Goal: Task Accomplishment & Management: Use online tool/utility

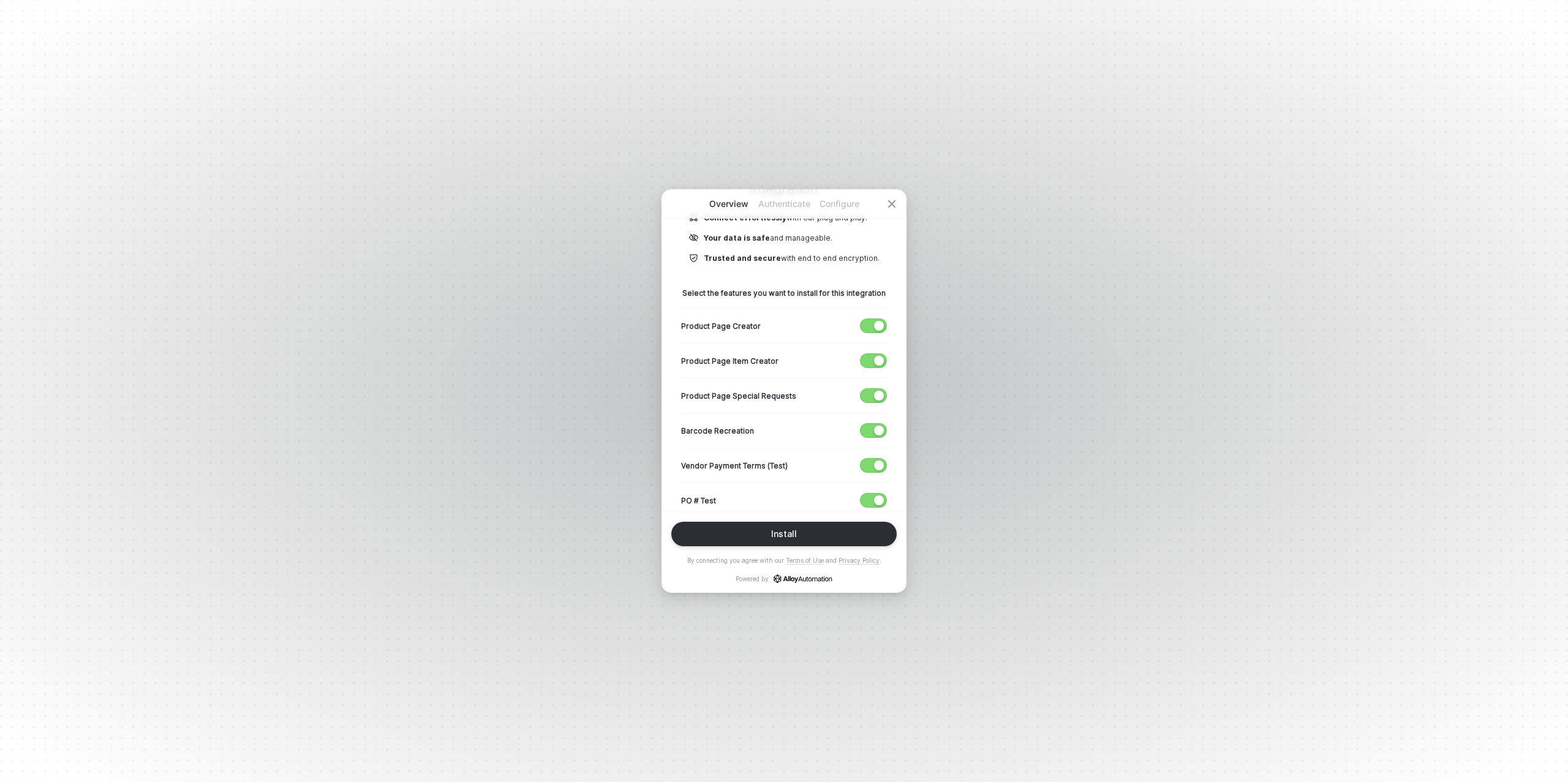
scroll to position [155, 0]
click at [869, 462] on span "button" at bounding box center [871, 463] width 20 height 14
click at [867, 491] on span "button" at bounding box center [871, 498] width 20 height 14
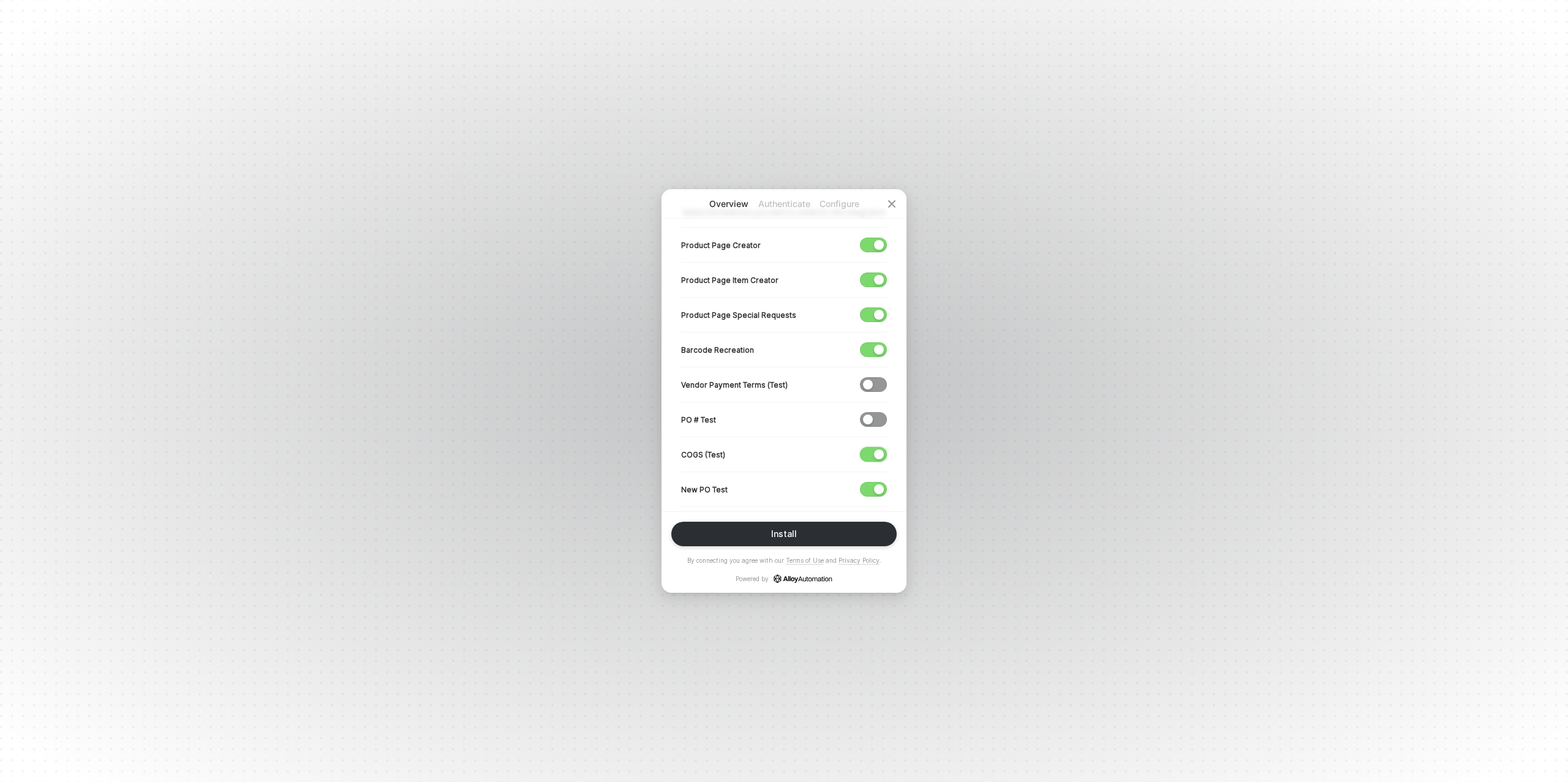
click at [872, 453] on span "button" at bounding box center [871, 455] width 20 height 14
click at [868, 482] on span "button" at bounding box center [871, 489] width 20 height 14
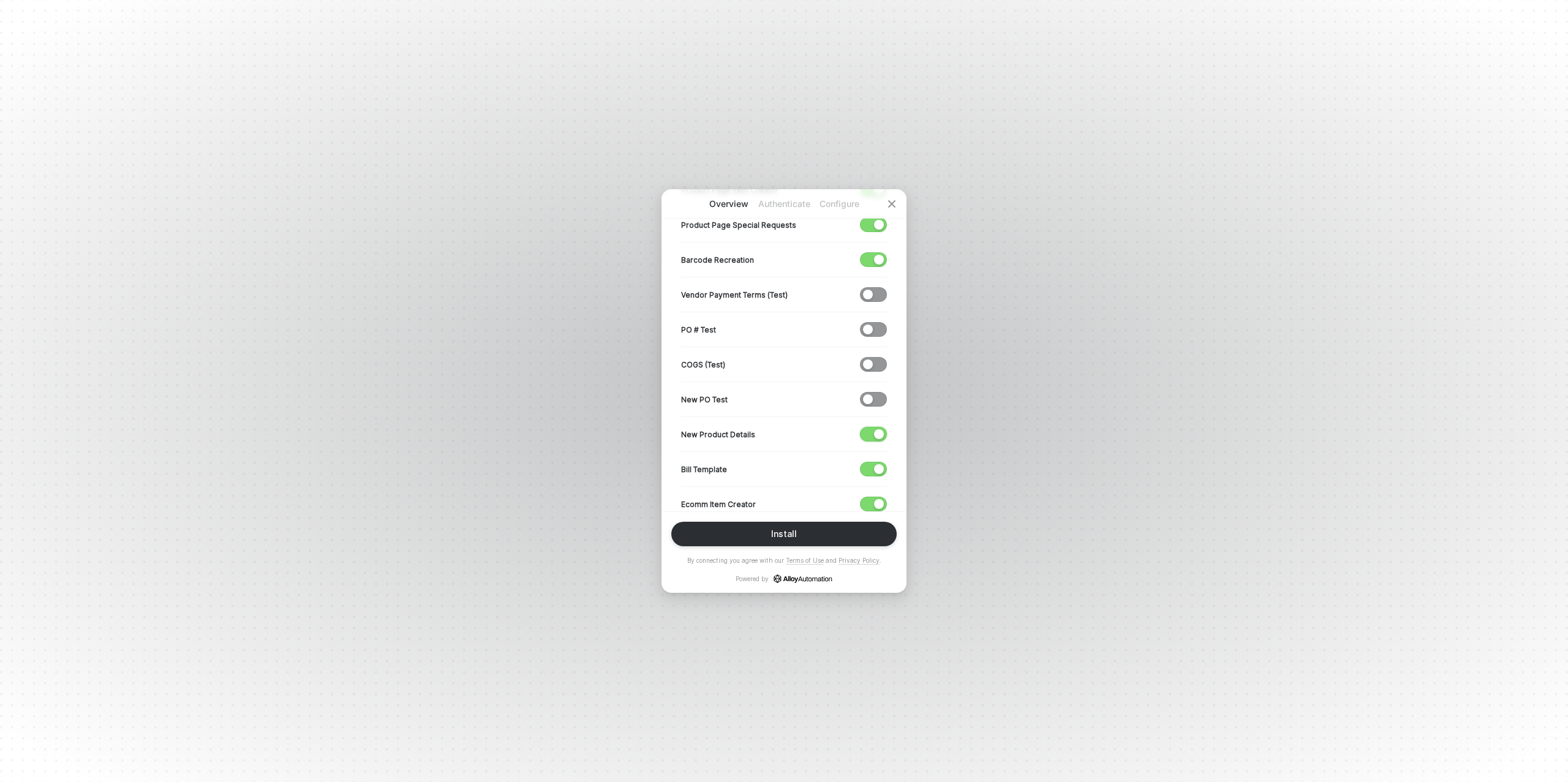
click at [872, 427] on span "button" at bounding box center [871, 434] width 20 height 14
click at [875, 465] on div "button" at bounding box center [879, 469] width 10 height 10
click at [865, 499] on span "button" at bounding box center [871, 504] width 20 height 14
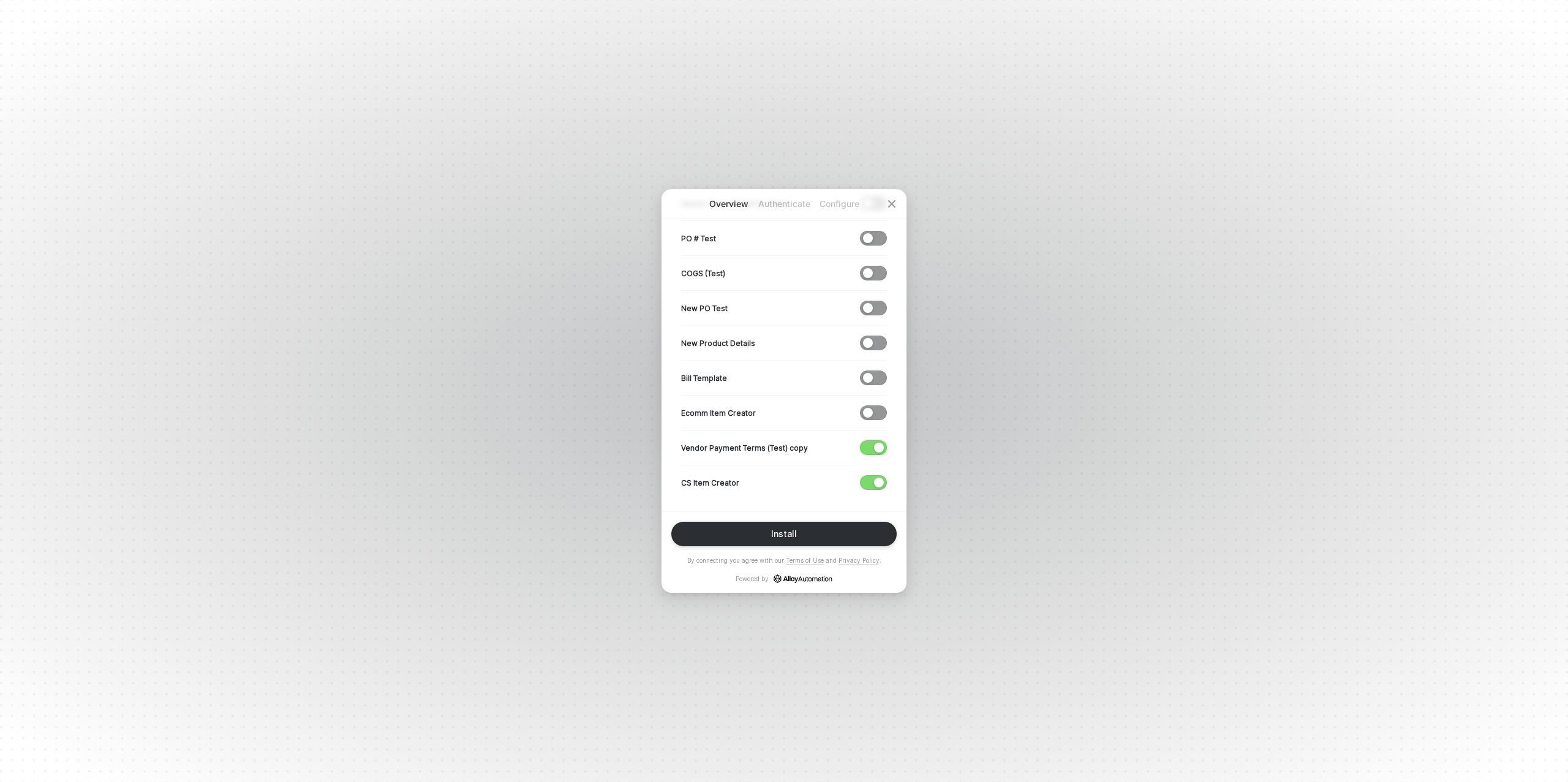
click at [878, 443] on div "button" at bounding box center [879, 448] width 10 height 10
click at [872, 480] on span "button" at bounding box center [871, 482] width 20 height 14
click at [795, 524] on button "Install" at bounding box center [784, 534] width 226 height 24
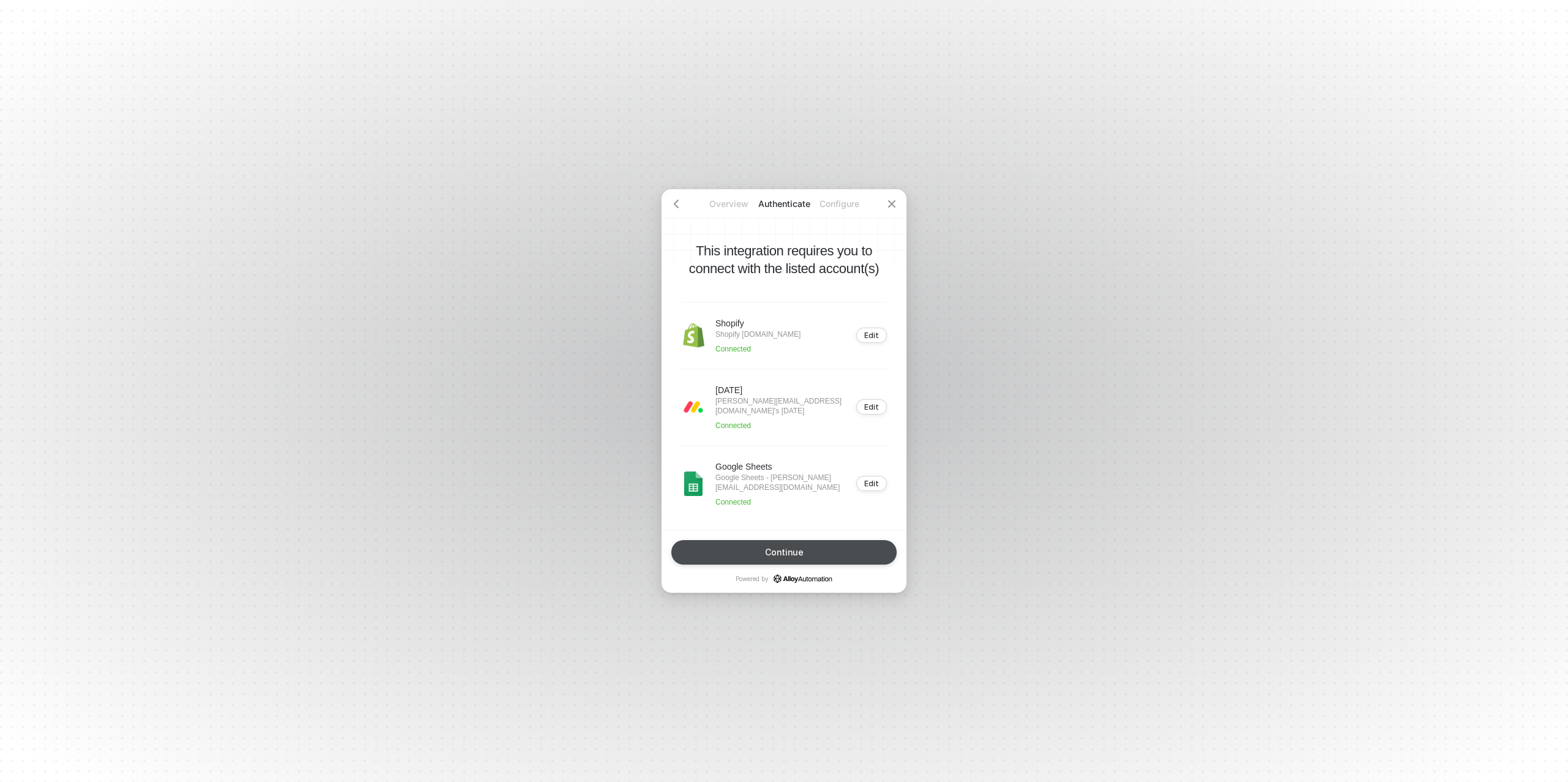
click at [793, 554] on div "Continue" at bounding box center [784, 552] width 39 height 10
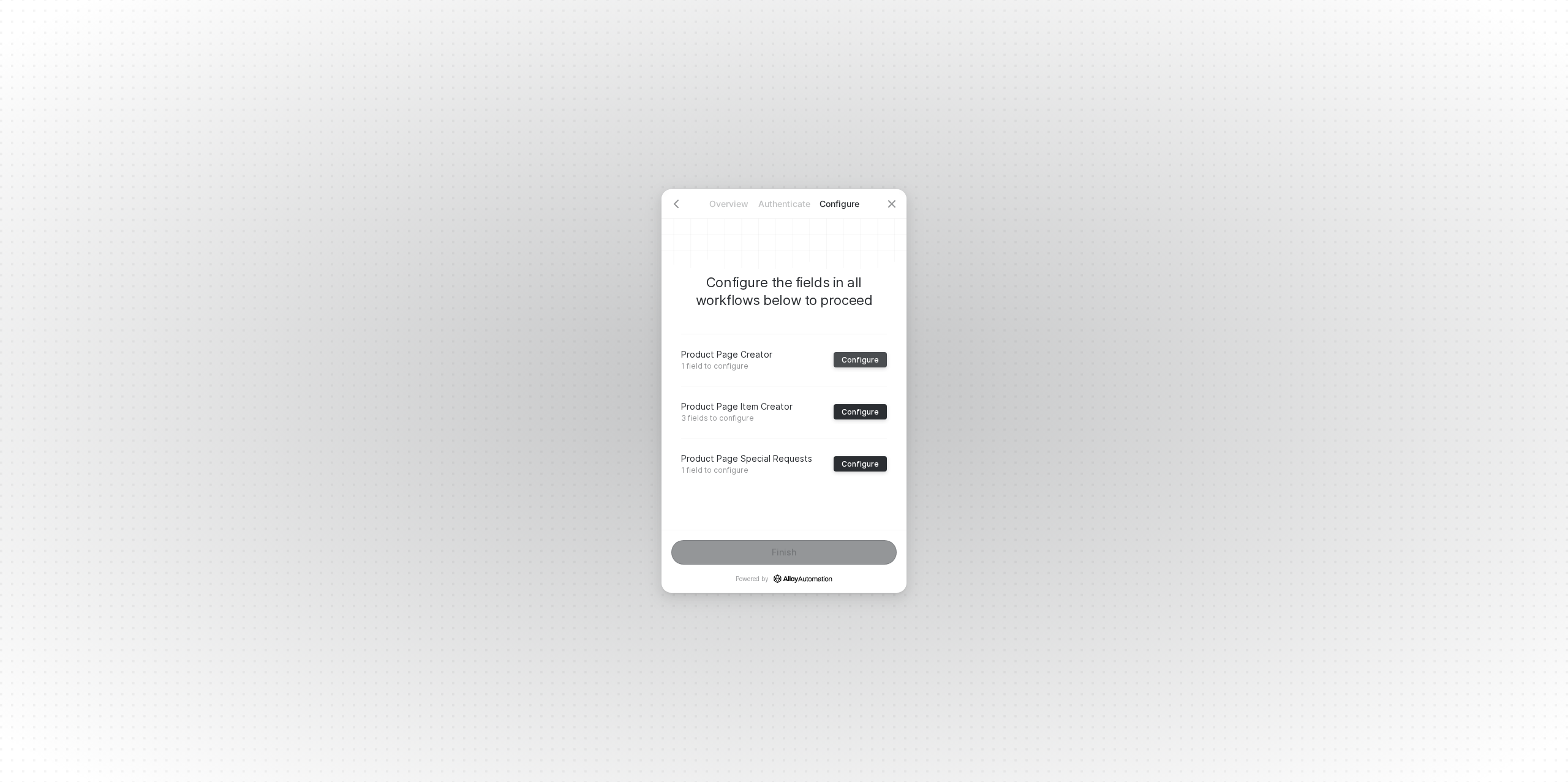
click at [858, 359] on div "Configure" at bounding box center [860, 360] width 37 height 9
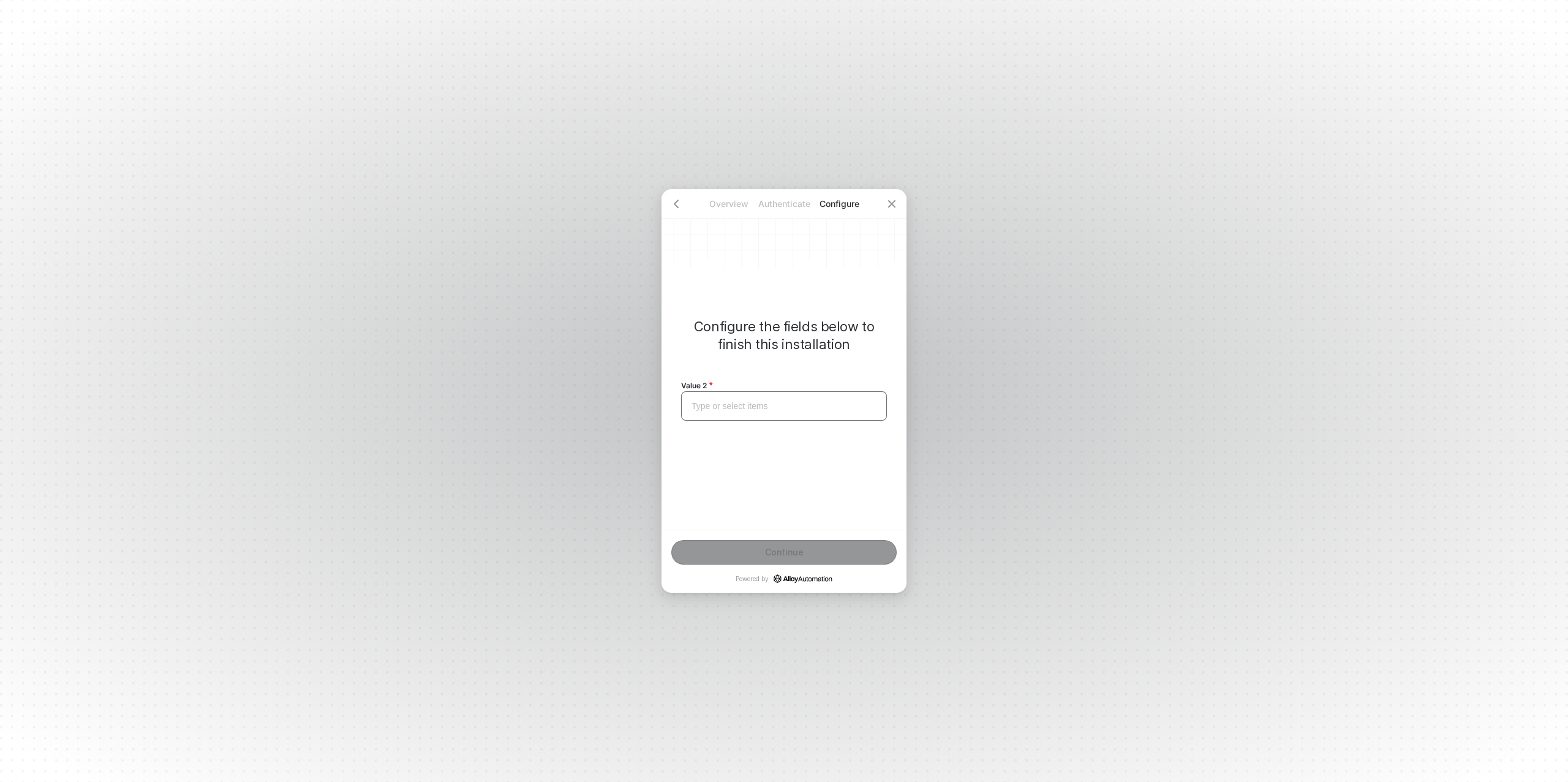
click at [729, 407] on div "Type or select items ﻿" at bounding box center [784, 406] width 185 height 10
click at [731, 406] on div "Excision" at bounding box center [784, 406] width 185 height 10
copy span "Excision"
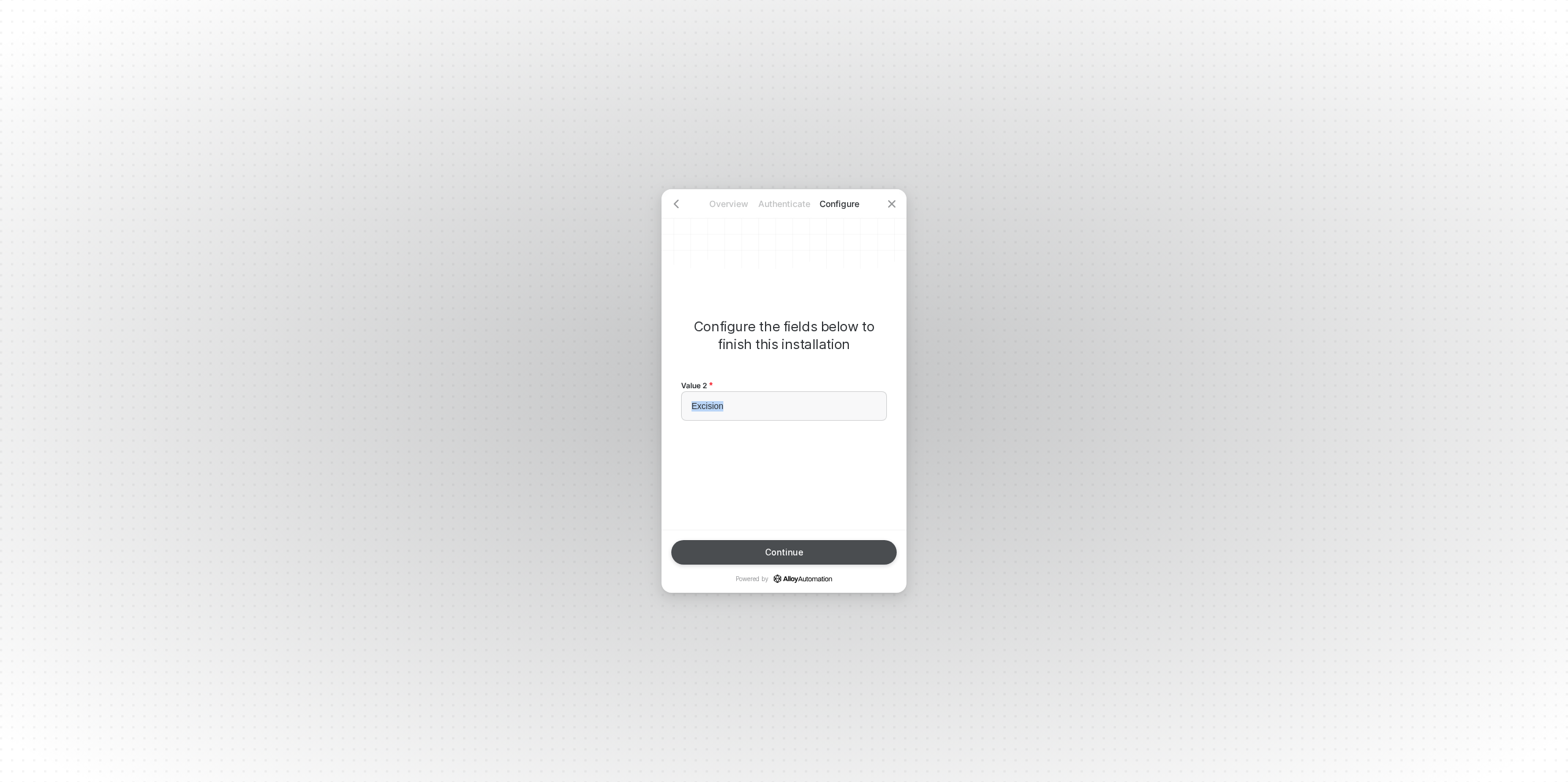
click at [775, 547] on div "Continue" at bounding box center [784, 552] width 39 height 10
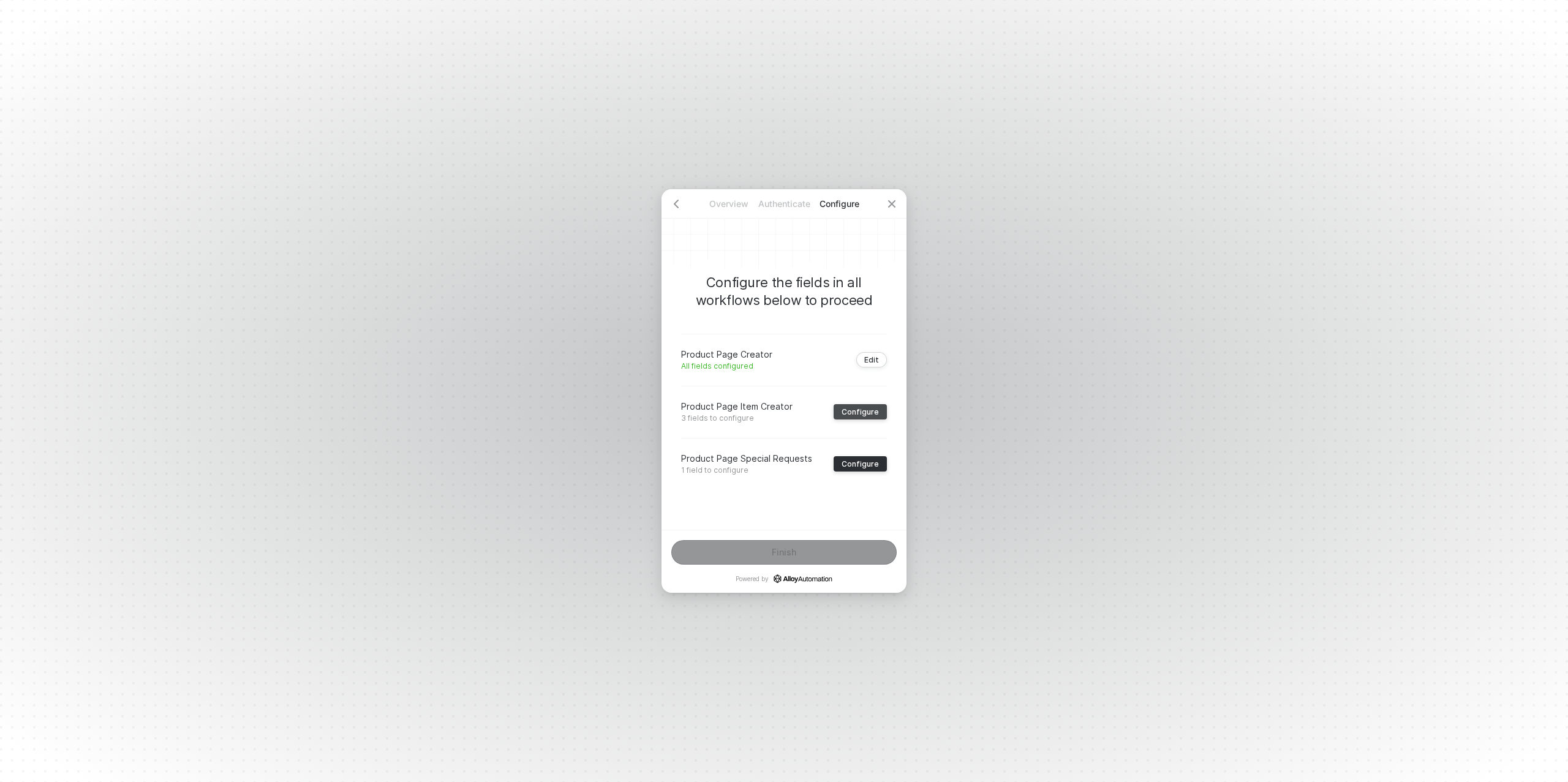
click at [848, 414] on div "Configure" at bounding box center [860, 411] width 37 height 9
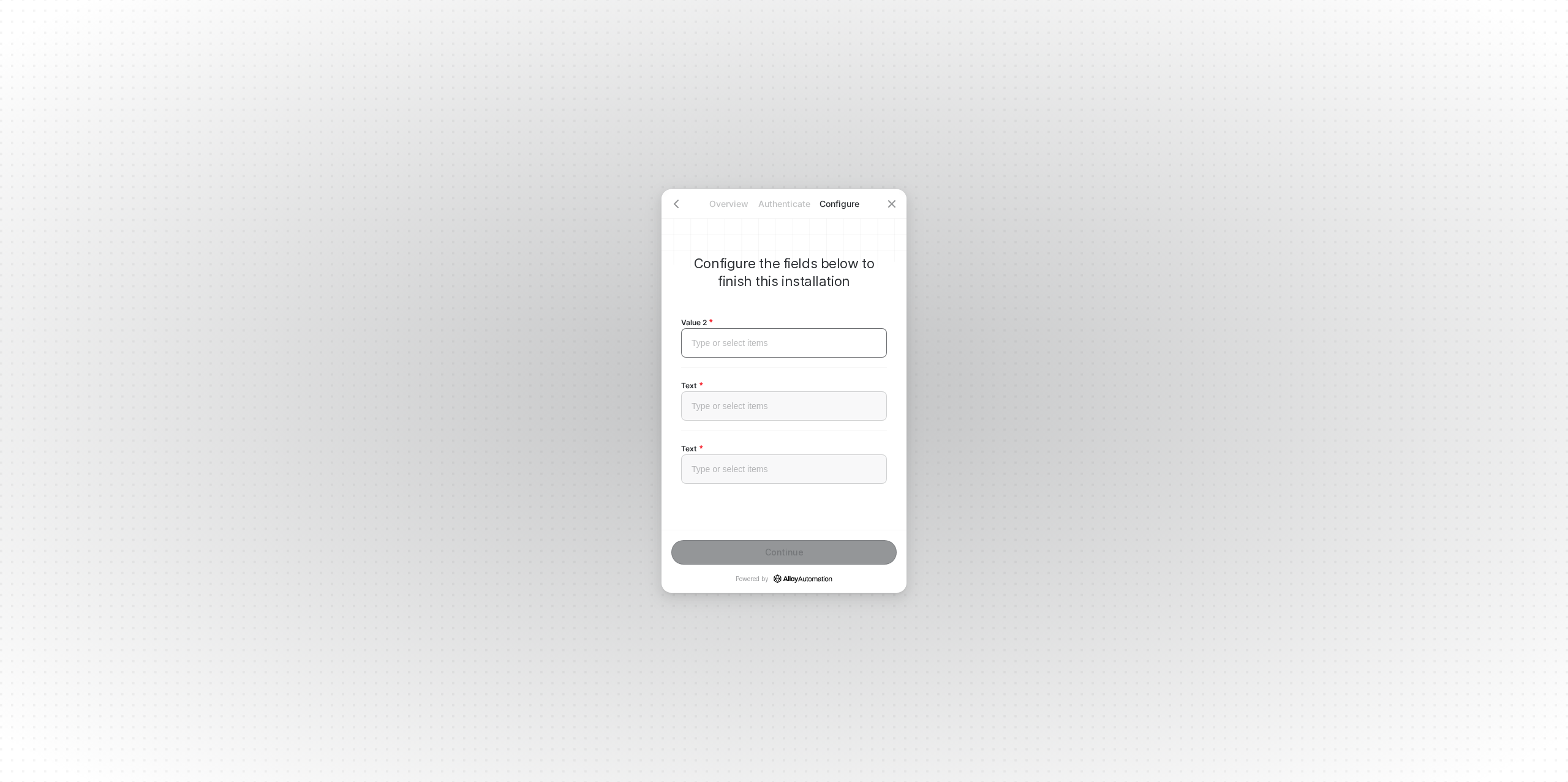
click at [725, 349] on div "Type or select items ﻿" at bounding box center [784, 343] width 206 height 30
click at [726, 407] on div "Type or select items ﻿" at bounding box center [784, 406] width 185 height 10
click at [730, 409] on div "Type or select items ﻿" at bounding box center [784, 406] width 185 height 10
click at [746, 469] on div "Type or select items ﻿" at bounding box center [784, 469] width 185 height 10
click at [779, 553] on div "Continue" at bounding box center [784, 552] width 39 height 10
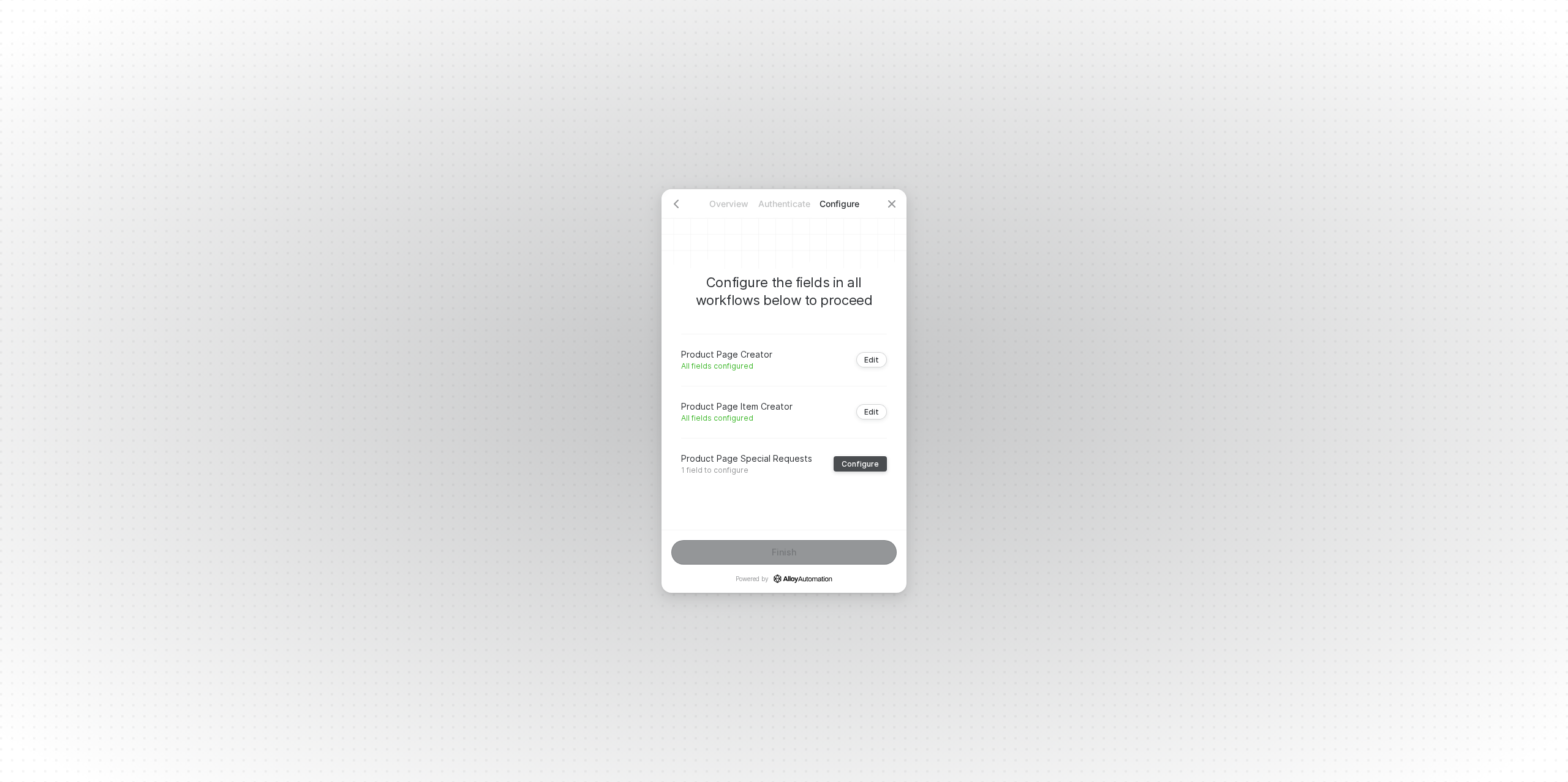
click at [870, 465] on div "Configure" at bounding box center [860, 463] width 37 height 9
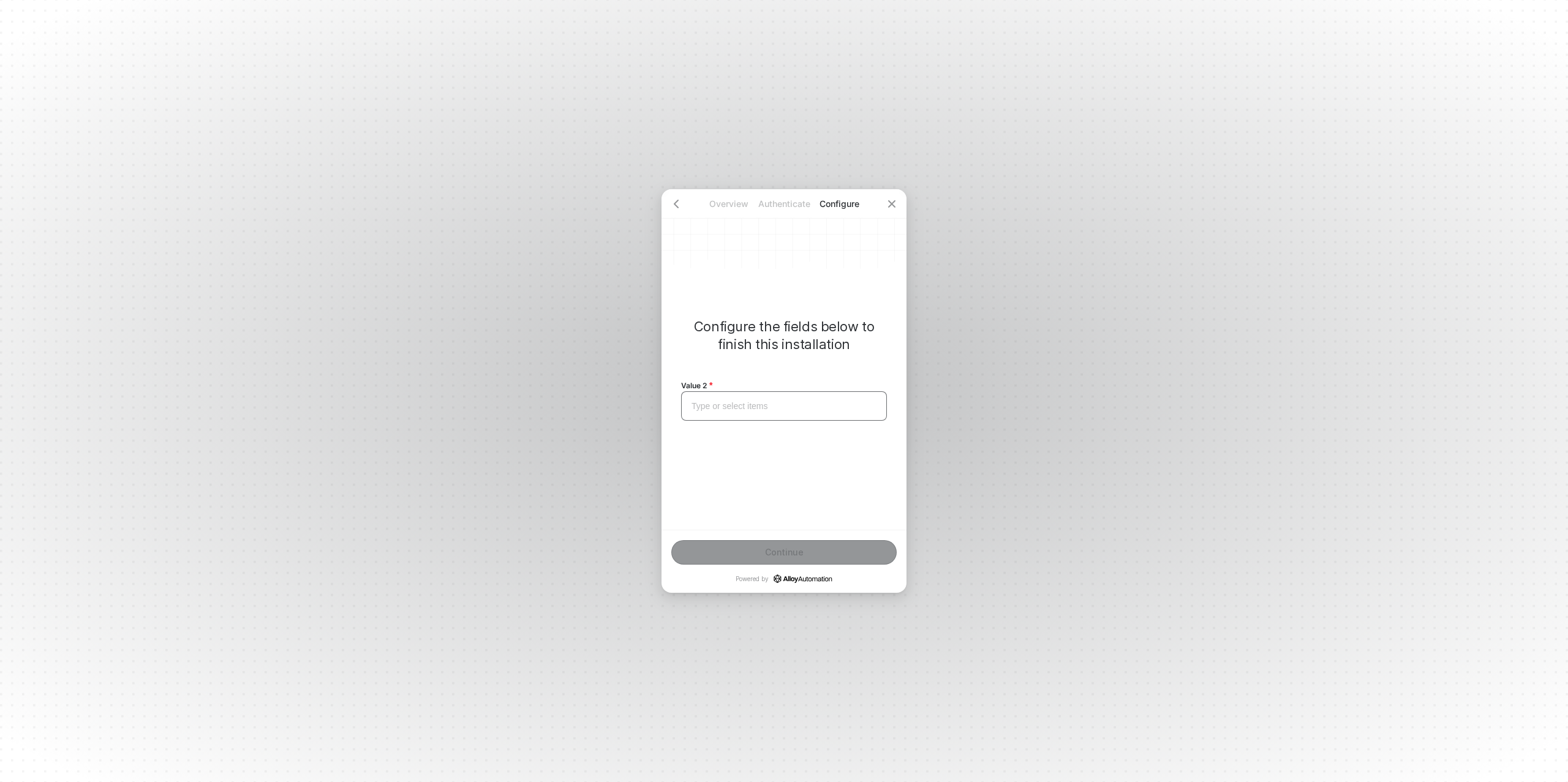
click at [764, 407] on div "Type or select items ﻿" at bounding box center [784, 406] width 185 height 10
click at [780, 558] on button "Continue" at bounding box center [784, 552] width 226 height 24
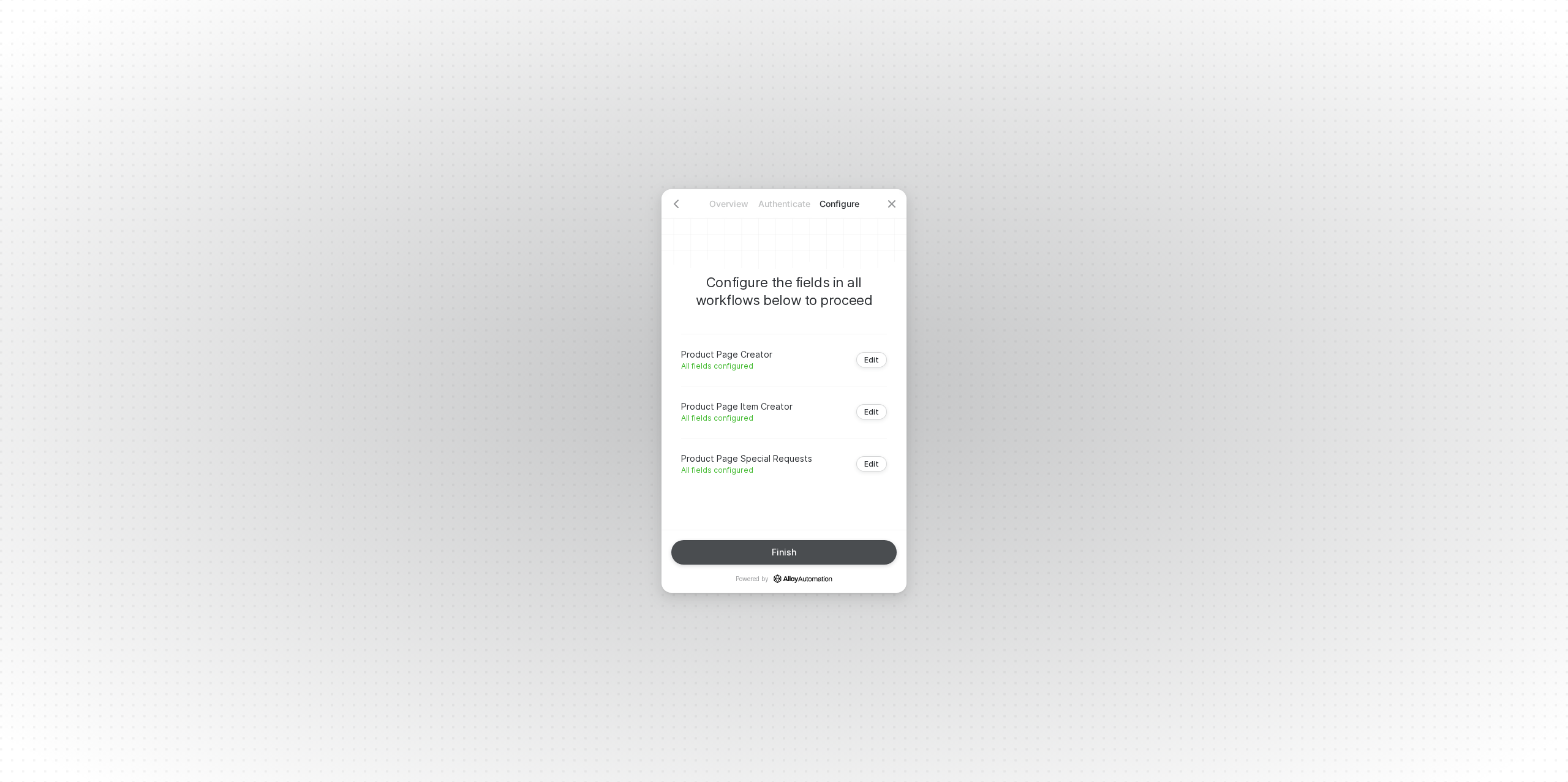
click at [795, 555] on div "Finish" at bounding box center [784, 552] width 24 height 10
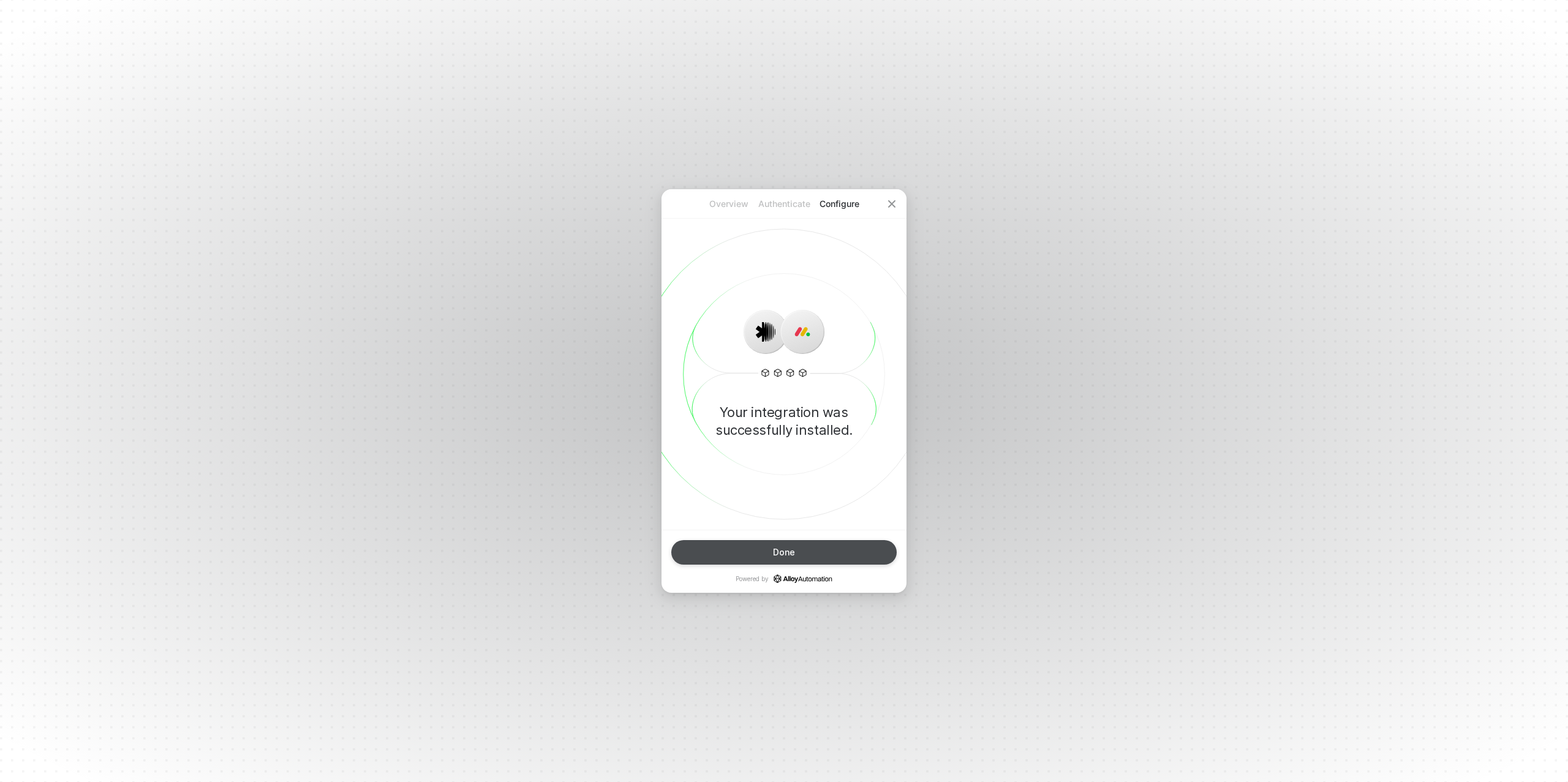
click at [755, 551] on button "Done" at bounding box center [784, 552] width 226 height 24
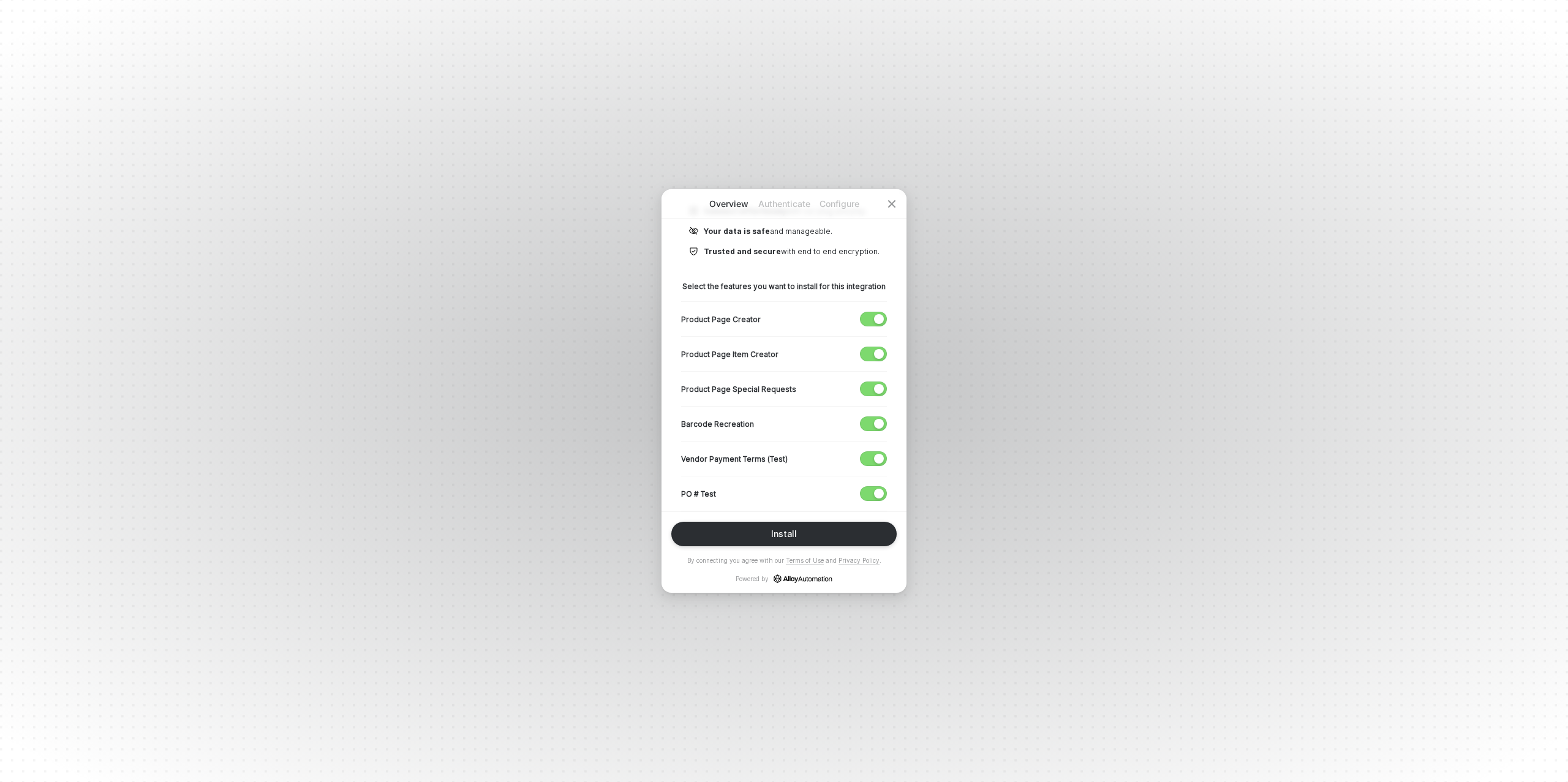
scroll to position [182, 0]
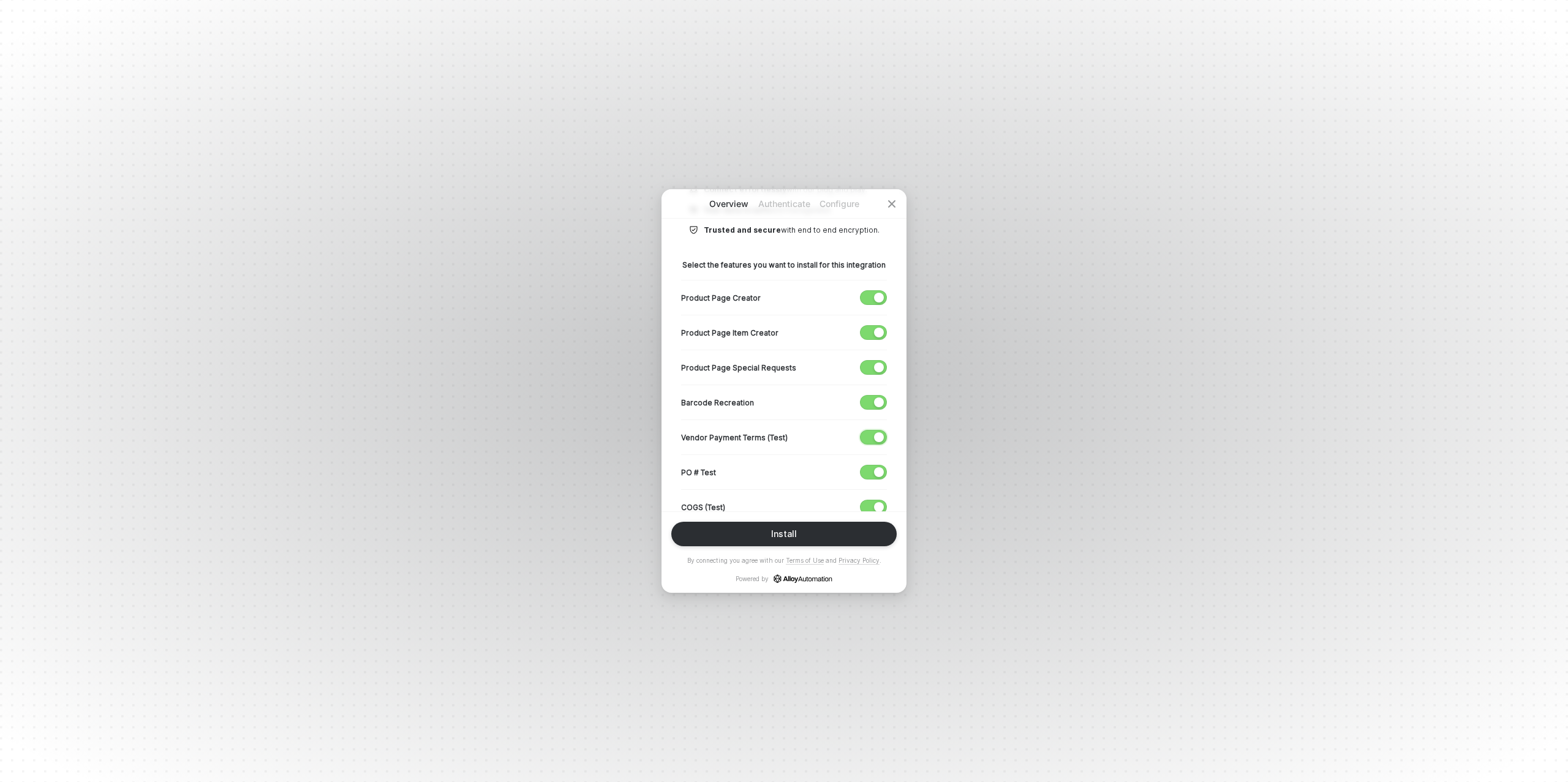
drag, startPoint x: 877, startPoint y: 434, endPoint x: 873, endPoint y: 443, distance: 9.8
click at [877, 434] on div "button" at bounding box center [879, 437] width 10 height 10
click at [873, 466] on span "button" at bounding box center [871, 472] width 20 height 14
click at [878, 500] on button "button" at bounding box center [873, 507] width 27 height 14
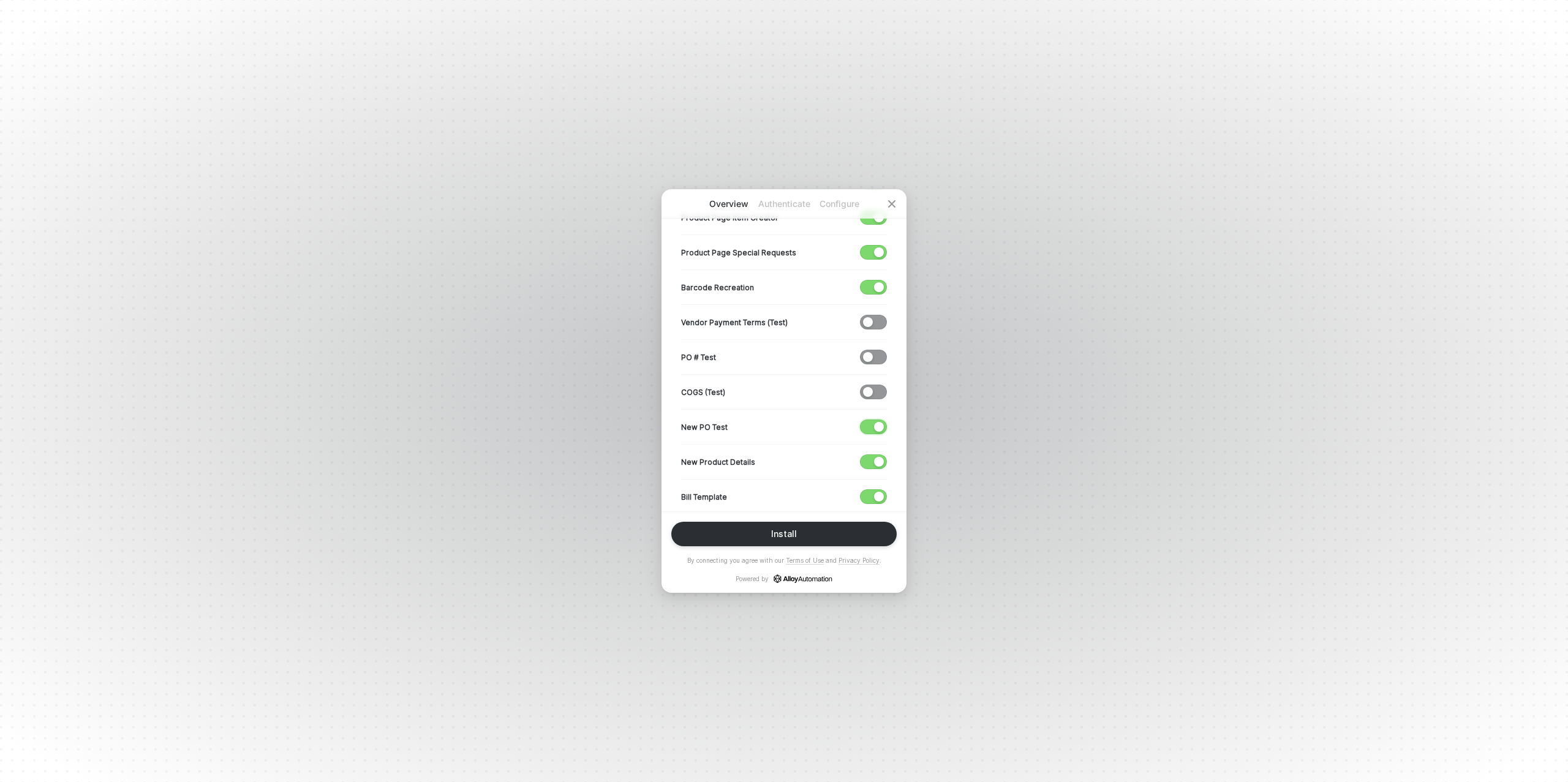
click at [875, 424] on div "button" at bounding box center [879, 427] width 10 height 10
click at [873, 465] on span "button" at bounding box center [871, 462] width 20 height 14
click at [872, 491] on span "button" at bounding box center [871, 497] width 20 height 14
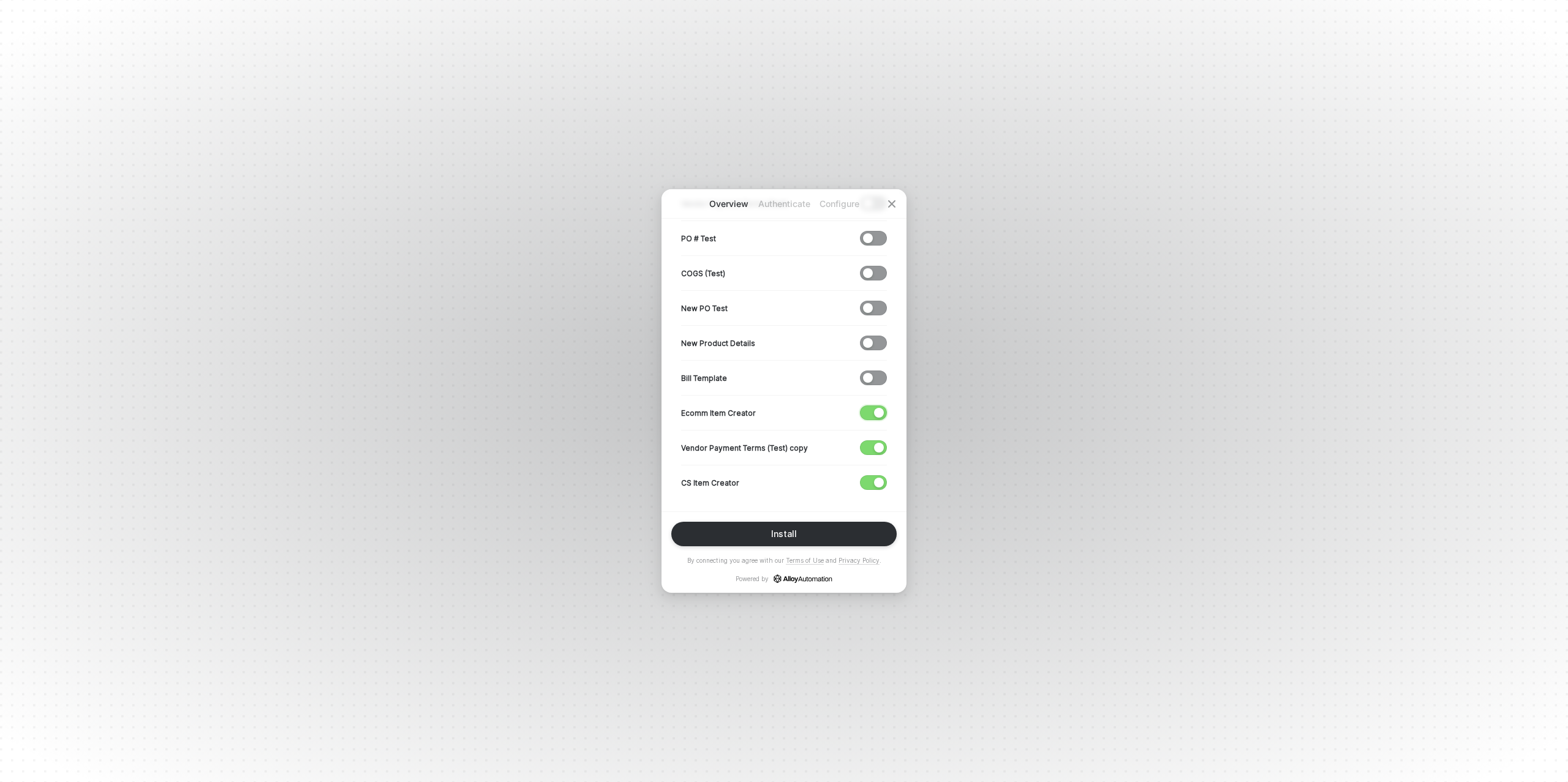
click at [875, 409] on div "button" at bounding box center [879, 413] width 10 height 10
click at [873, 451] on span "button" at bounding box center [871, 448] width 20 height 14
click at [873, 478] on button "button" at bounding box center [873, 482] width 27 height 14
click at [793, 533] on div "Install" at bounding box center [784, 534] width 26 height 10
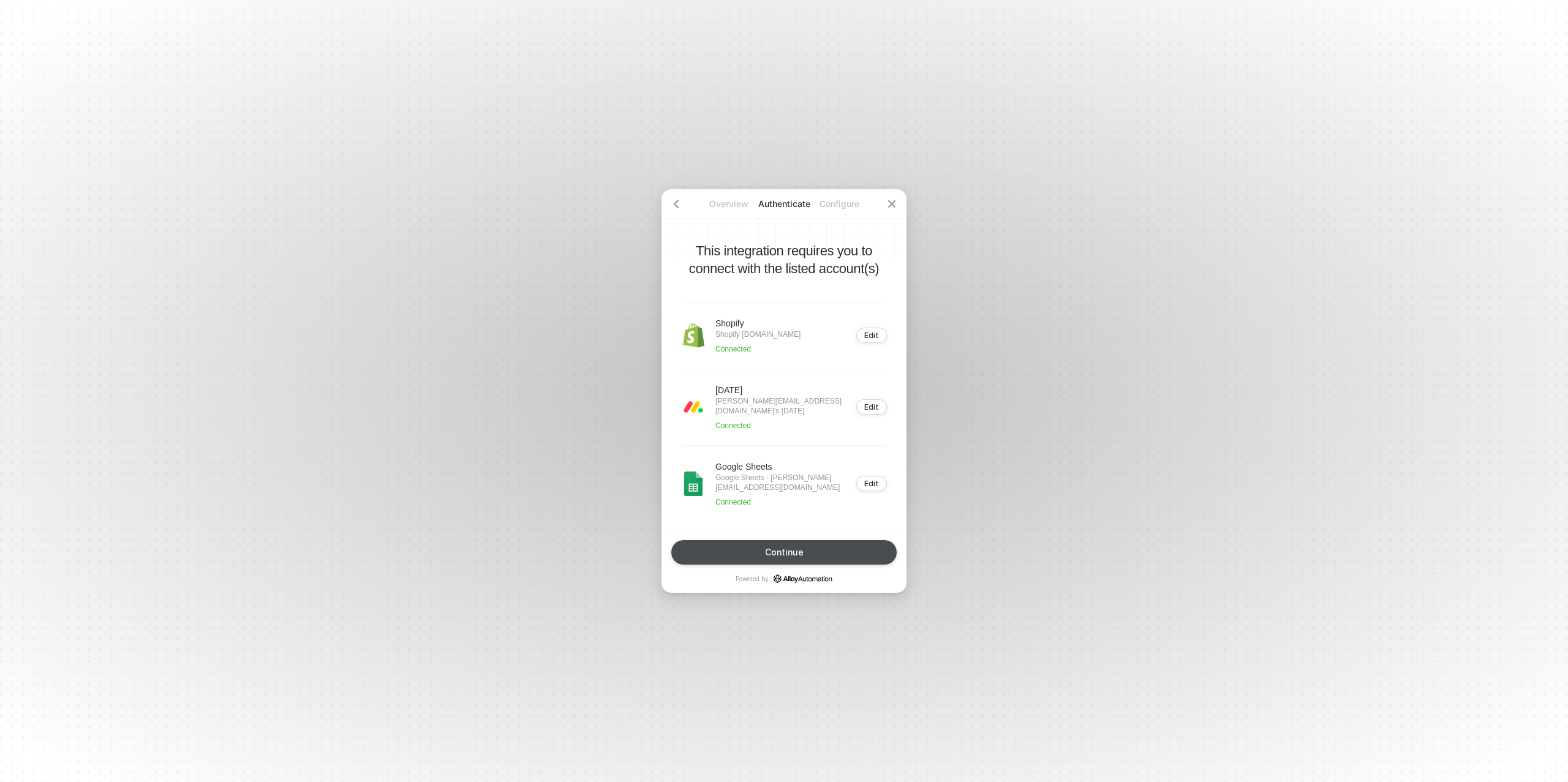
click at [791, 547] on div "Continue" at bounding box center [784, 552] width 39 height 10
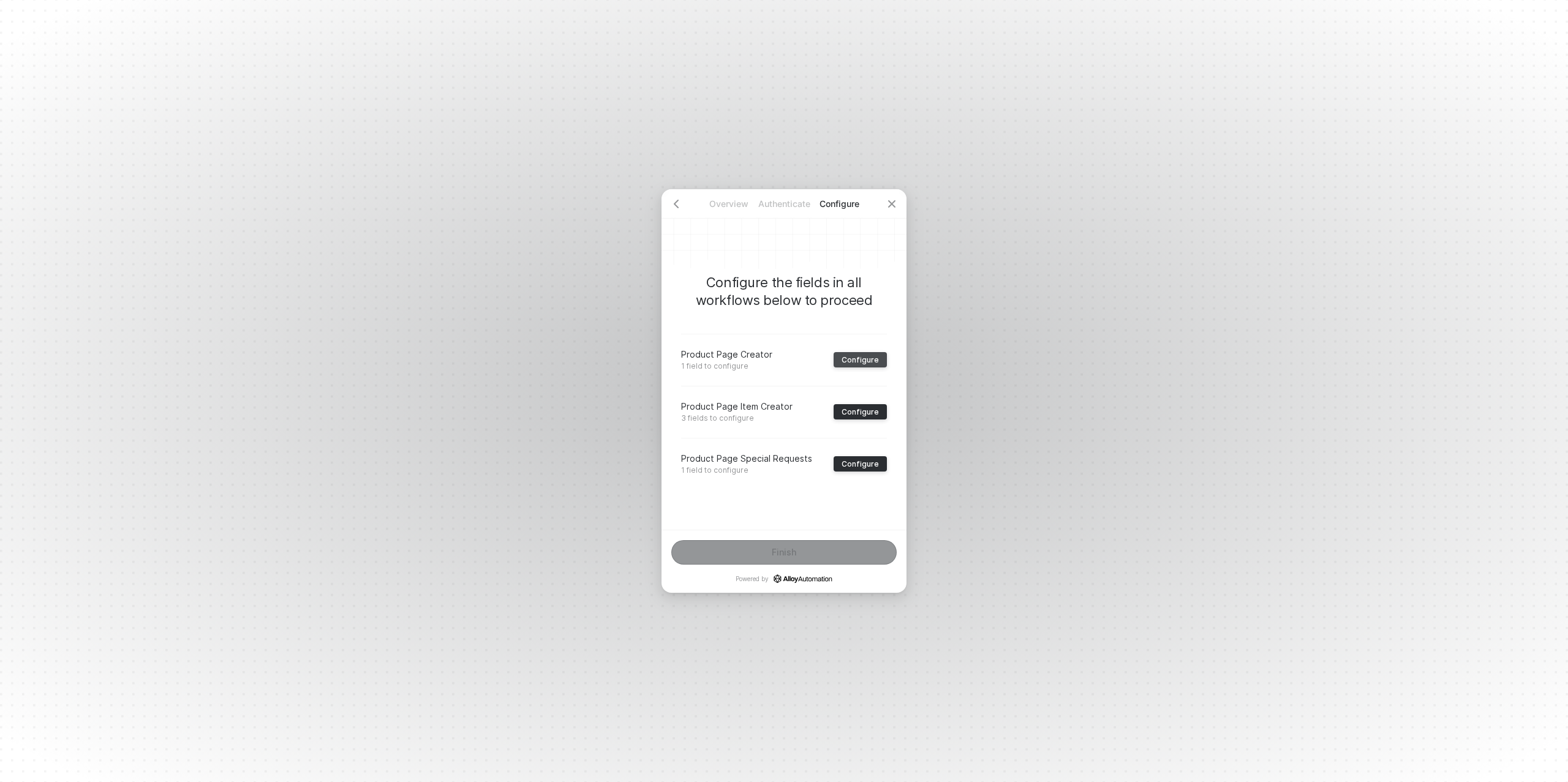
click at [858, 358] on div "Configure" at bounding box center [860, 360] width 37 height 9
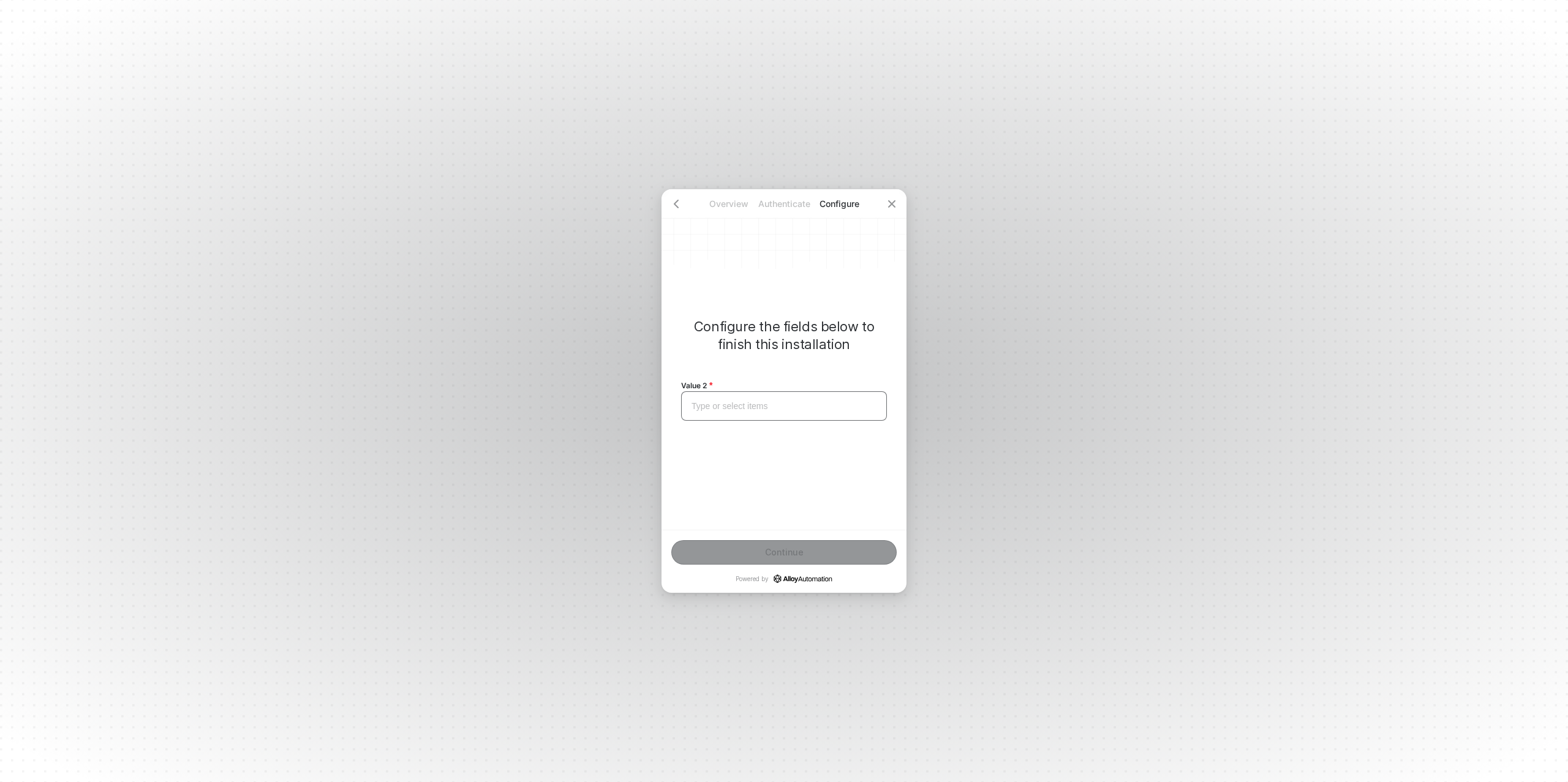
click at [742, 399] on div "Type or select items ﻿" at bounding box center [784, 406] width 206 height 30
click at [728, 406] on div "Anjuna" at bounding box center [784, 406] width 185 height 10
copy span "Anjuna"
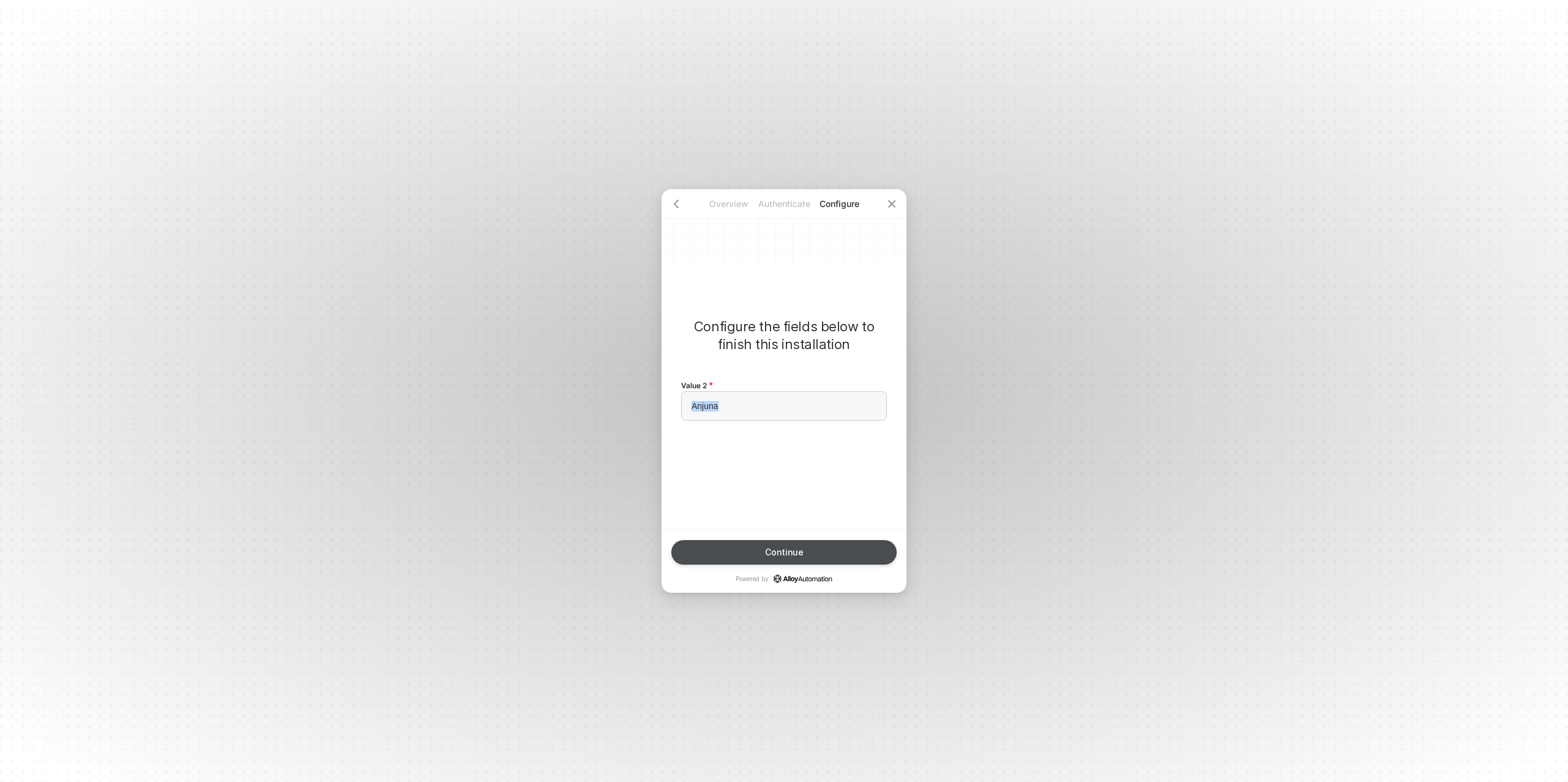
click at [786, 548] on div "Continue" at bounding box center [784, 552] width 39 height 10
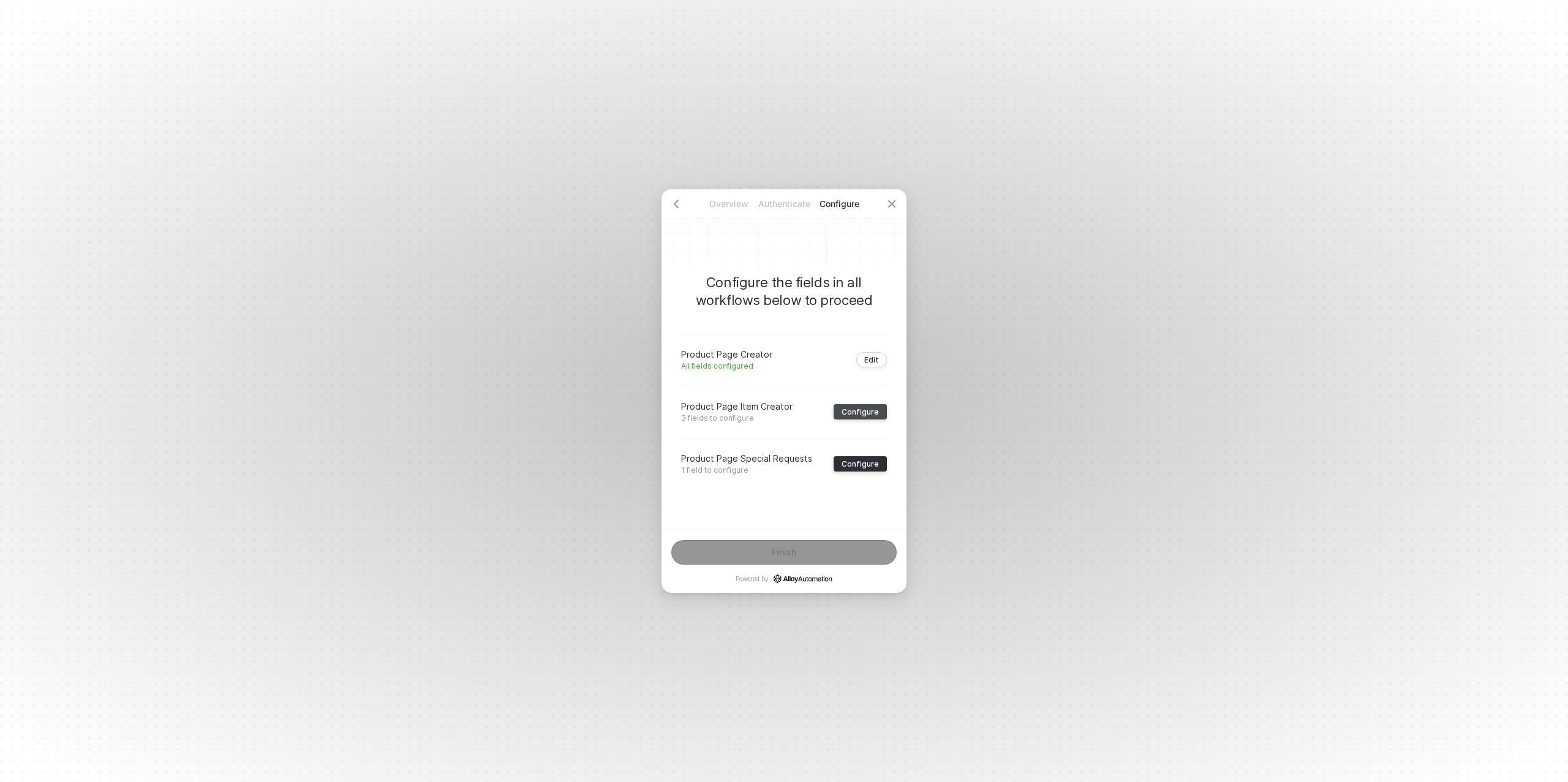
click at [862, 411] on div "Configure" at bounding box center [860, 411] width 37 height 9
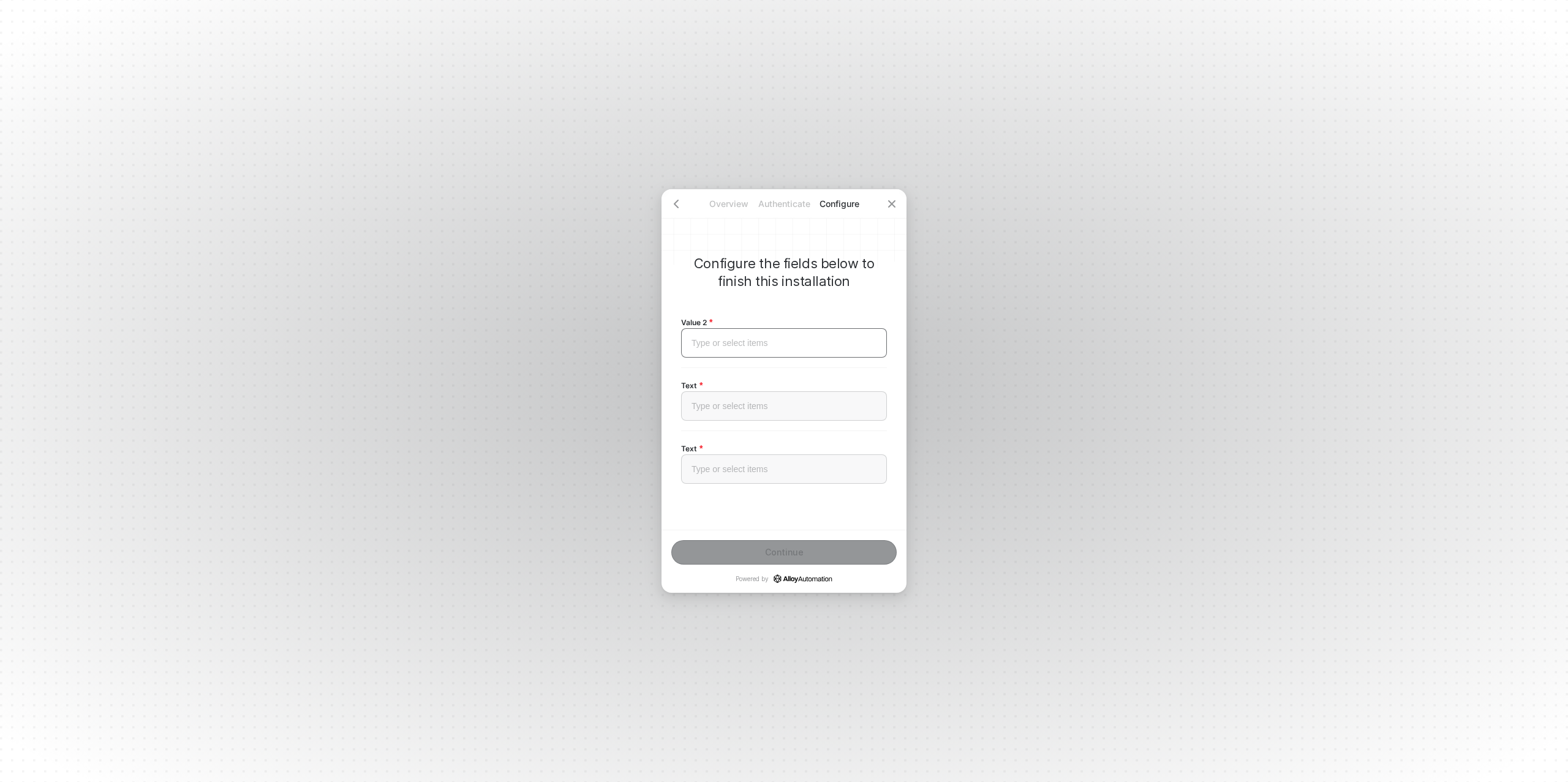
click at [741, 349] on div "Type or select items ﻿" at bounding box center [784, 343] width 206 height 30
click at [734, 391] on div "Type or select items ﻿" at bounding box center [784, 406] width 206 height 30
click at [735, 459] on div "Type or select items ﻿" at bounding box center [784, 469] width 206 height 30
click at [771, 546] on button "Continue" at bounding box center [784, 552] width 226 height 24
click at [864, 465] on div "Configure" at bounding box center [860, 463] width 37 height 9
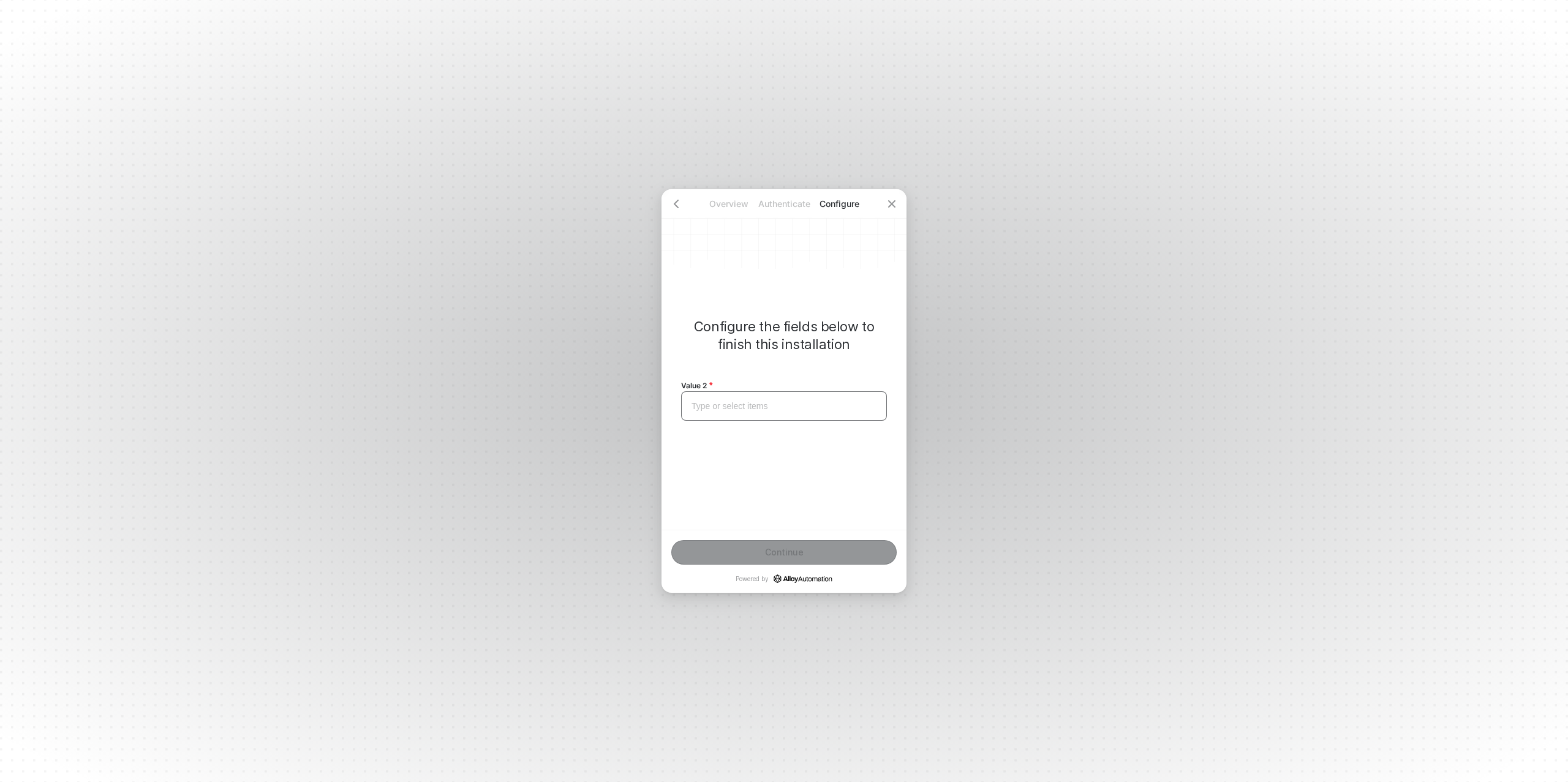
click at [746, 397] on div "Type or select items ﻿" at bounding box center [784, 406] width 206 height 30
click at [771, 556] on div "Continue" at bounding box center [784, 552] width 39 height 10
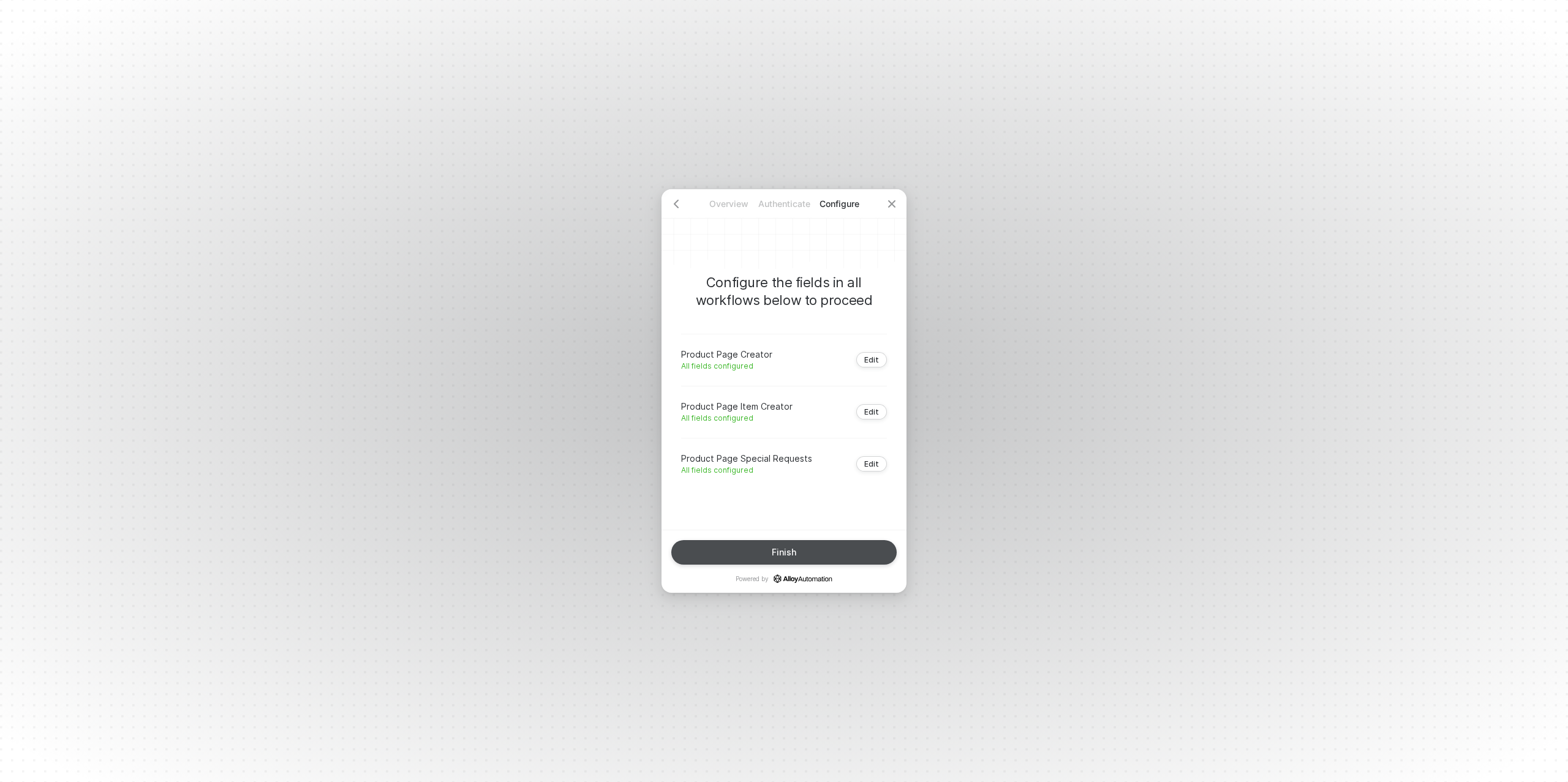
click at [770, 555] on button "Finish" at bounding box center [784, 552] width 226 height 24
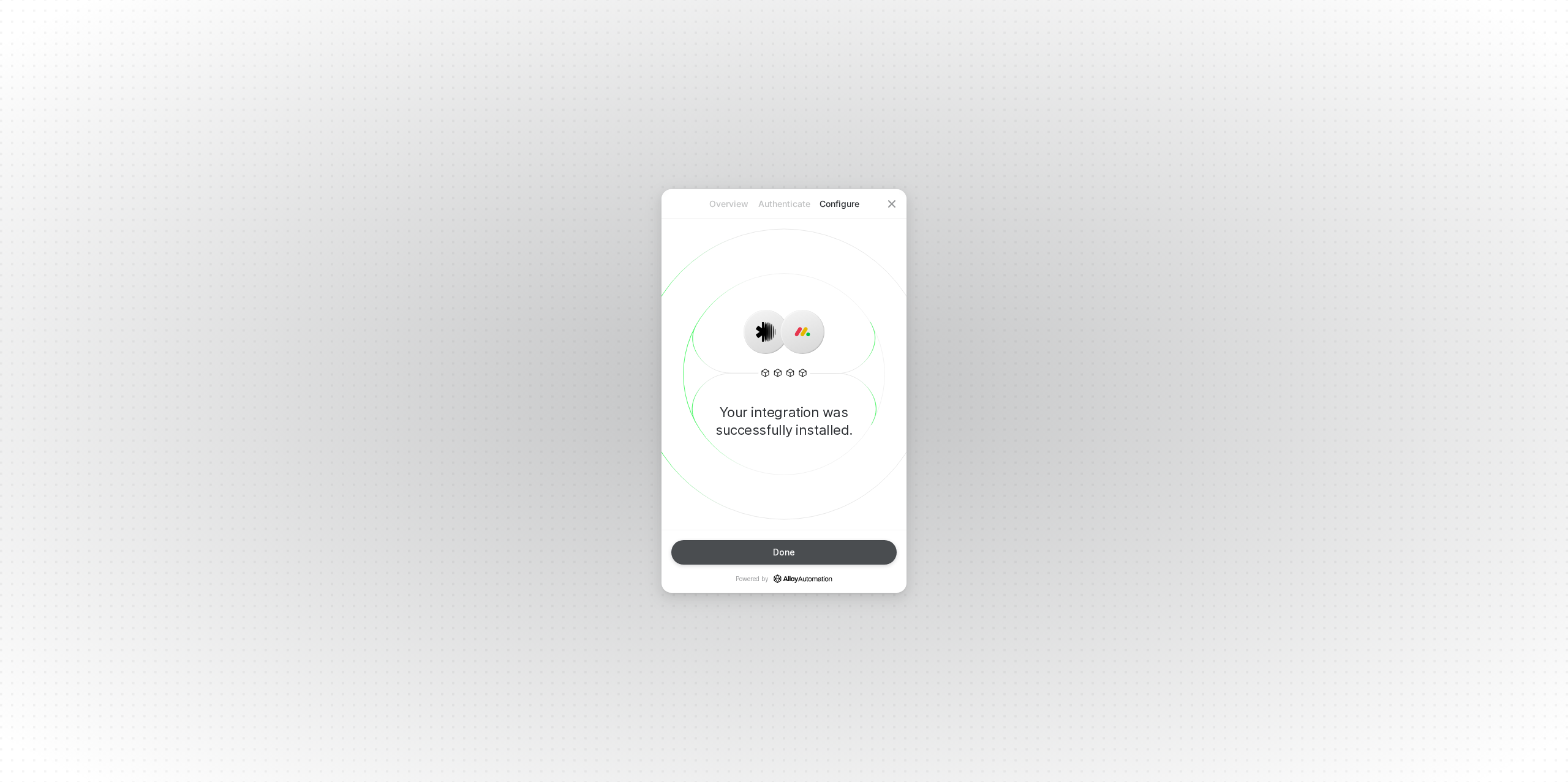
click at [774, 552] on div "Done" at bounding box center [784, 552] width 22 height 10
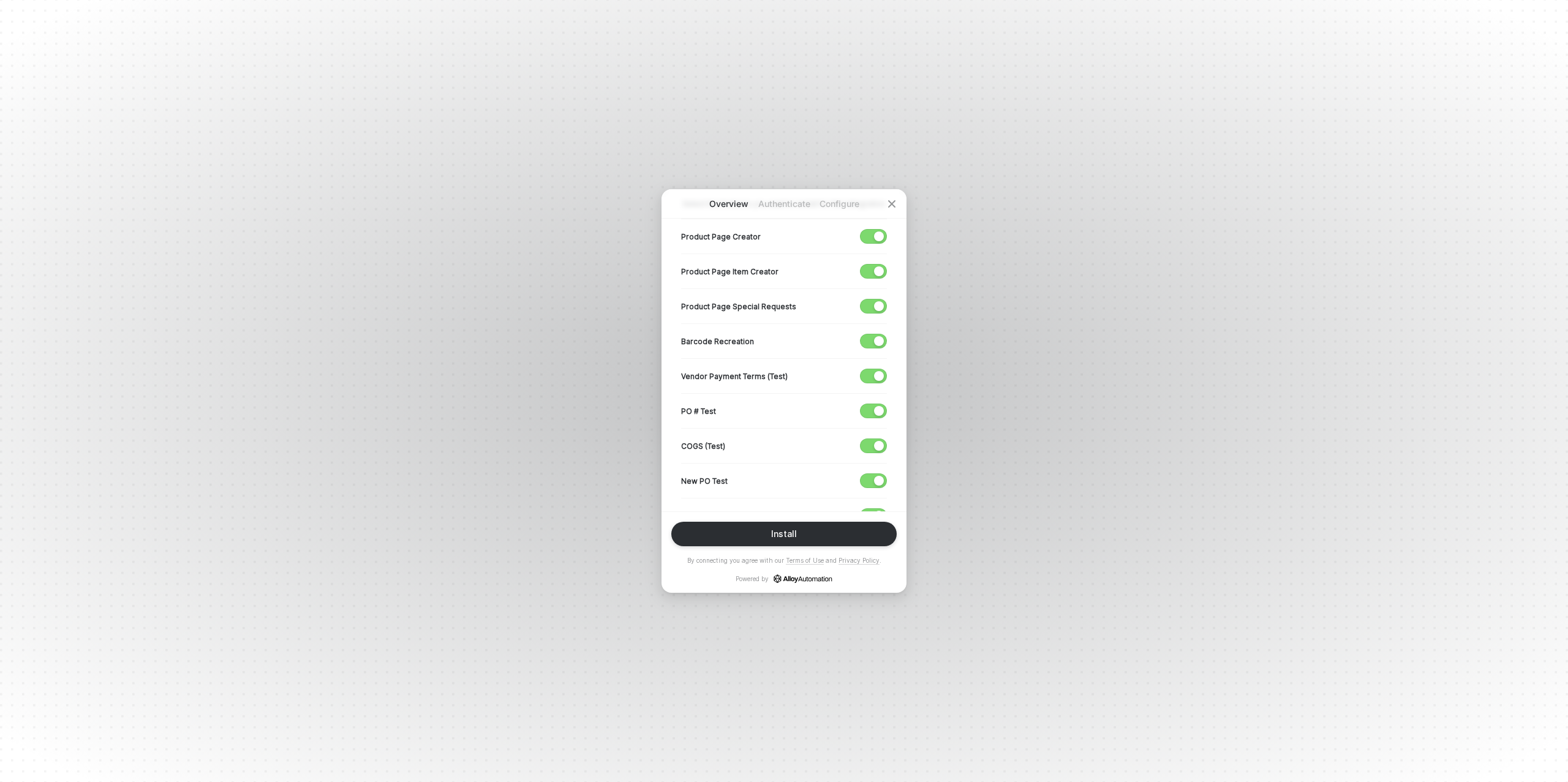
scroll to position [235, 0]
click at [875, 382] on div "button" at bounding box center [879, 383] width 10 height 10
click at [874, 413] on div "button" at bounding box center [879, 418] width 10 height 10
click at [871, 451] on span "button" at bounding box center [871, 453] width 20 height 14
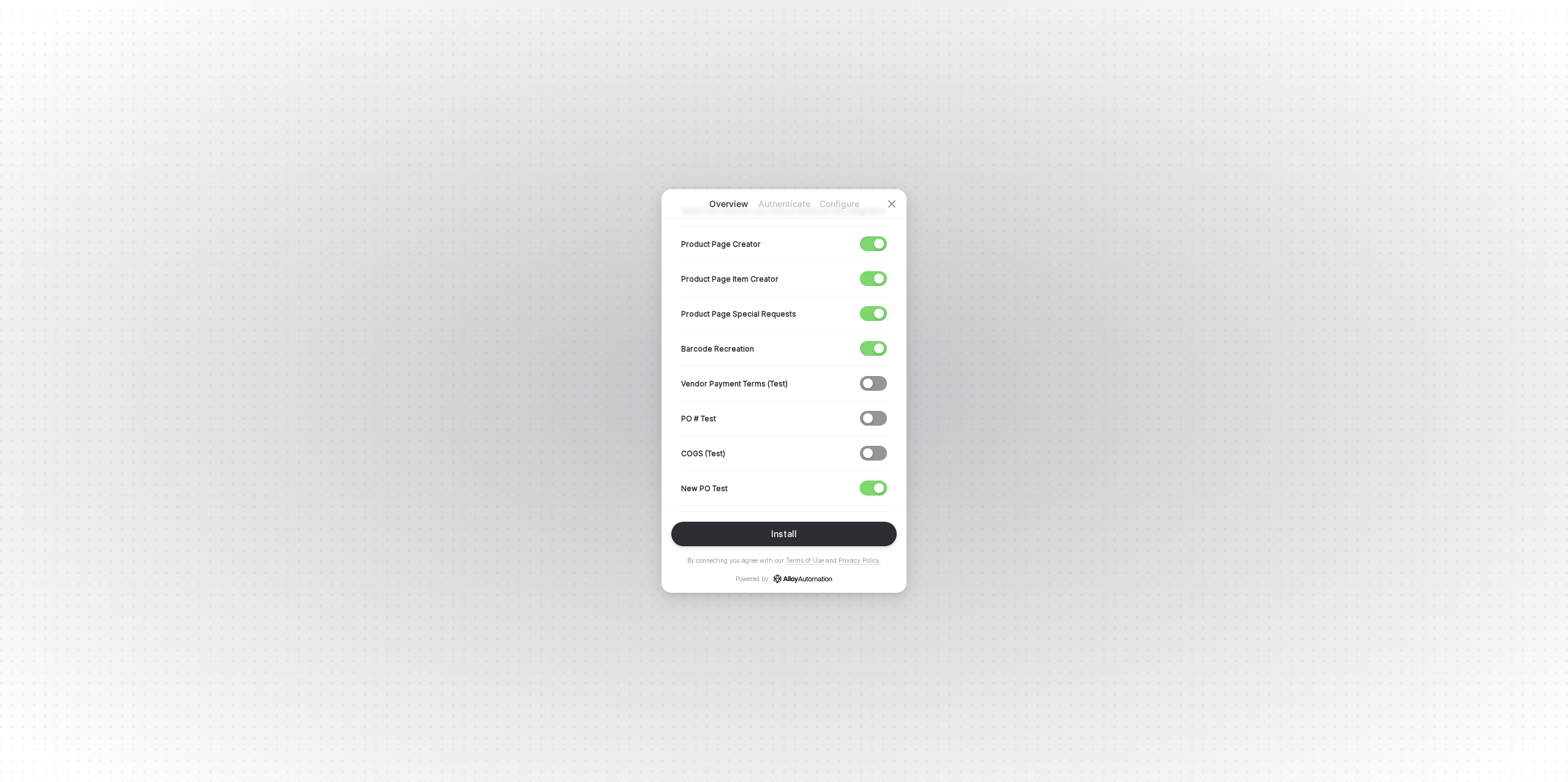
drag, startPoint x: 871, startPoint y: 485, endPoint x: 855, endPoint y: 471, distance: 21.3
click at [871, 485] on span "button" at bounding box center [871, 488] width 20 height 14
click at [875, 424] on div "button" at bounding box center [879, 424] width 10 height 10
click at [872, 457] on span "button" at bounding box center [871, 459] width 20 height 14
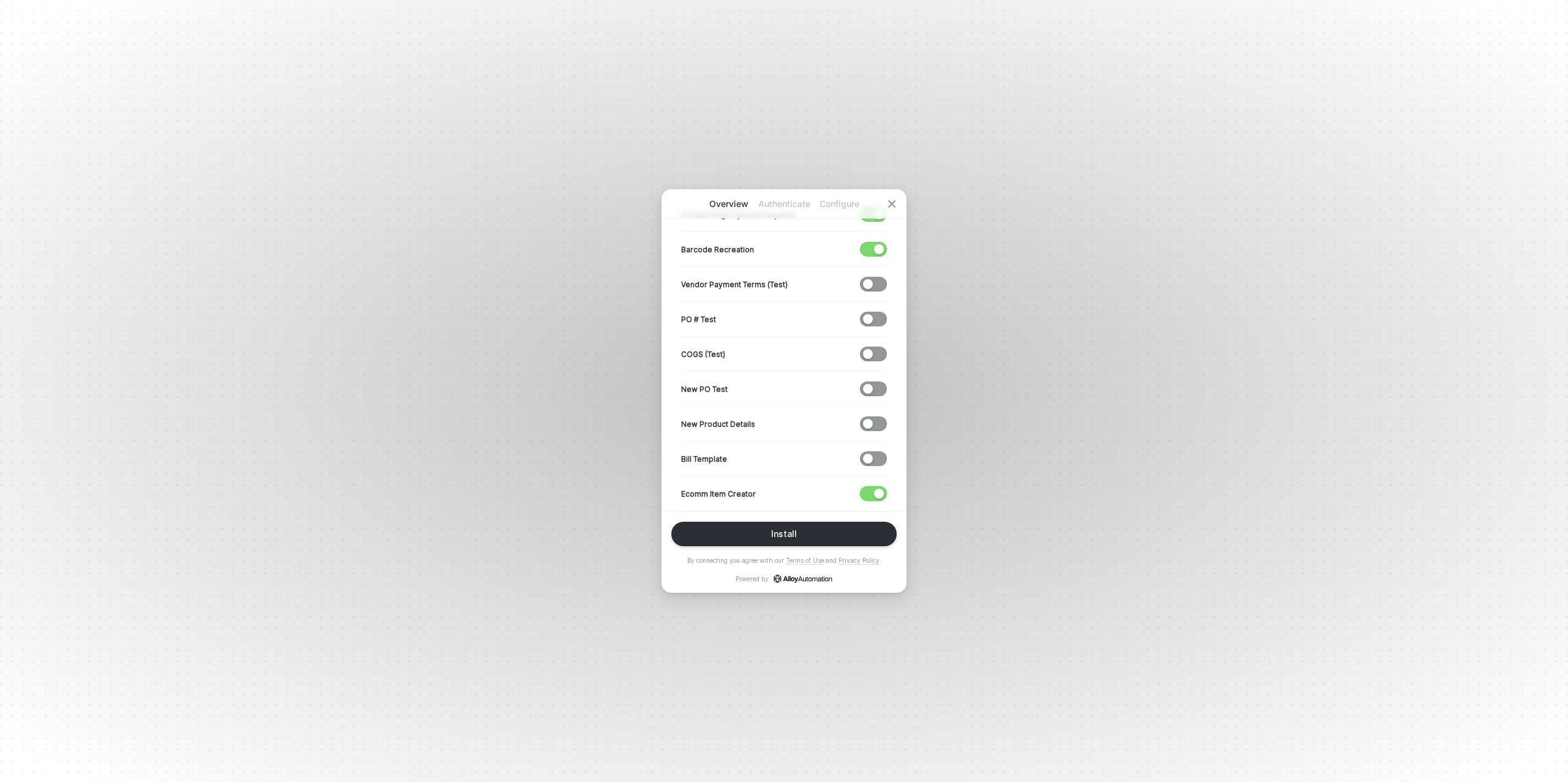
click at [872, 491] on span "button" at bounding box center [871, 493] width 20 height 14
click at [784, 531] on div "Install" at bounding box center [784, 534] width 26 height 10
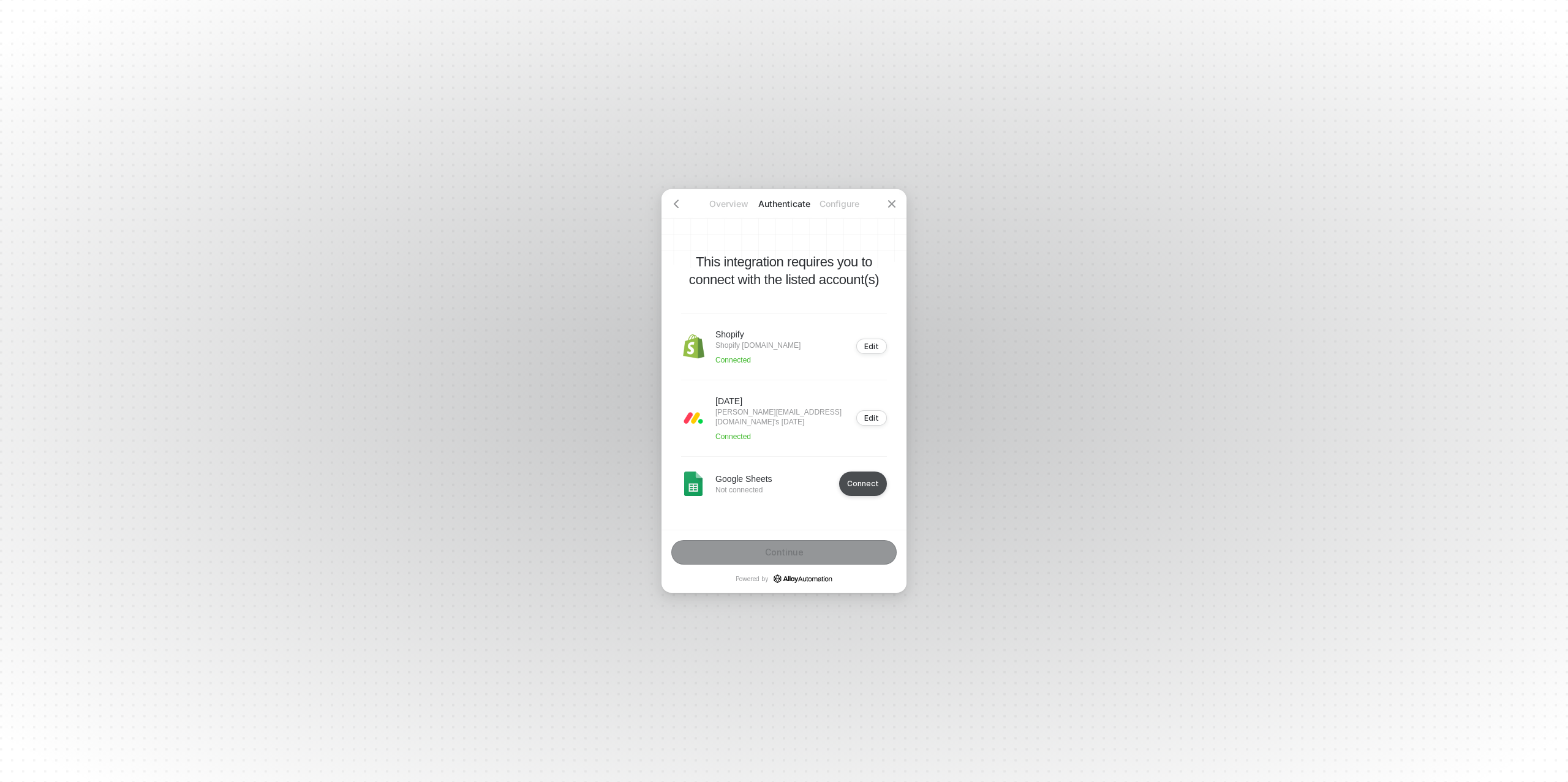
click at [861, 487] on div "Connect" at bounding box center [863, 483] width 32 height 9
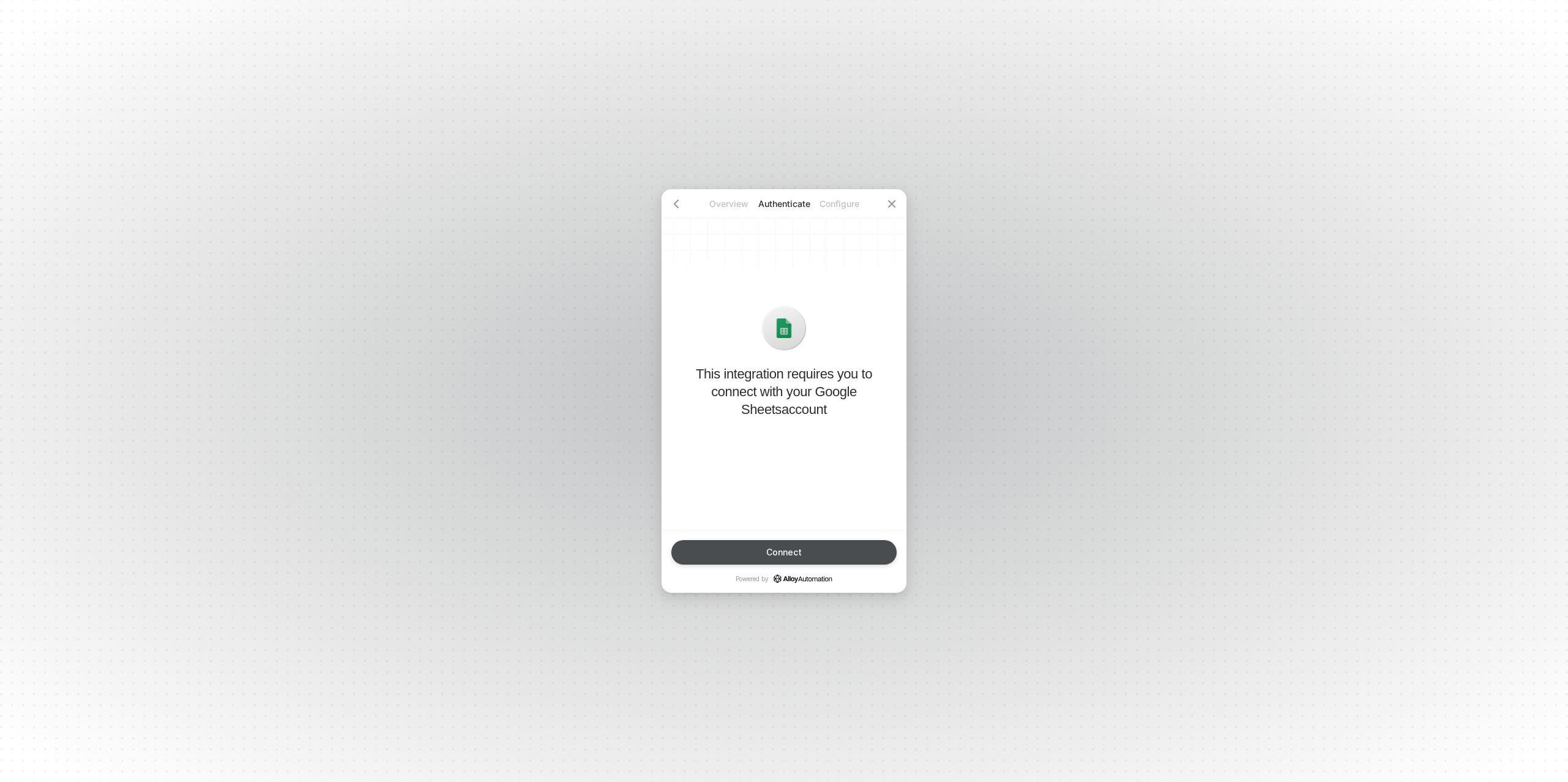
click at [771, 554] on div "Connect" at bounding box center [784, 552] width 35 height 10
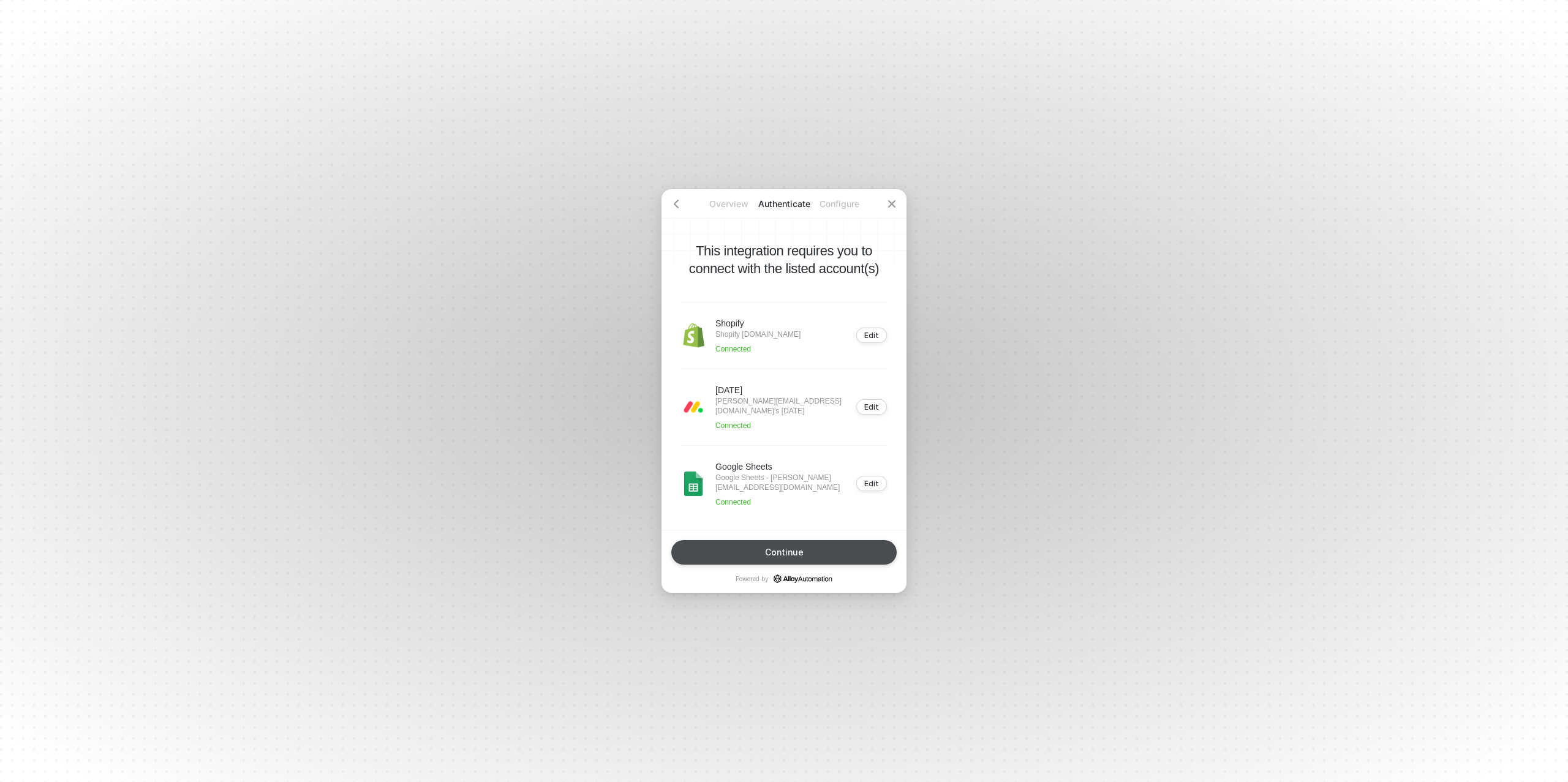
click at [804, 551] on button "Continue" at bounding box center [784, 552] width 226 height 24
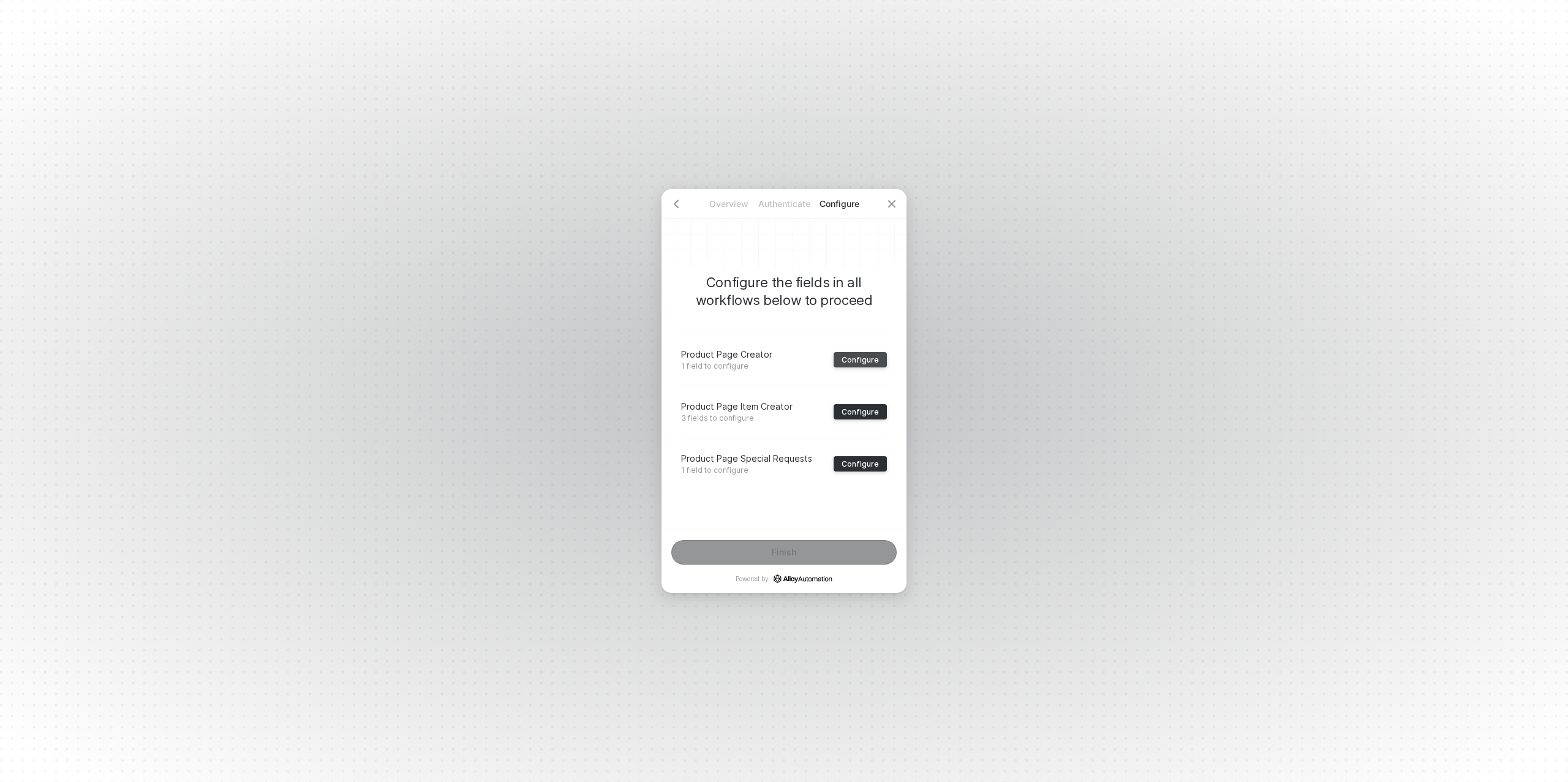
click at [857, 357] on div "Configure" at bounding box center [860, 360] width 37 height 9
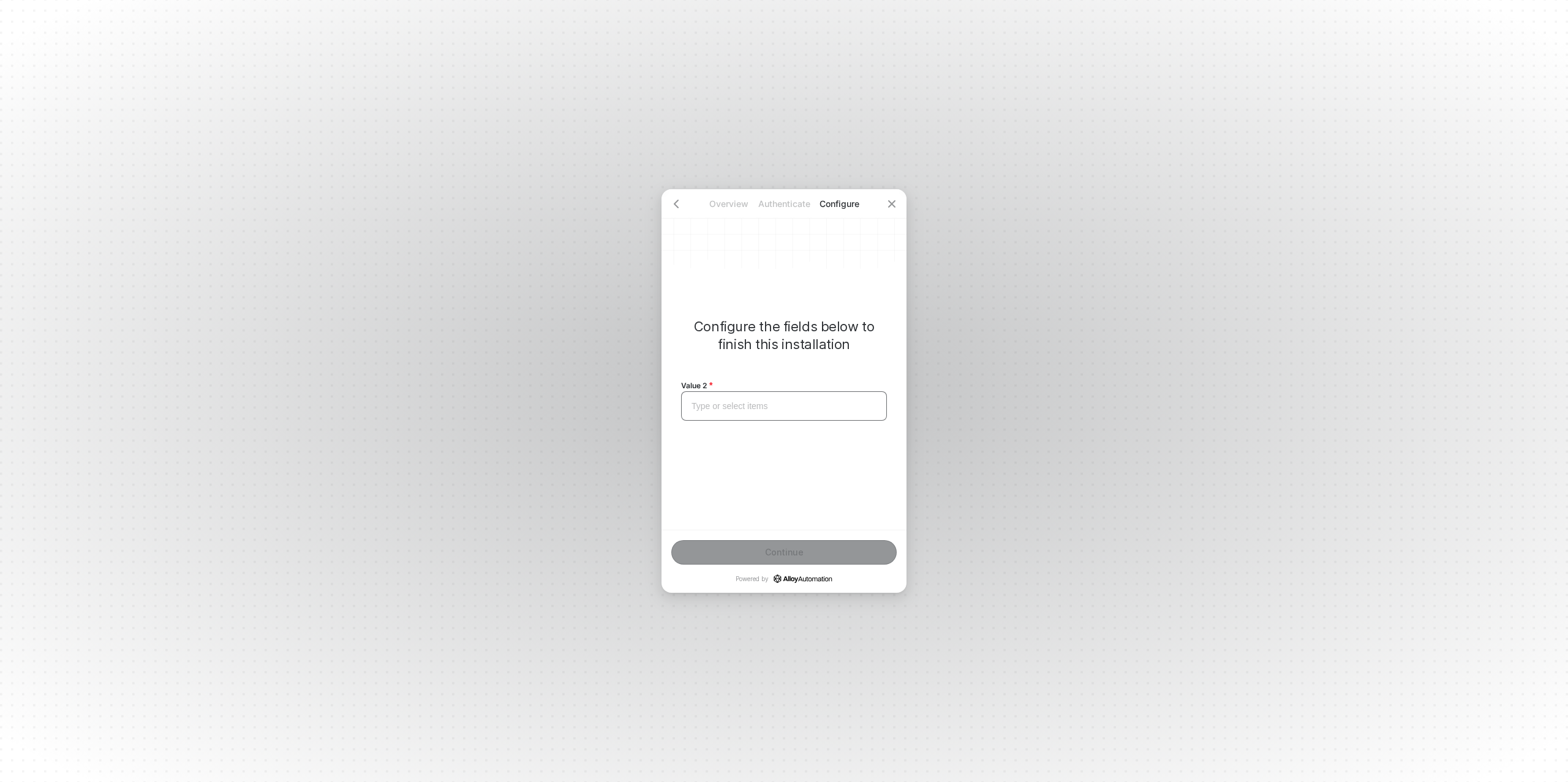
drag, startPoint x: 755, startPoint y: 403, endPoint x: 746, endPoint y: 411, distance: 12.0
click at [746, 411] on div "Type or select items ﻿" at bounding box center [784, 406] width 185 height 10
click at [722, 412] on div "BTSM" at bounding box center [784, 406] width 206 height 30
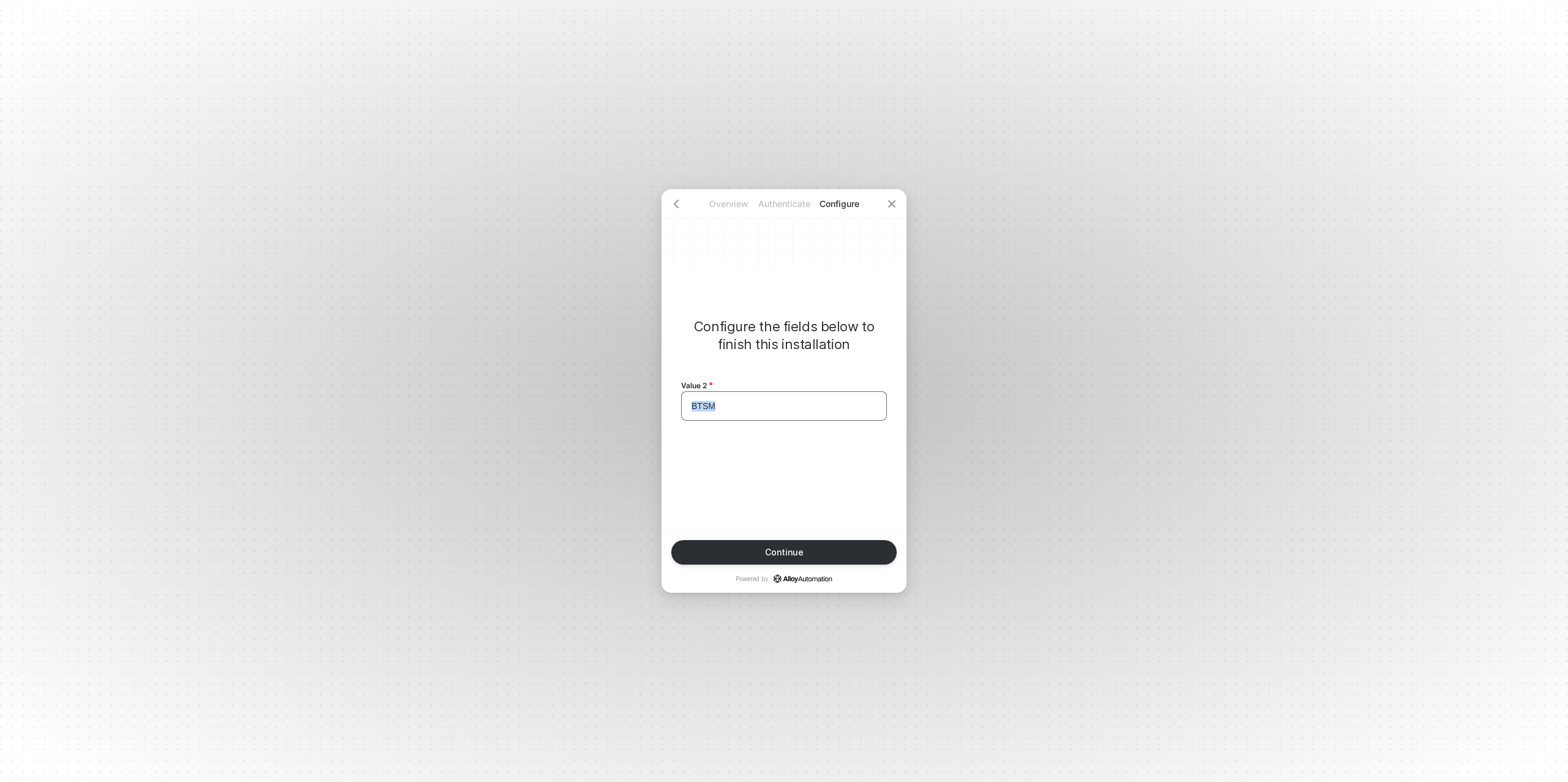
copy span "BTSM"
click at [786, 549] on div "Continue" at bounding box center [784, 552] width 39 height 10
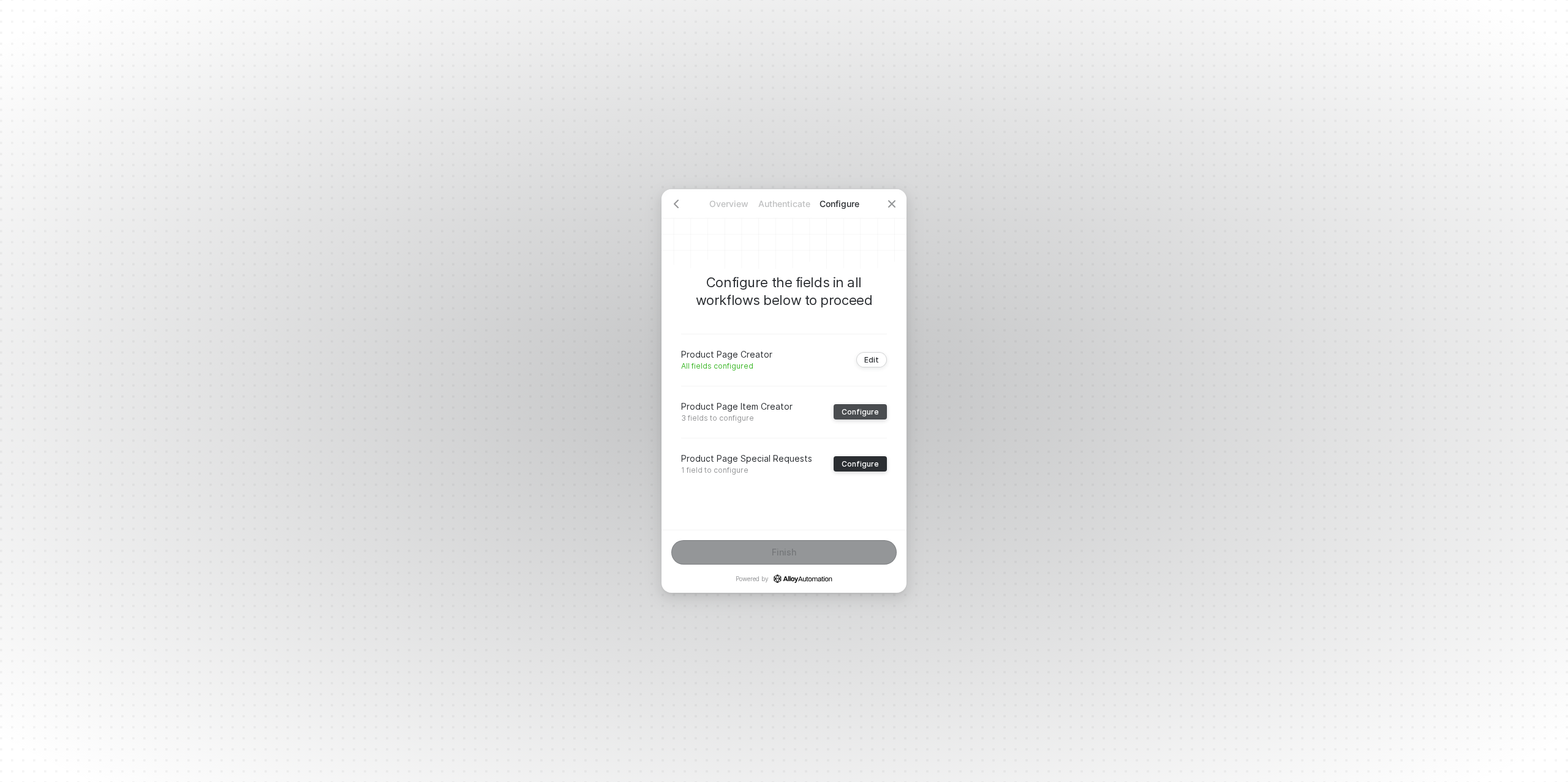
click at [854, 409] on div "Configure" at bounding box center [860, 411] width 37 height 9
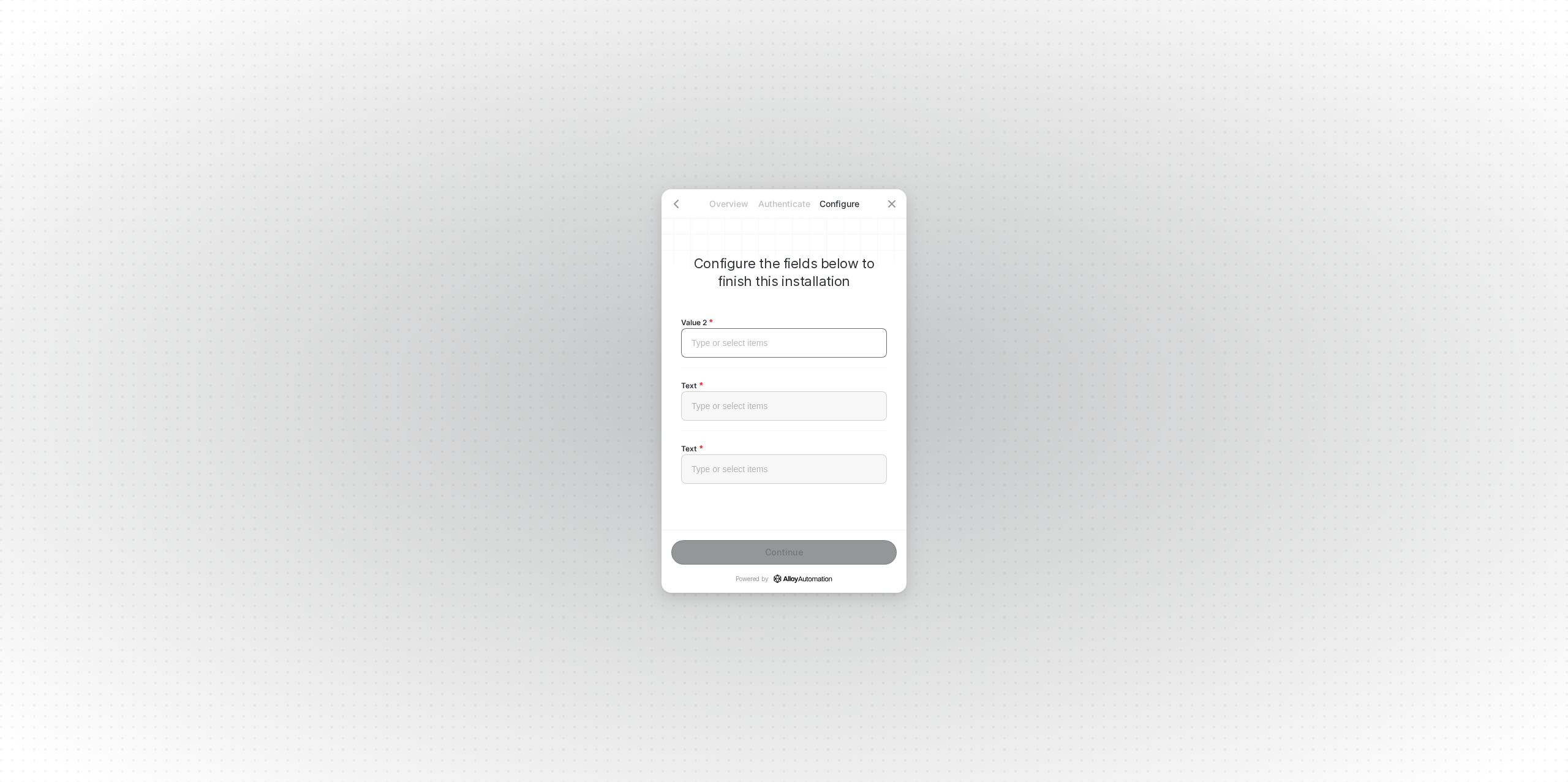
click at [724, 349] on div "Type or select items ﻿" at bounding box center [784, 343] width 206 height 30
click at [724, 407] on div "Type or select items ﻿" at bounding box center [784, 406] width 185 height 10
click at [721, 467] on div "Type or select items ﻿" at bounding box center [784, 469] width 185 height 10
click at [777, 541] on button "Continue" at bounding box center [784, 552] width 226 height 24
click at [850, 466] on div "Configure" at bounding box center [860, 463] width 37 height 9
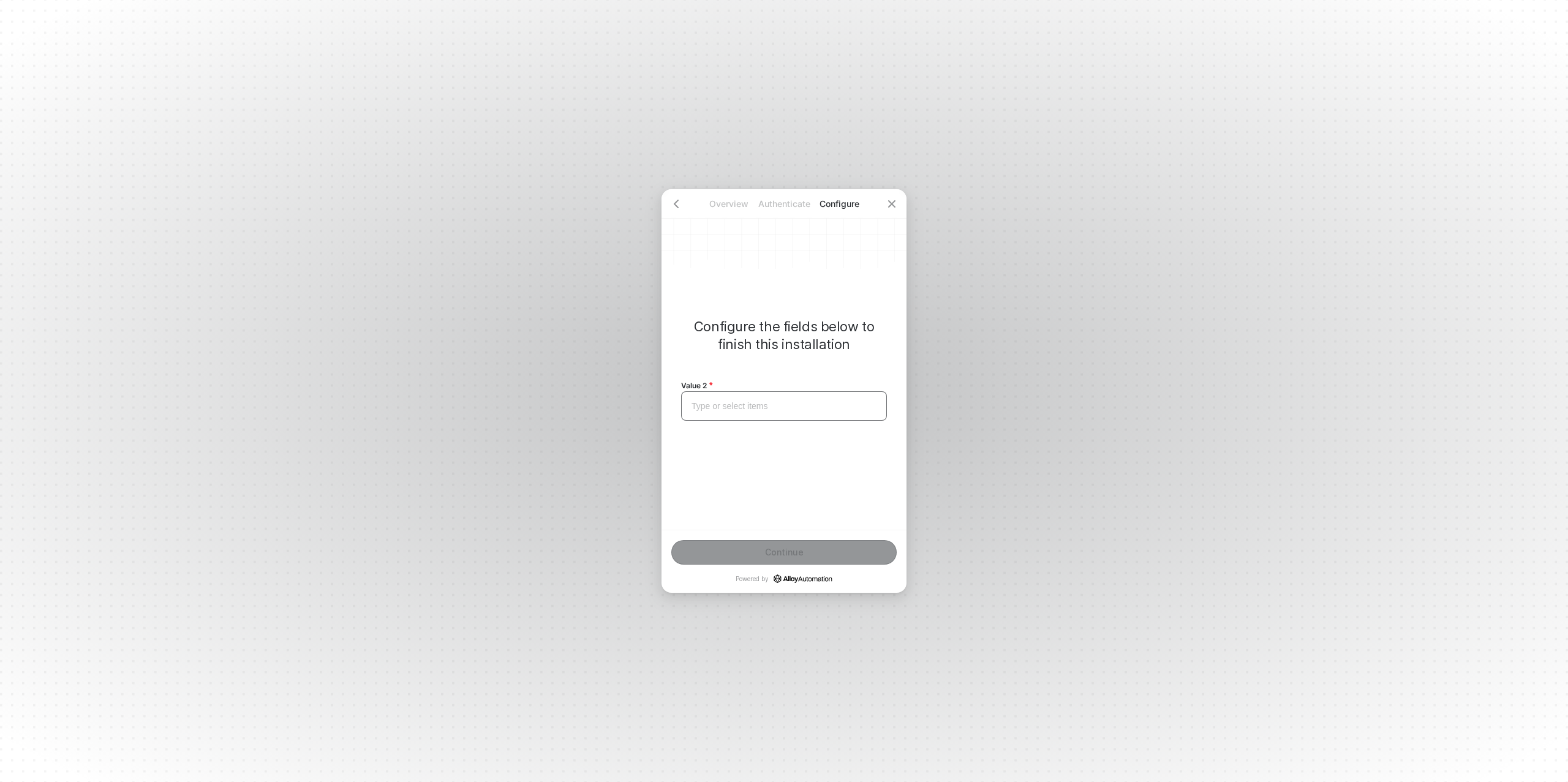
click at [732, 411] on div "Type or select items ﻿" at bounding box center [784, 406] width 206 height 30
click at [795, 545] on button "Continue" at bounding box center [784, 552] width 226 height 24
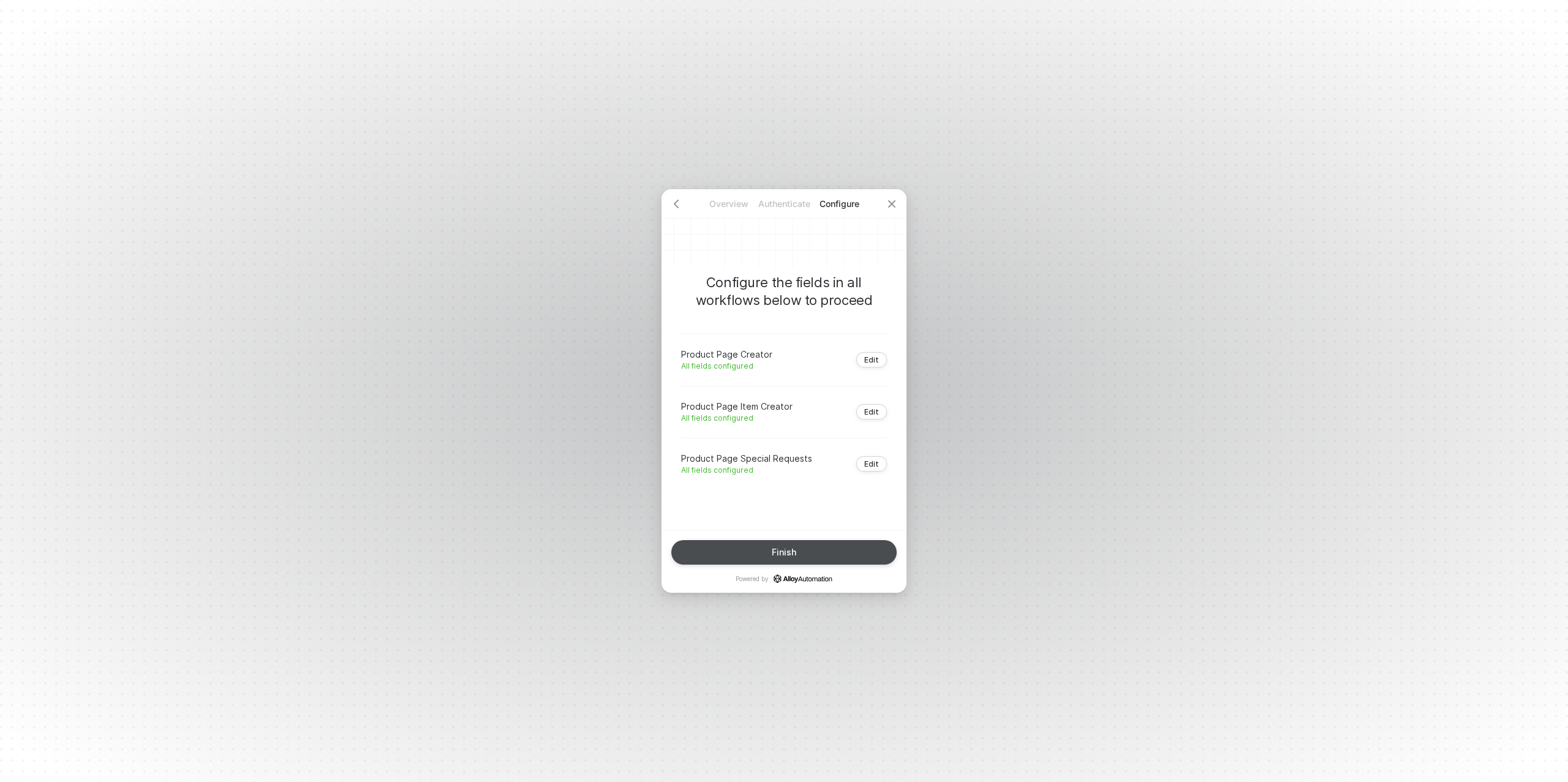
click at [794, 548] on div "Finish" at bounding box center [784, 552] width 24 height 10
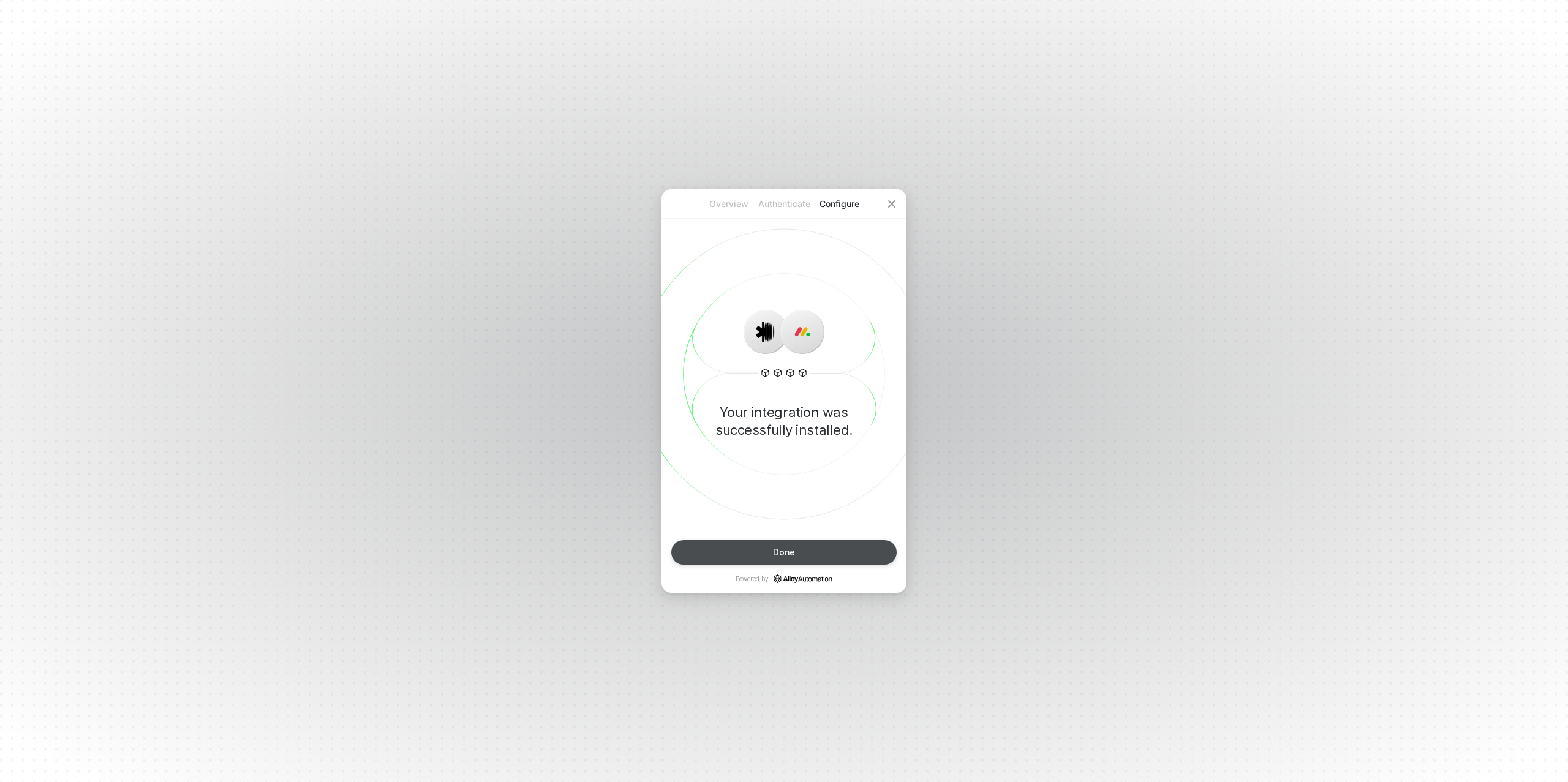
click at [780, 552] on div "Done" at bounding box center [784, 552] width 22 height 10
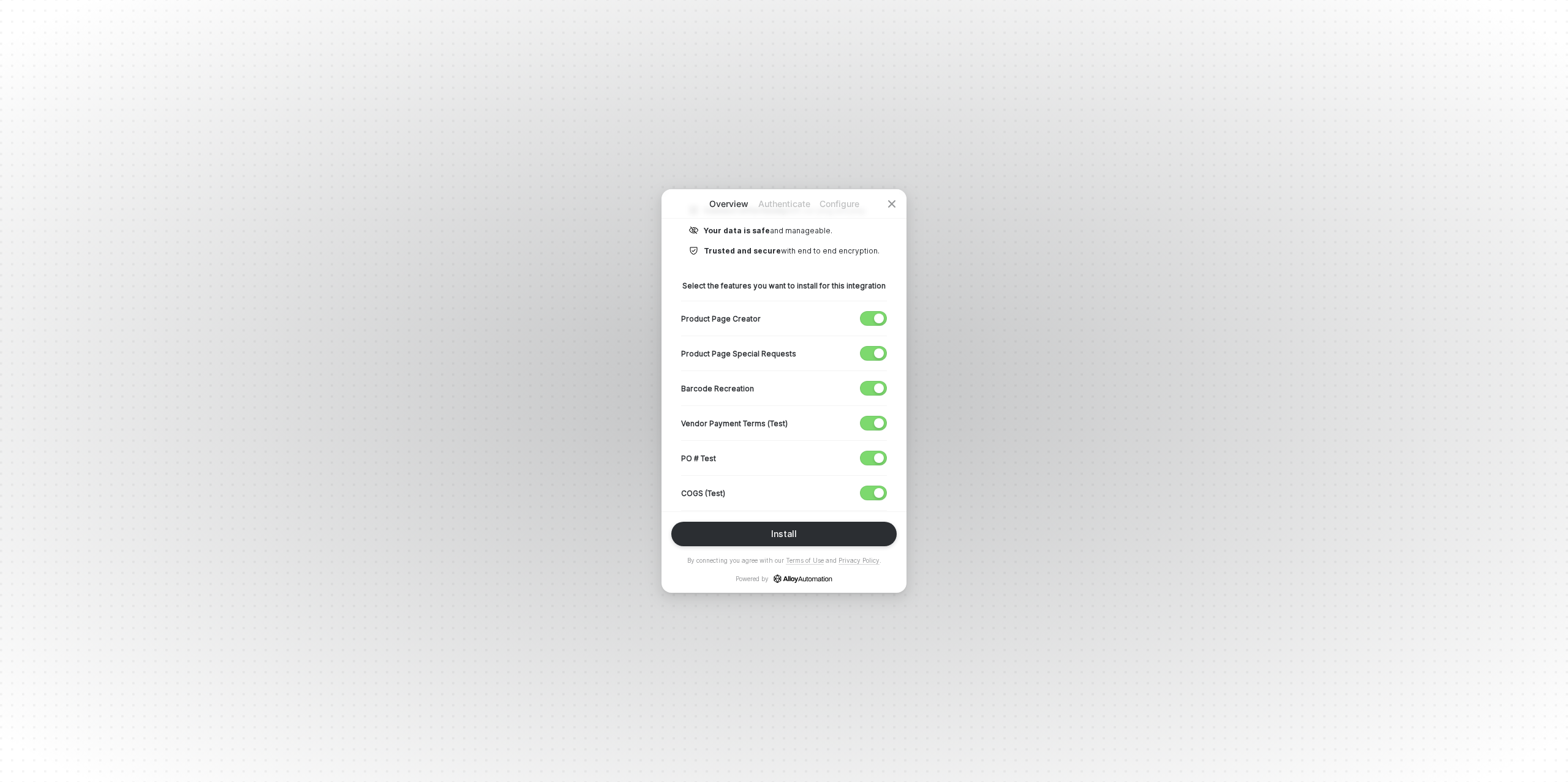
scroll to position [170, 0]
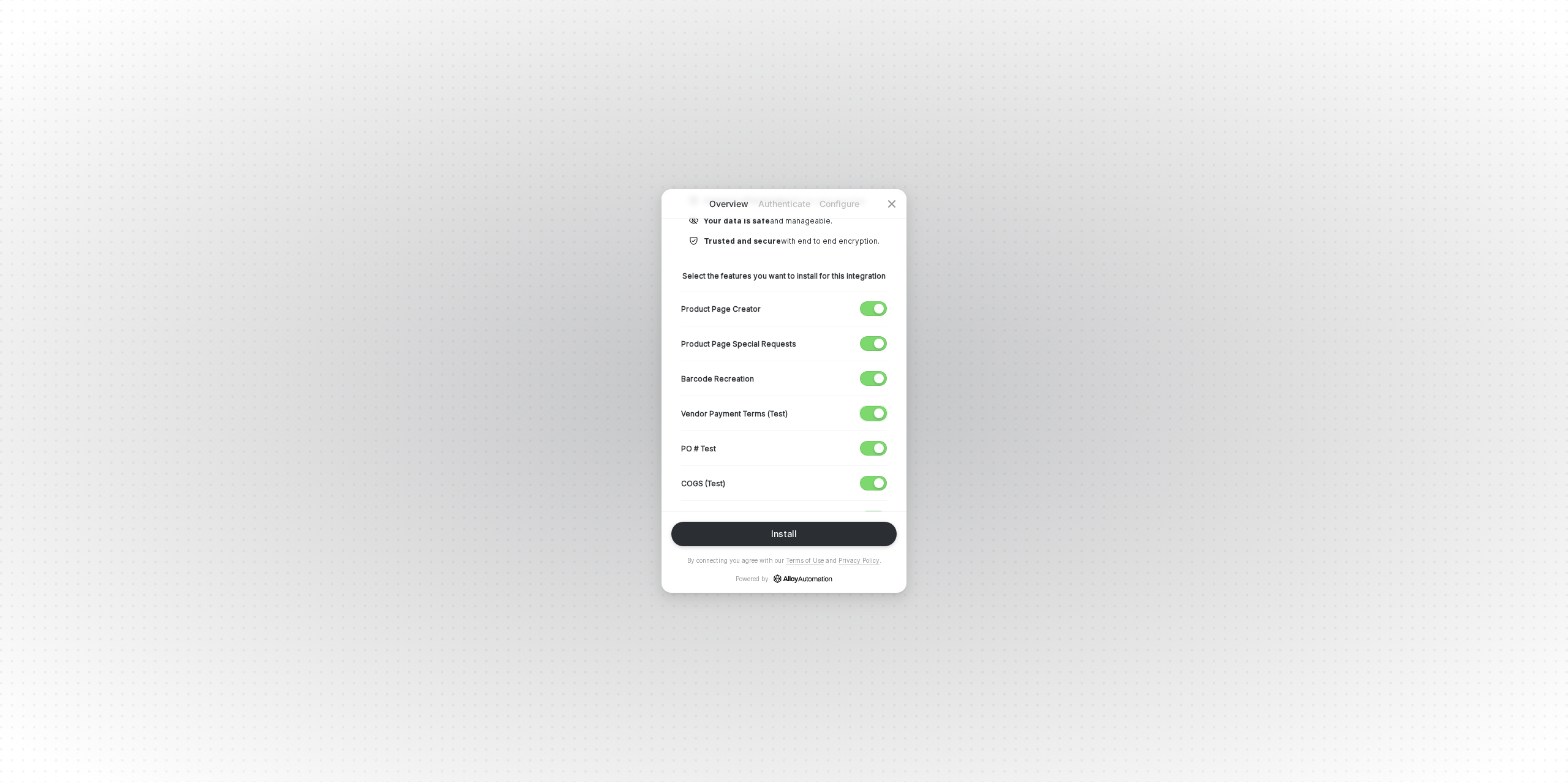
click at [875, 411] on div "button" at bounding box center [879, 413] width 10 height 10
click at [873, 445] on span "button" at bounding box center [871, 449] width 20 height 14
click at [871, 480] on span "button" at bounding box center [871, 483] width 20 height 14
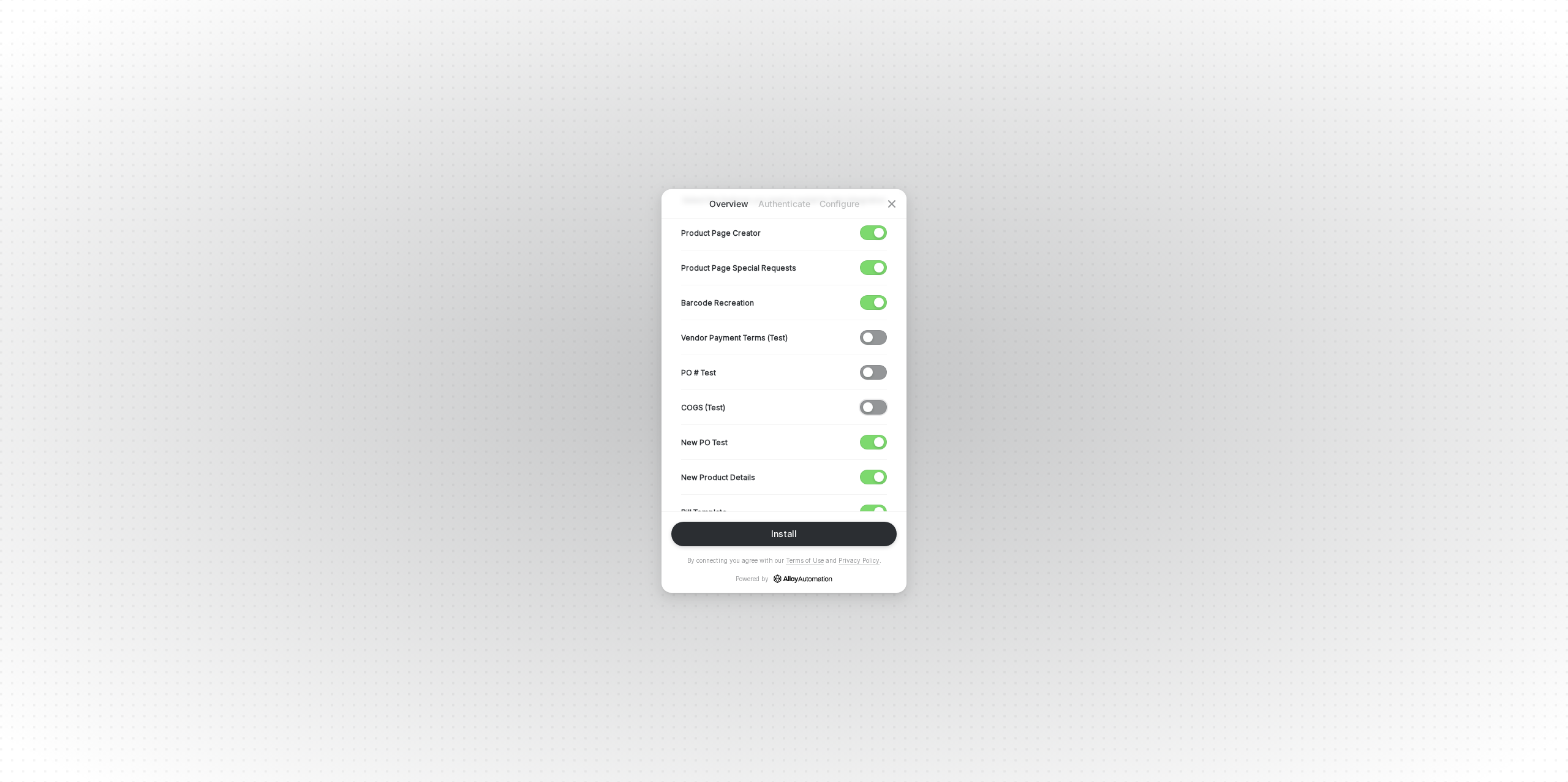
scroll to position [250, 0]
drag, startPoint x: 870, startPoint y: 438, endPoint x: 867, endPoint y: 456, distance: 18.2
click at [870, 438] on span "button" at bounding box center [871, 439] width 20 height 14
click at [871, 470] on span "button" at bounding box center [871, 473] width 20 height 14
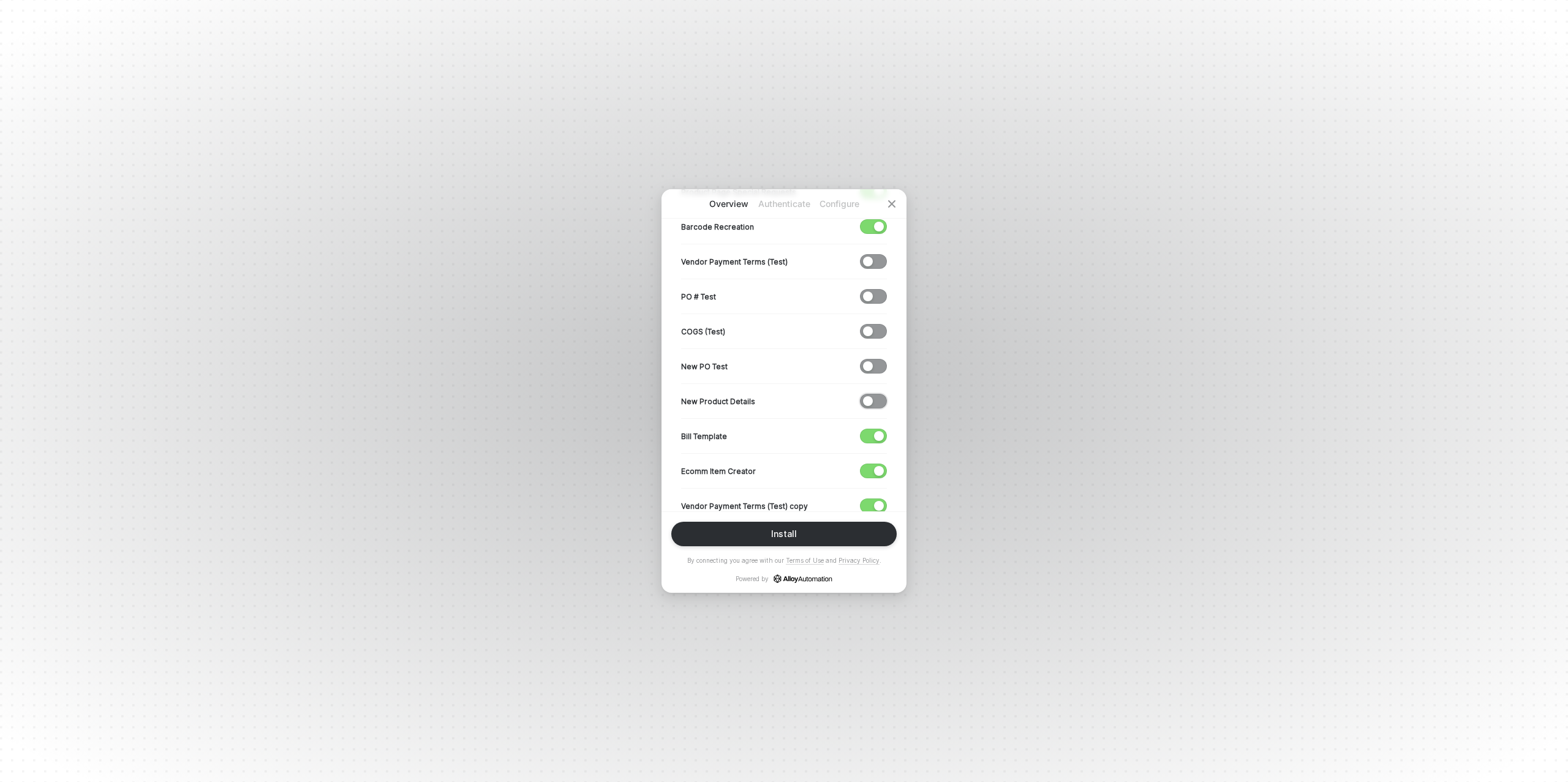
scroll to position [331, 0]
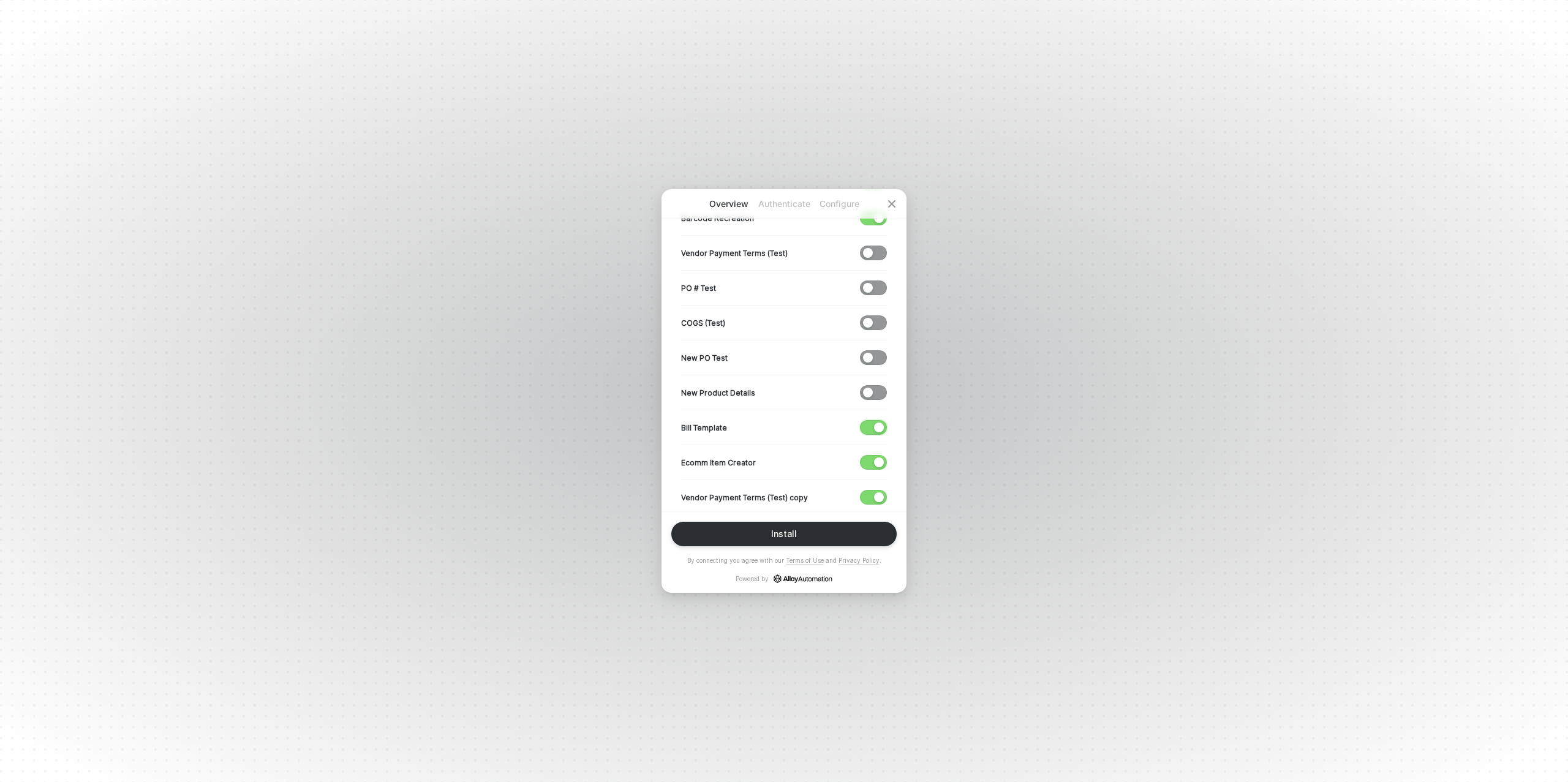
drag, startPoint x: 878, startPoint y: 432, endPoint x: 872, endPoint y: 452, distance: 20.9
click at [878, 432] on button "button" at bounding box center [873, 427] width 27 height 14
click at [872, 459] on span "button" at bounding box center [871, 462] width 20 height 14
drag, startPoint x: 873, startPoint y: 491, endPoint x: 855, endPoint y: 481, distance: 20.6
click at [873, 491] on span "button" at bounding box center [871, 498] width 20 height 14
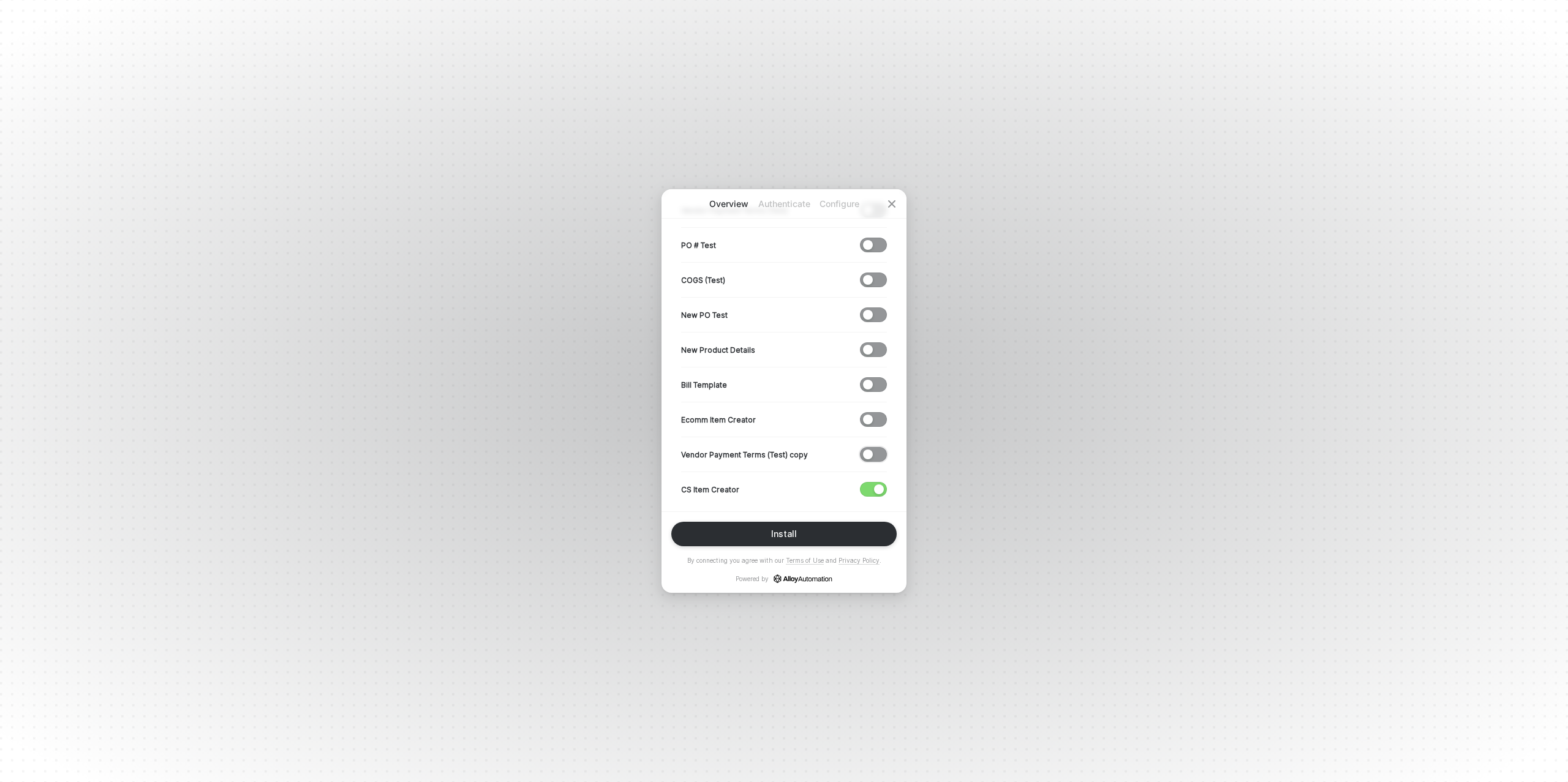
scroll to position [380, 0]
click at [877, 482] on div "button" at bounding box center [879, 482] width 10 height 10
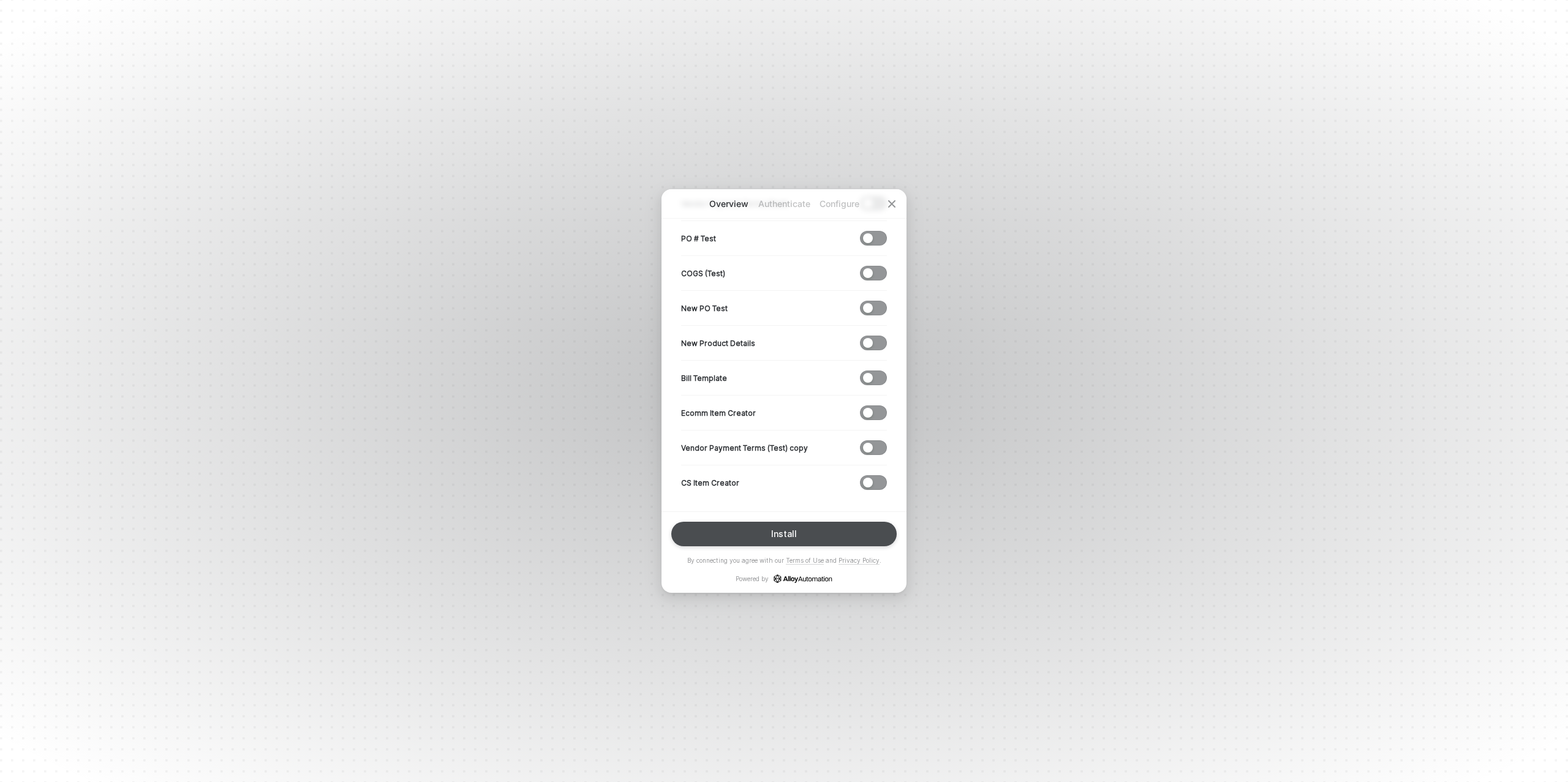
click at [791, 536] on div "Install" at bounding box center [784, 534] width 26 height 10
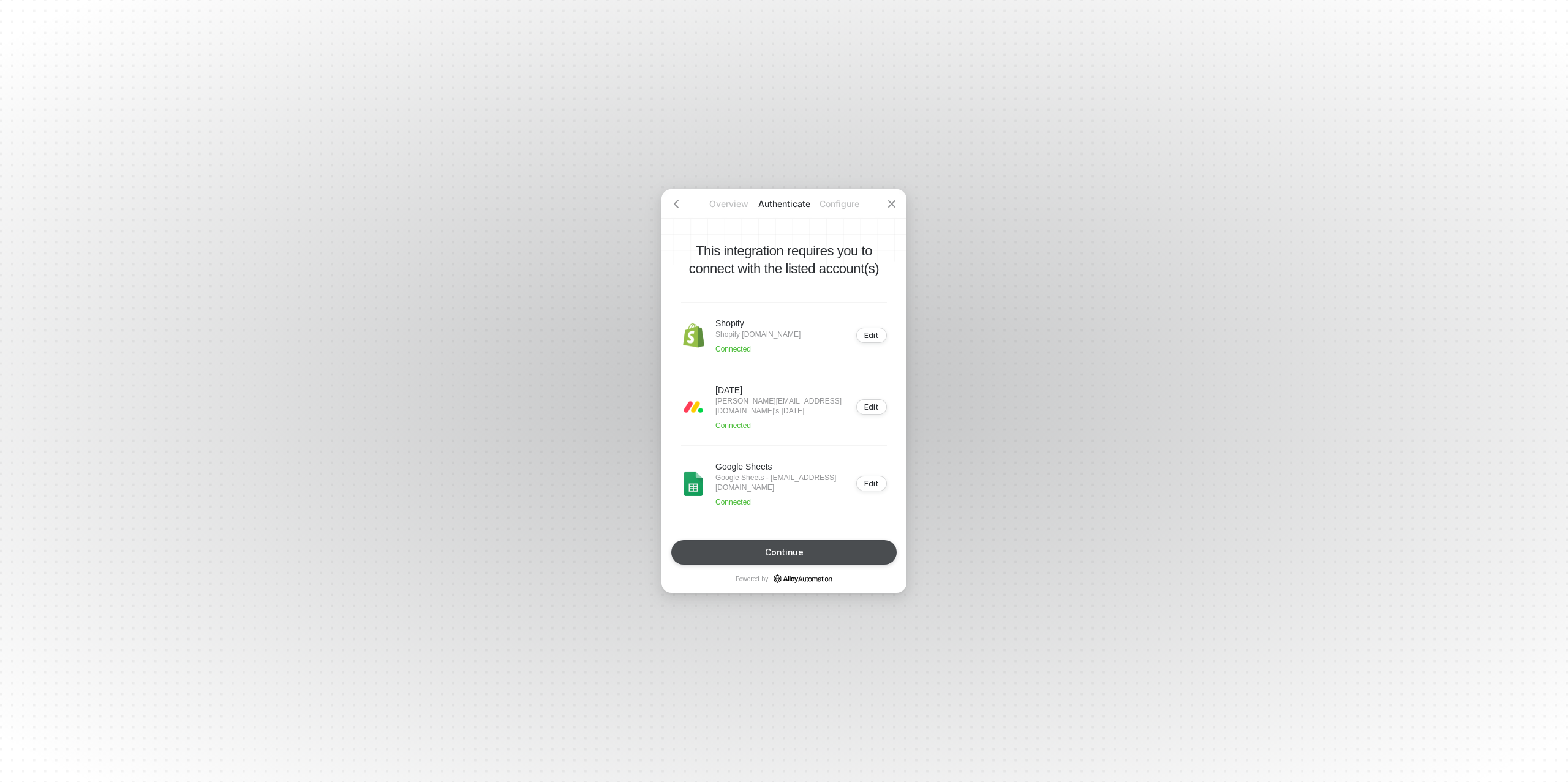
click at [789, 550] on div "Continue" at bounding box center [784, 552] width 39 height 10
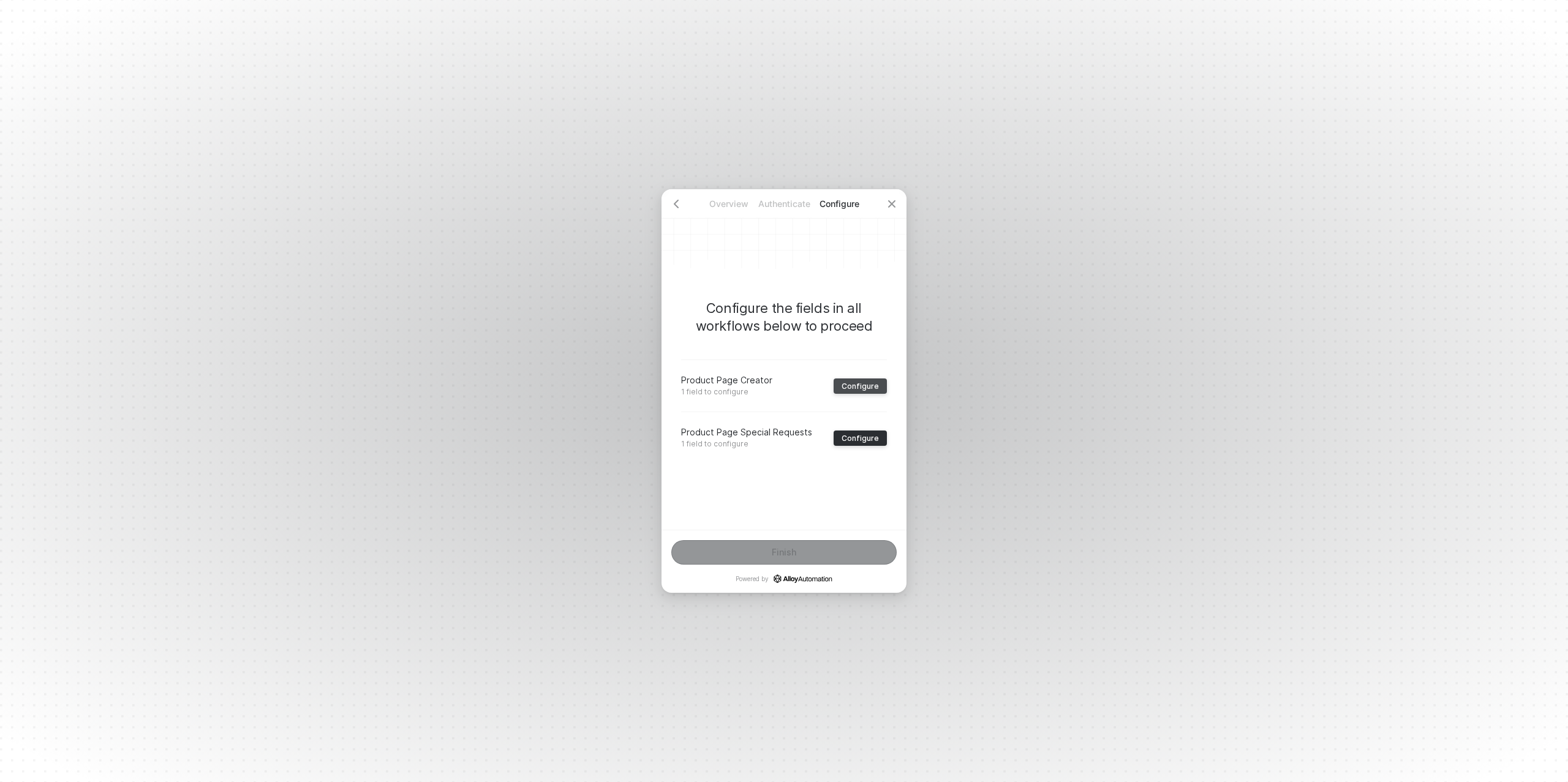
click at [864, 384] on div "Configure" at bounding box center [860, 386] width 37 height 9
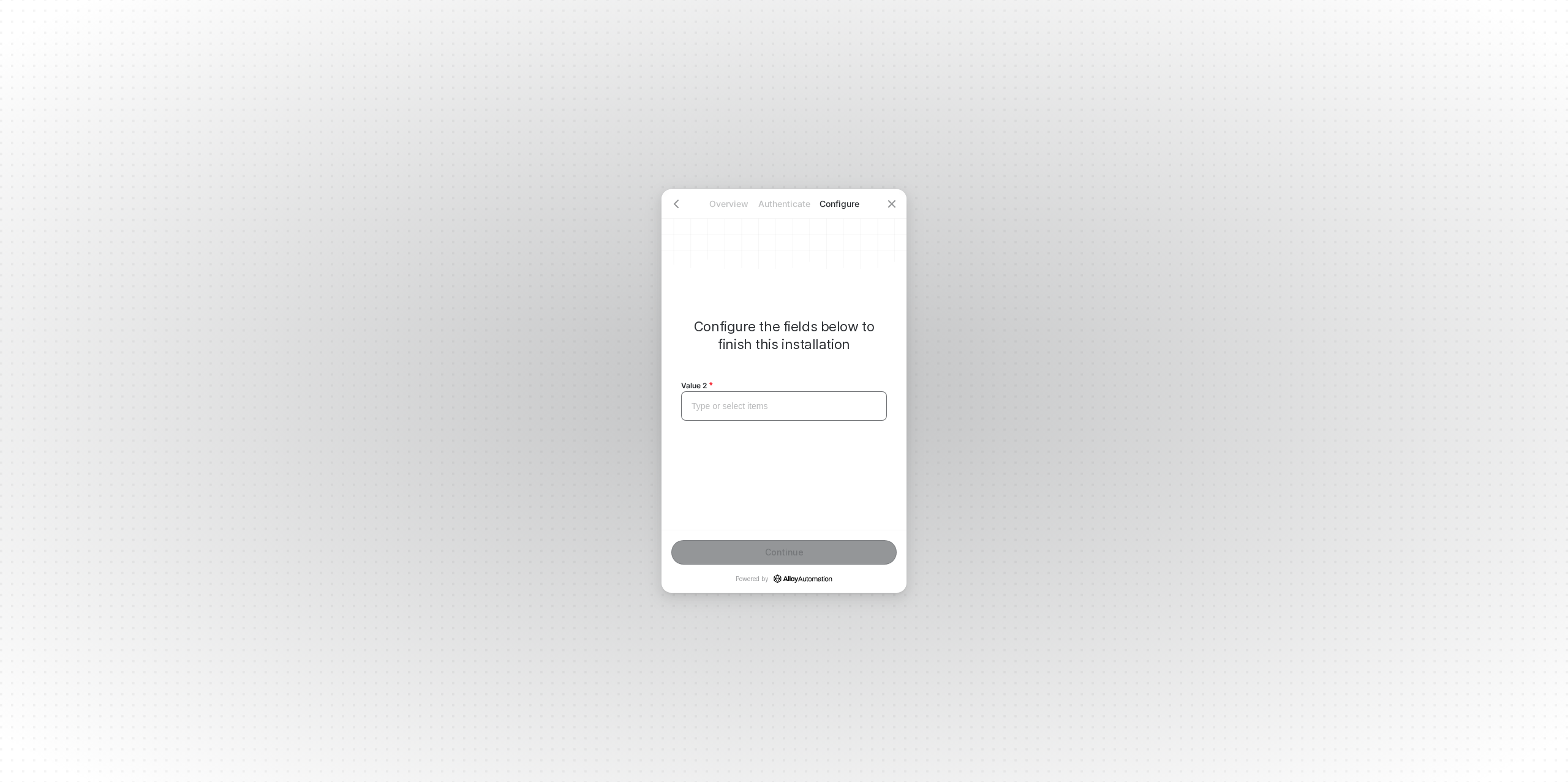
click at [740, 403] on div "Type or select items ﻿" at bounding box center [784, 406] width 185 height 10
click at [748, 410] on span "Ganja White Night" at bounding box center [726, 406] width 70 height 10
copy span "Ganja White Night"
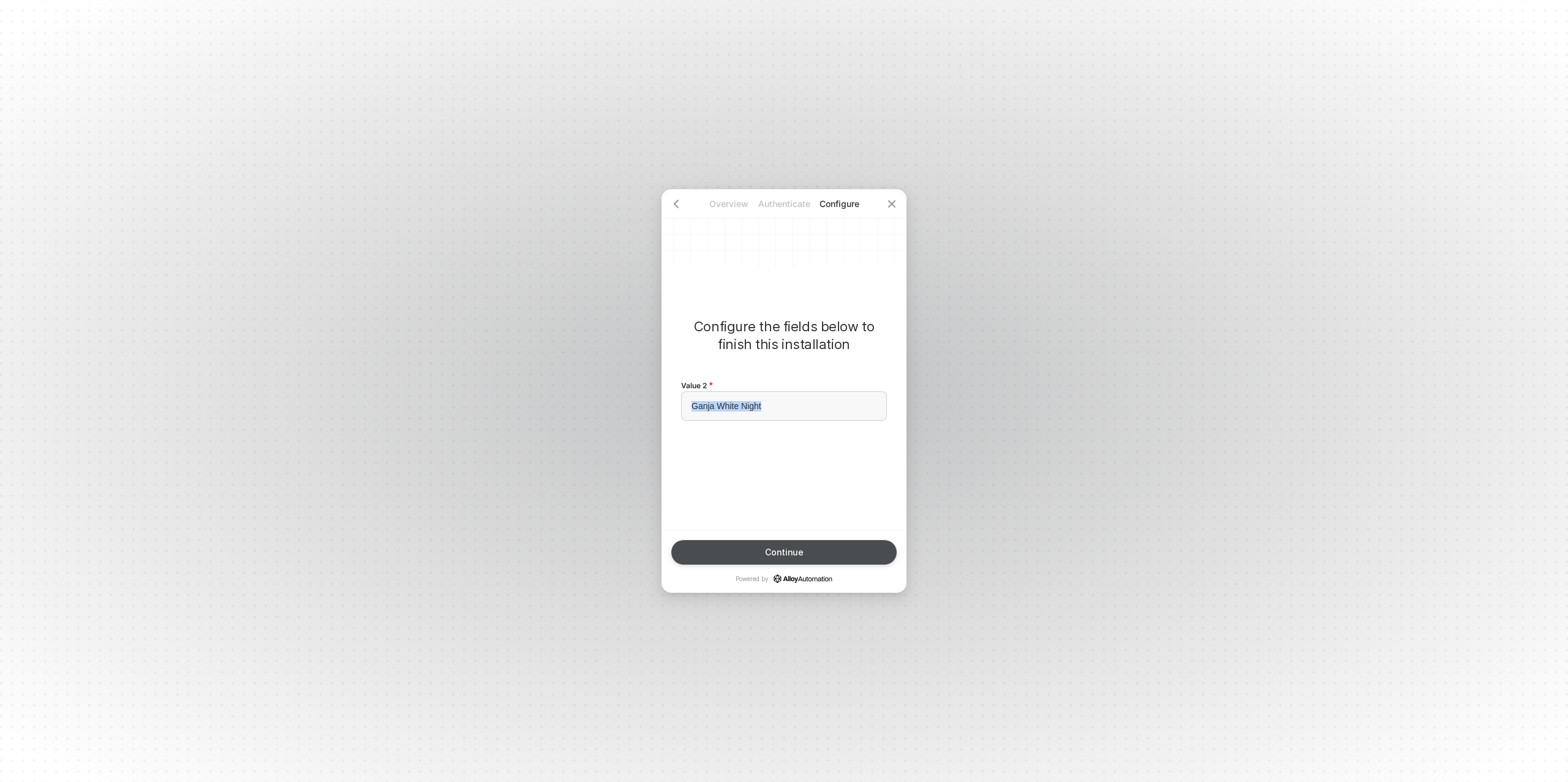
click at [790, 547] on div "Continue" at bounding box center [784, 552] width 39 height 10
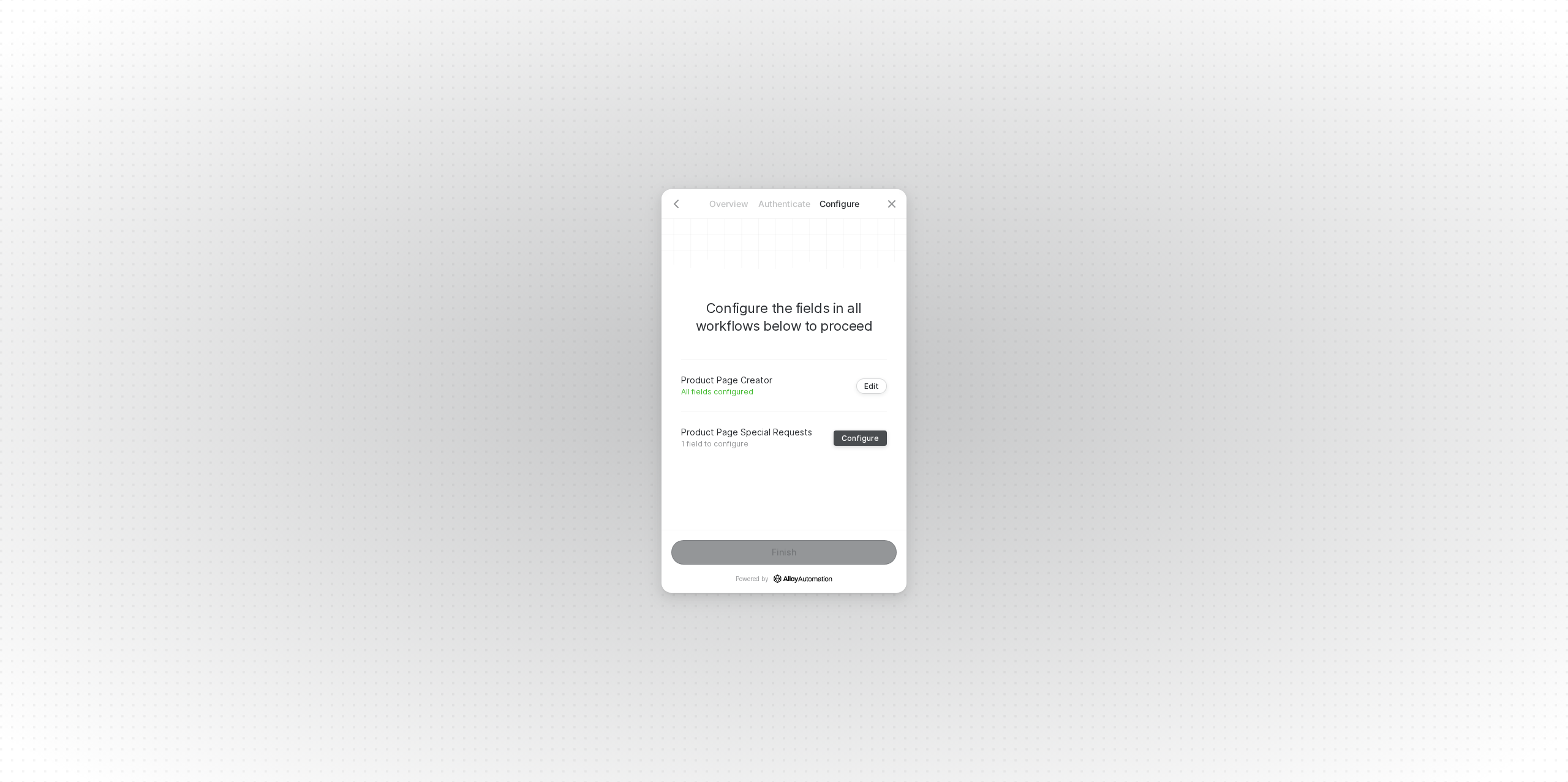
click at [856, 431] on button "Configure" at bounding box center [860, 438] width 53 height 15
click at [742, 410] on div "Type or select items ﻿" at bounding box center [784, 406] width 185 height 10
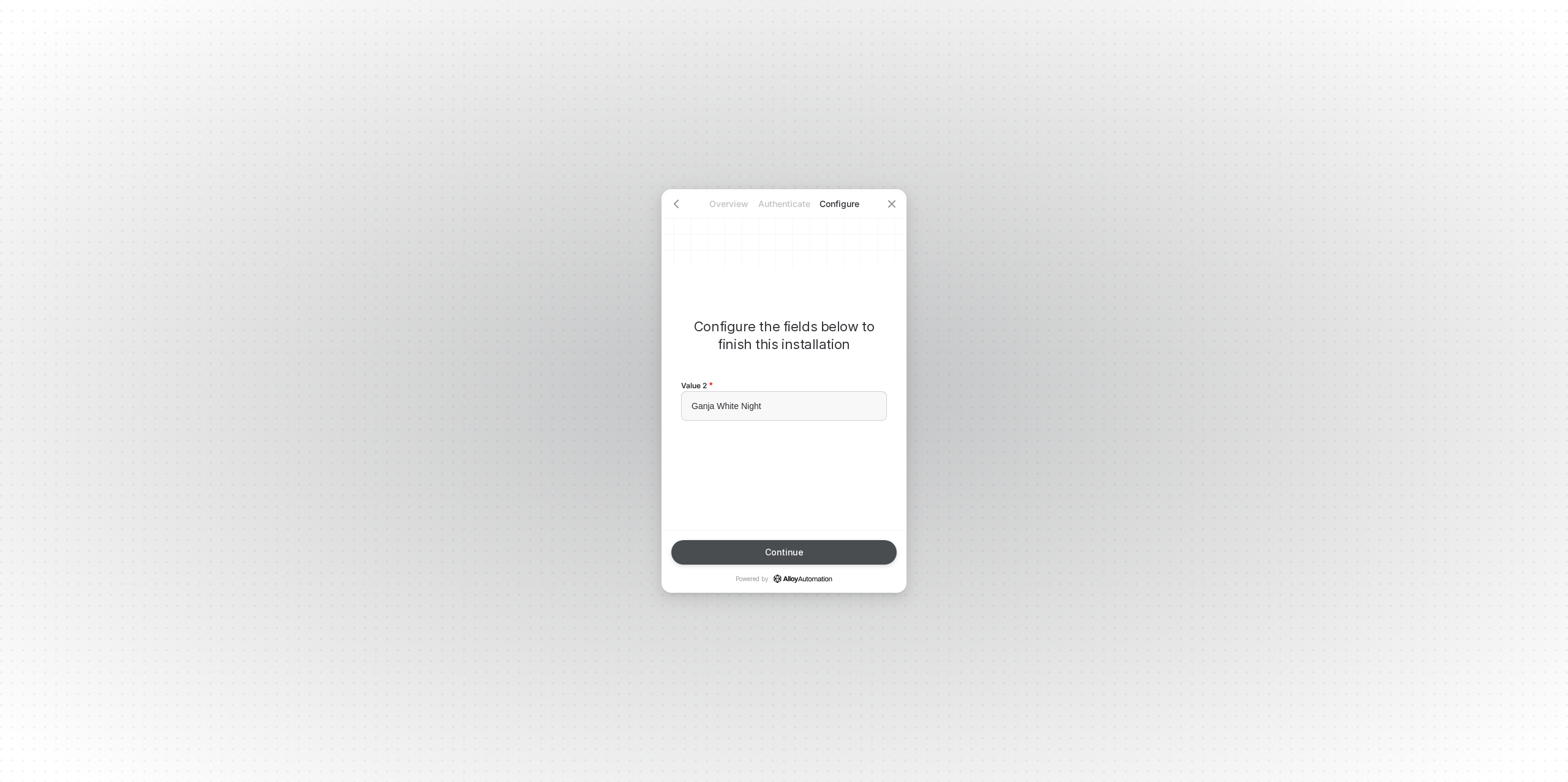
click at [771, 551] on div "Continue" at bounding box center [784, 552] width 39 height 10
click at [775, 551] on div "Finish" at bounding box center [784, 552] width 24 height 10
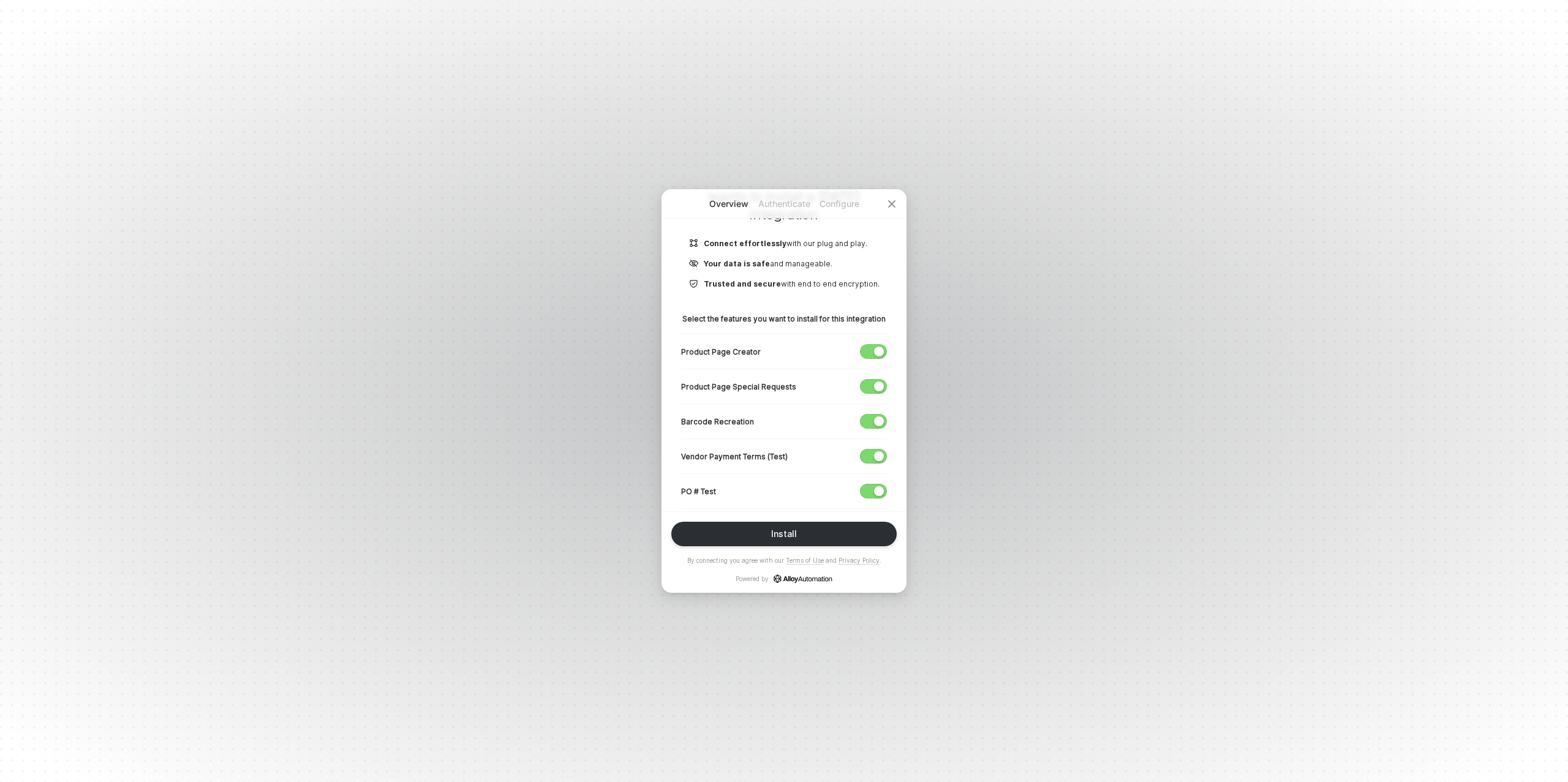
scroll to position [128, 0]
drag, startPoint x: 874, startPoint y: 453, endPoint x: 871, endPoint y: 479, distance: 26.2
click at [874, 453] on div "button" at bounding box center [879, 456] width 10 height 10
click at [872, 487] on span "button" at bounding box center [871, 491] width 20 height 14
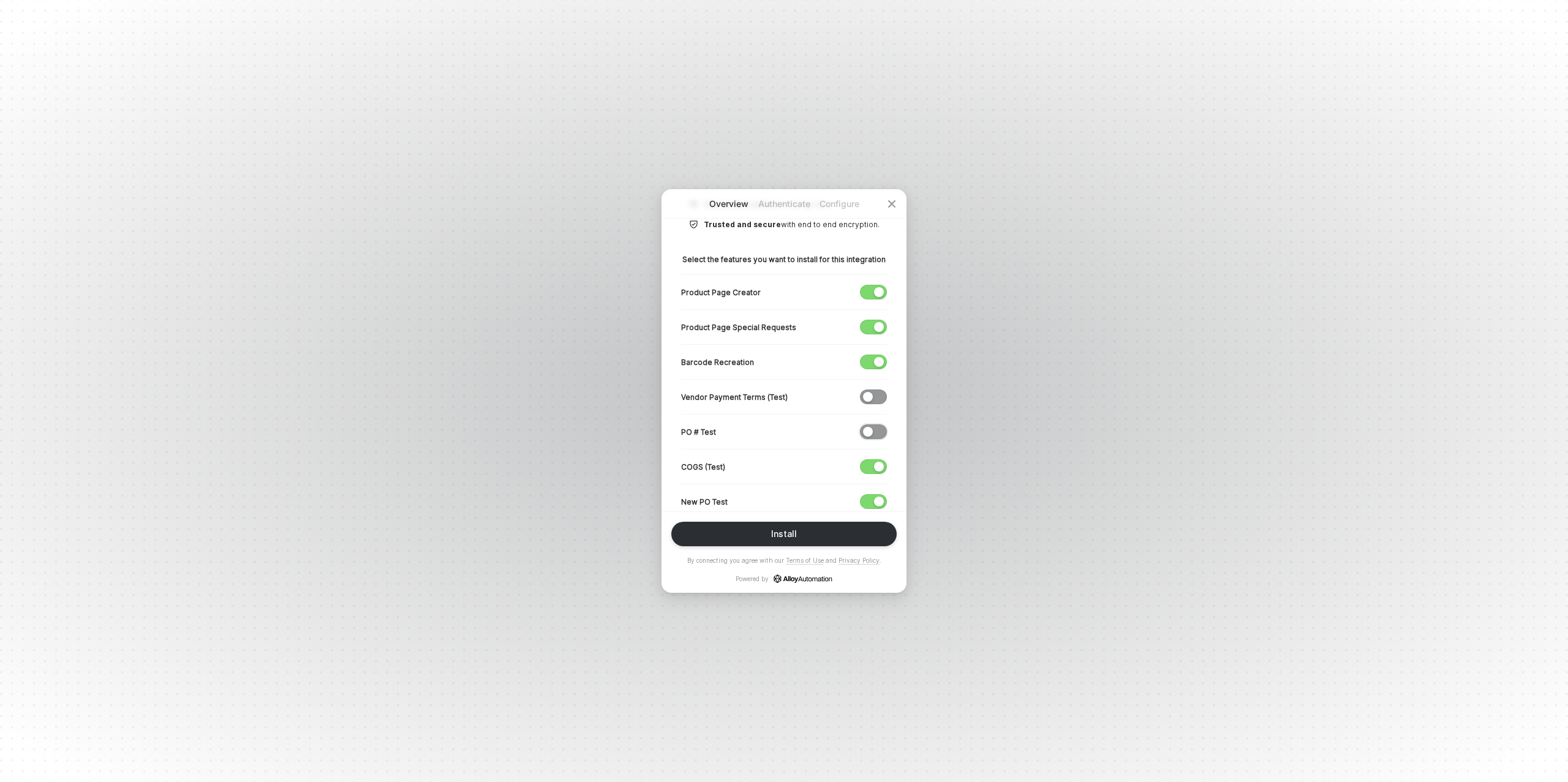
scroll to position [260, 0]
click at [872, 389] on span "button" at bounding box center [871, 394] width 20 height 14
drag, startPoint x: 874, startPoint y: 423, endPoint x: 875, endPoint y: 455, distance: 32.0
click at [874, 424] on div "button" at bounding box center [879, 429] width 10 height 10
click at [876, 462] on div "button" at bounding box center [879, 464] width 10 height 10
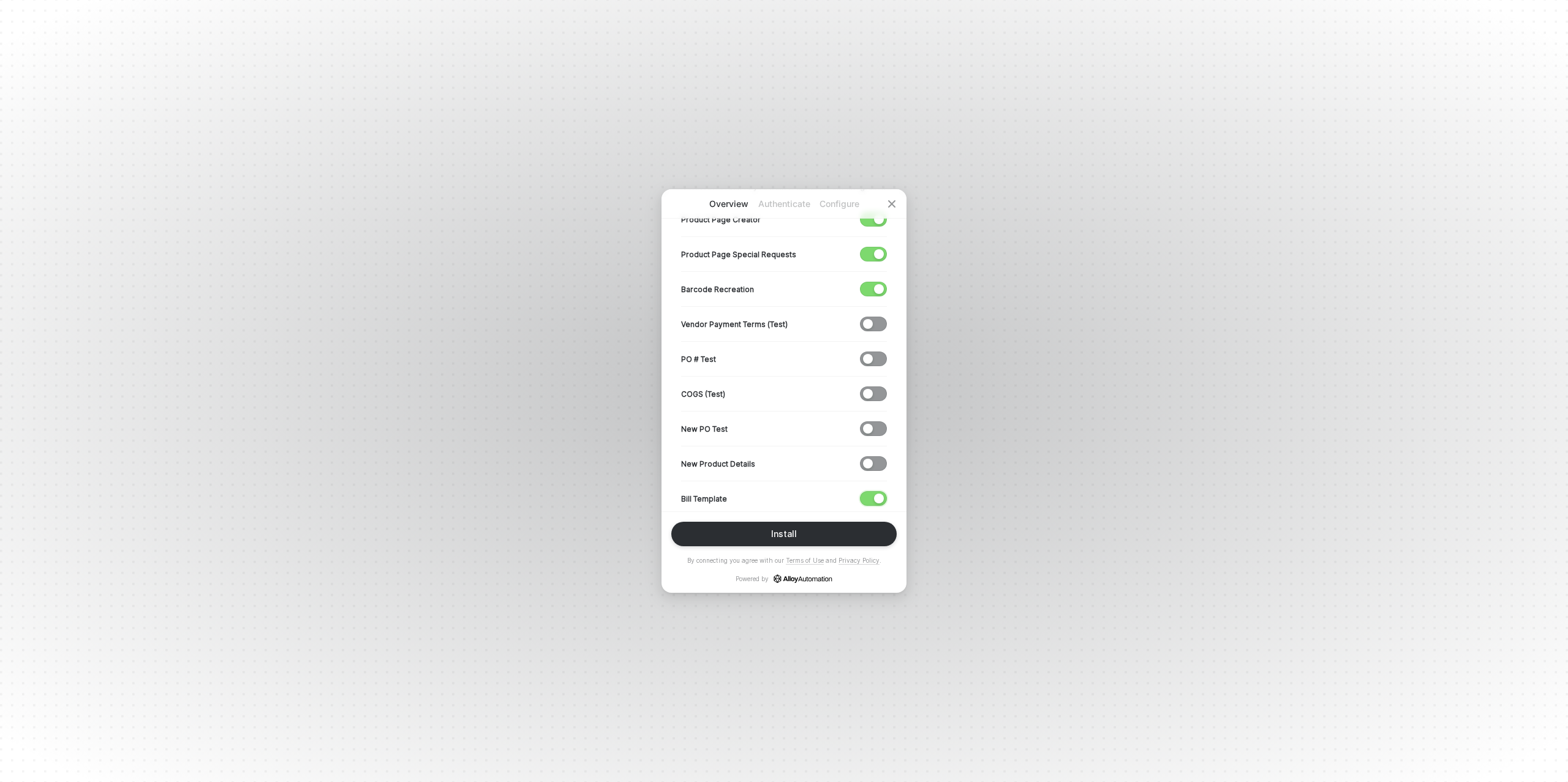
click at [872, 493] on span "button" at bounding box center [871, 498] width 20 height 14
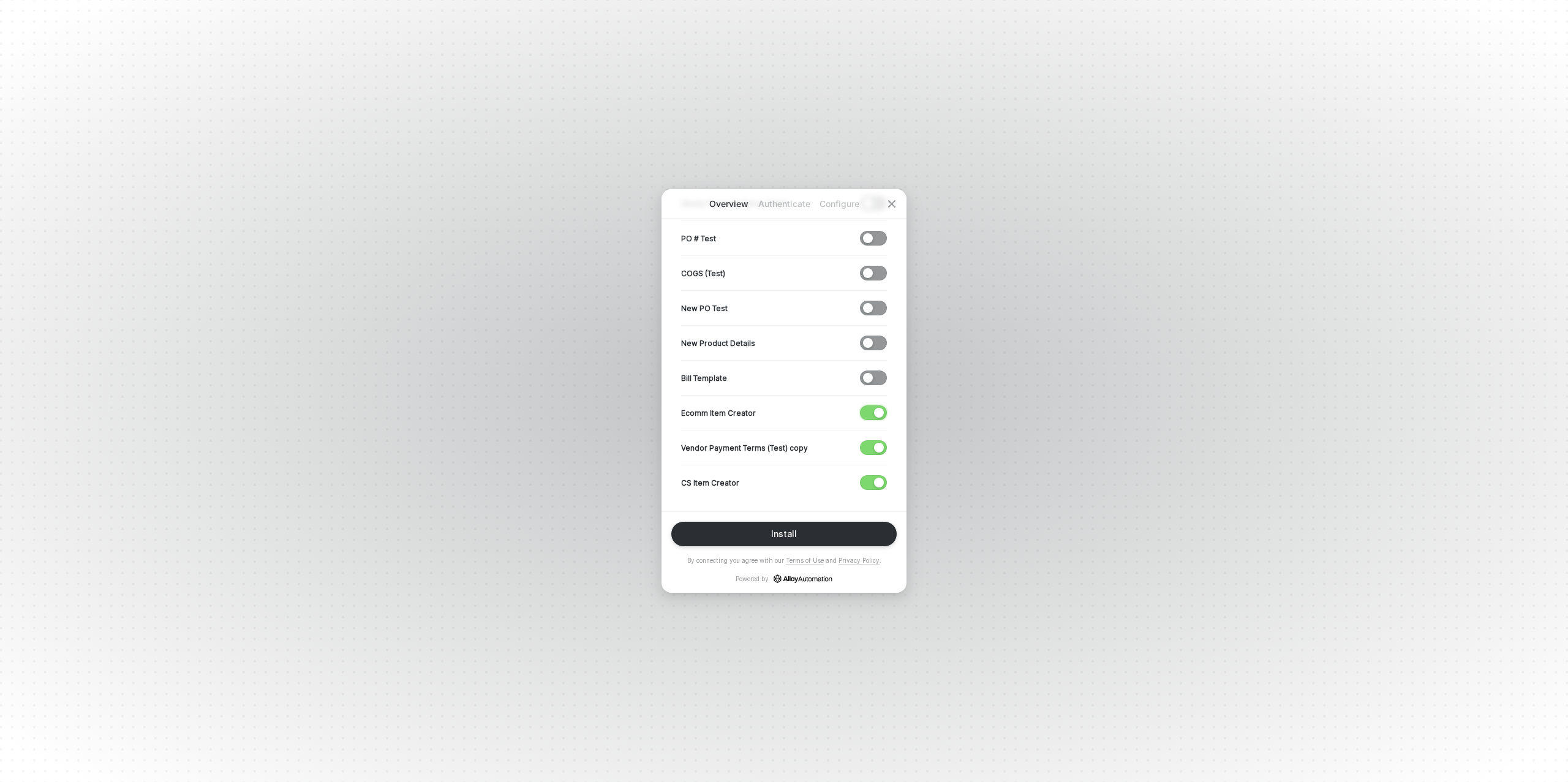
click at [880, 409] on div "button" at bounding box center [879, 413] width 10 height 10
click at [872, 441] on span "button" at bounding box center [871, 448] width 20 height 14
drag, startPoint x: 875, startPoint y: 477, endPoint x: 858, endPoint y: 471, distance: 18.0
click at [875, 478] on div "button" at bounding box center [879, 482] width 10 height 10
click at [797, 534] on button "Install" at bounding box center [784, 534] width 226 height 24
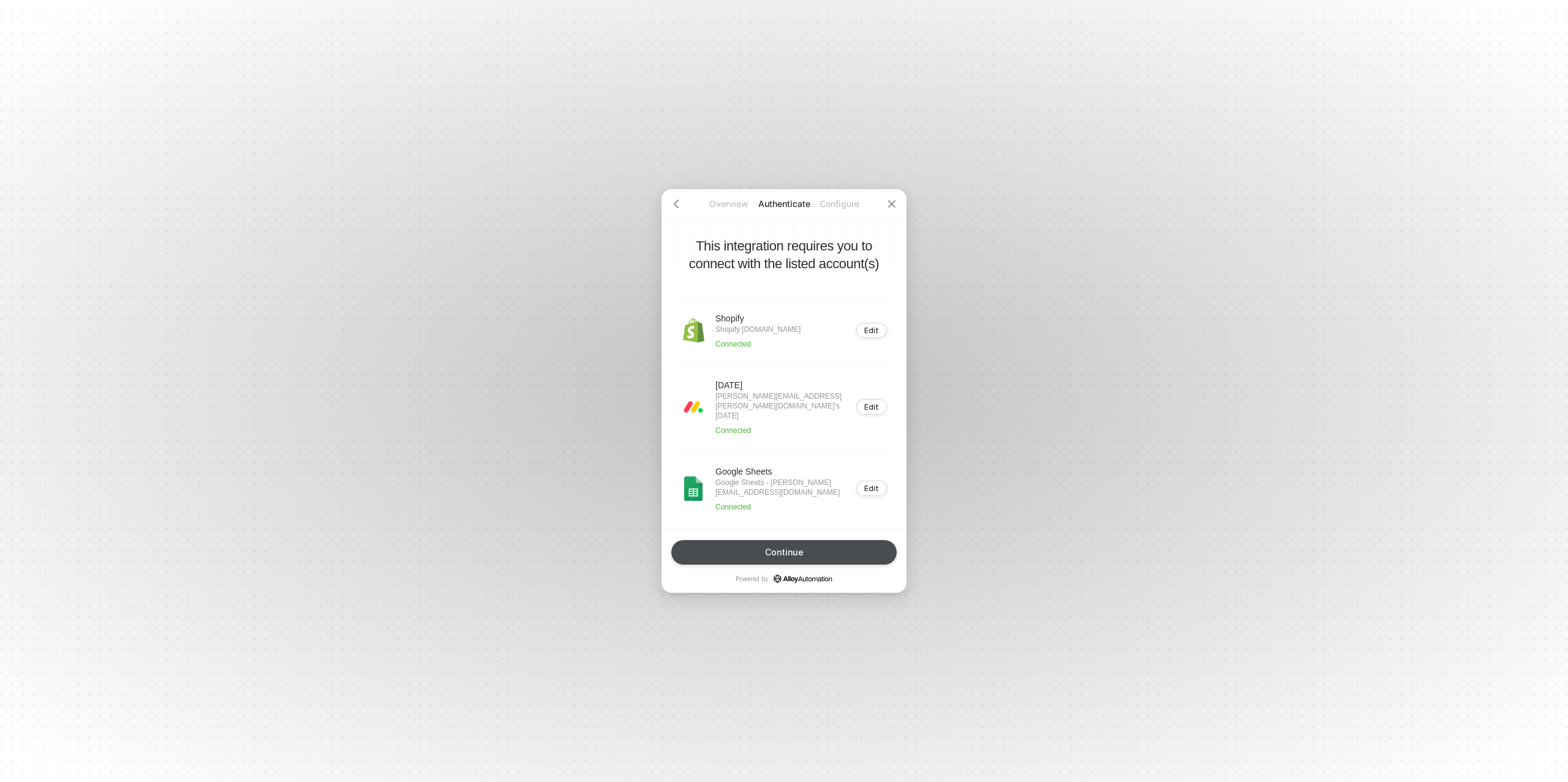
click at [796, 547] on div "Continue" at bounding box center [784, 552] width 39 height 10
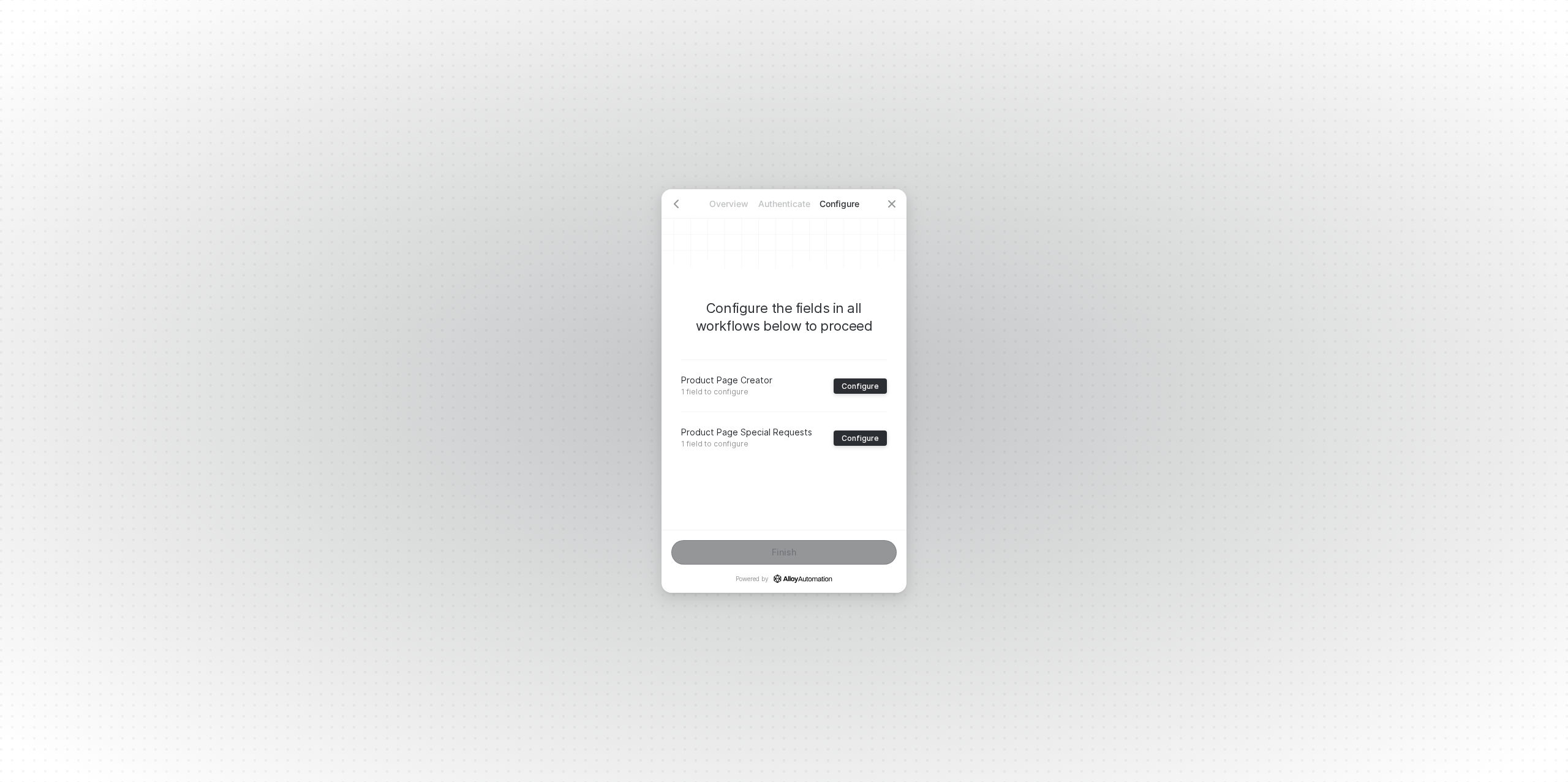
click at [852, 378] on div "Product Page Creator 1 field to configure Configure" at bounding box center [784, 385] width 206 height 52
click at [850, 384] on div "Configure" at bounding box center [860, 386] width 37 height 9
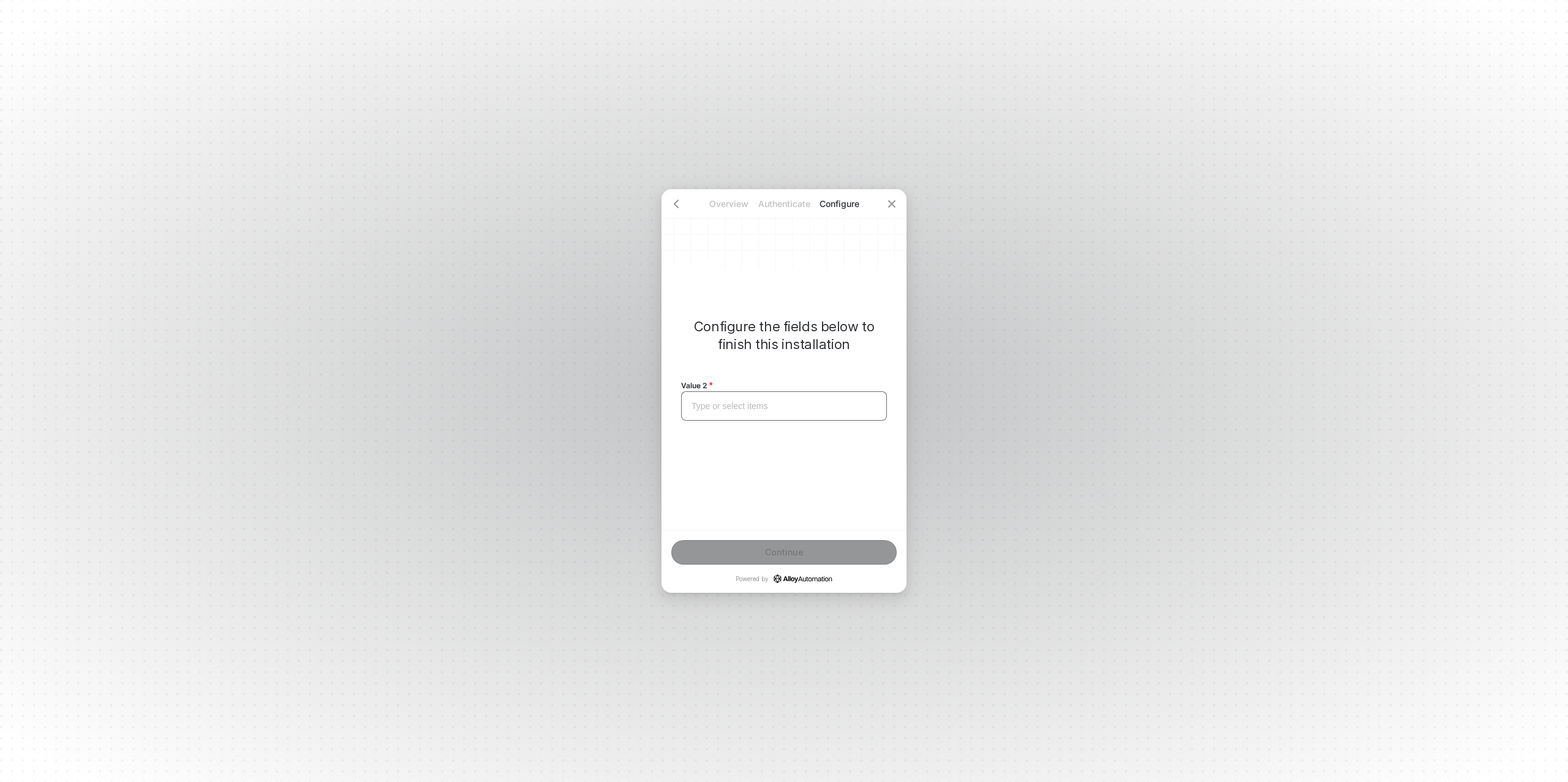
click at [740, 410] on div "Type or select items ﻿" at bounding box center [784, 406] width 185 height 10
click at [811, 554] on button "Continue" at bounding box center [784, 552] width 226 height 24
click at [855, 440] on div "Configure" at bounding box center [860, 438] width 37 height 9
click at [759, 413] on div "Type or select items ﻿" at bounding box center [784, 406] width 206 height 30
click at [790, 547] on div "Continue" at bounding box center [784, 552] width 39 height 10
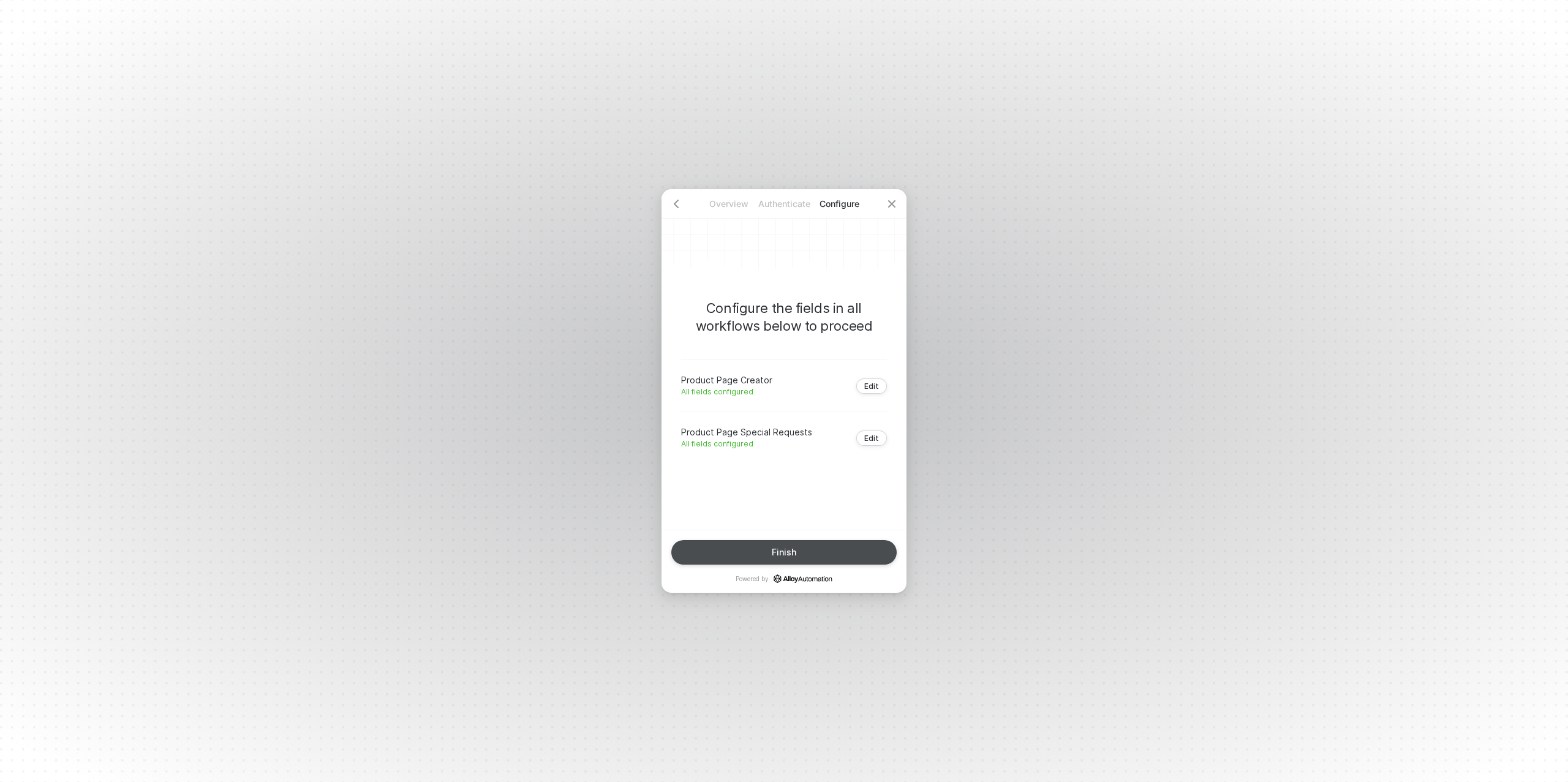
click at [793, 547] on div "Finish" at bounding box center [784, 552] width 24 height 10
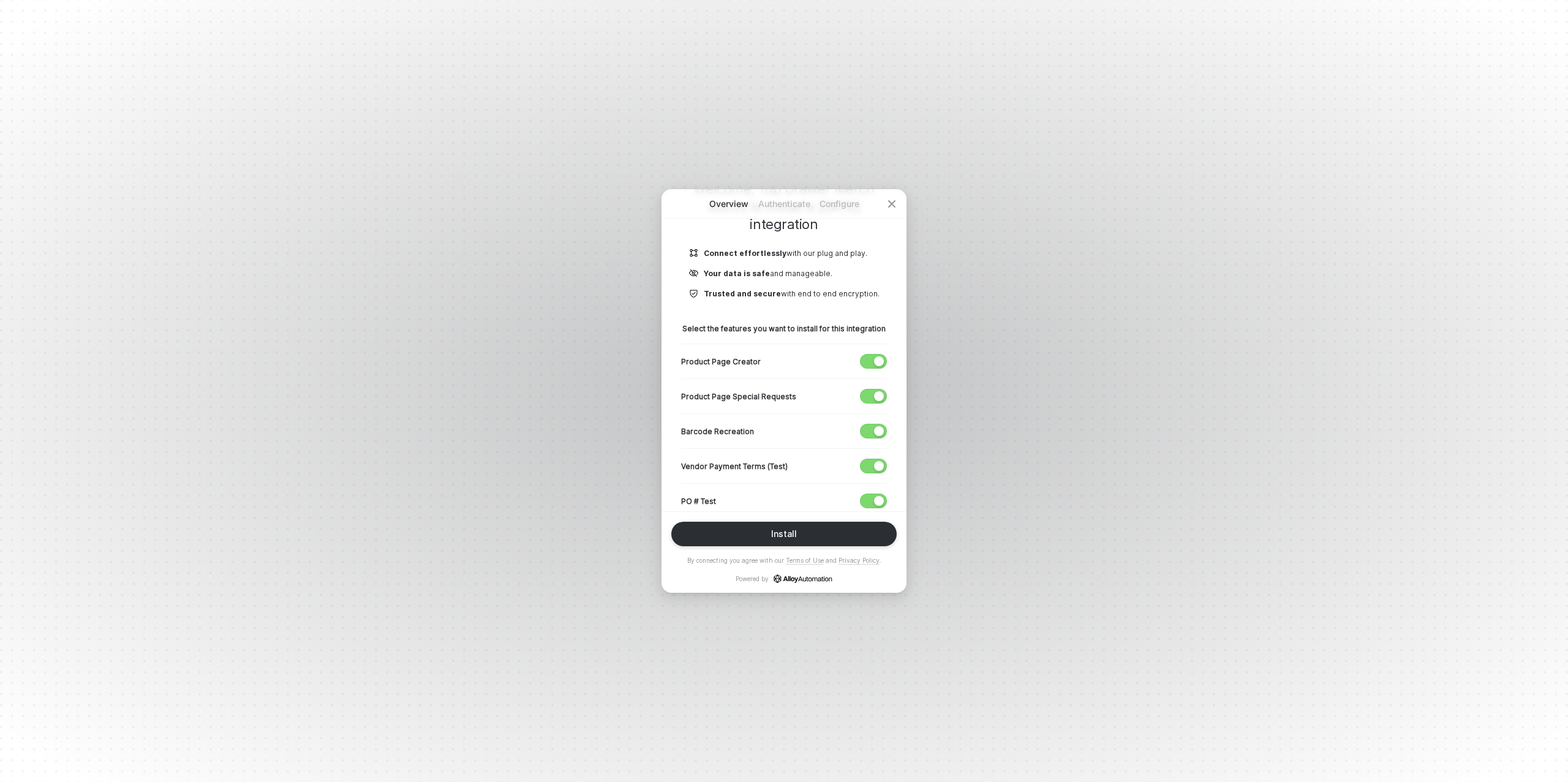
scroll to position [121, 0]
click at [865, 459] on span "button" at bounding box center [871, 462] width 20 height 14
drag, startPoint x: 875, startPoint y: 495, endPoint x: 862, endPoint y: 491, distance: 13.6
click at [875, 495] on div "button" at bounding box center [879, 497] width 10 height 10
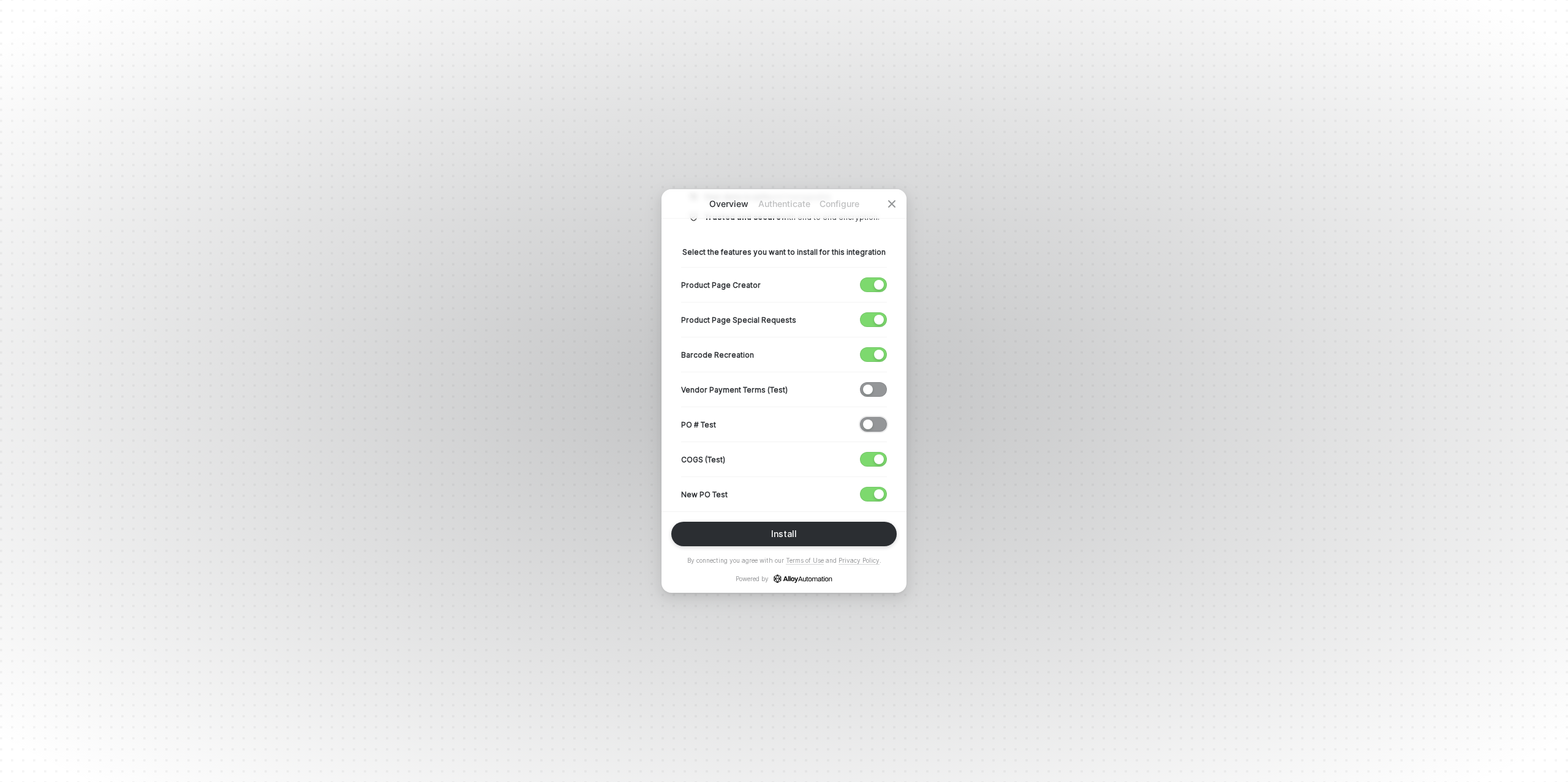
scroll to position [217, 0]
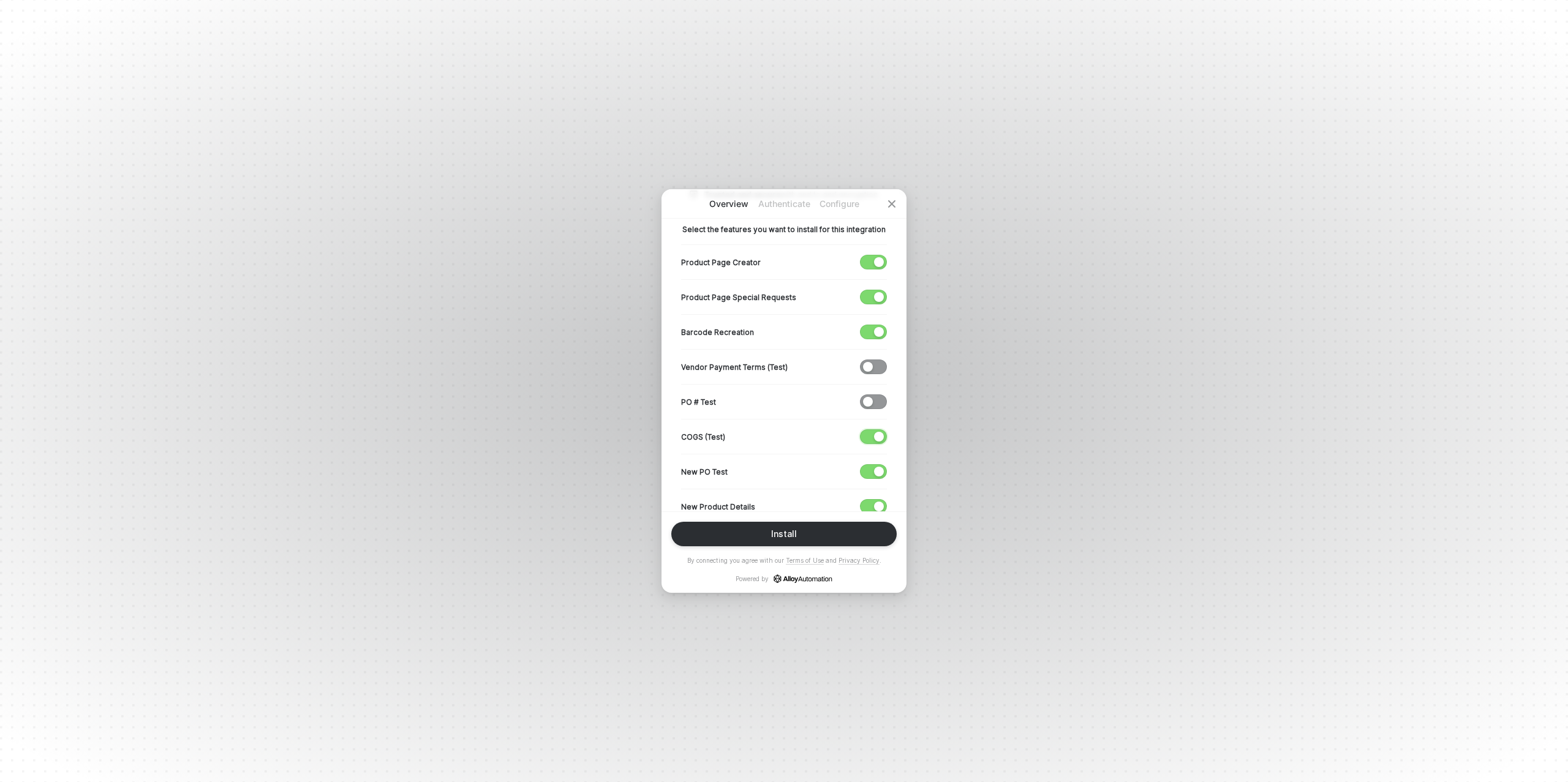
click at [873, 435] on span "button" at bounding box center [871, 437] width 20 height 14
click at [872, 465] on span "button" at bounding box center [871, 471] width 20 height 14
click at [872, 502] on span "button" at bounding box center [871, 507] width 20 height 14
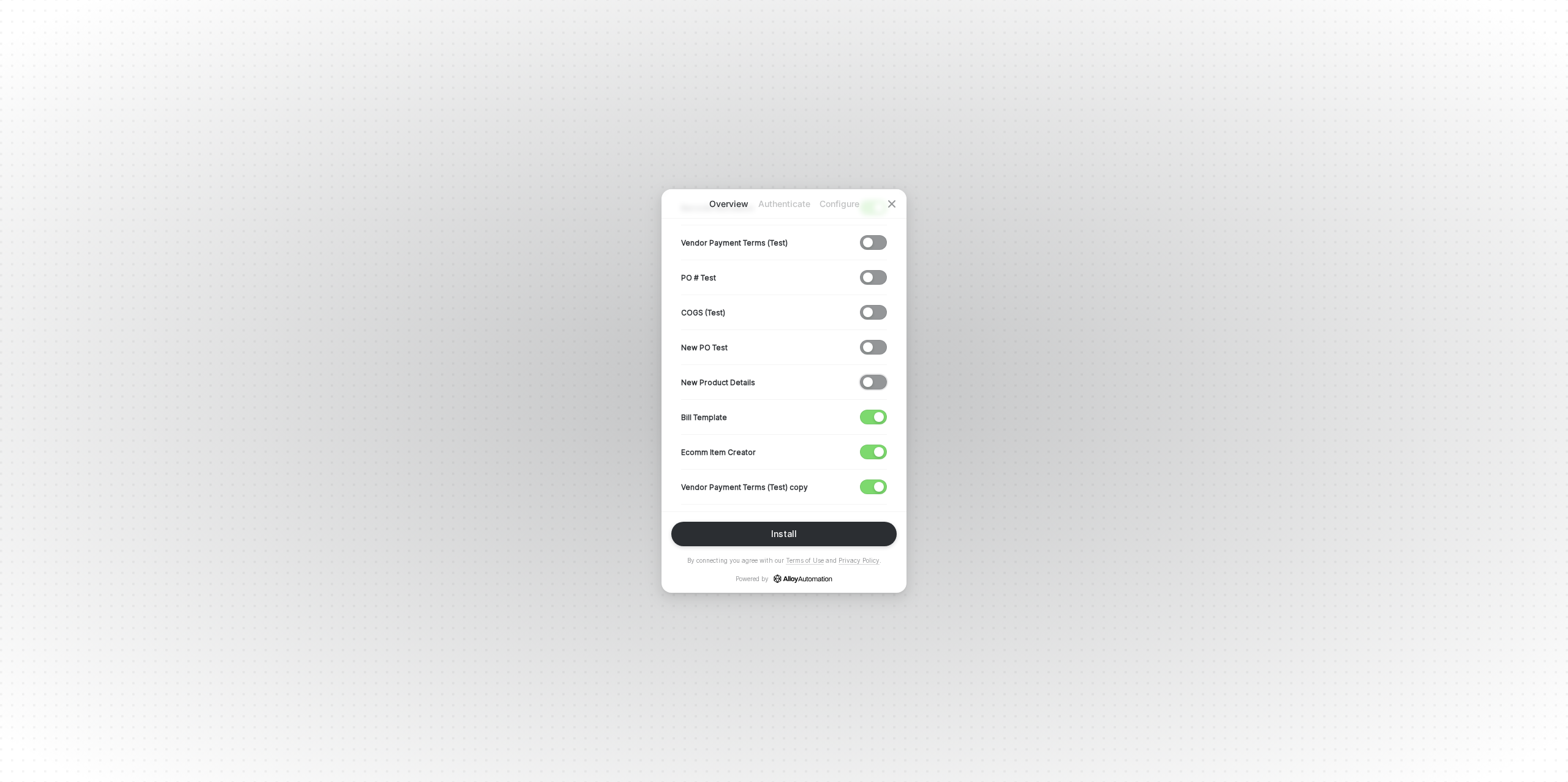
scroll to position [349, 0]
drag, startPoint x: 873, startPoint y: 403, endPoint x: 872, endPoint y: 411, distance: 8.1
click at [873, 403] on span "button" at bounding box center [871, 409] width 20 height 14
click at [872, 438] on span "button" at bounding box center [871, 444] width 20 height 14
click at [872, 472] on span "button" at bounding box center [871, 479] width 20 height 14
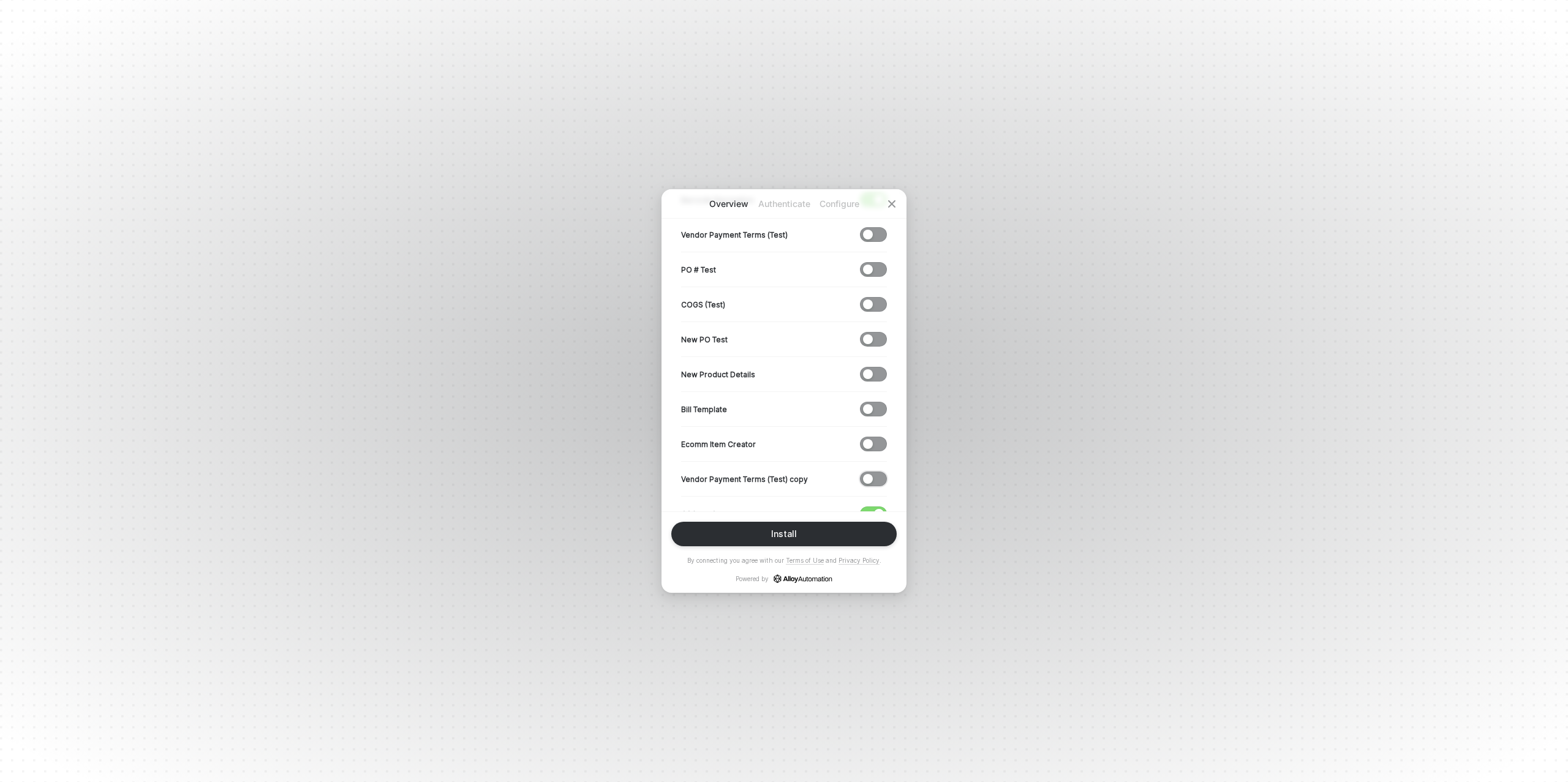
scroll to position [380, 0]
click at [867, 478] on span "button" at bounding box center [871, 482] width 20 height 14
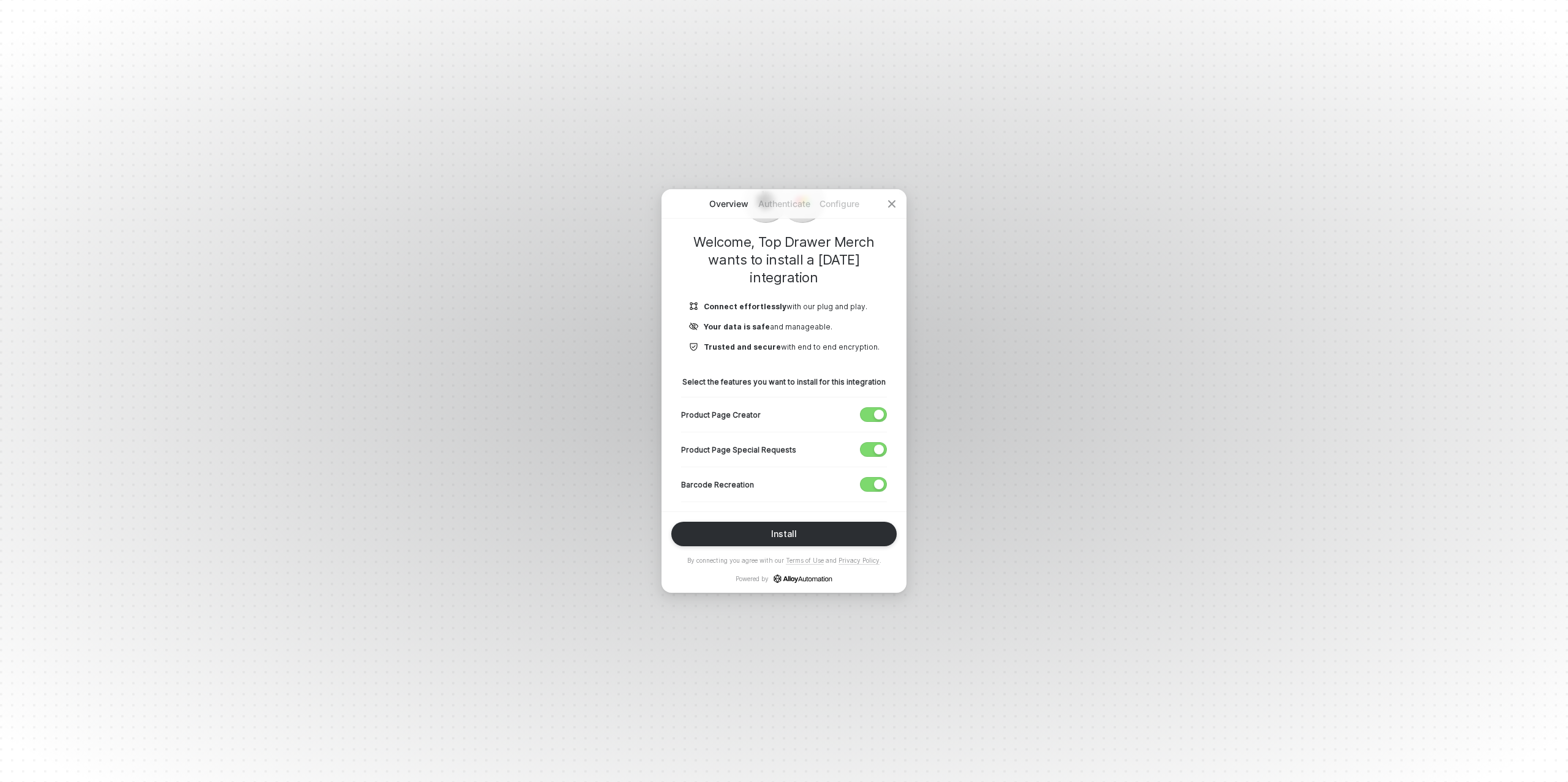
scroll to position [79, 0]
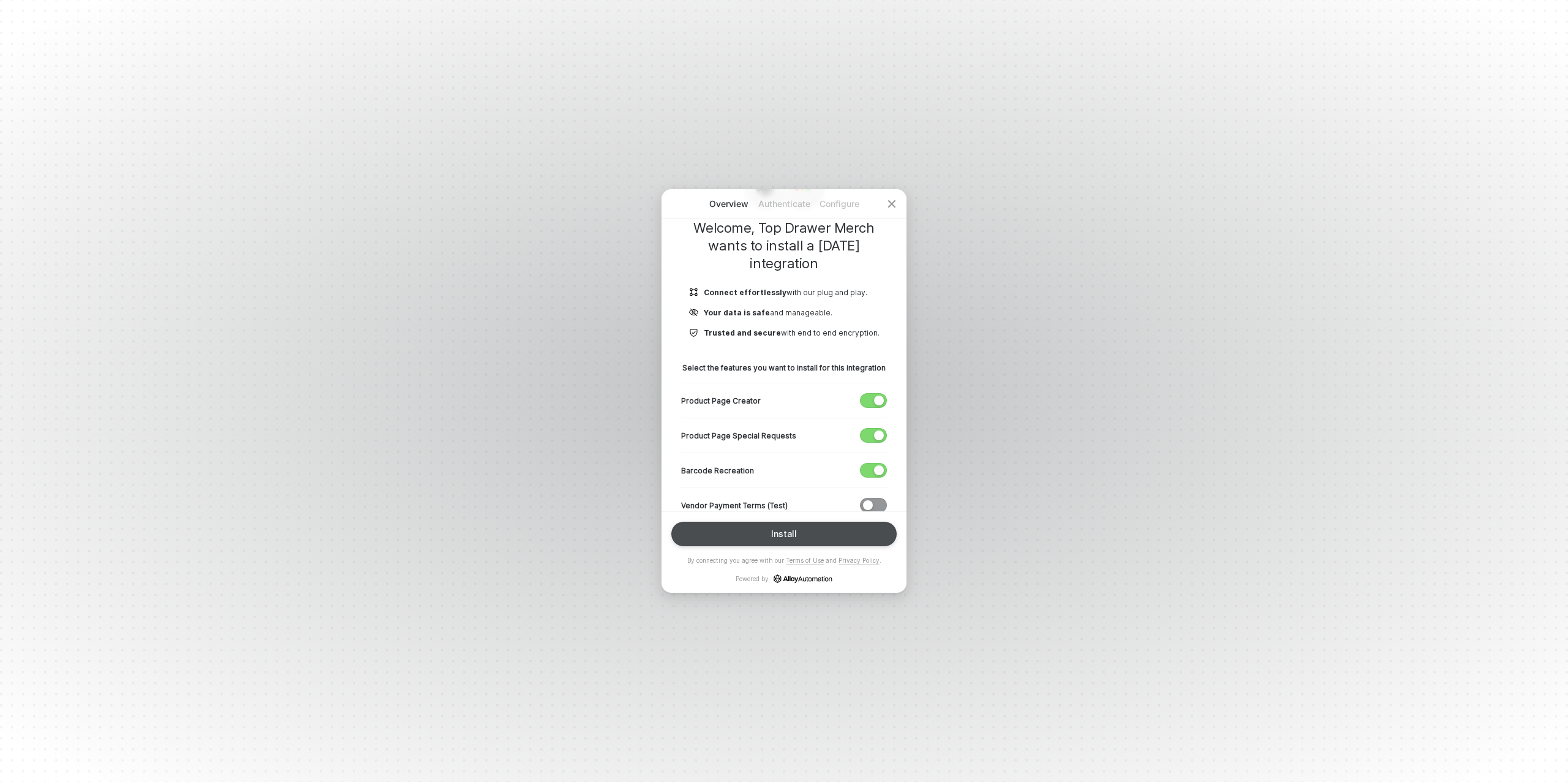
click at [806, 534] on button "Install" at bounding box center [784, 534] width 226 height 24
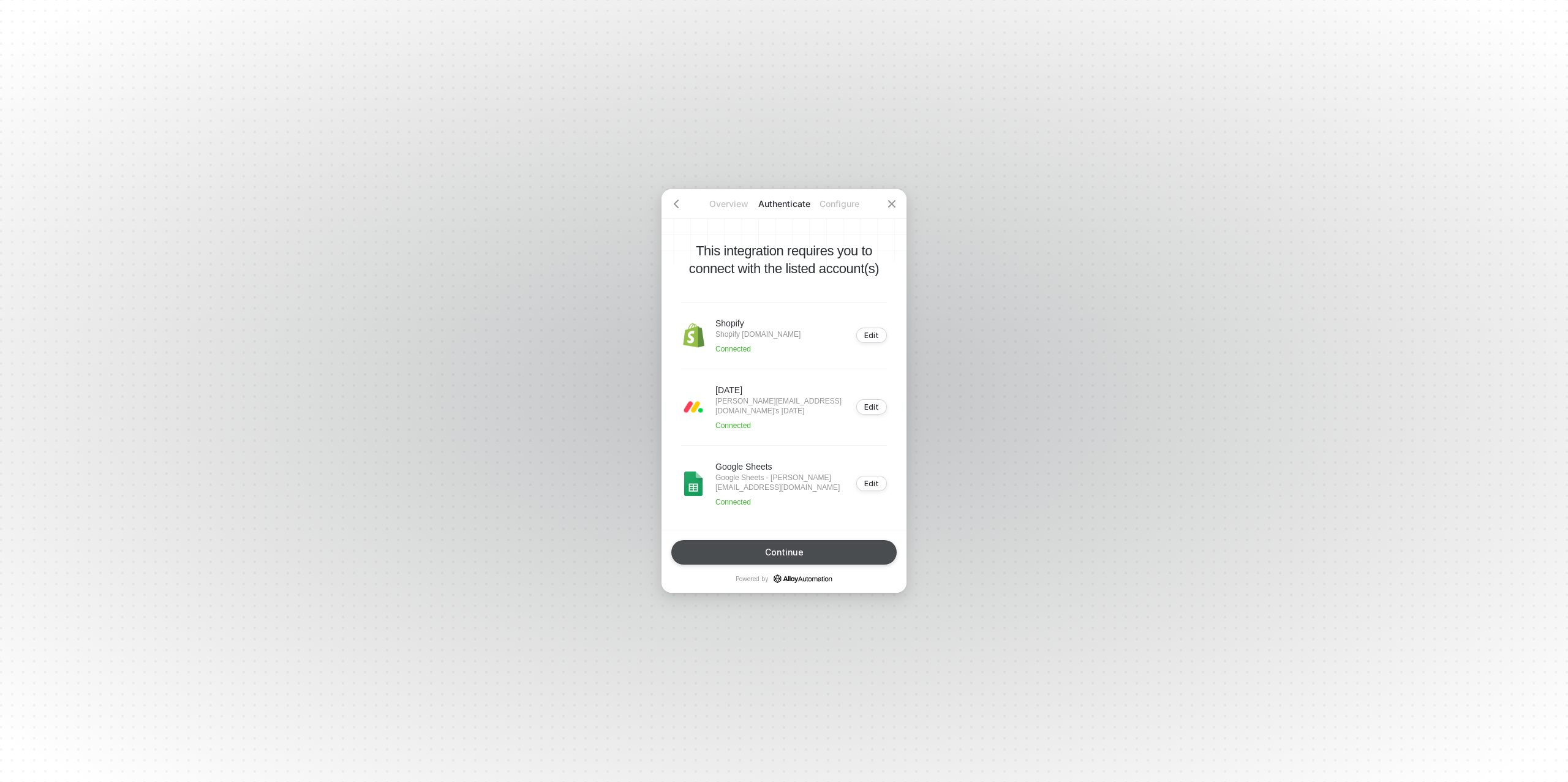
click at [797, 547] on div "Continue" at bounding box center [784, 552] width 39 height 10
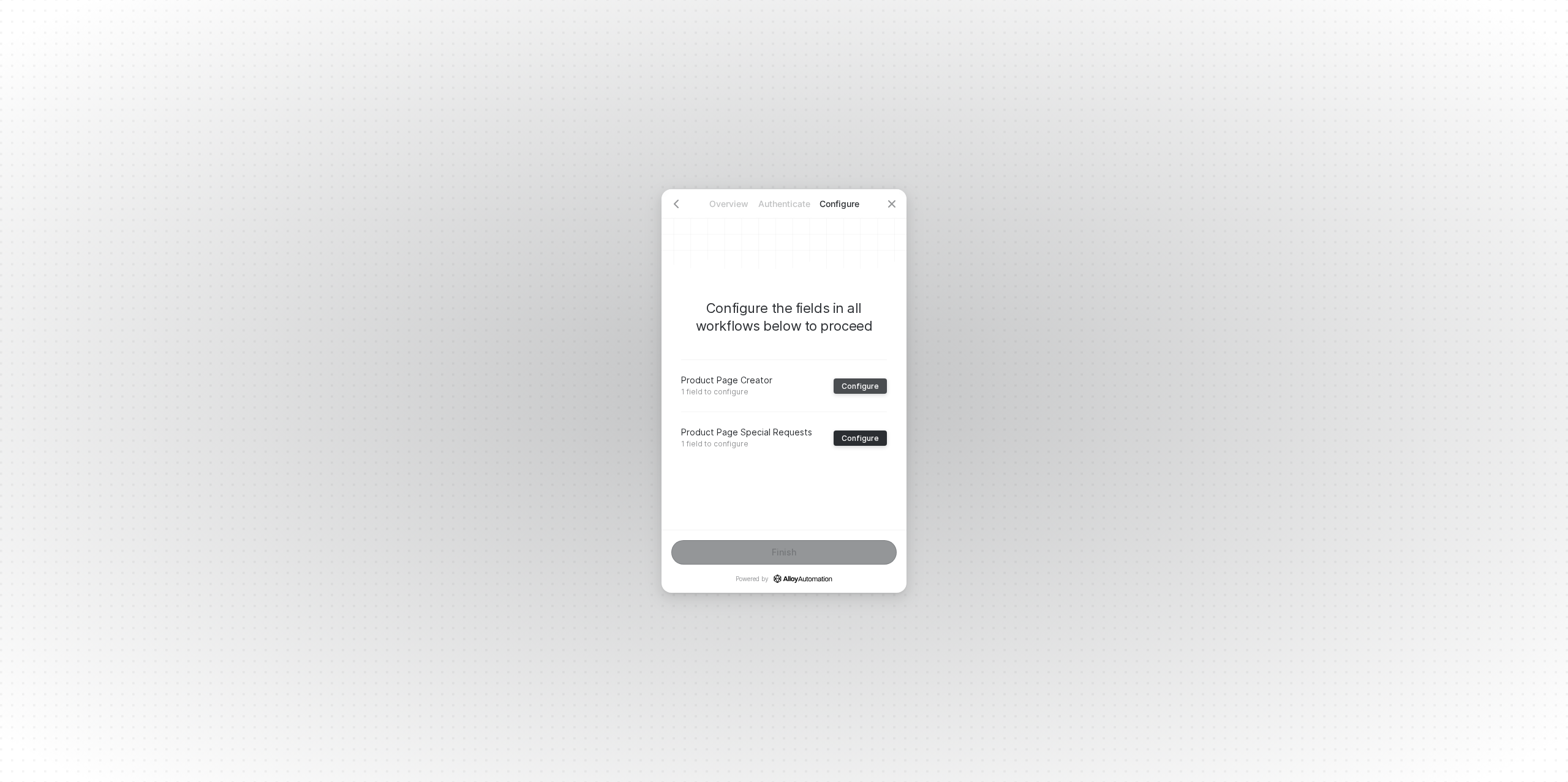
click at [862, 384] on div "Configure" at bounding box center [860, 386] width 37 height 9
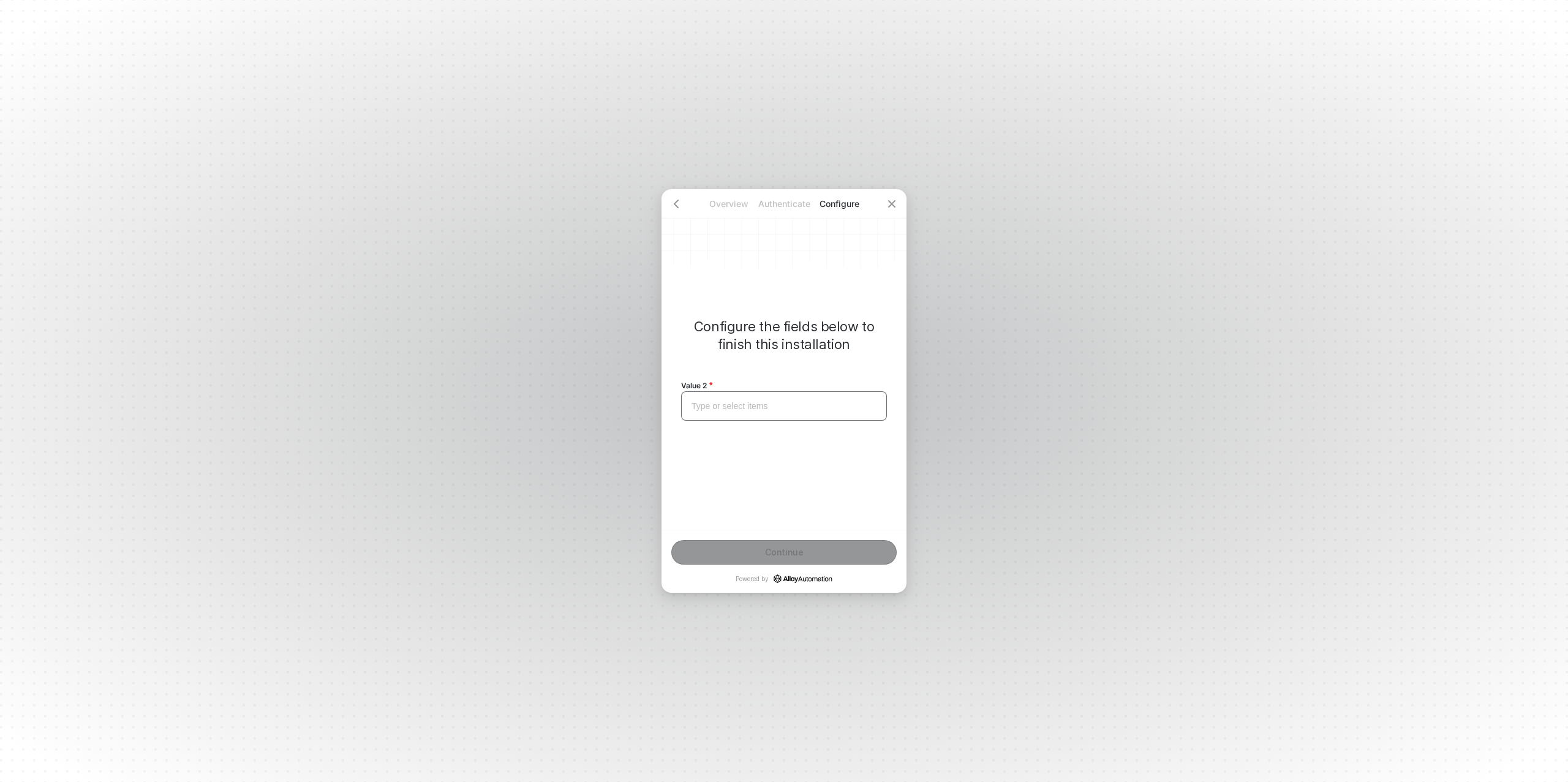
click at [739, 405] on div "Type or select items ﻿" at bounding box center [784, 406] width 185 height 10
click at [778, 552] on div "Continue" at bounding box center [784, 552] width 39 height 10
click at [860, 439] on div "Configure" at bounding box center [860, 438] width 37 height 9
click at [735, 404] on div "Type or select items ﻿" at bounding box center [784, 406] width 185 height 10
click at [772, 549] on div "Continue" at bounding box center [784, 552] width 39 height 10
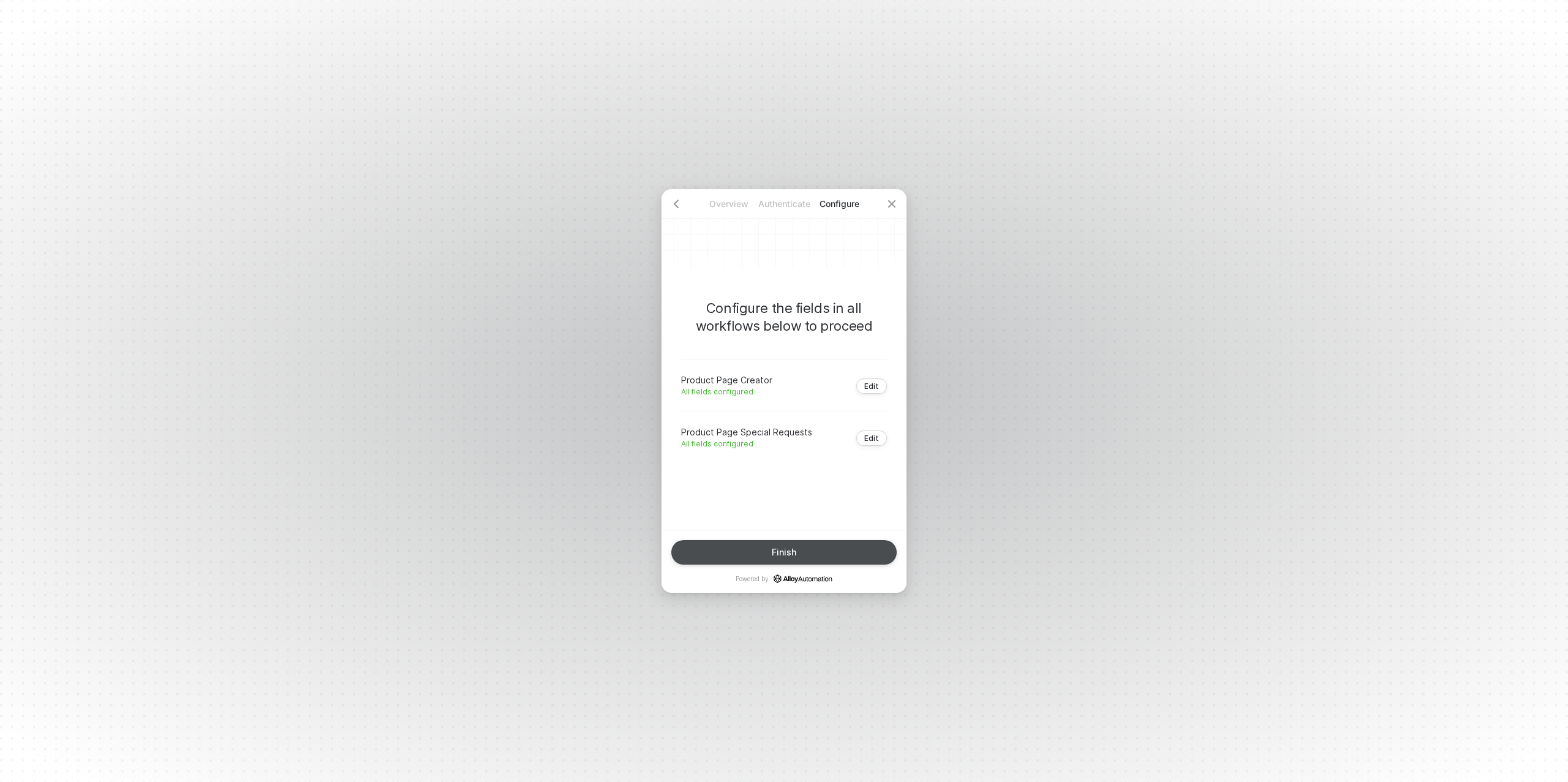
click at [786, 551] on div "Finish" at bounding box center [784, 552] width 24 height 10
click at [780, 556] on div "Done" at bounding box center [784, 552] width 22 height 10
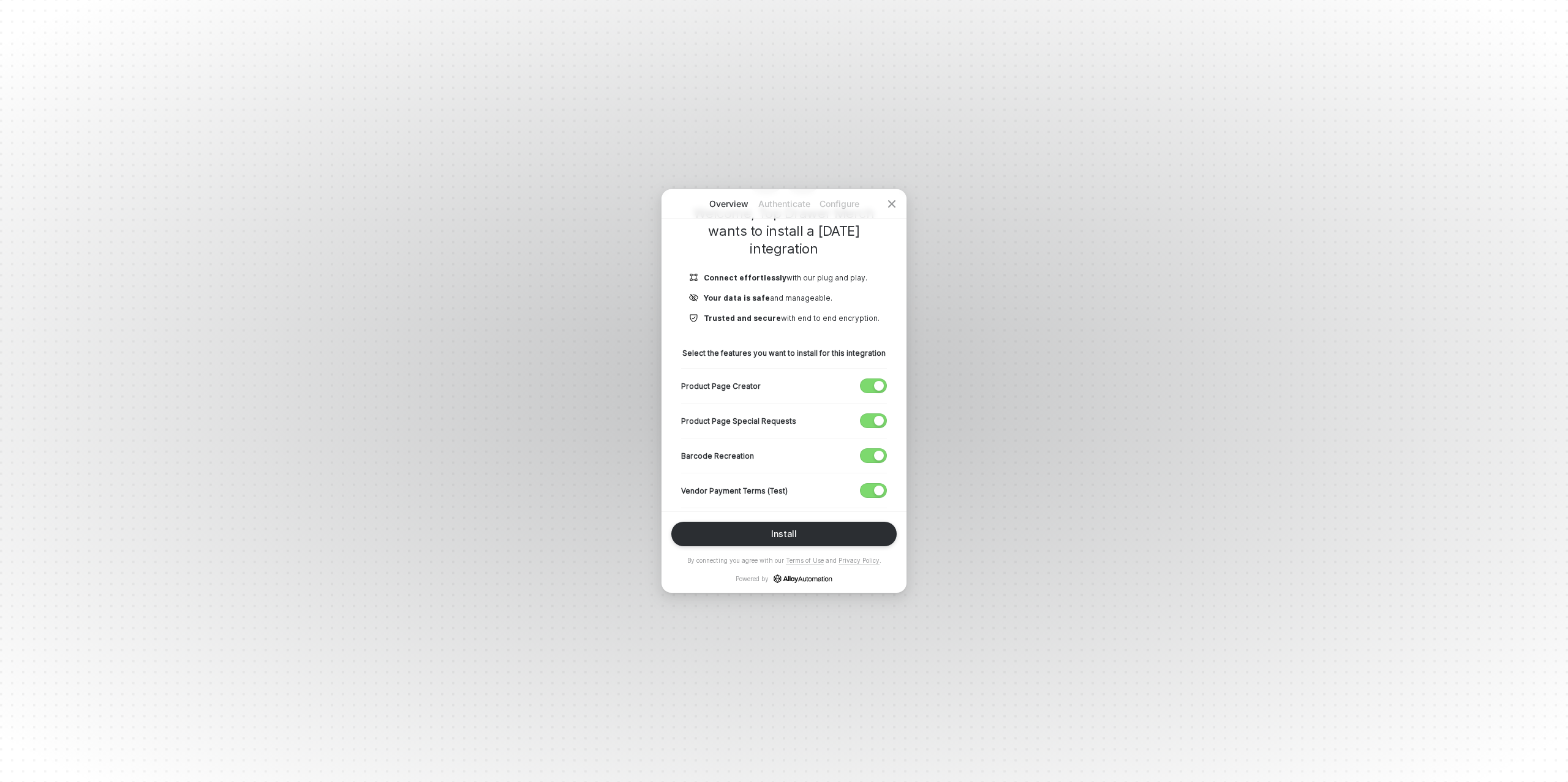
scroll to position [116, 0]
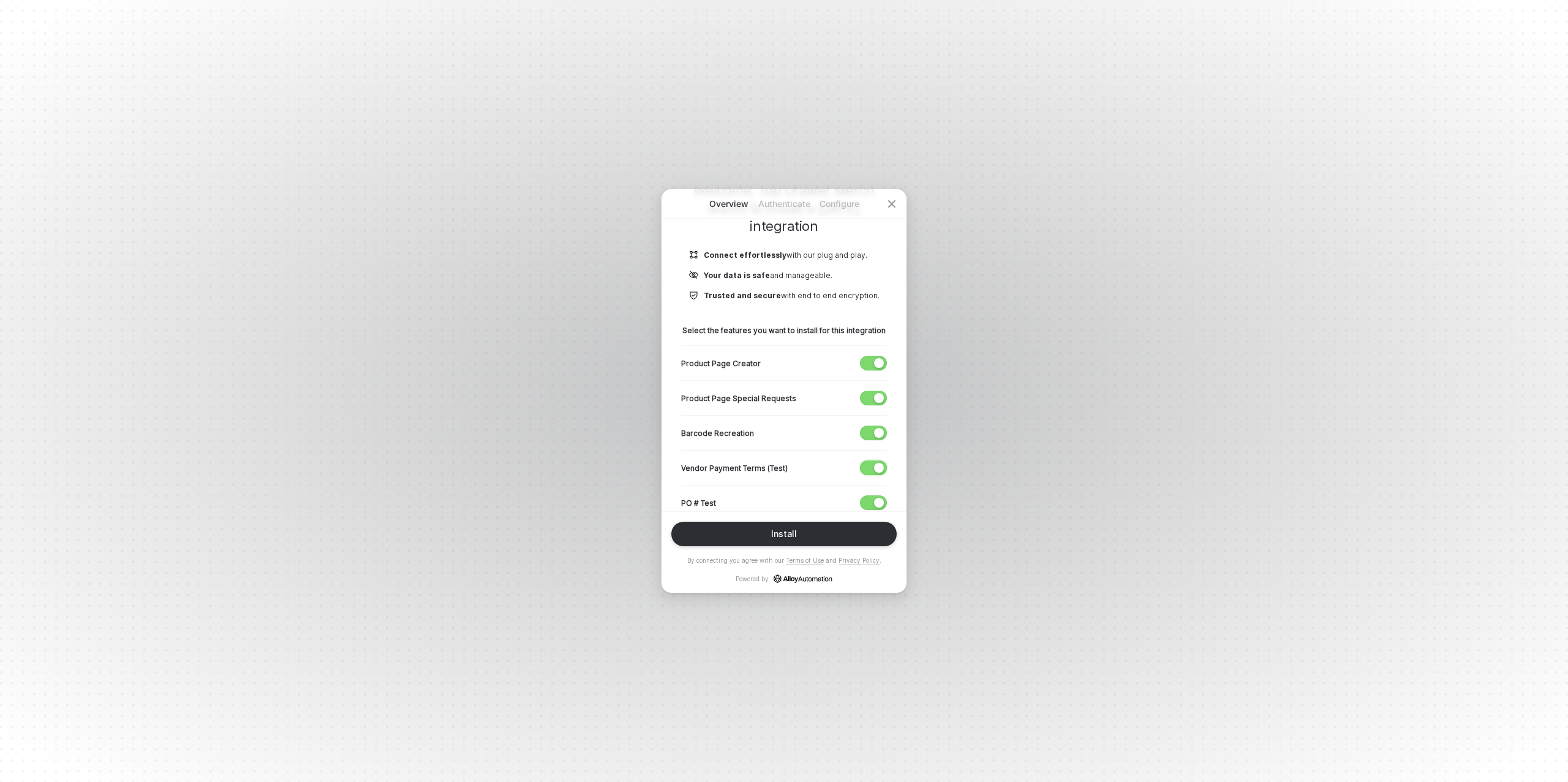
drag, startPoint x: 878, startPoint y: 469, endPoint x: 873, endPoint y: 493, distance: 24.5
click at [878, 469] on div "button" at bounding box center [879, 468] width 10 height 10
click at [872, 500] on span "button" at bounding box center [871, 503] width 20 height 14
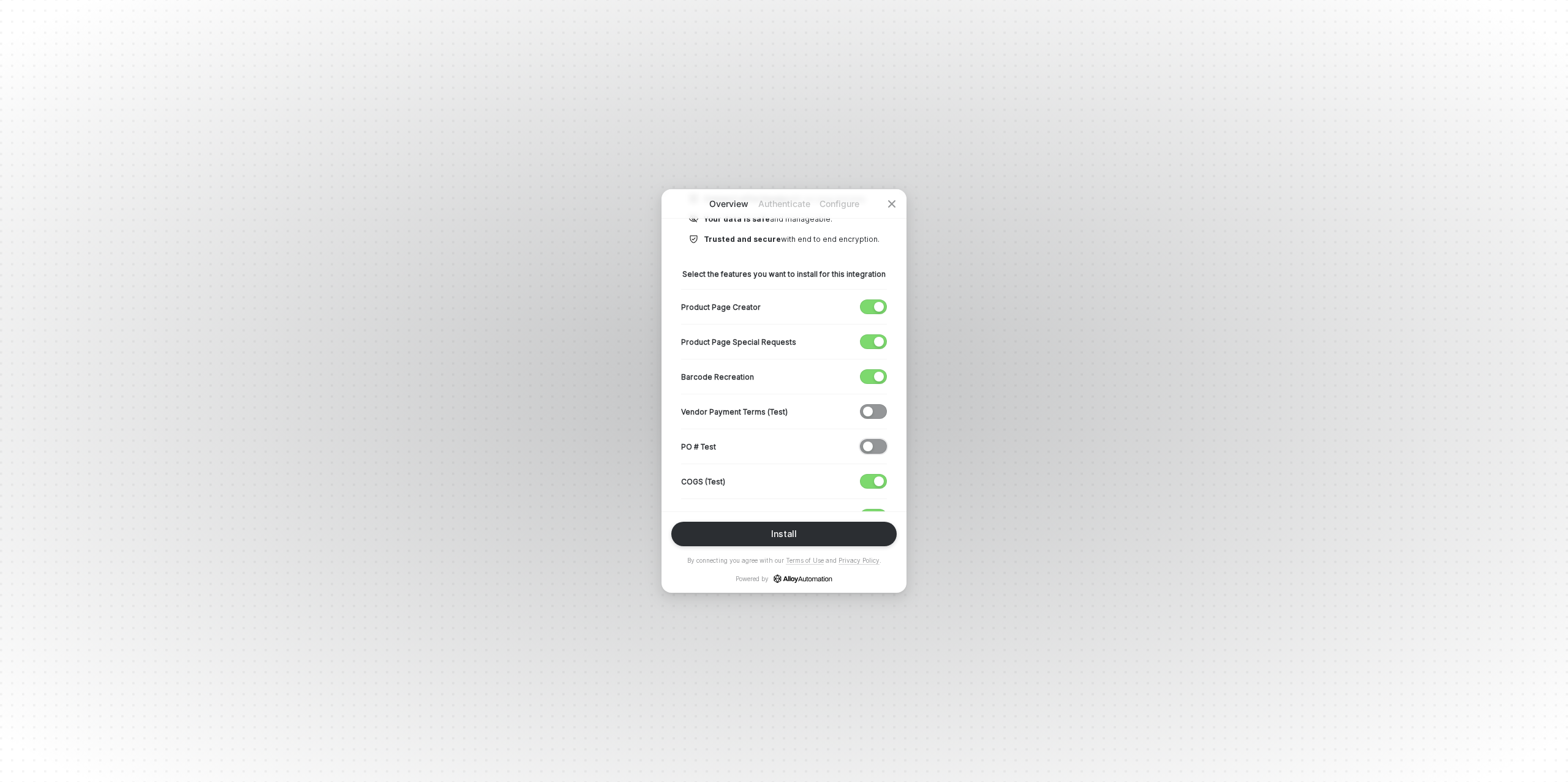
scroll to position [184, 0]
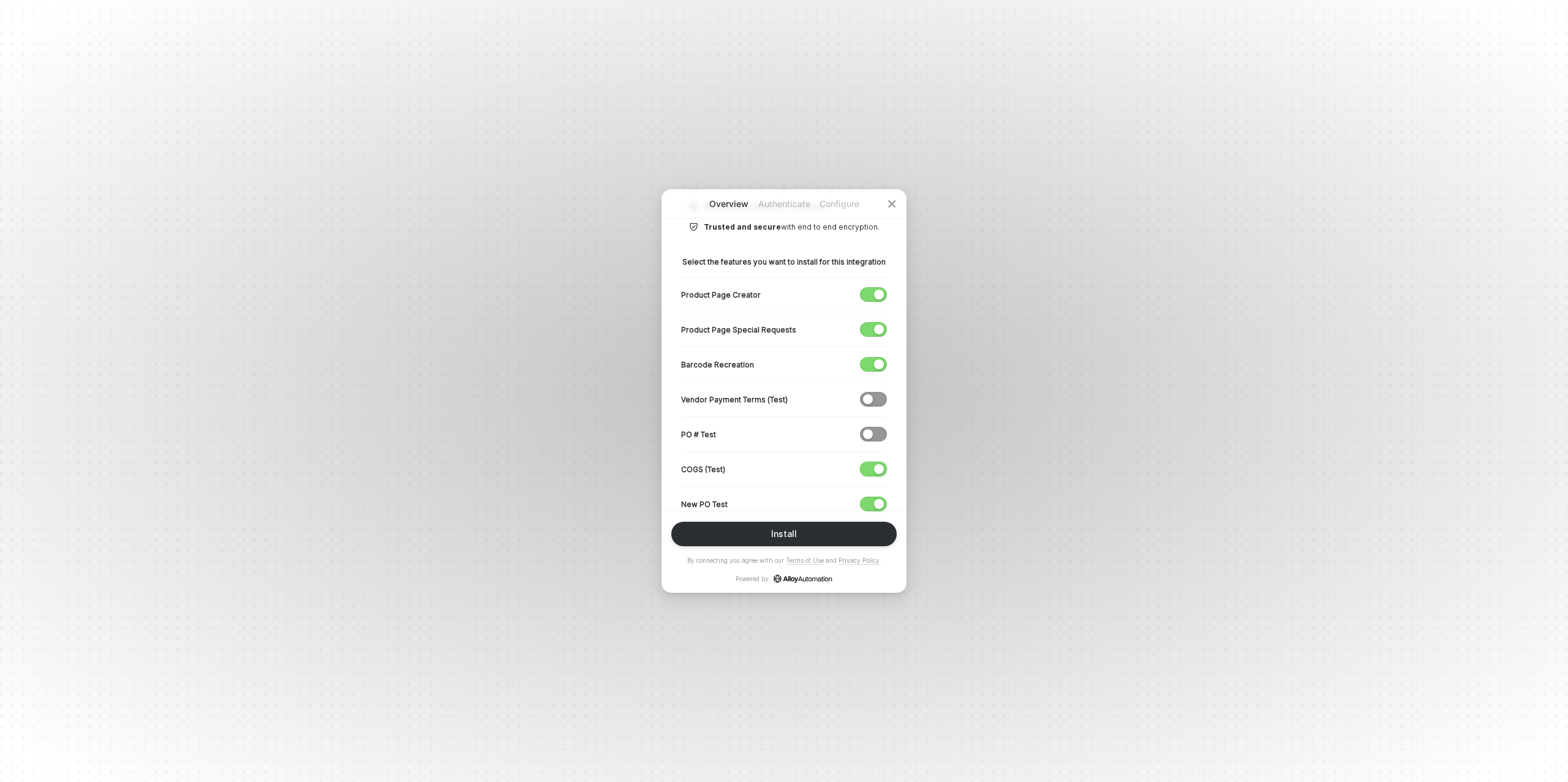
drag, startPoint x: 872, startPoint y: 466, endPoint x: 872, endPoint y: 501, distance: 35.0
click at [871, 467] on span "button" at bounding box center [871, 469] width 20 height 14
click at [871, 507] on span "button" at bounding box center [871, 504] width 20 height 14
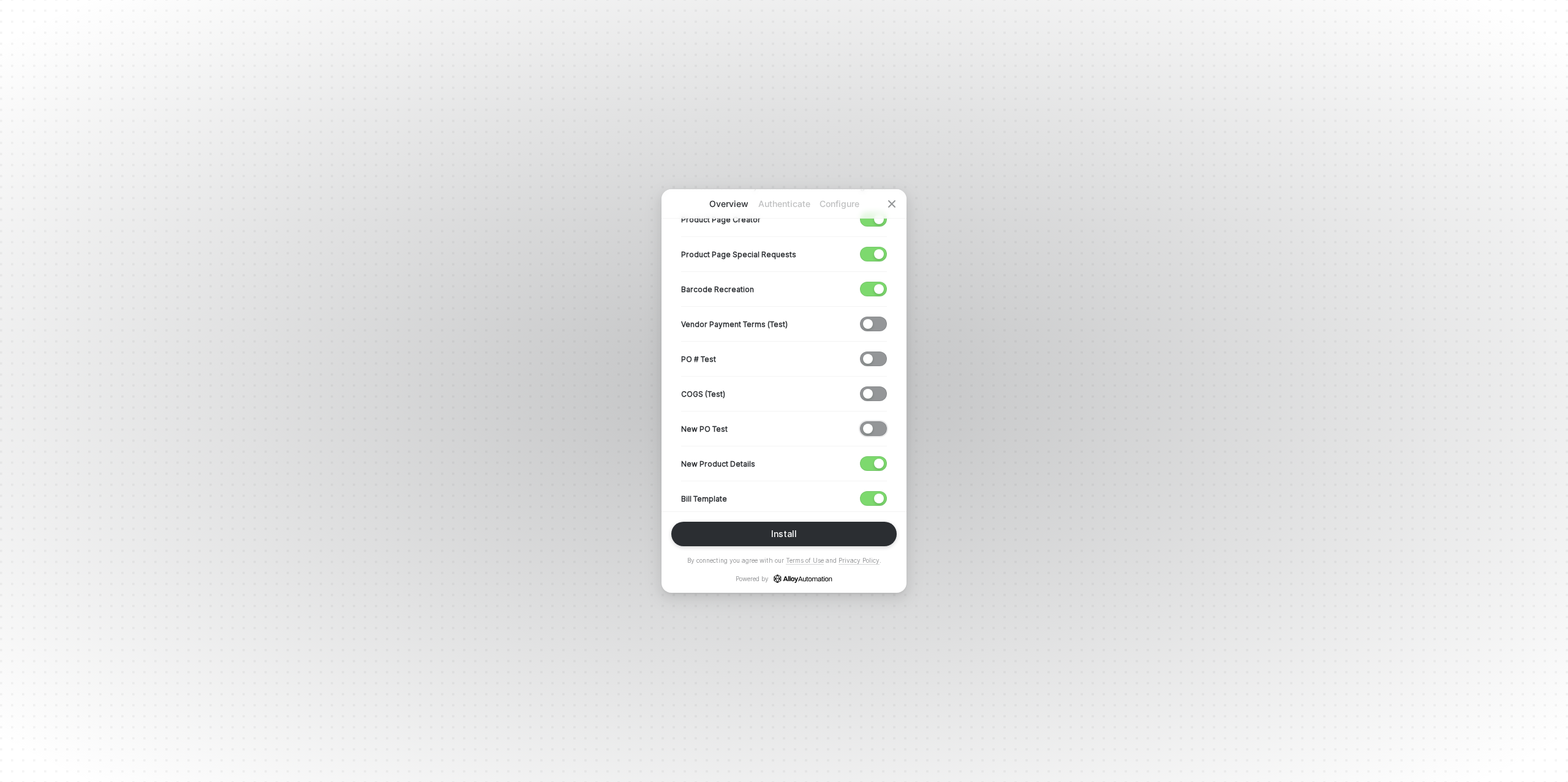
scroll to position [334, 0]
click at [874, 389] on div "button" at bounding box center [879, 389] width 10 height 10
drag, startPoint x: 872, startPoint y: 420, endPoint x: 872, endPoint y: 427, distance: 7.0
click at [872, 420] on span "button" at bounding box center [871, 424] width 20 height 14
click at [872, 453] on span "button" at bounding box center [871, 460] width 20 height 14
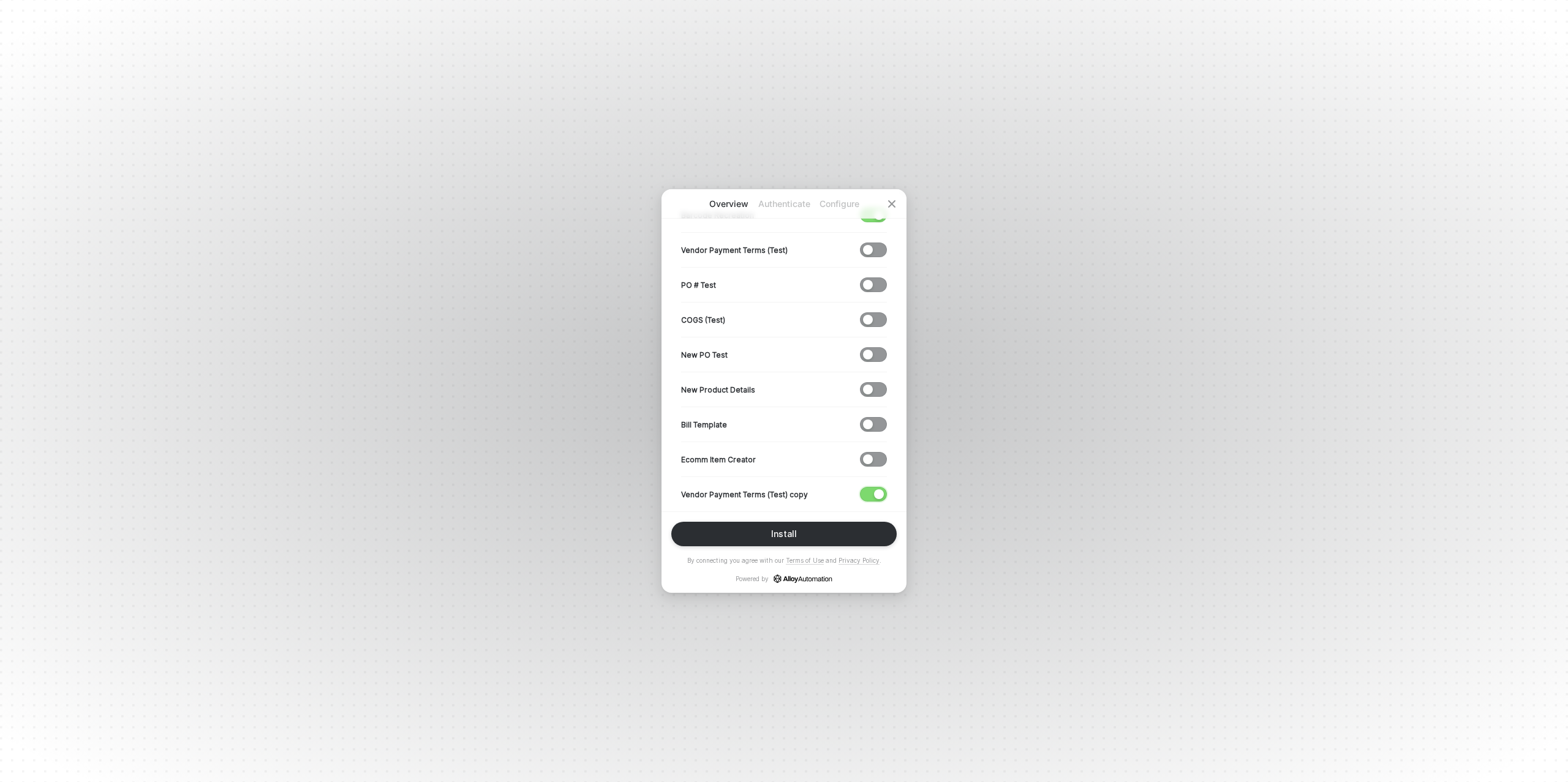
click at [873, 495] on span "button" at bounding box center [871, 494] width 20 height 14
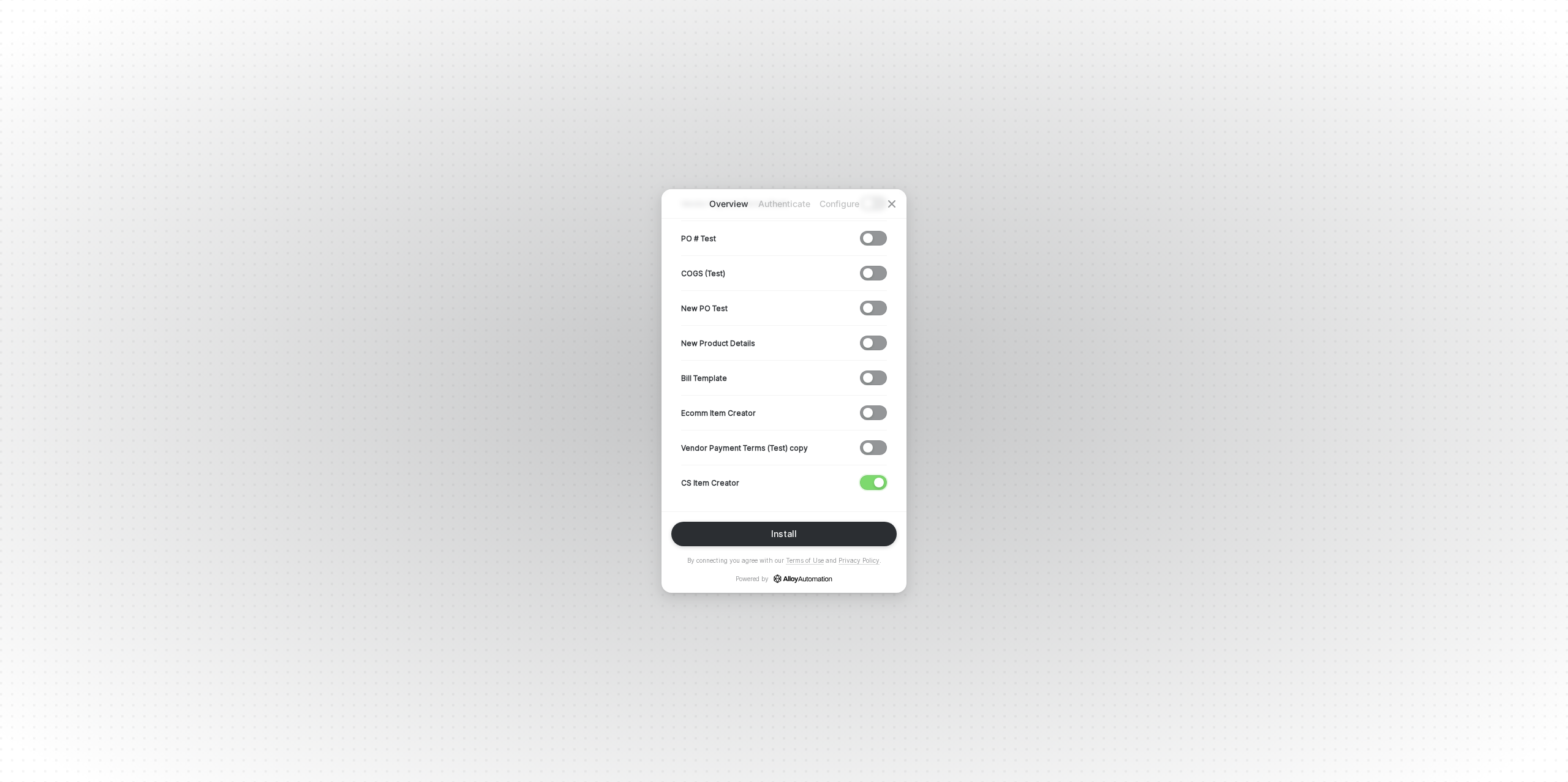
click at [869, 480] on span "button" at bounding box center [871, 482] width 20 height 14
click at [775, 535] on div "Install" at bounding box center [784, 534] width 26 height 10
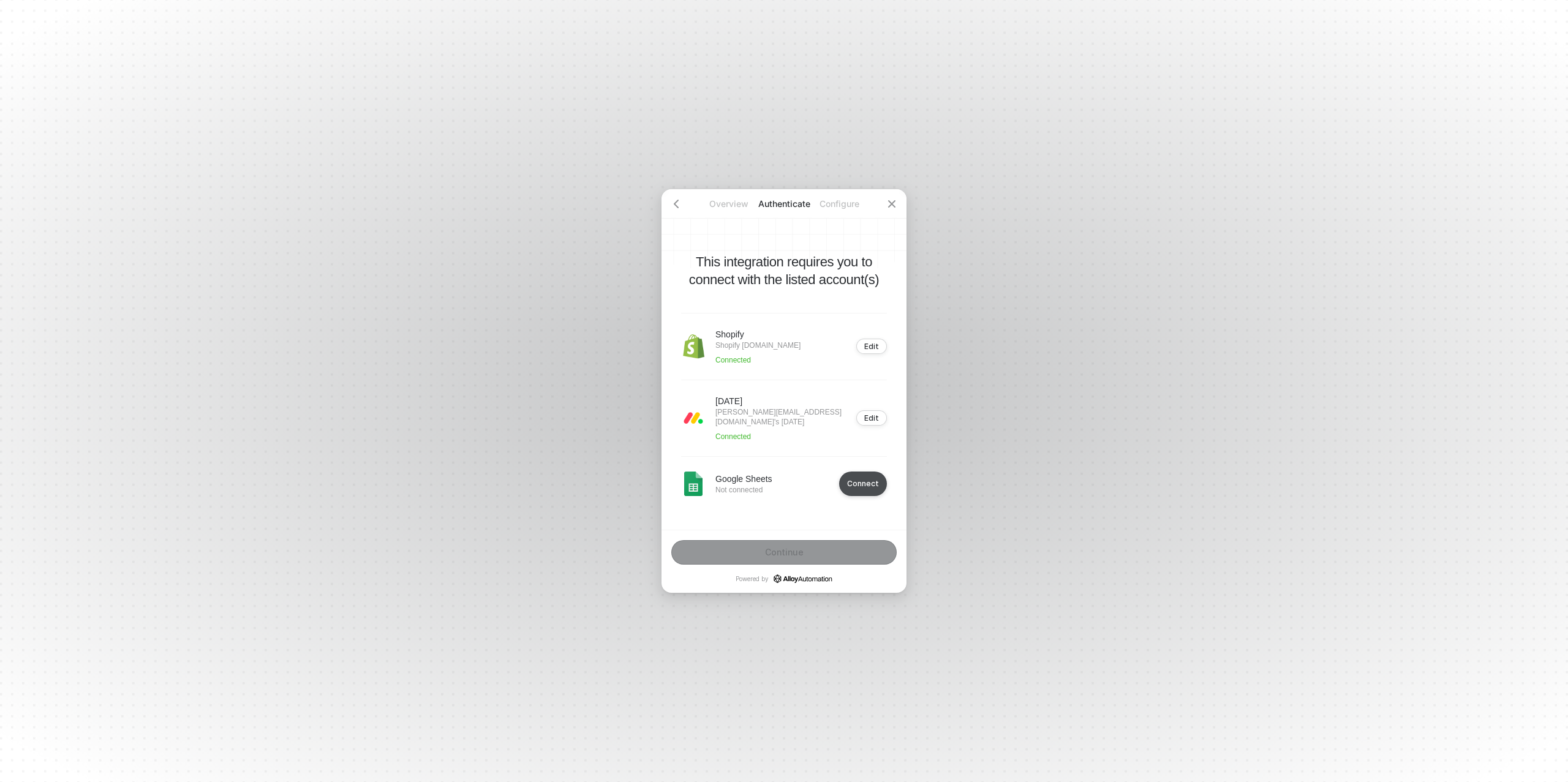
click at [855, 488] on div "Connect" at bounding box center [863, 483] width 32 height 9
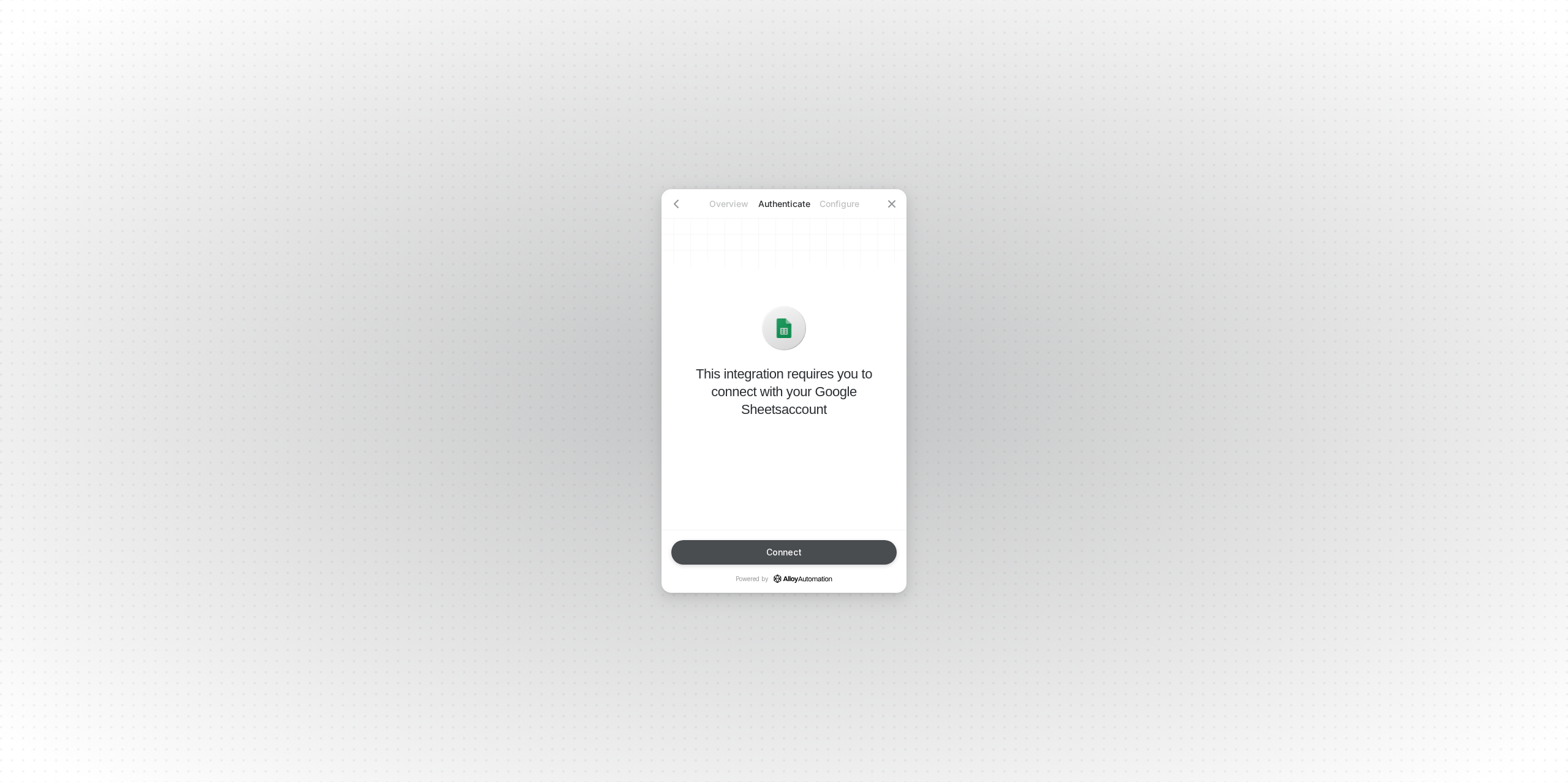
click at [783, 547] on div "Connect" at bounding box center [784, 552] width 35 height 10
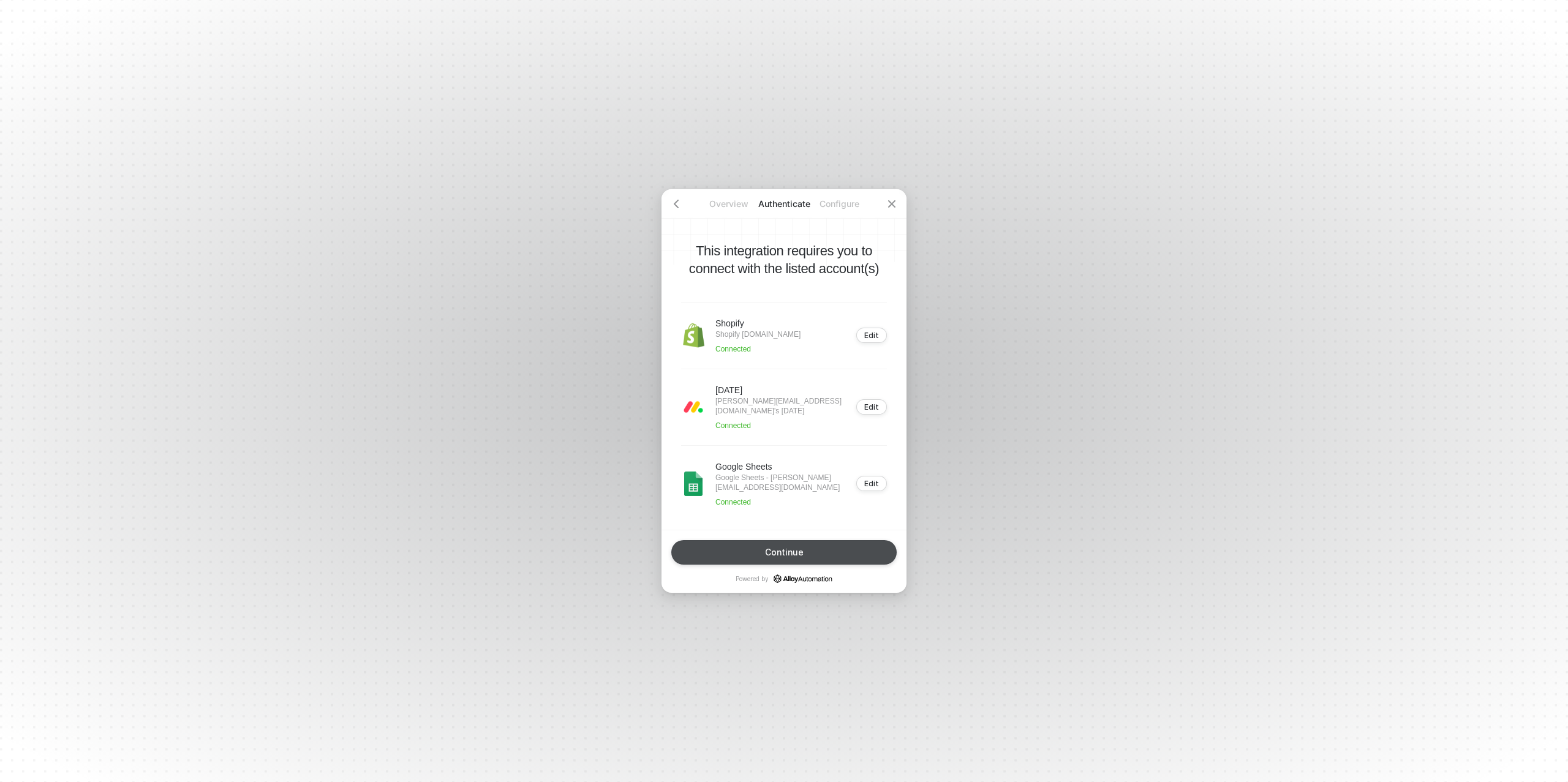
click at [829, 557] on button "Continue" at bounding box center [784, 552] width 226 height 24
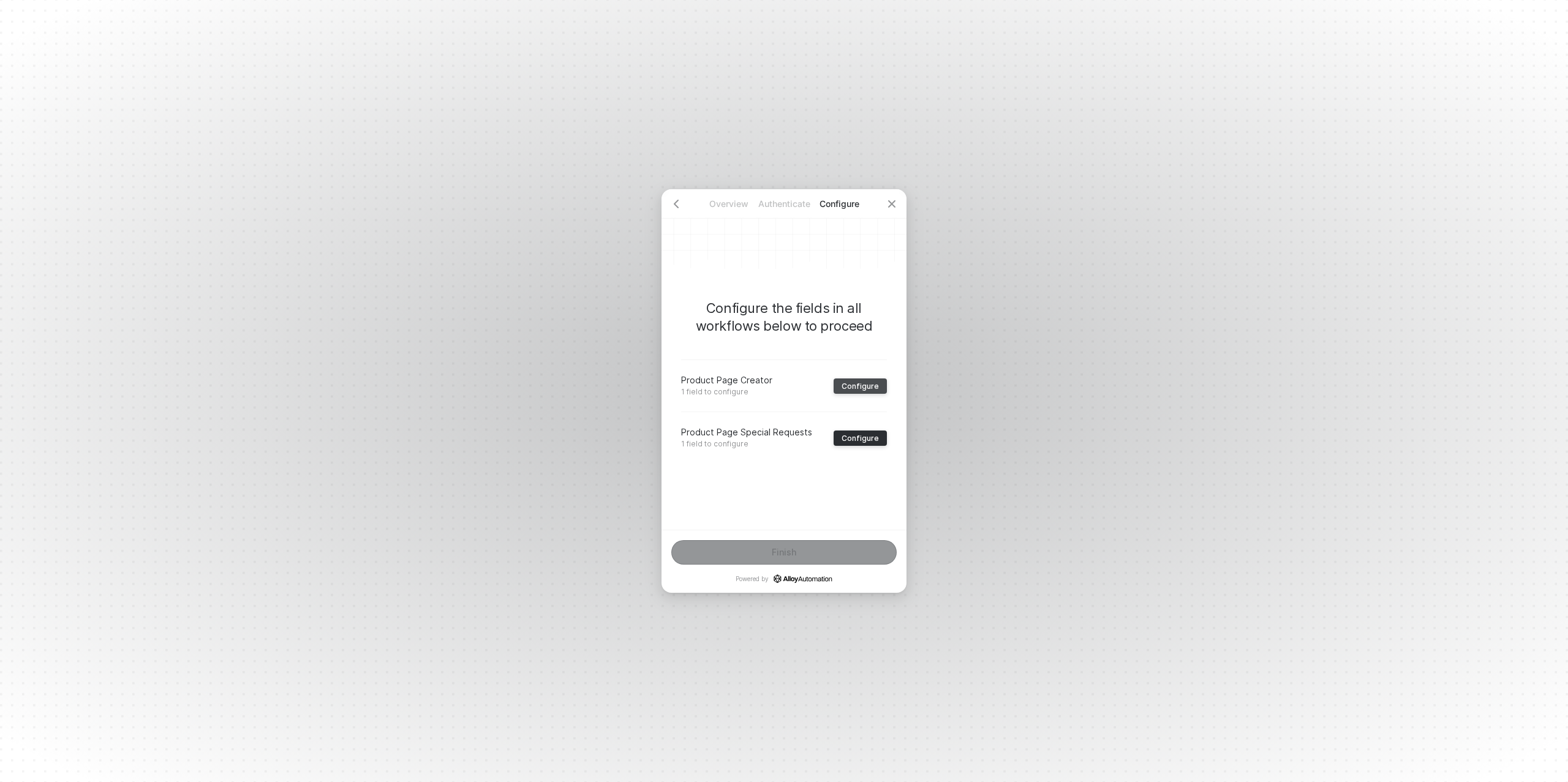
click at [880, 389] on button "Configure" at bounding box center [860, 386] width 53 height 15
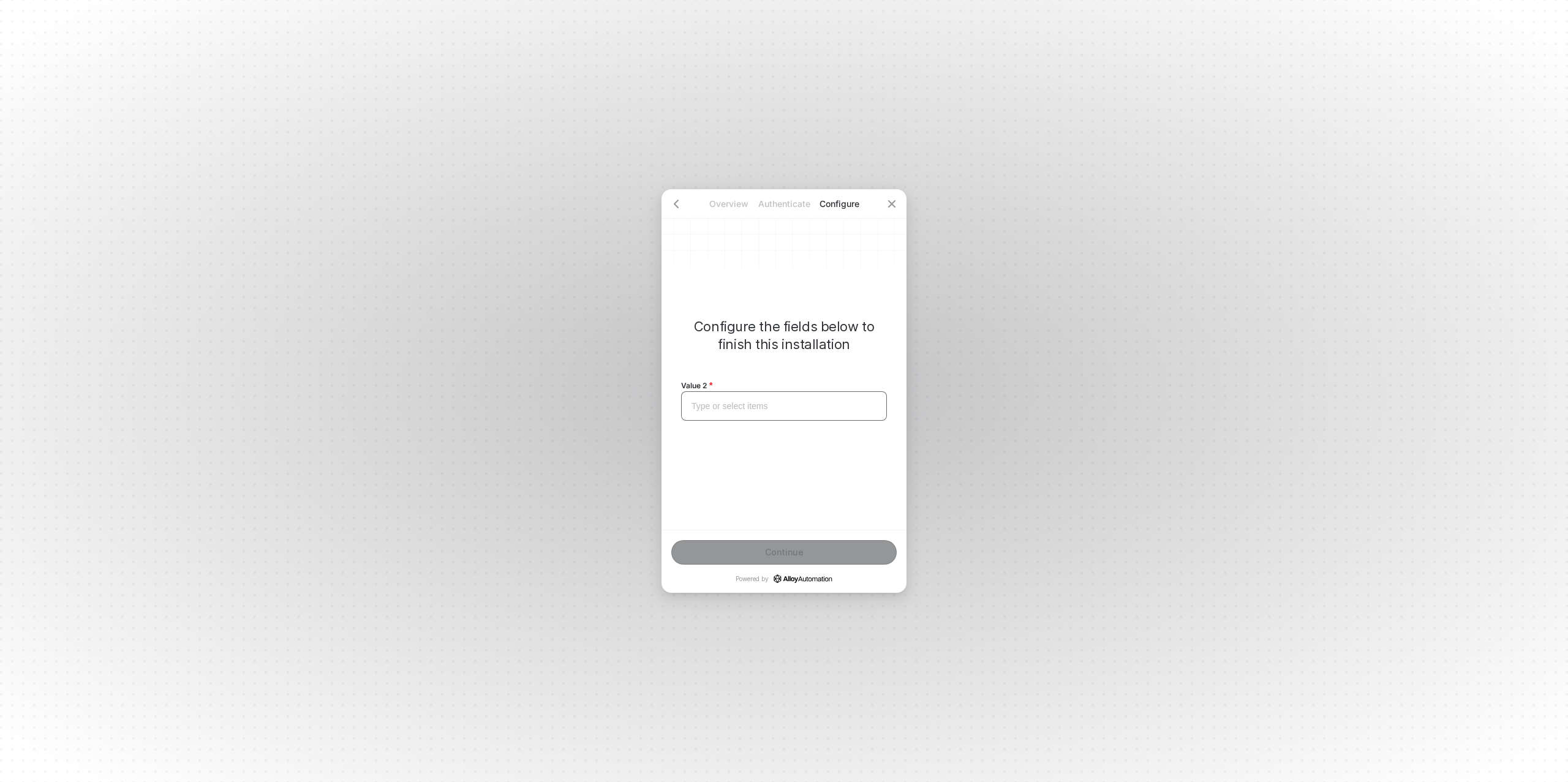
click at [752, 409] on div "Type or select items ﻿" at bounding box center [784, 406] width 185 height 10
click at [728, 408] on span "Kai Wachi" at bounding box center [727, 406] width 70 height 10
copy span "Kai Wachi"
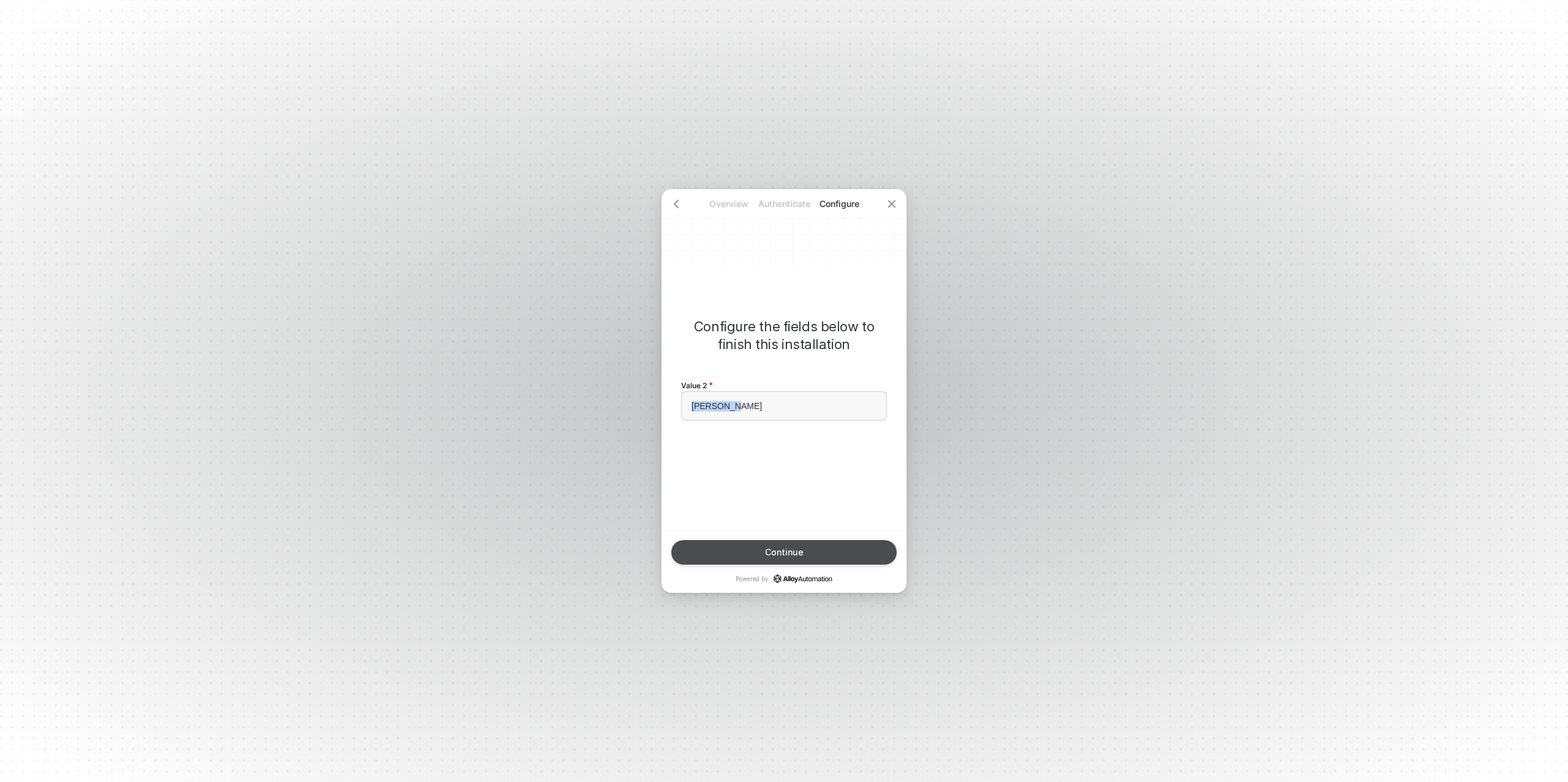
click at [791, 547] on div "Continue" at bounding box center [784, 552] width 39 height 10
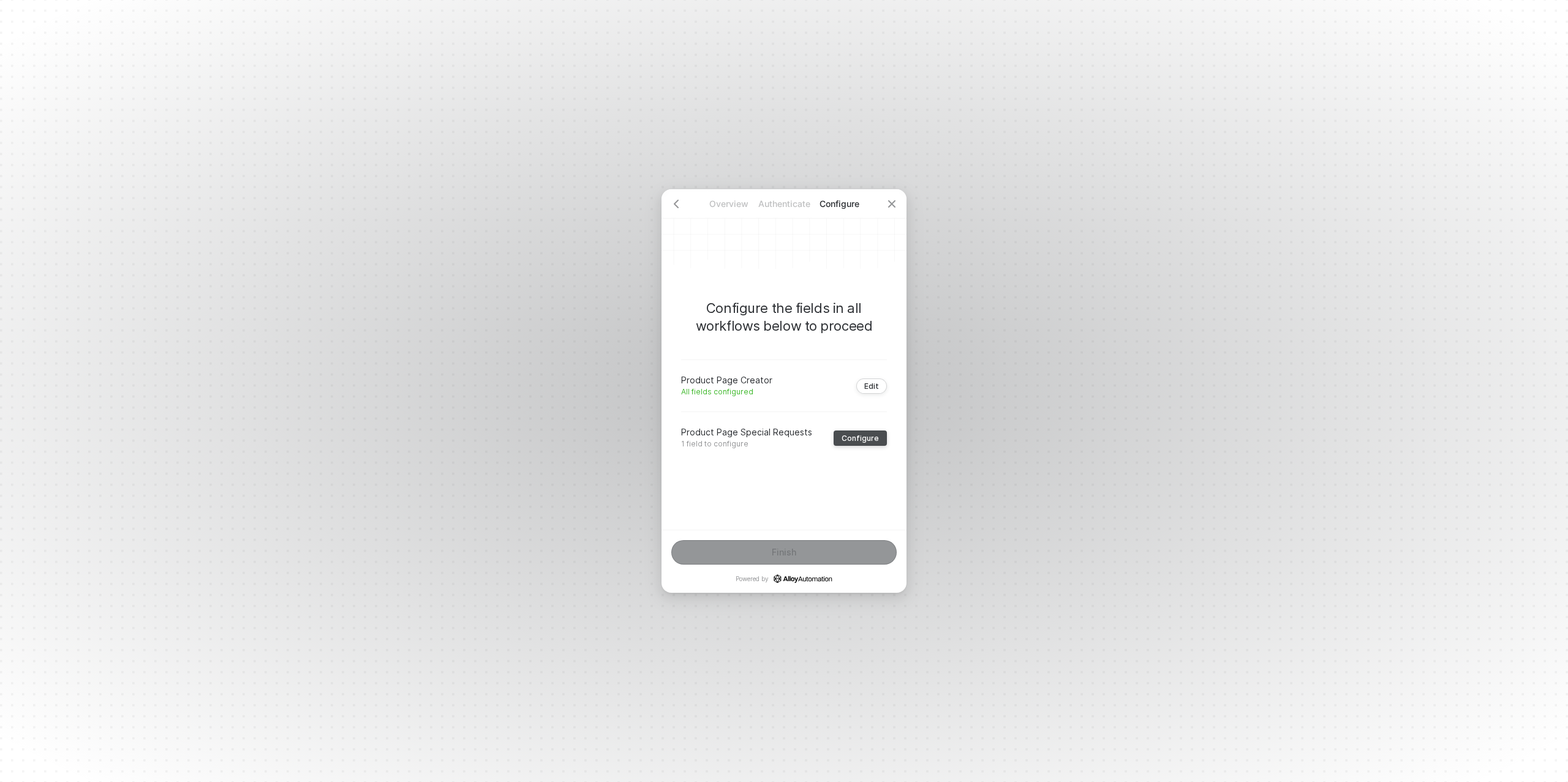
click at [848, 437] on div "Configure" at bounding box center [860, 438] width 37 height 9
click at [755, 408] on div "Type or select items ﻿" at bounding box center [784, 406] width 185 height 10
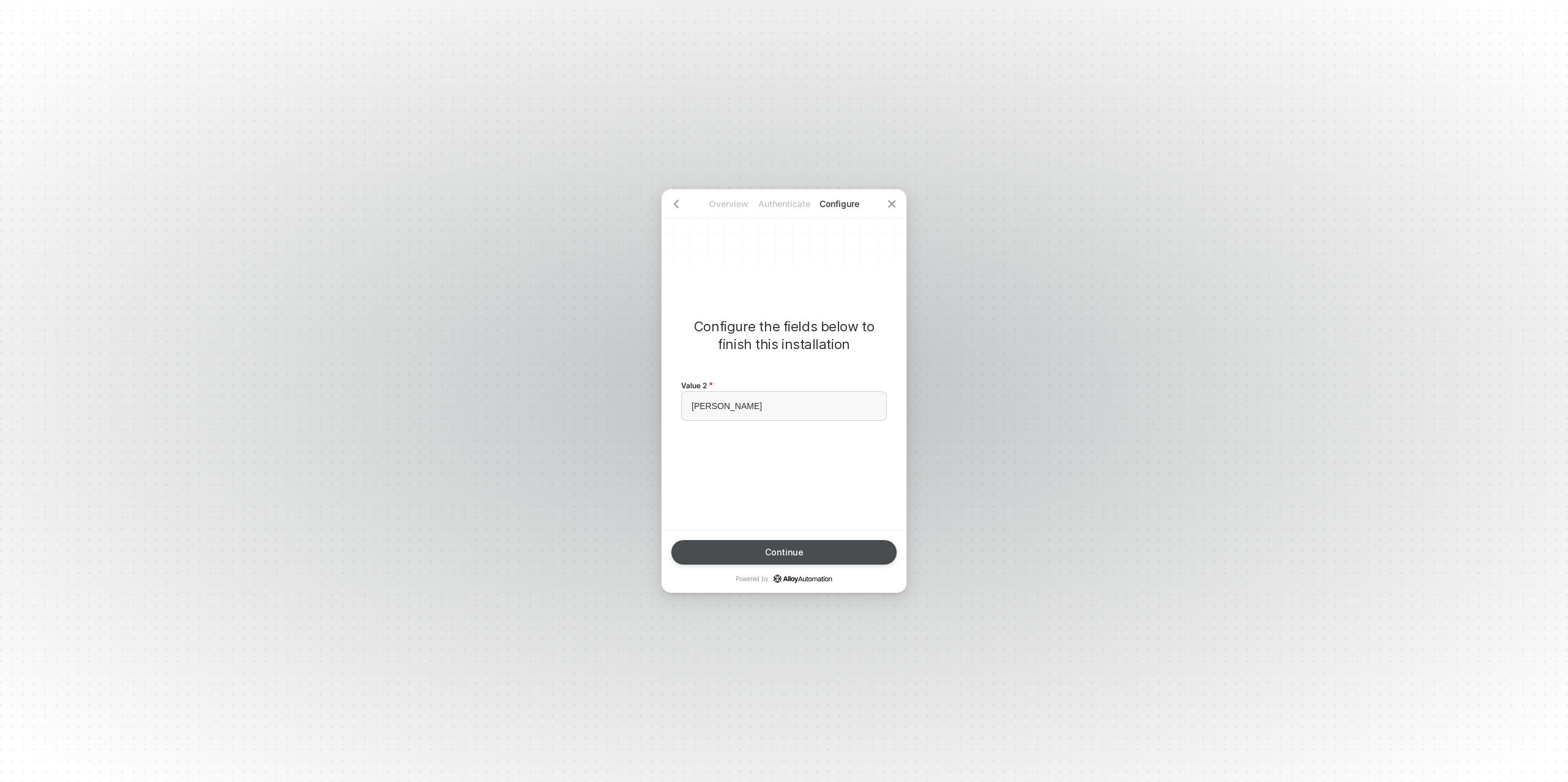
click at [799, 547] on div "Continue" at bounding box center [784, 552] width 39 height 10
click at [796, 551] on button "Finish" at bounding box center [784, 552] width 226 height 24
click at [797, 551] on button "Done" at bounding box center [784, 552] width 226 height 24
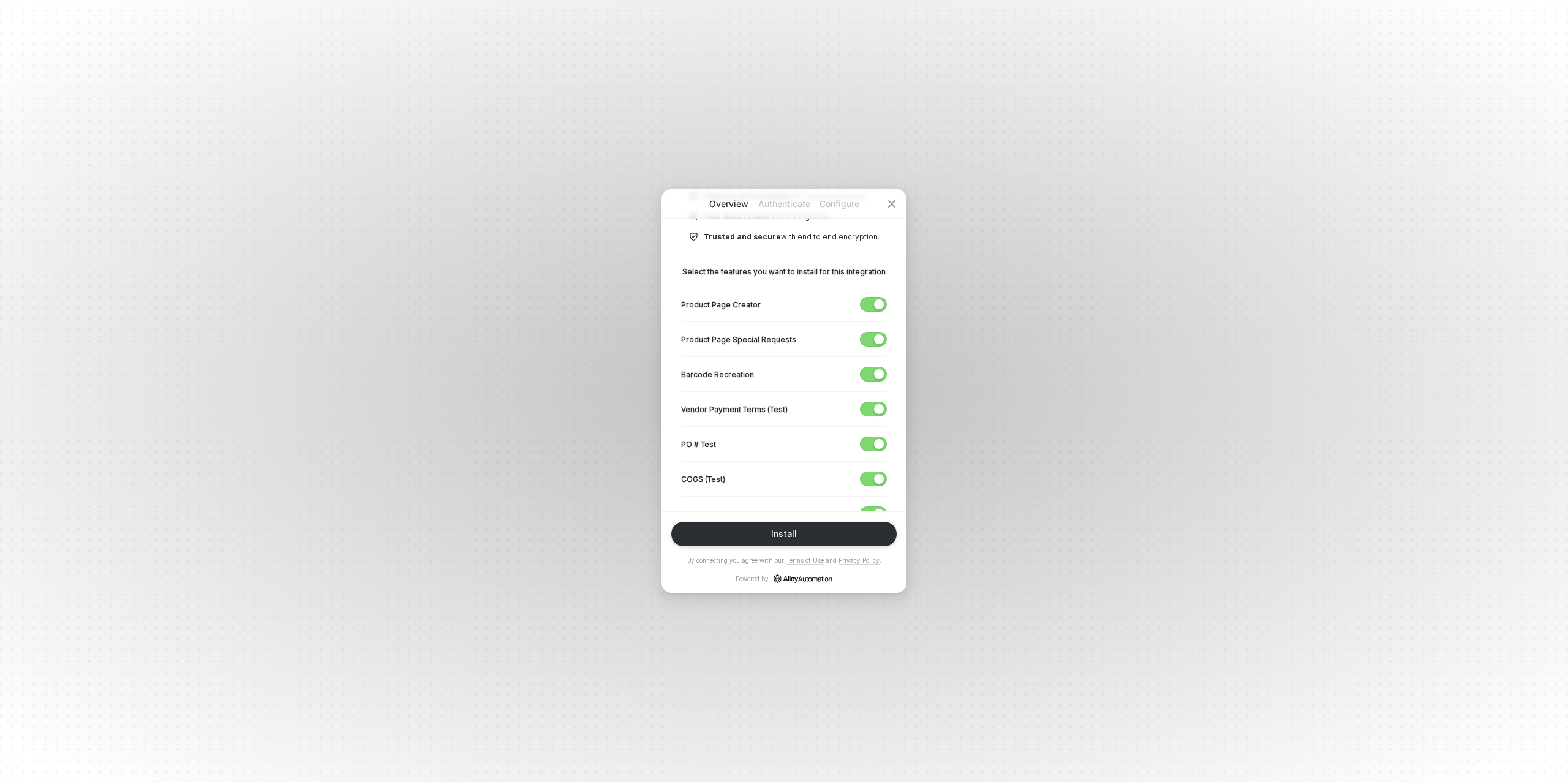
scroll to position [188, 0]
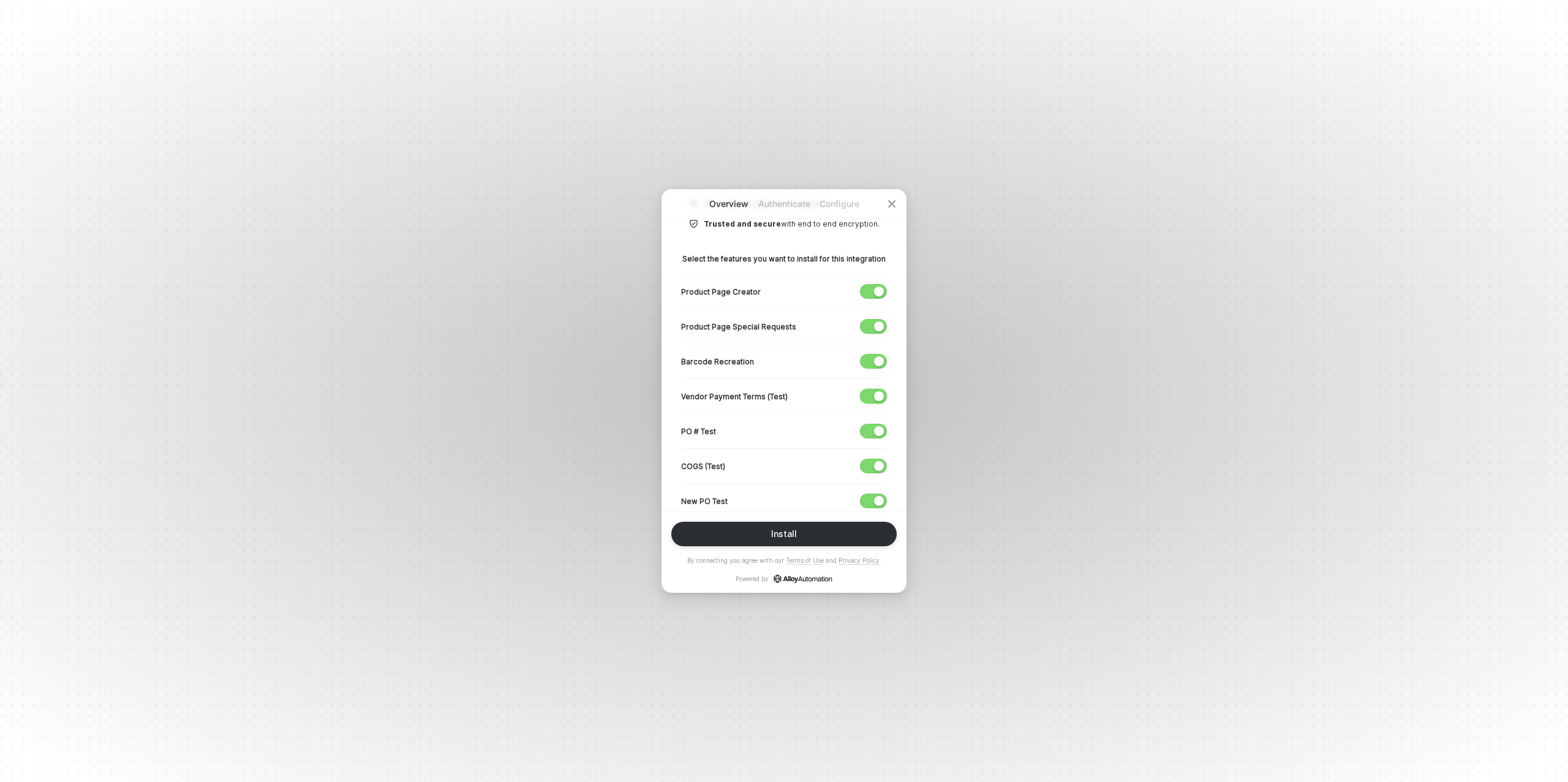
click at [878, 395] on div "button" at bounding box center [879, 396] width 10 height 10
click at [874, 434] on span "button" at bounding box center [871, 431] width 20 height 14
click at [875, 465] on div "button" at bounding box center [879, 466] width 10 height 10
click at [873, 497] on span "button" at bounding box center [871, 501] width 20 height 14
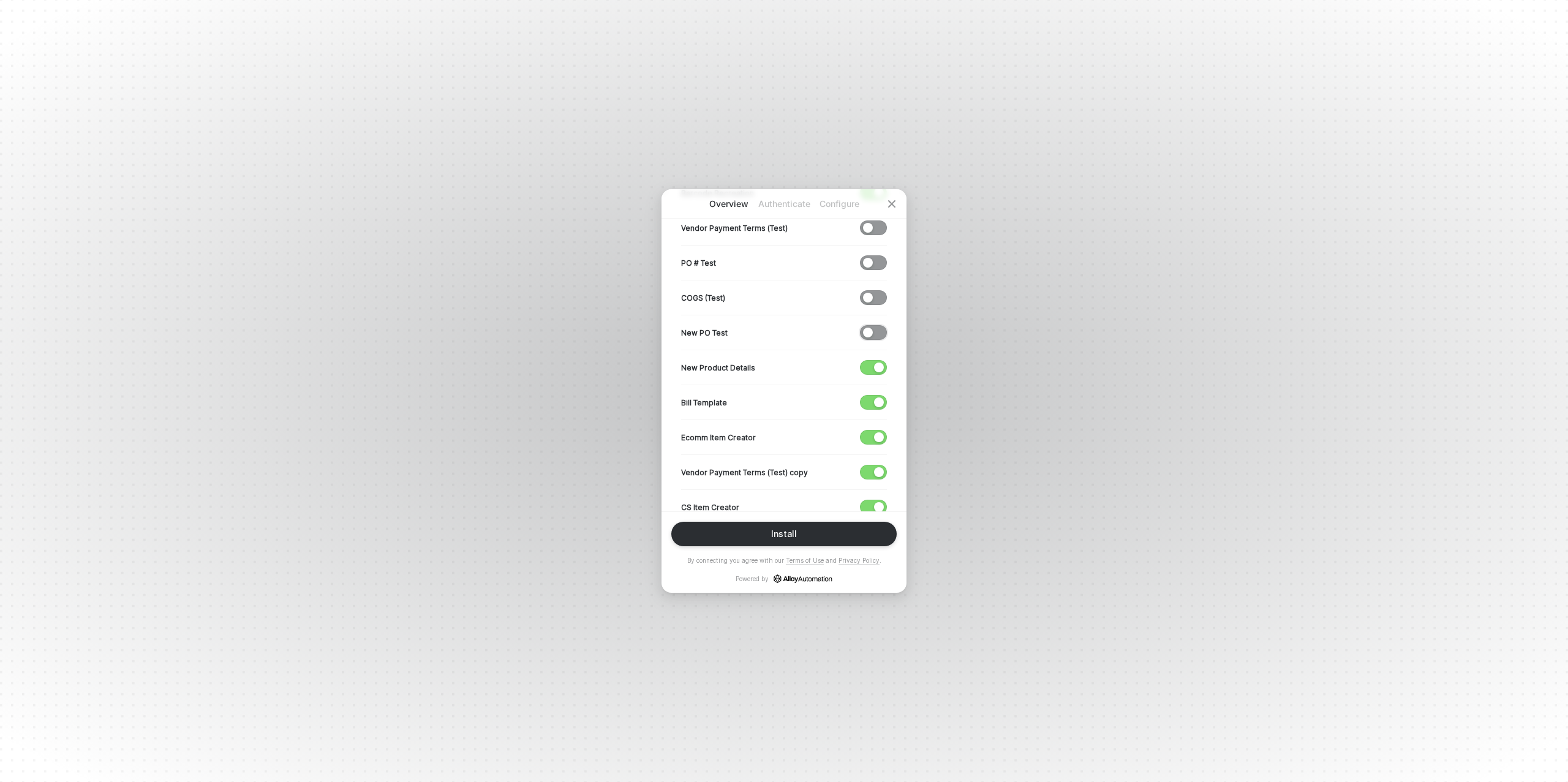
scroll to position [380, 0]
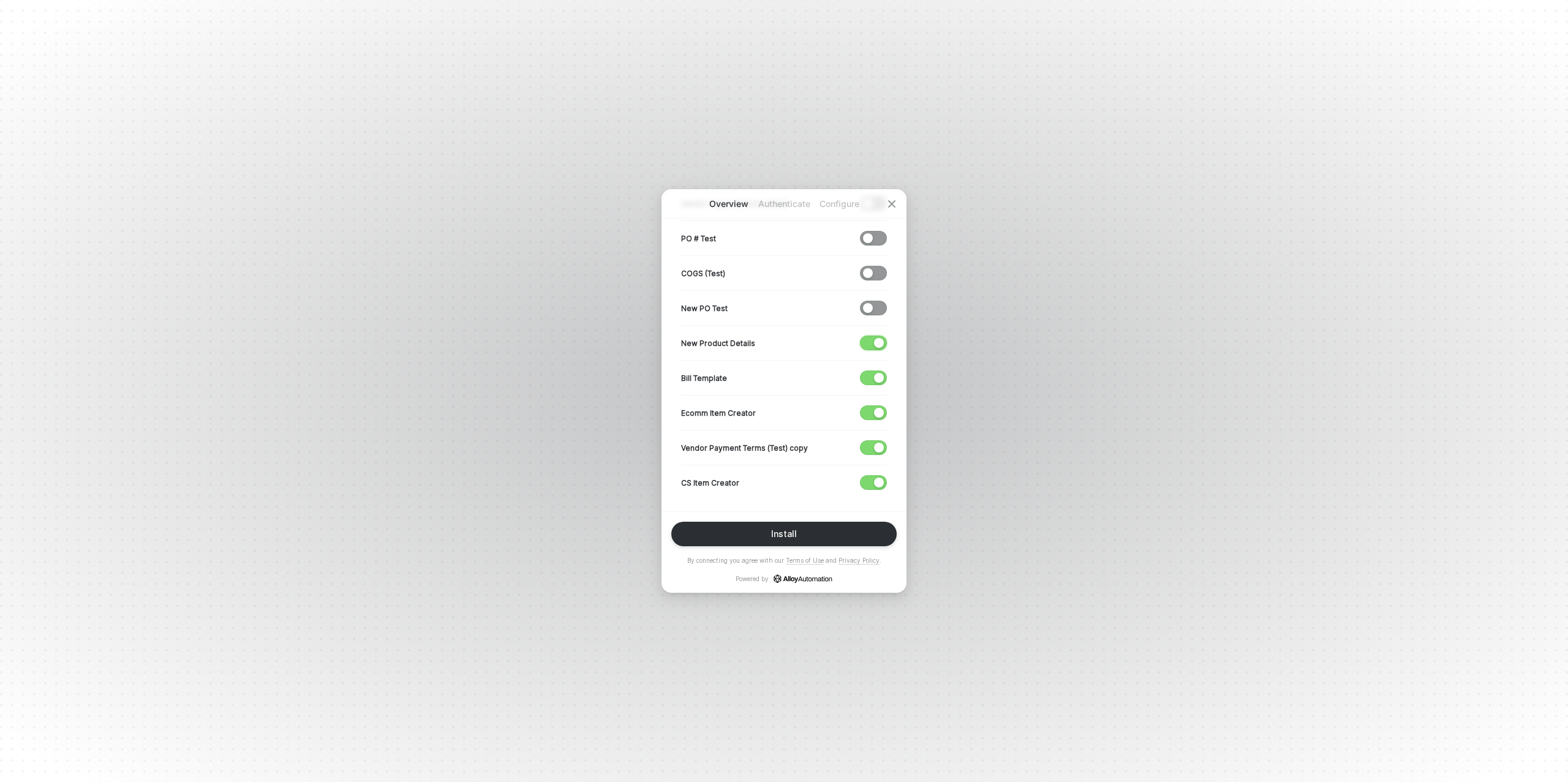
click at [869, 336] on span "button" at bounding box center [871, 343] width 20 height 14
drag, startPoint x: 874, startPoint y: 372, endPoint x: 875, endPoint y: 382, distance: 10.0
click at [874, 373] on div "button" at bounding box center [879, 378] width 10 height 10
drag, startPoint x: 874, startPoint y: 407, endPoint x: 871, endPoint y: 426, distance: 19.2
click at [874, 408] on div "button" at bounding box center [879, 413] width 10 height 10
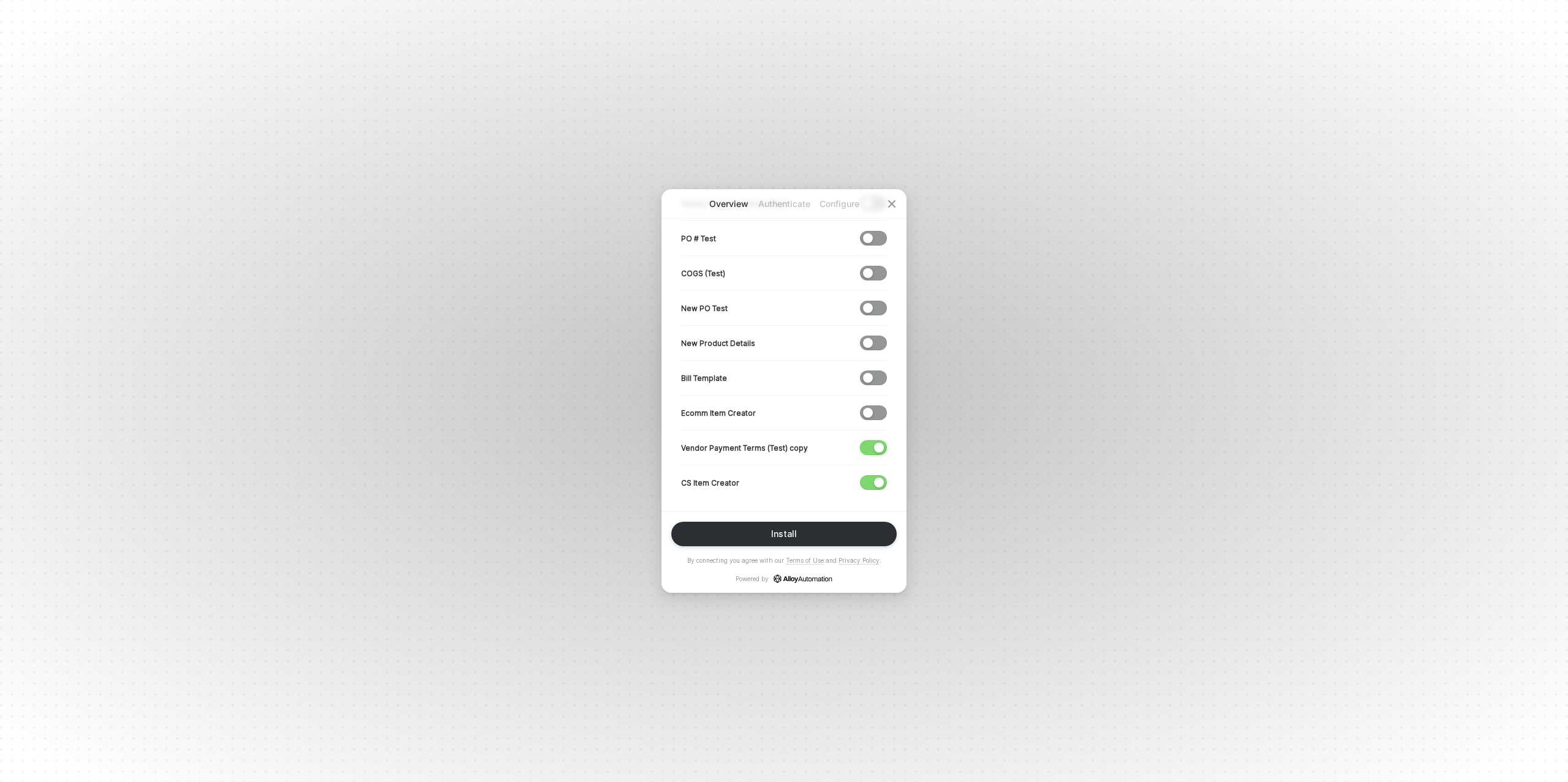
click at [872, 445] on span "button" at bounding box center [871, 448] width 20 height 14
drag, startPoint x: 872, startPoint y: 476, endPoint x: 864, endPoint y: 470, distance: 10.0
click at [871, 476] on span "button" at bounding box center [871, 482] width 20 height 14
click at [802, 534] on button "Install" at bounding box center [784, 534] width 226 height 24
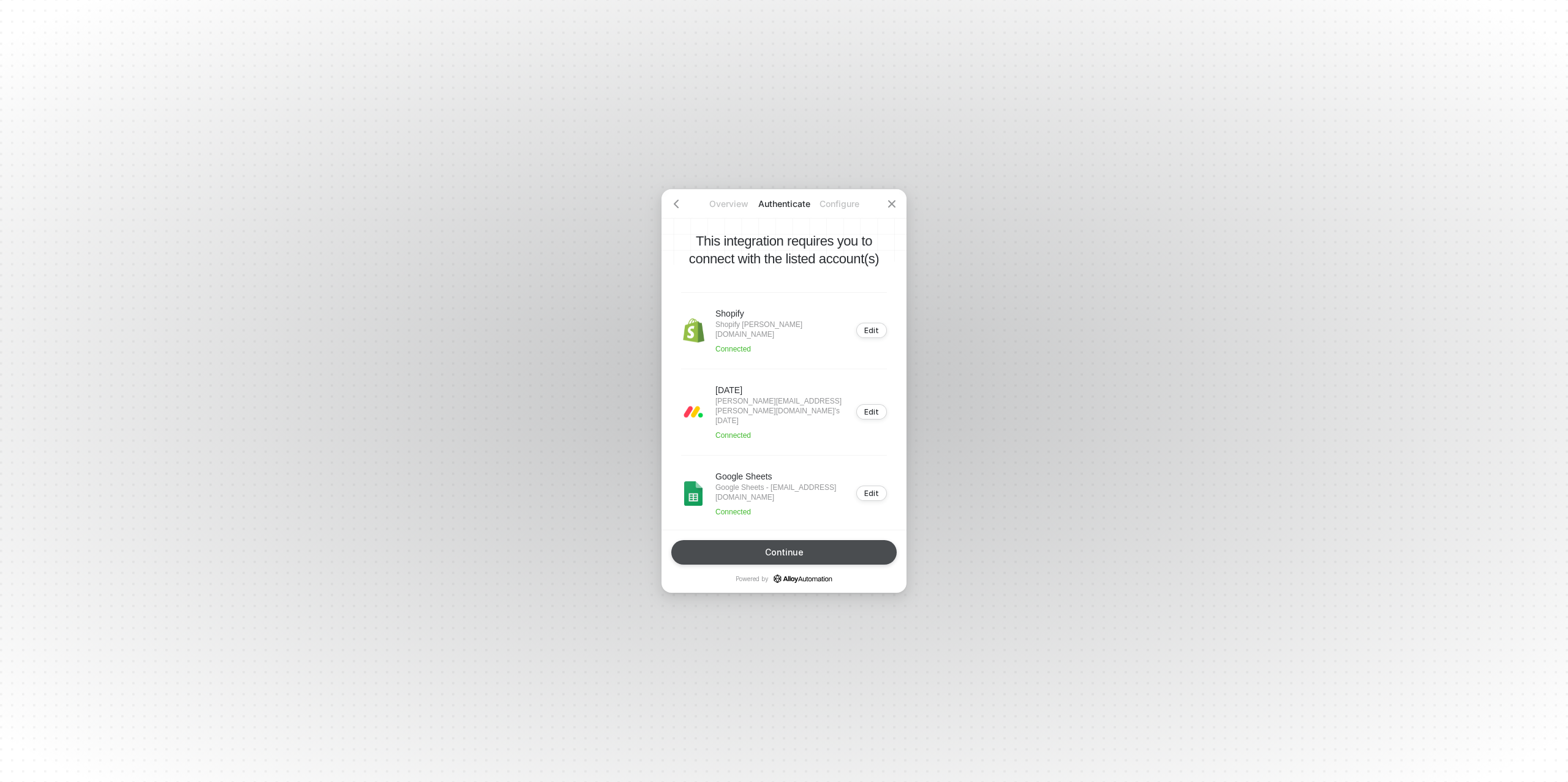
click at [786, 551] on div "Continue" at bounding box center [784, 552] width 39 height 10
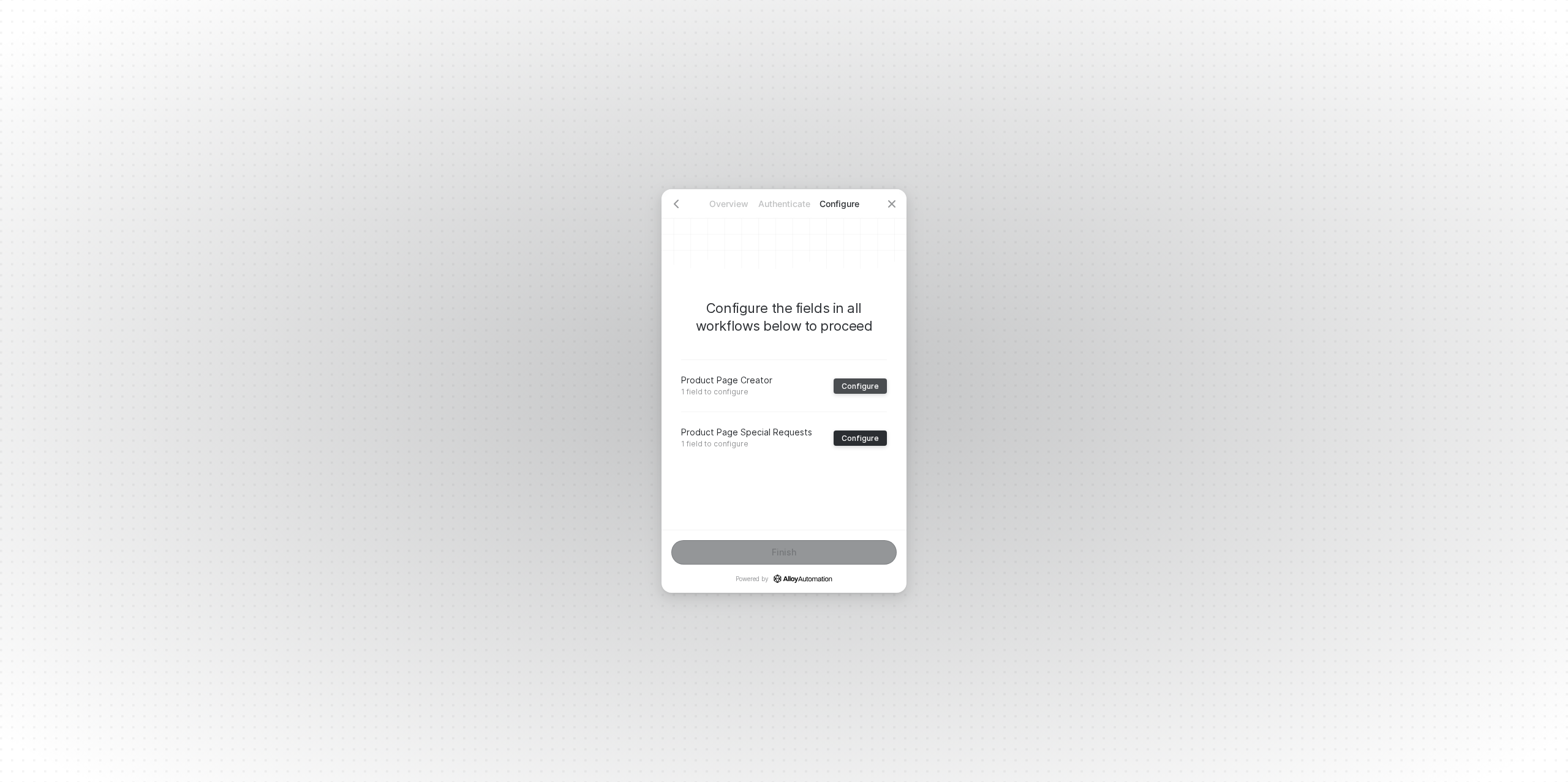
click at [862, 389] on div "Configure" at bounding box center [860, 386] width 37 height 9
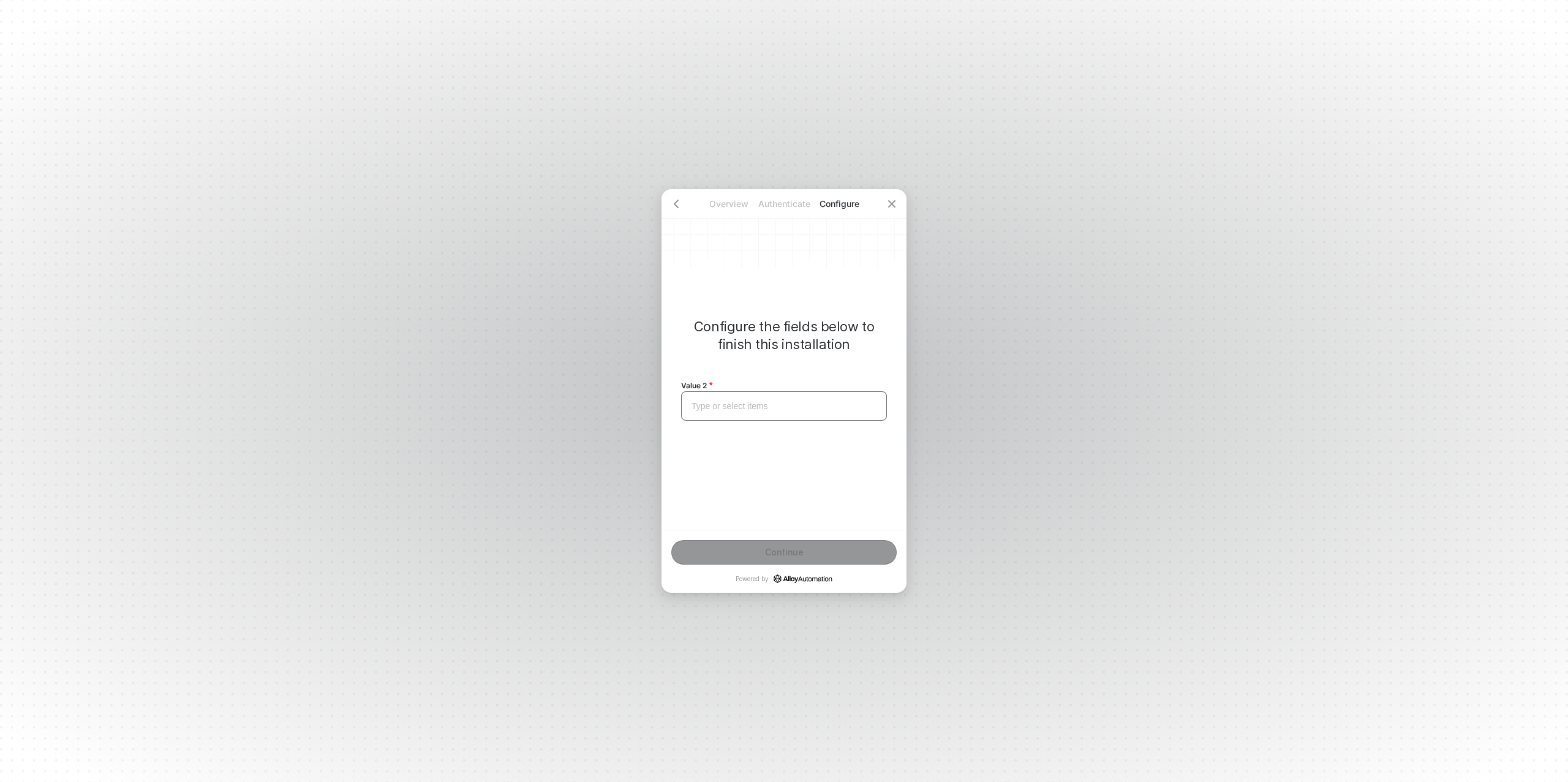
click at [750, 411] on div "Type or select items ﻿" at bounding box center [784, 406] width 185 height 10
click at [720, 404] on div "[PERSON_NAME]" at bounding box center [784, 406] width 185 height 10
copy span "[PERSON_NAME]"
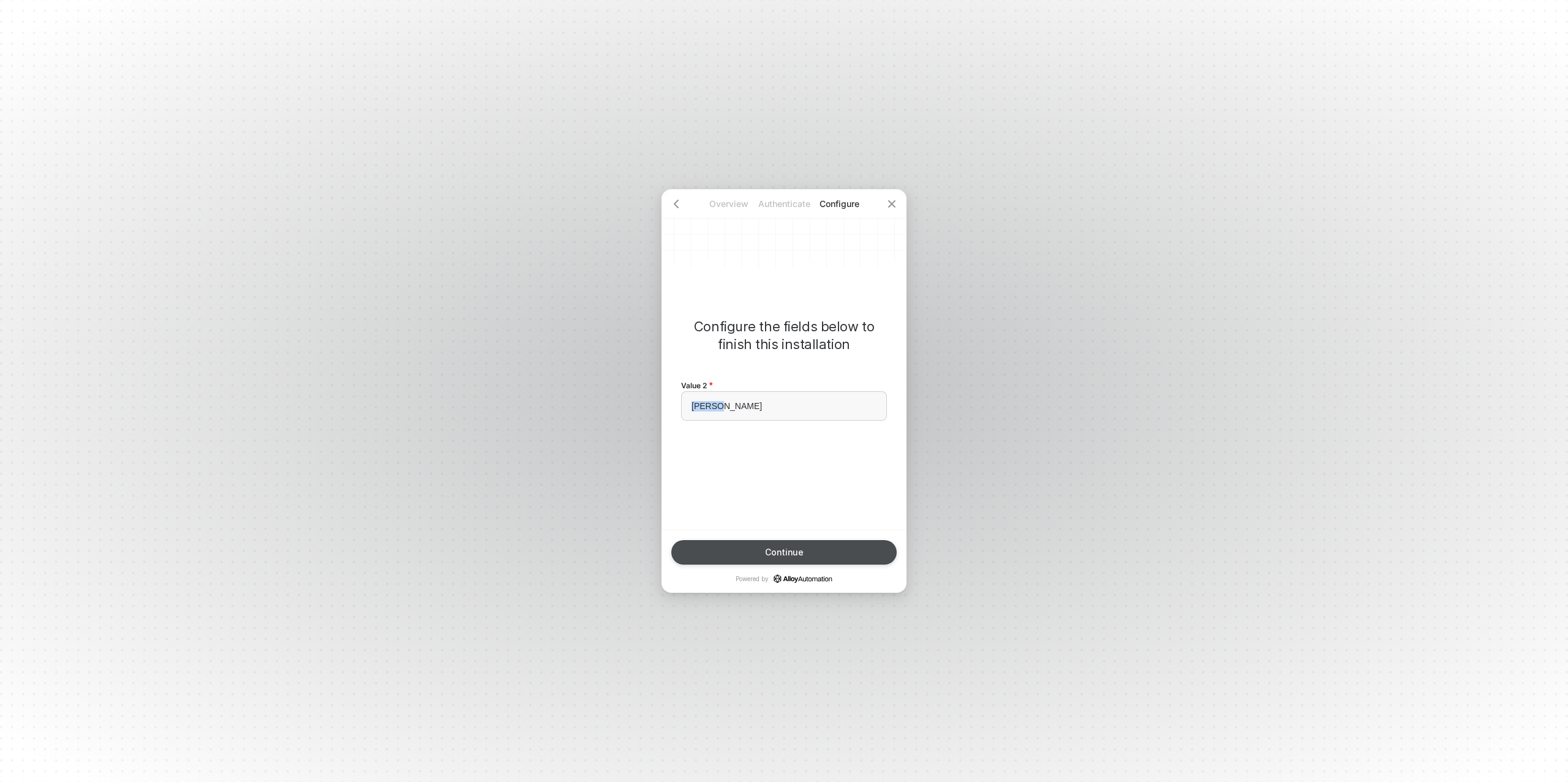
click at [788, 558] on button "Continue" at bounding box center [784, 552] width 226 height 24
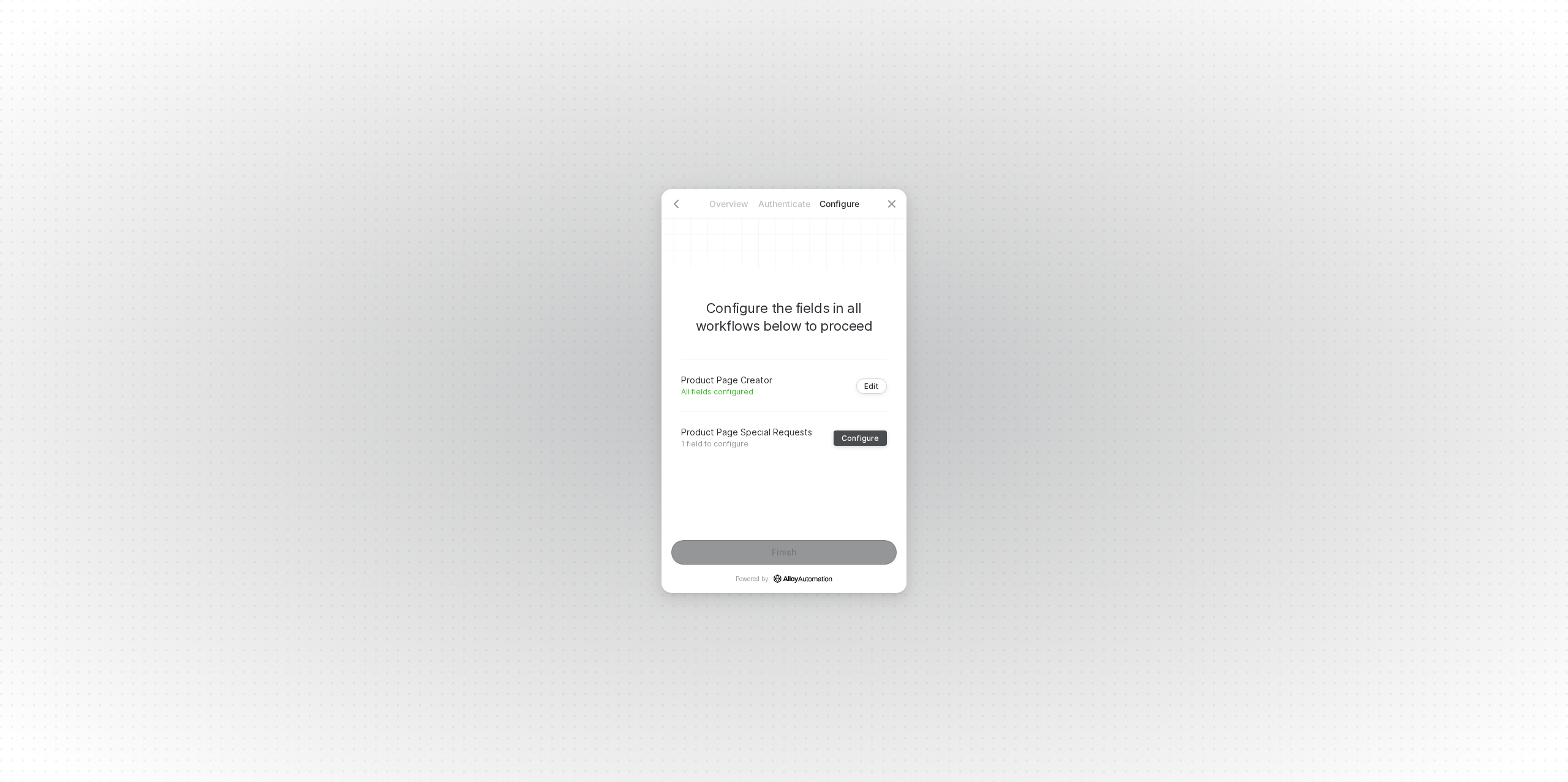
click at [855, 437] on div "Configure" at bounding box center [860, 438] width 37 height 9
click at [728, 402] on div "Type or select items ﻿" at bounding box center [784, 406] width 185 height 10
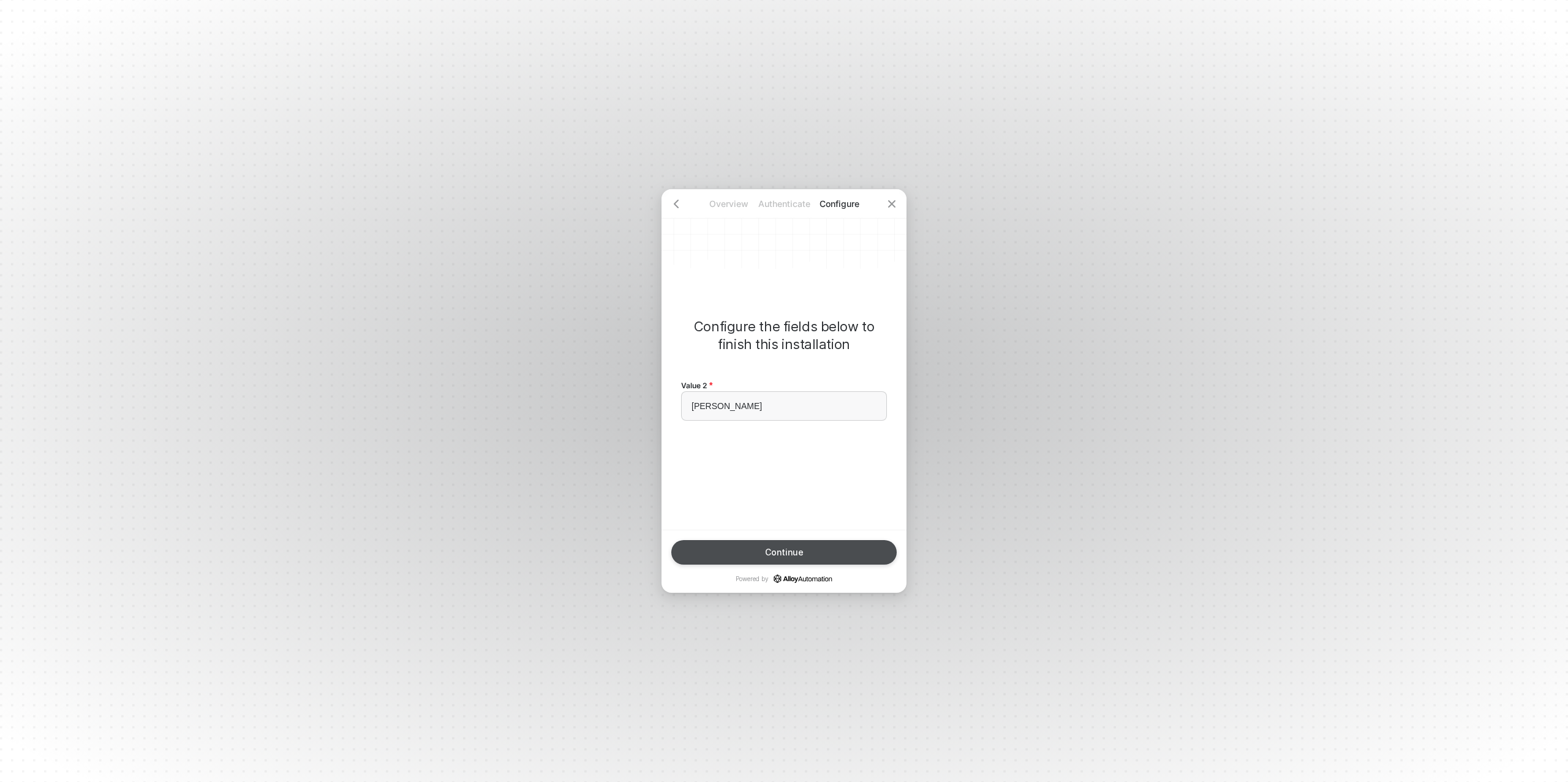
click at [773, 540] on button "Continue" at bounding box center [784, 552] width 226 height 24
click at [781, 549] on div "Finish" at bounding box center [784, 552] width 24 height 10
click at [785, 549] on div "Done" at bounding box center [784, 552] width 22 height 10
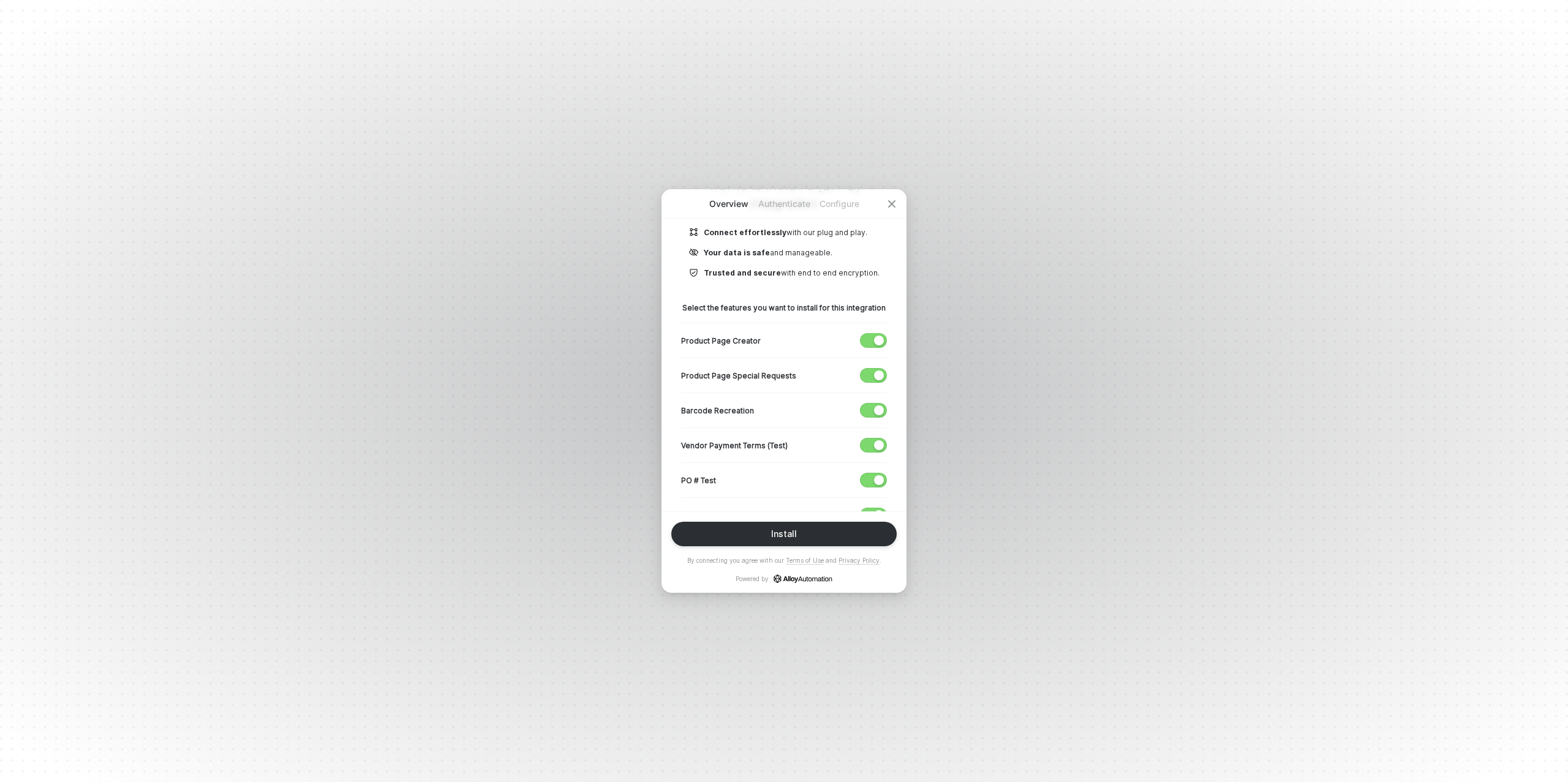
scroll to position [171, 0]
drag, startPoint x: 878, startPoint y: 413, endPoint x: 869, endPoint y: 441, distance: 29.4
click at [878, 413] on div "button" at bounding box center [879, 412] width 10 height 10
click at [870, 443] on span "button" at bounding box center [871, 447] width 20 height 14
click at [879, 477] on div "button" at bounding box center [879, 482] width 10 height 10
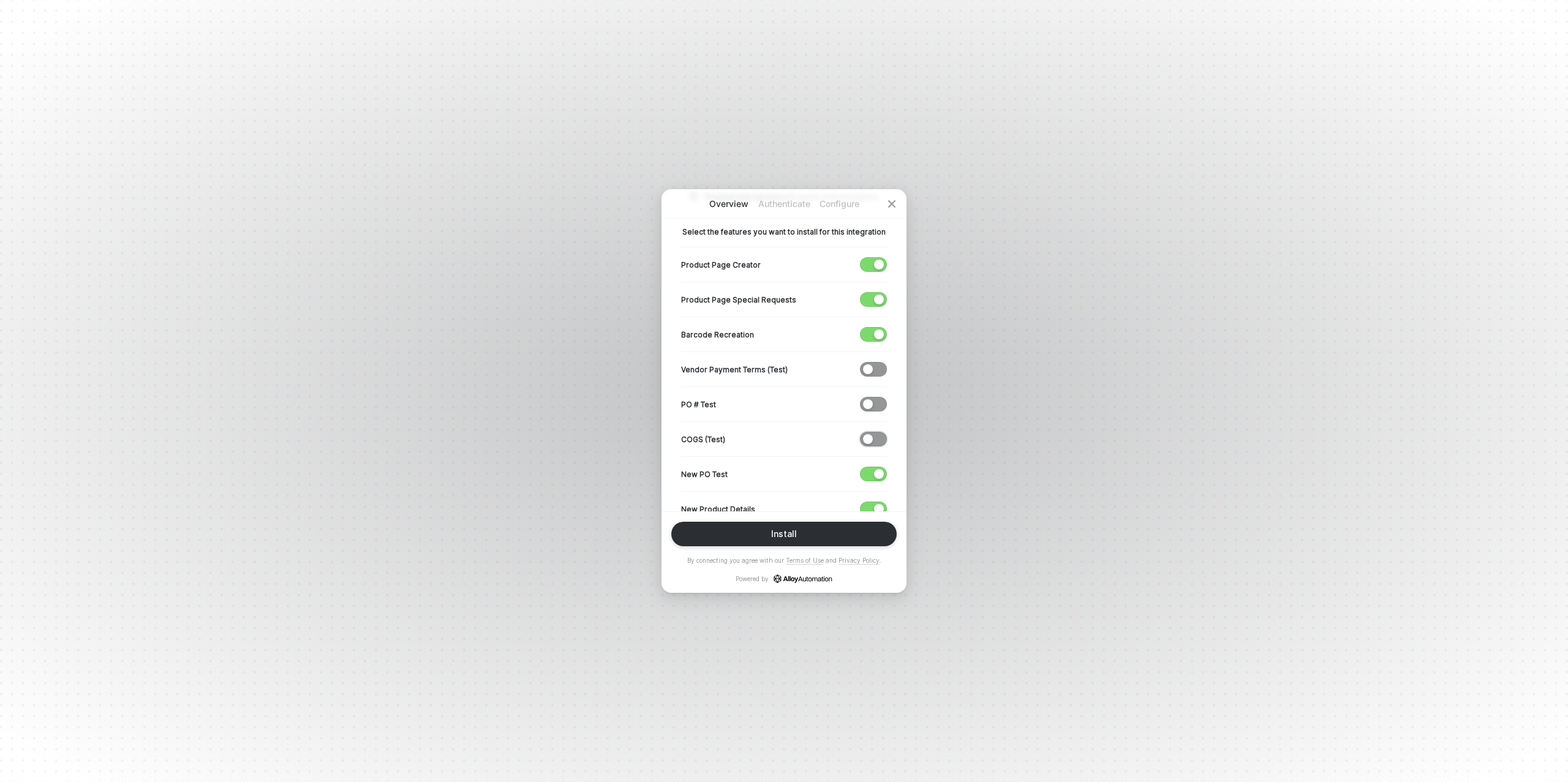
scroll to position [258, 0]
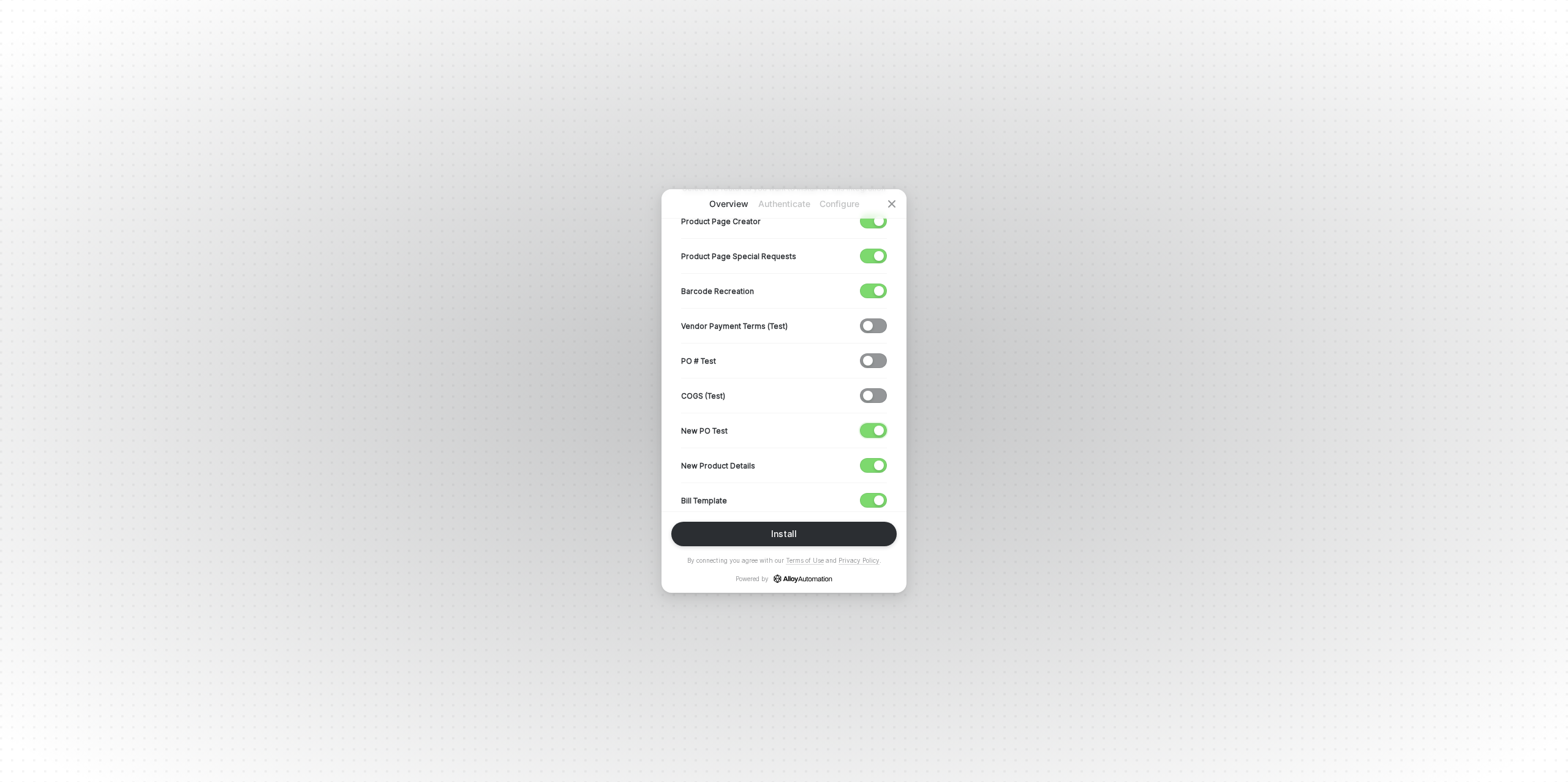
drag, startPoint x: 875, startPoint y: 429, endPoint x: 871, endPoint y: 460, distance: 31.3
click at [874, 430] on div "button" at bounding box center [879, 431] width 10 height 10
click at [871, 462] on span "button" at bounding box center [871, 466] width 20 height 14
click at [878, 496] on div "button" at bounding box center [879, 500] width 10 height 10
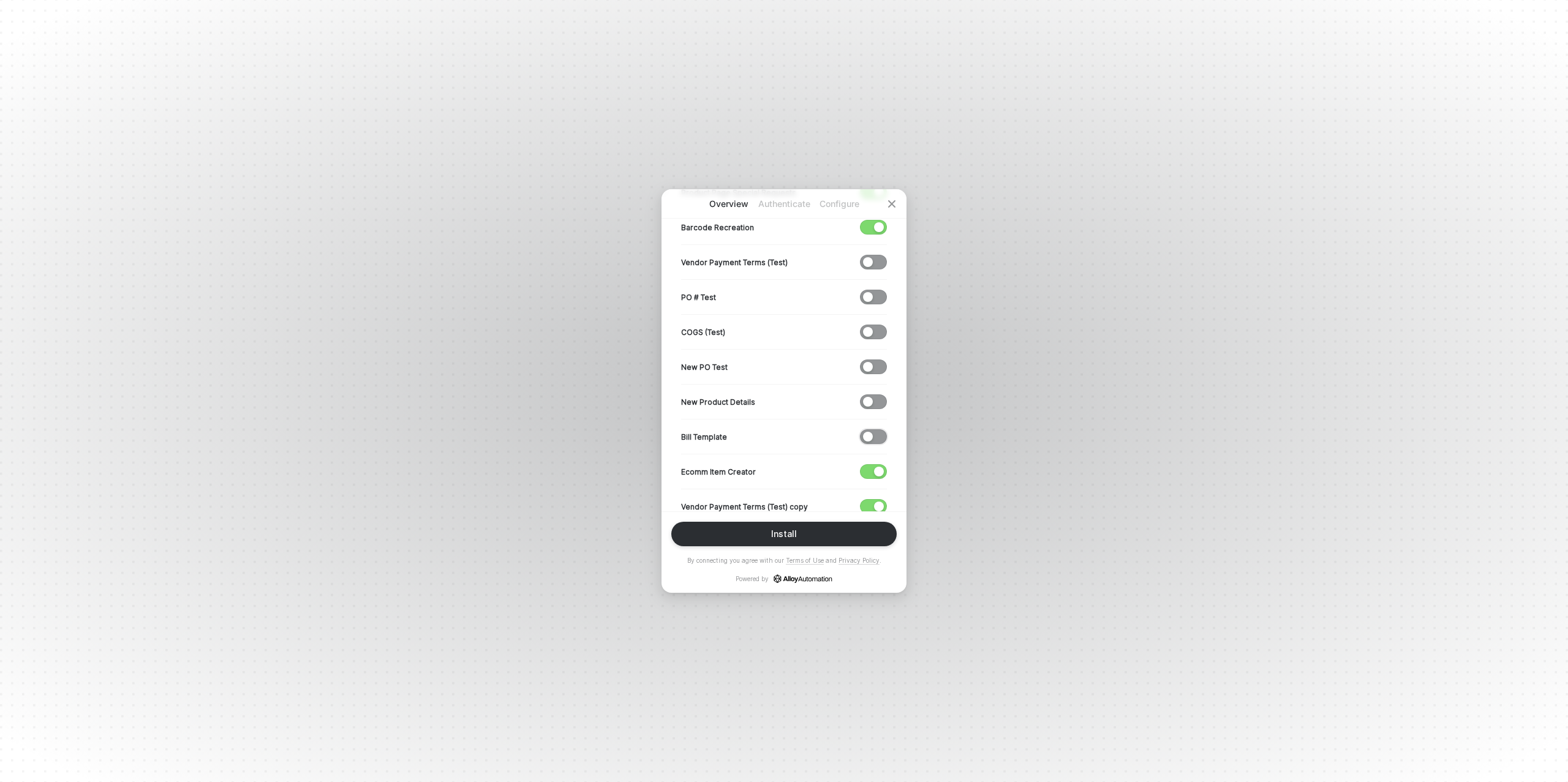
scroll to position [380, 0]
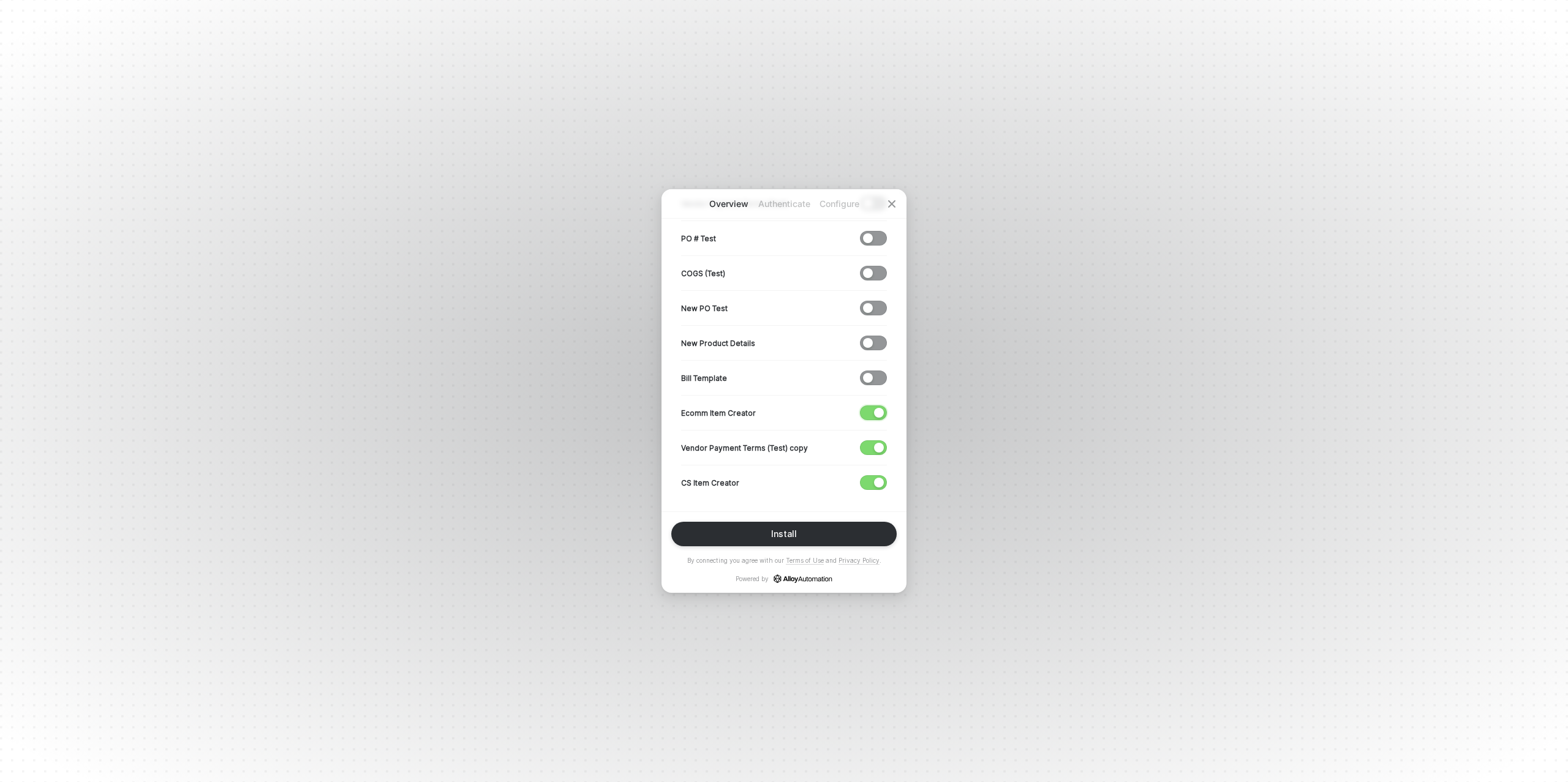
click at [880, 410] on div "button" at bounding box center [879, 413] width 10 height 10
click at [873, 447] on button "button" at bounding box center [873, 447] width 27 height 14
click at [875, 480] on div "button" at bounding box center [879, 482] width 10 height 10
click at [805, 536] on button "Install" at bounding box center [784, 534] width 226 height 24
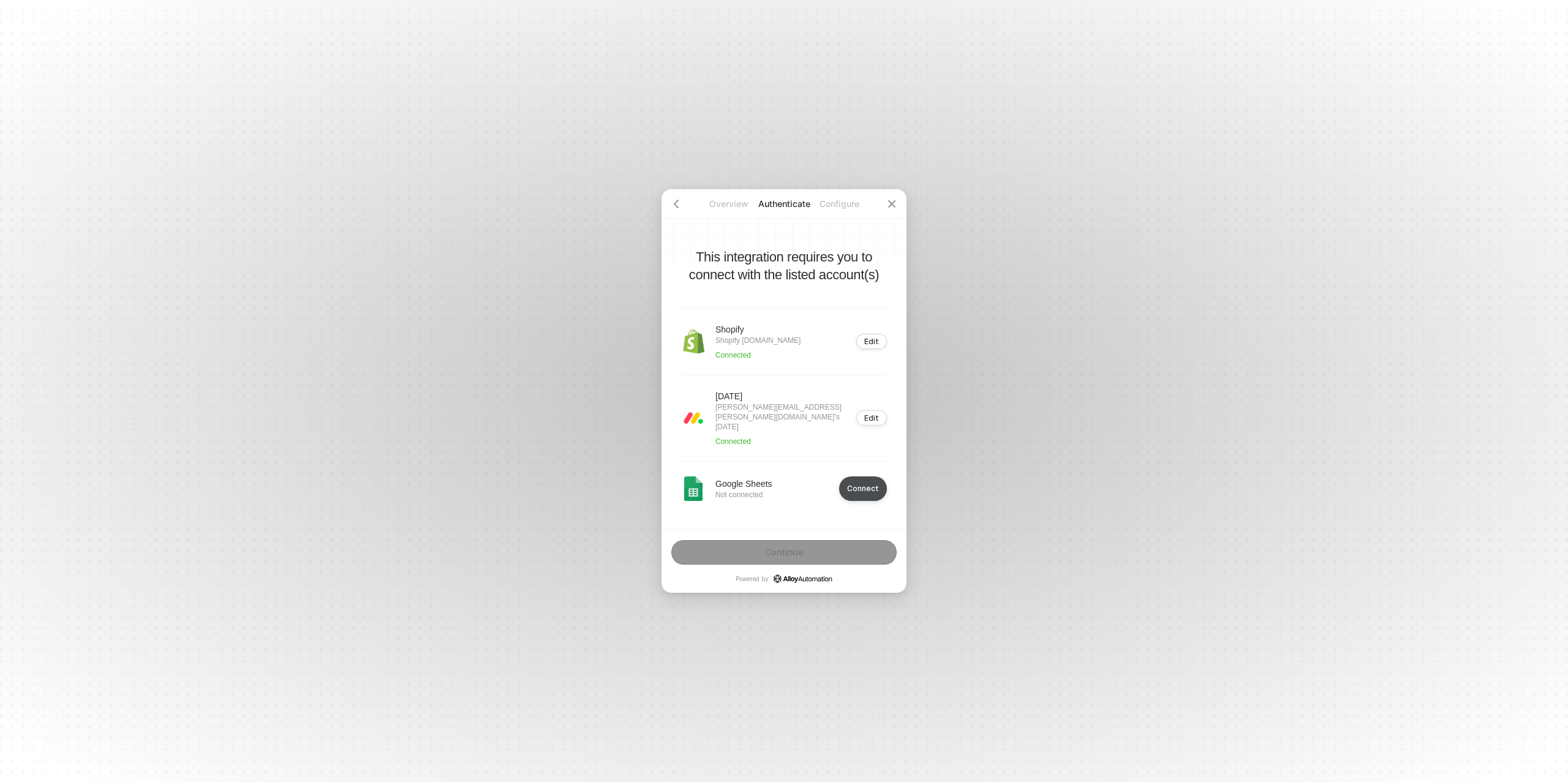
click at [858, 487] on div "Connect" at bounding box center [863, 488] width 32 height 9
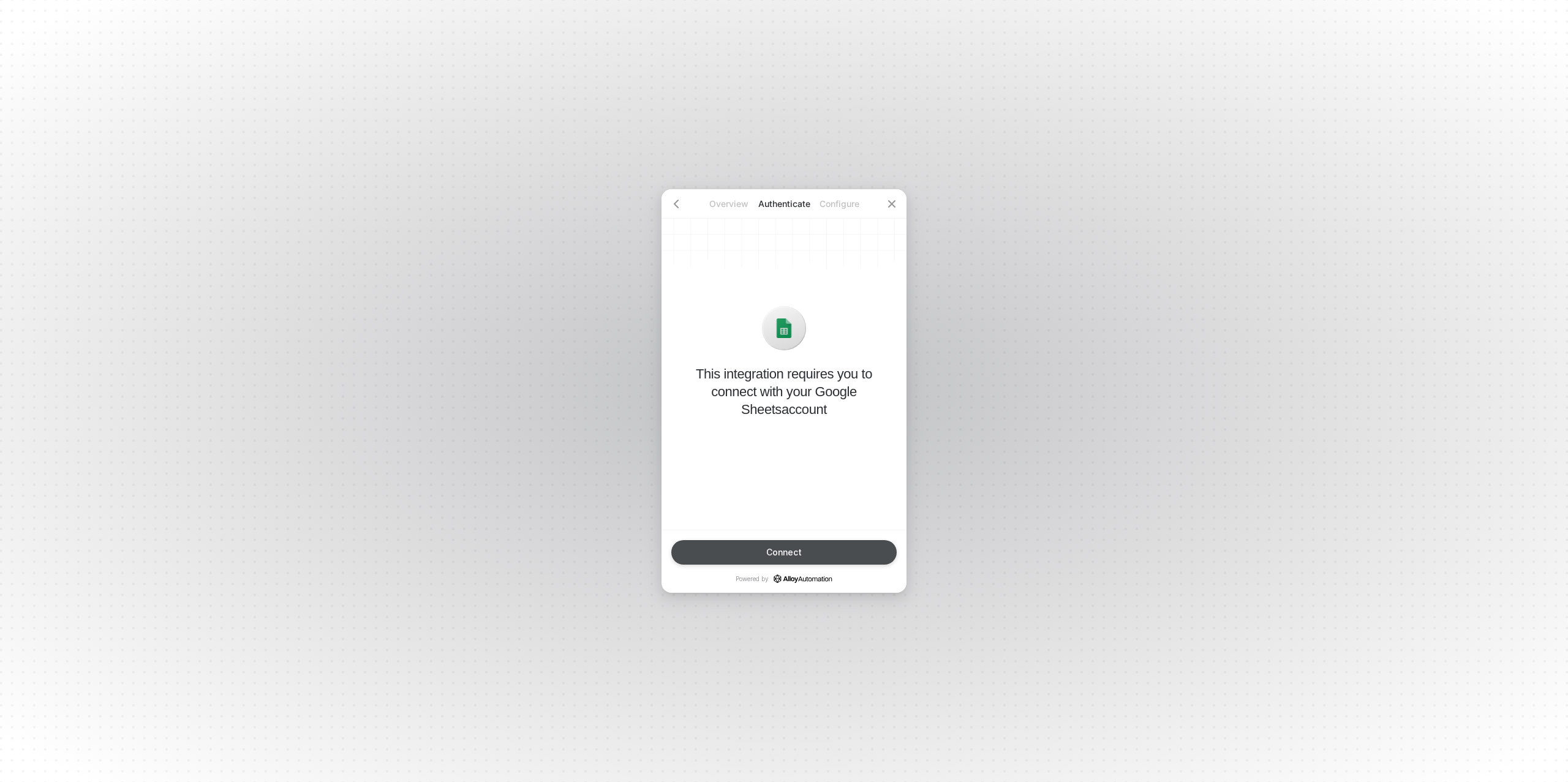
click at [782, 552] on div "Connect" at bounding box center [784, 552] width 35 height 10
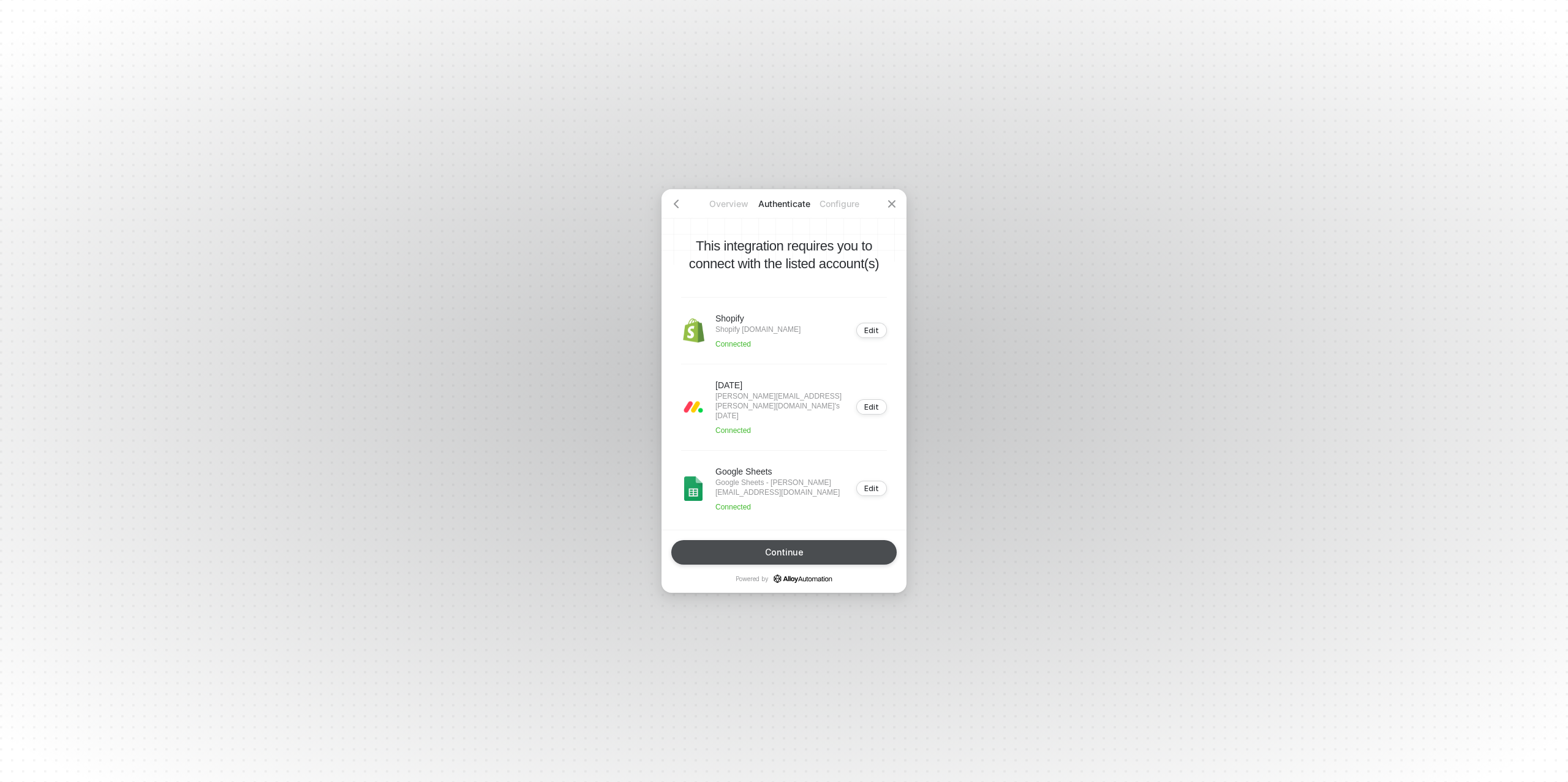
click at [796, 551] on div "Continue" at bounding box center [784, 552] width 39 height 10
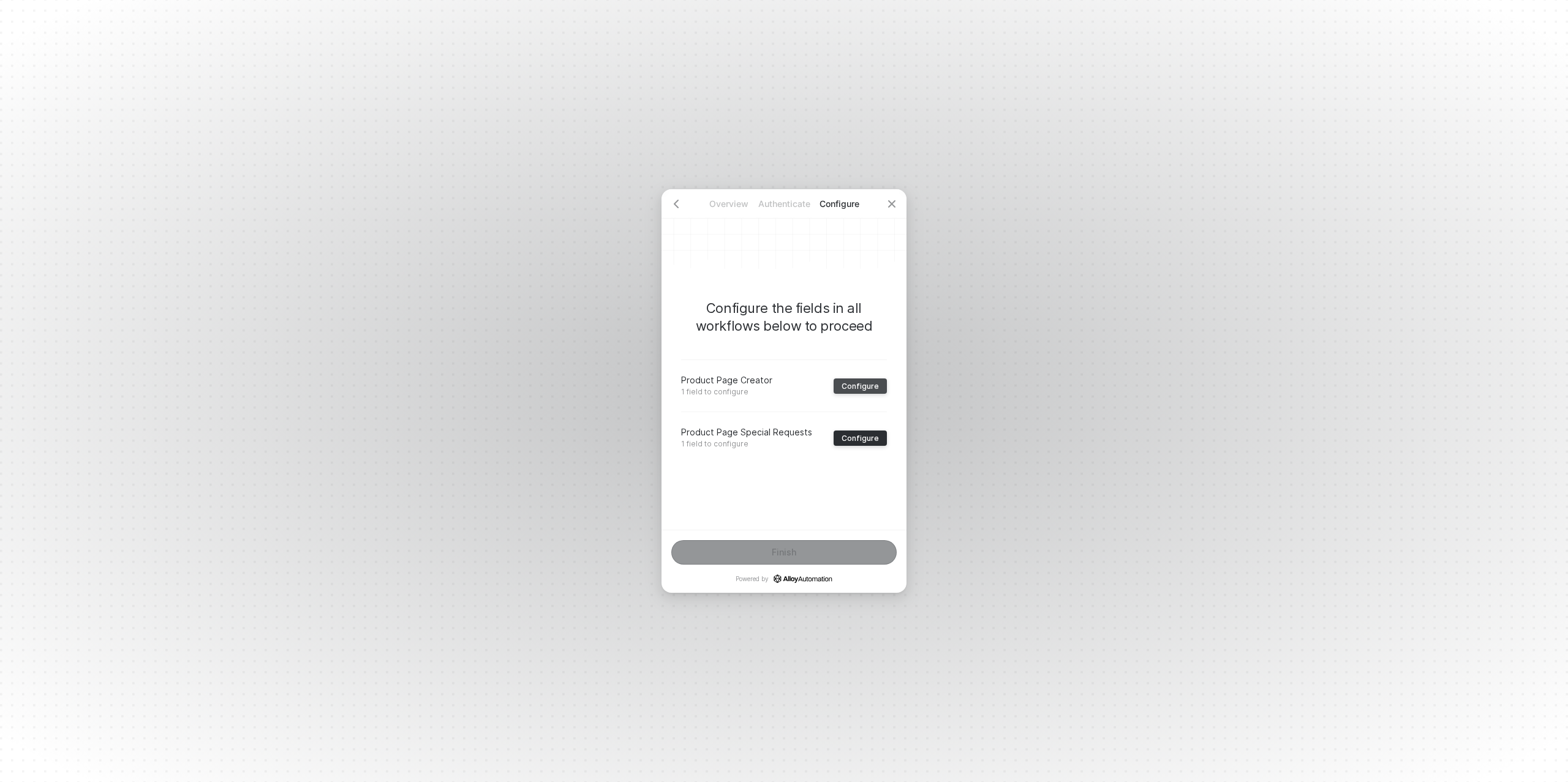
click at [858, 379] on button "Configure" at bounding box center [860, 386] width 53 height 15
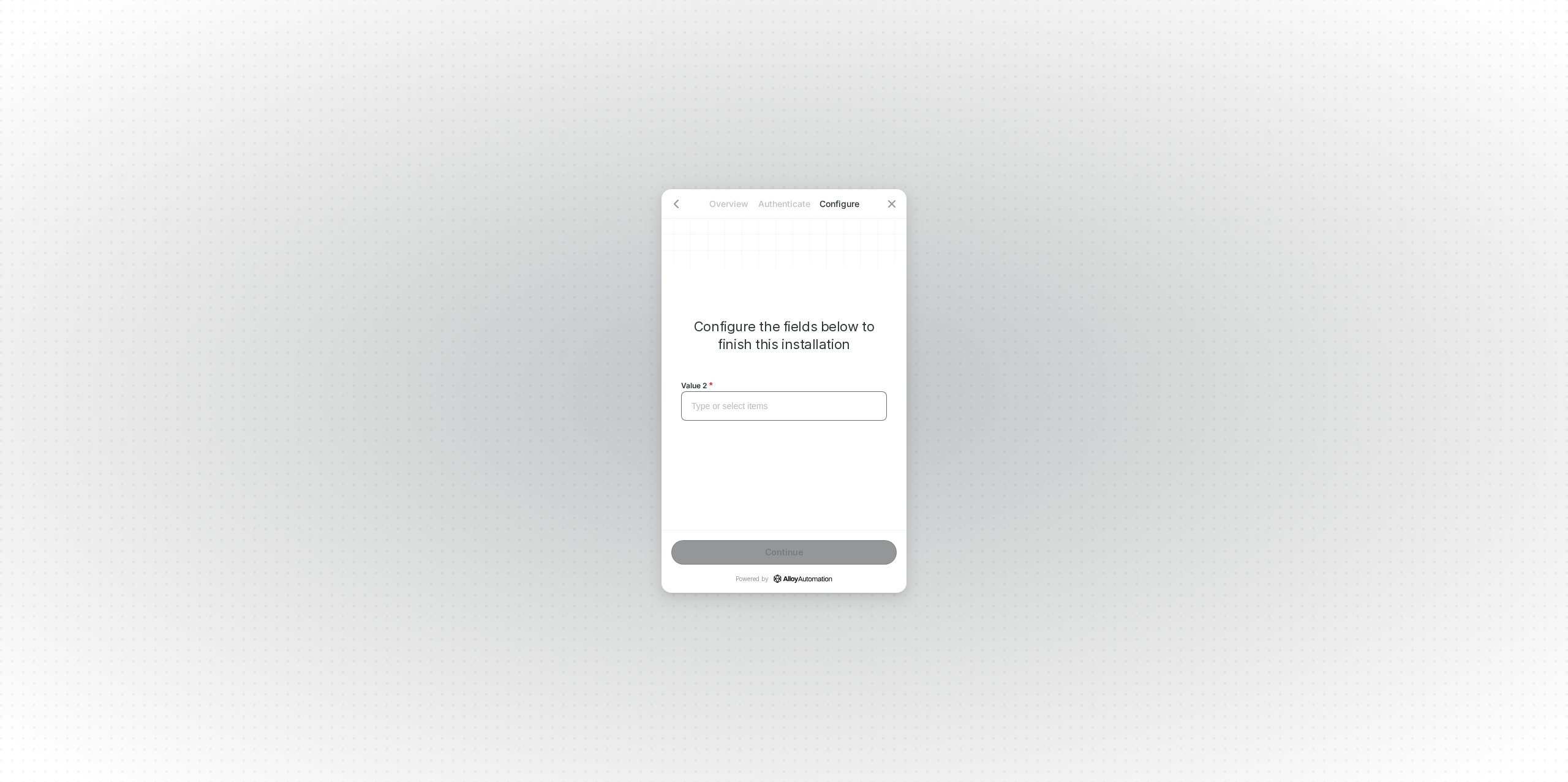
click at [739, 407] on div "Type or select items ﻿" at bounding box center [784, 406] width 185 height 10
click at [737, 408] on span "Louis The Child" at bounding box center [746, 406] width 110 height 10
copy span "Louis The Child"
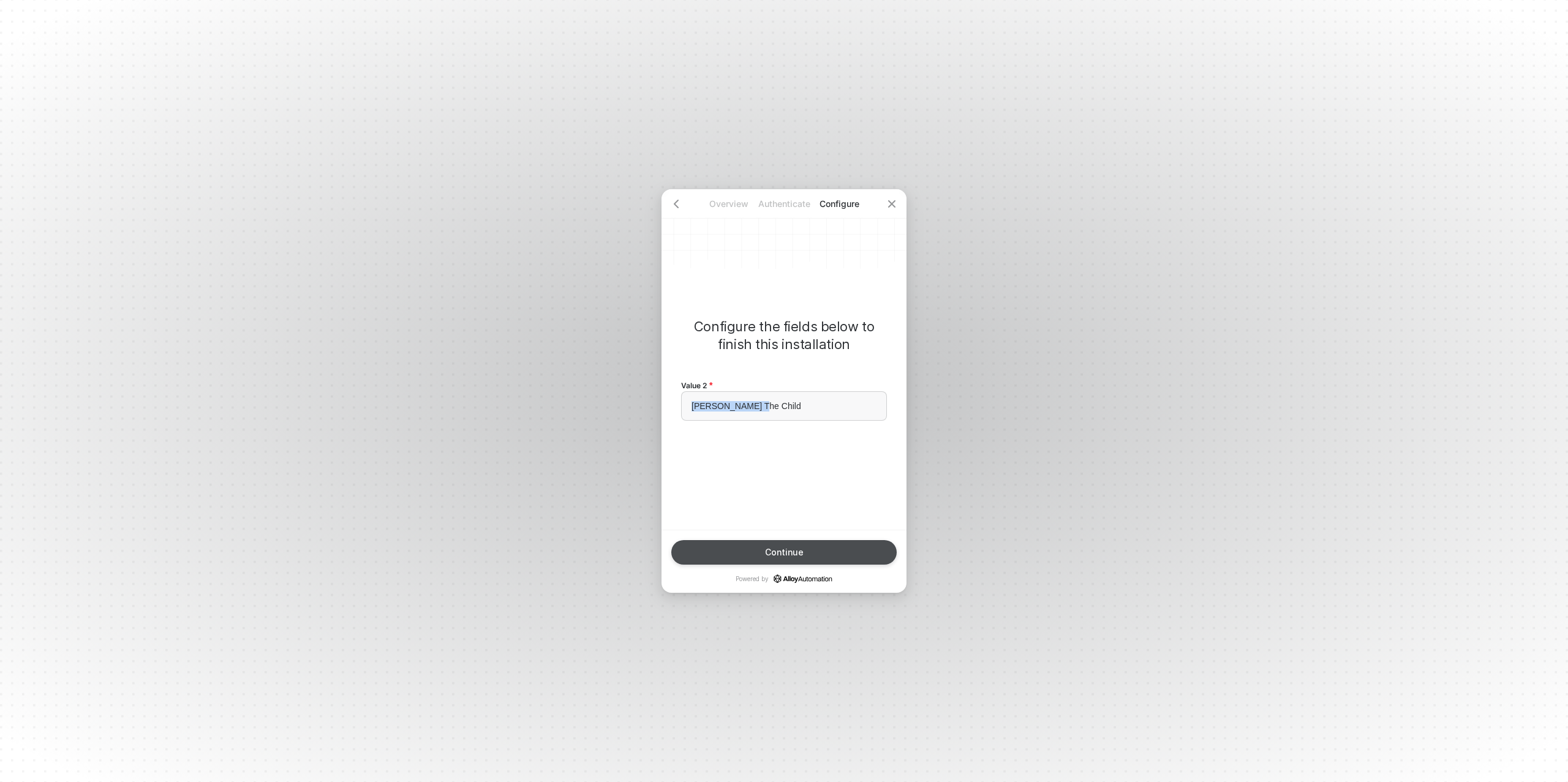
click at [796, 551] on div "Continue" at bounding box center [784, 552] width 39 height 10
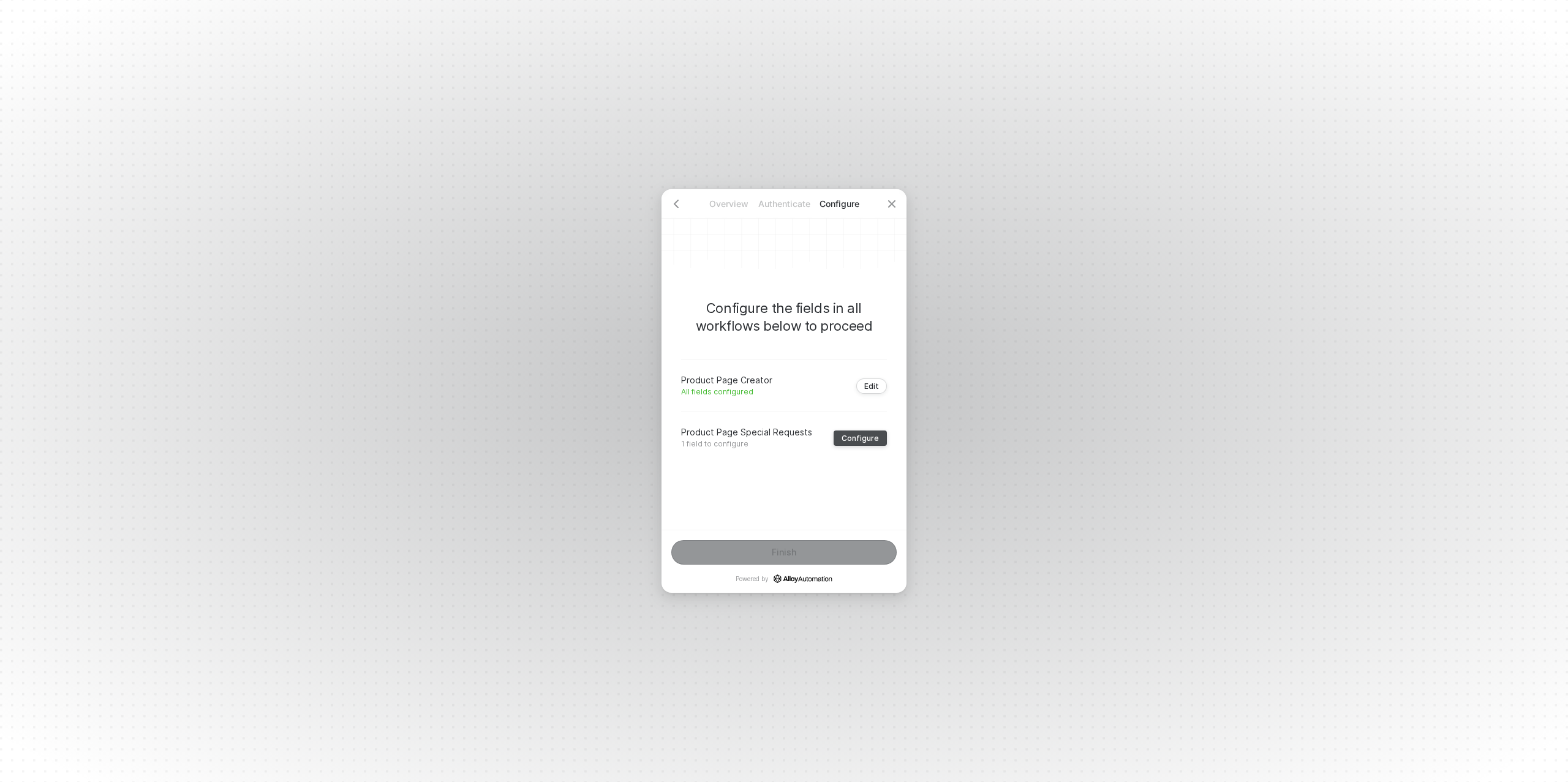
click at [867, 435] on div "Configure" at bounding box center [860, 438] width 37 height 9
click at [754, 416] on div "Type or select items ﻿" at bounding box center [784, 406] width 206 height 30
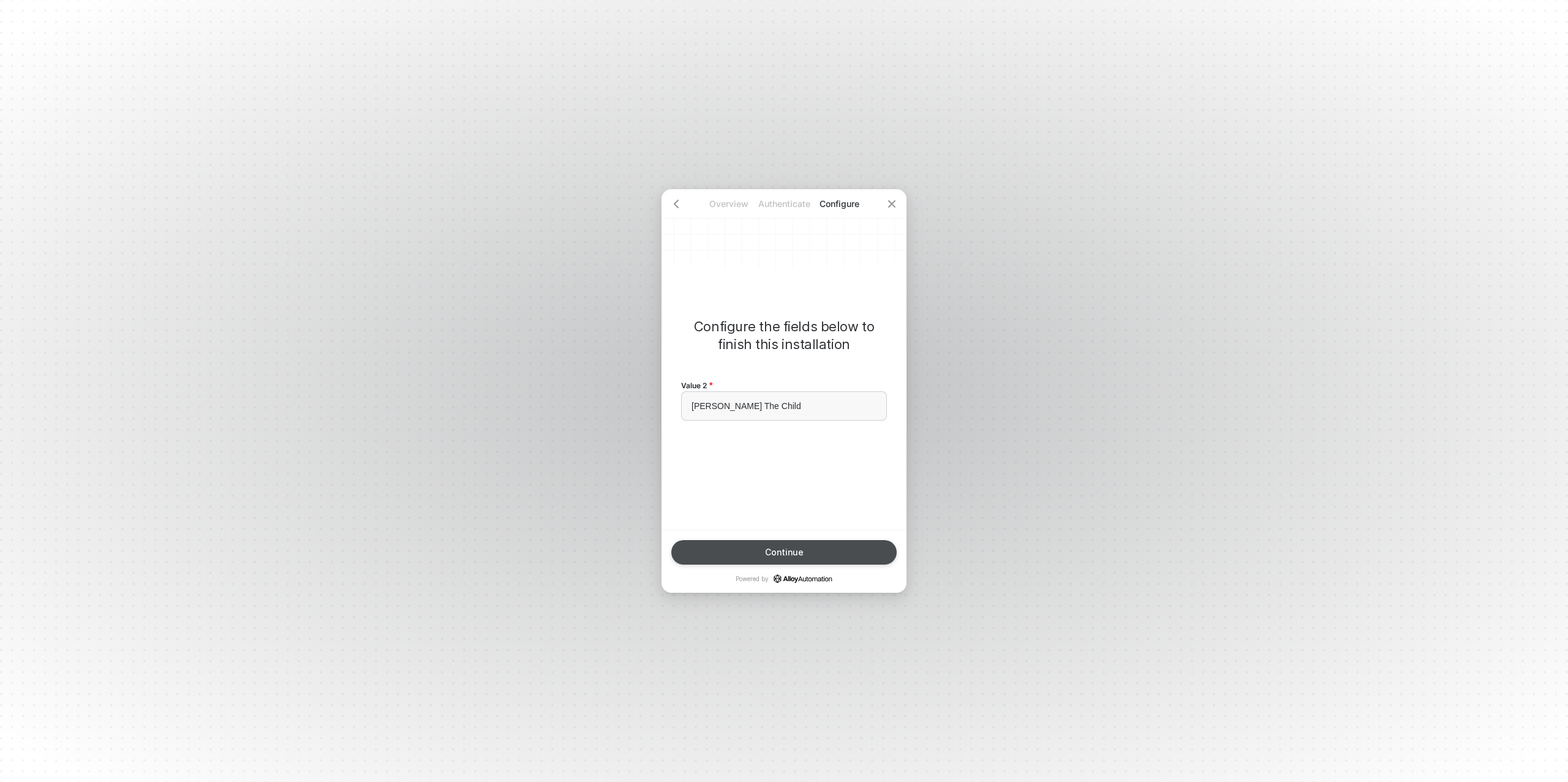
click at [784, 556] on div "Continue" at bounding box center [784, 552] width 39 height 10
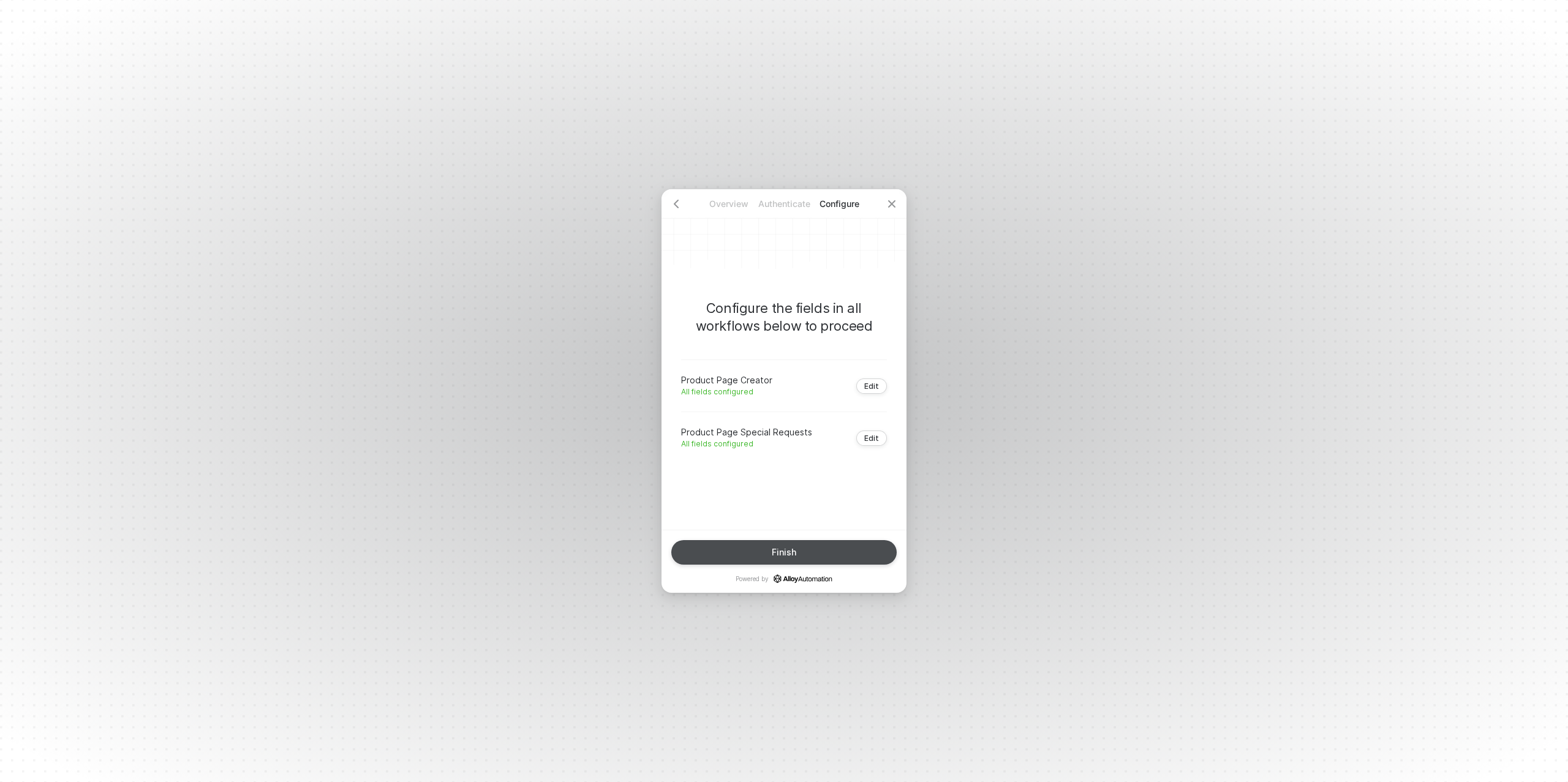
click at [790, 553] on div "Finish" at bounding box center [784, 552] width 24 height 10
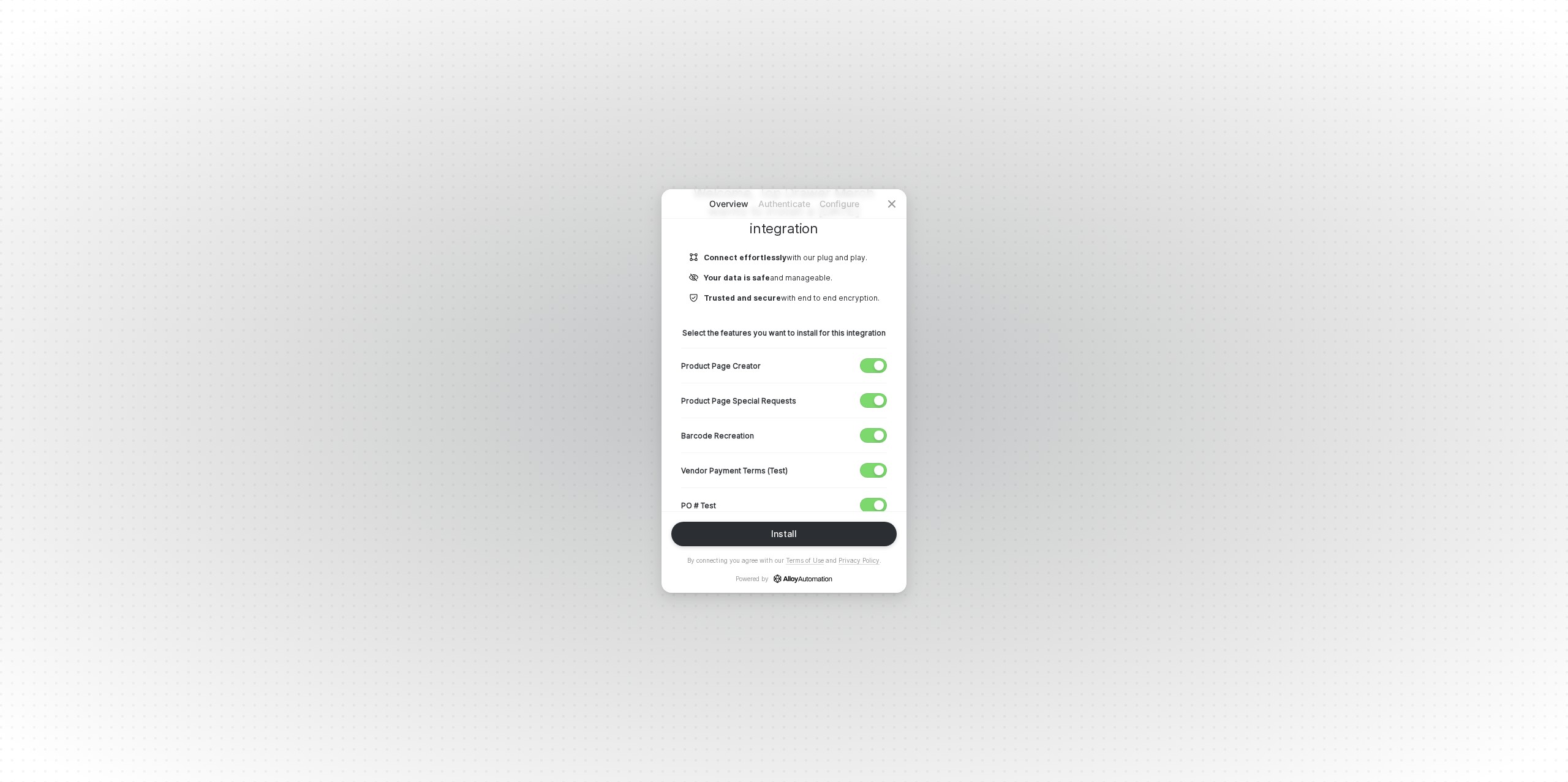
scroll to position [121, 0]
click at [876, 464] on div "button" at bounding box center [879, 463] width 10 height 10
click at [875, 493] on div "button" at bounding box center [879, 498] width 10 height 10
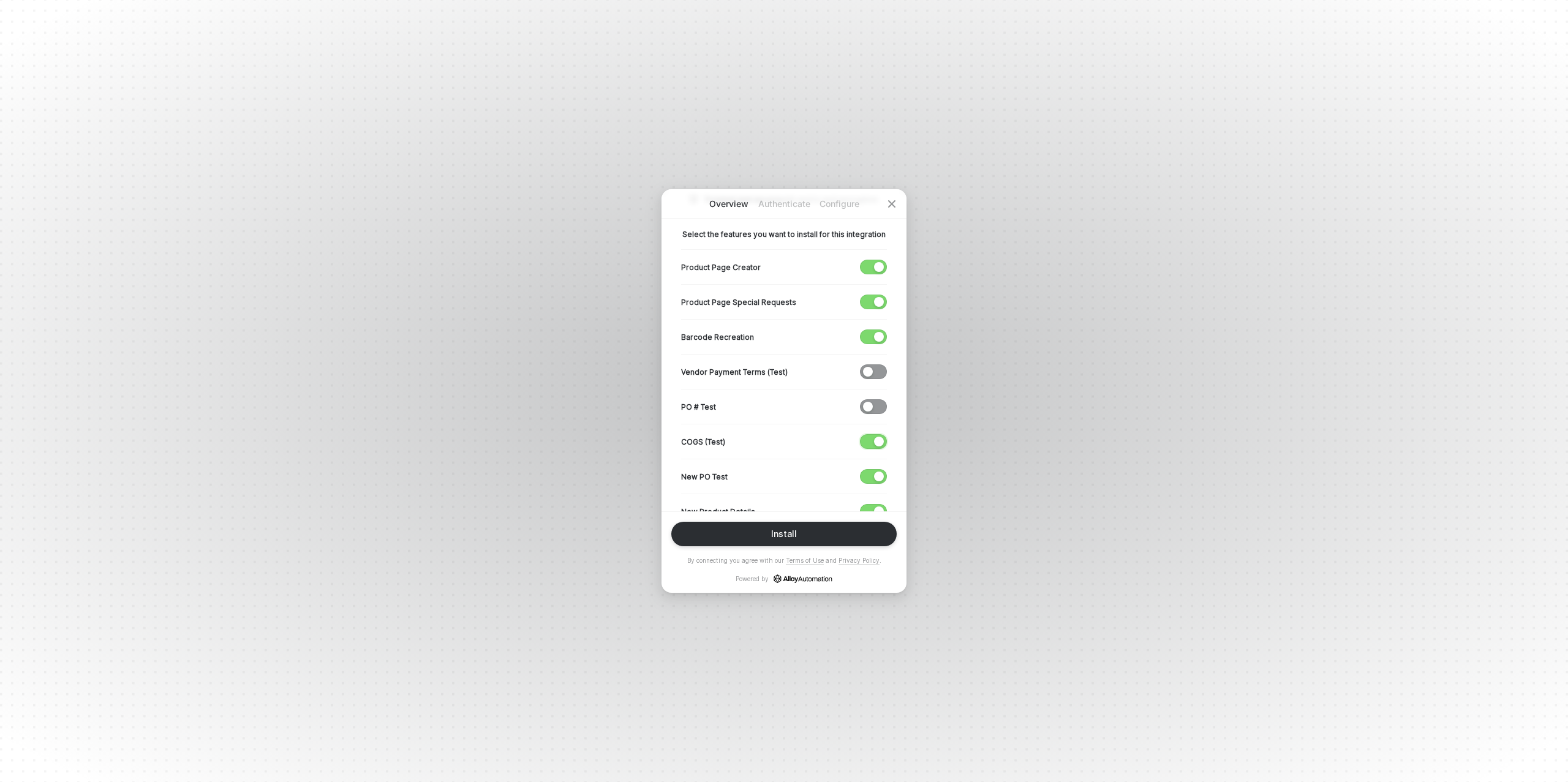
drag, startPoint x: 873, startPoint y: 440, endPoint x: 873, endPoint y: 476, distance: 36.0
click at [873, 440] on button "button" at bounding box center [873, 441] width 27 height 14
click at [873, 477] on span "button" at bounding box center [871, 477] width 20 height 14
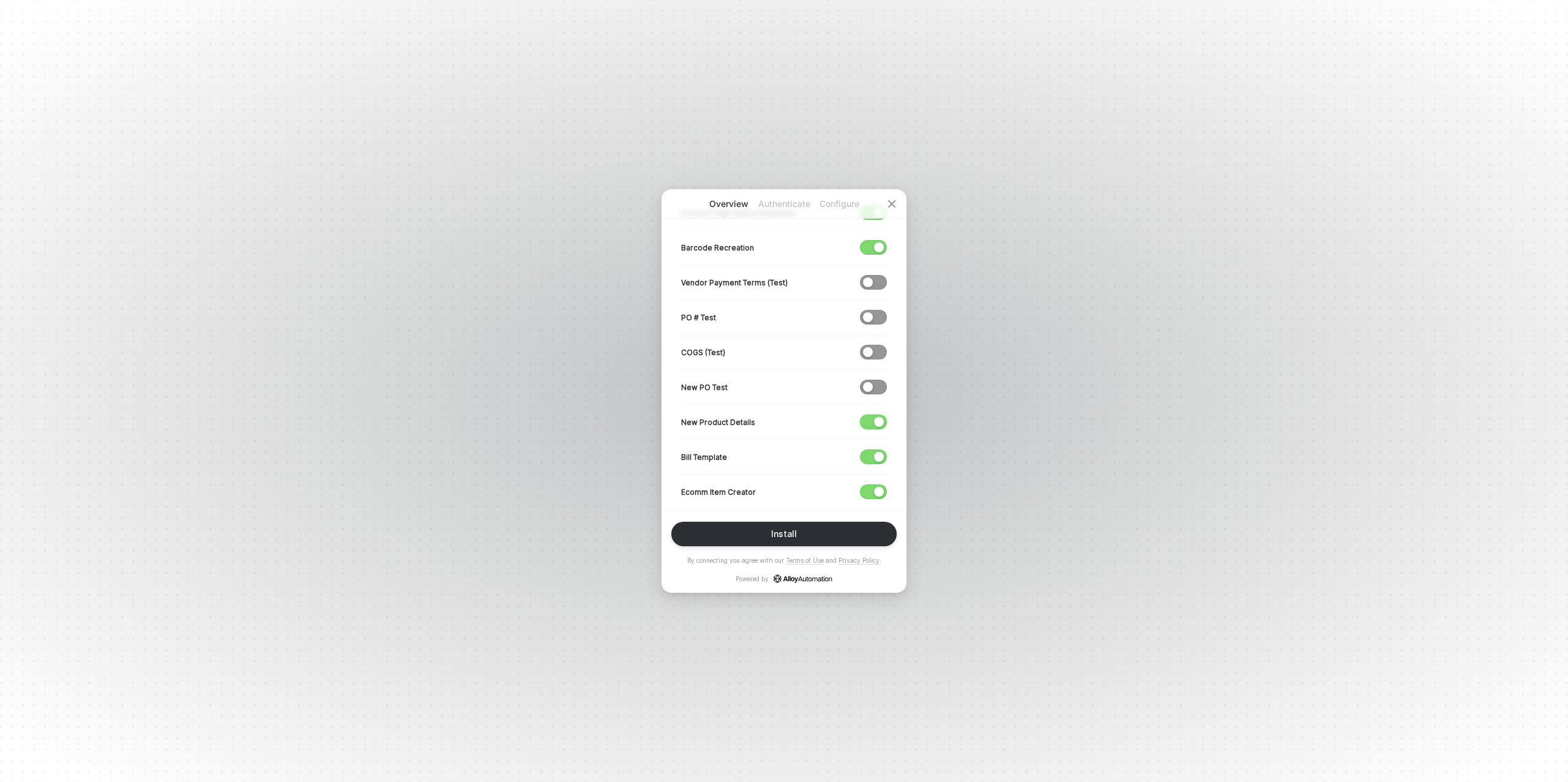
click at [878, 419] on div "button" at bounding box center [879, 422] width 10 height 10
click at [872, 453] on span "button" at bounding box center [871, 457] width 20 height 14
click at [874, 487] on div "button" at bounding box center [879, 491] width 10 height 10
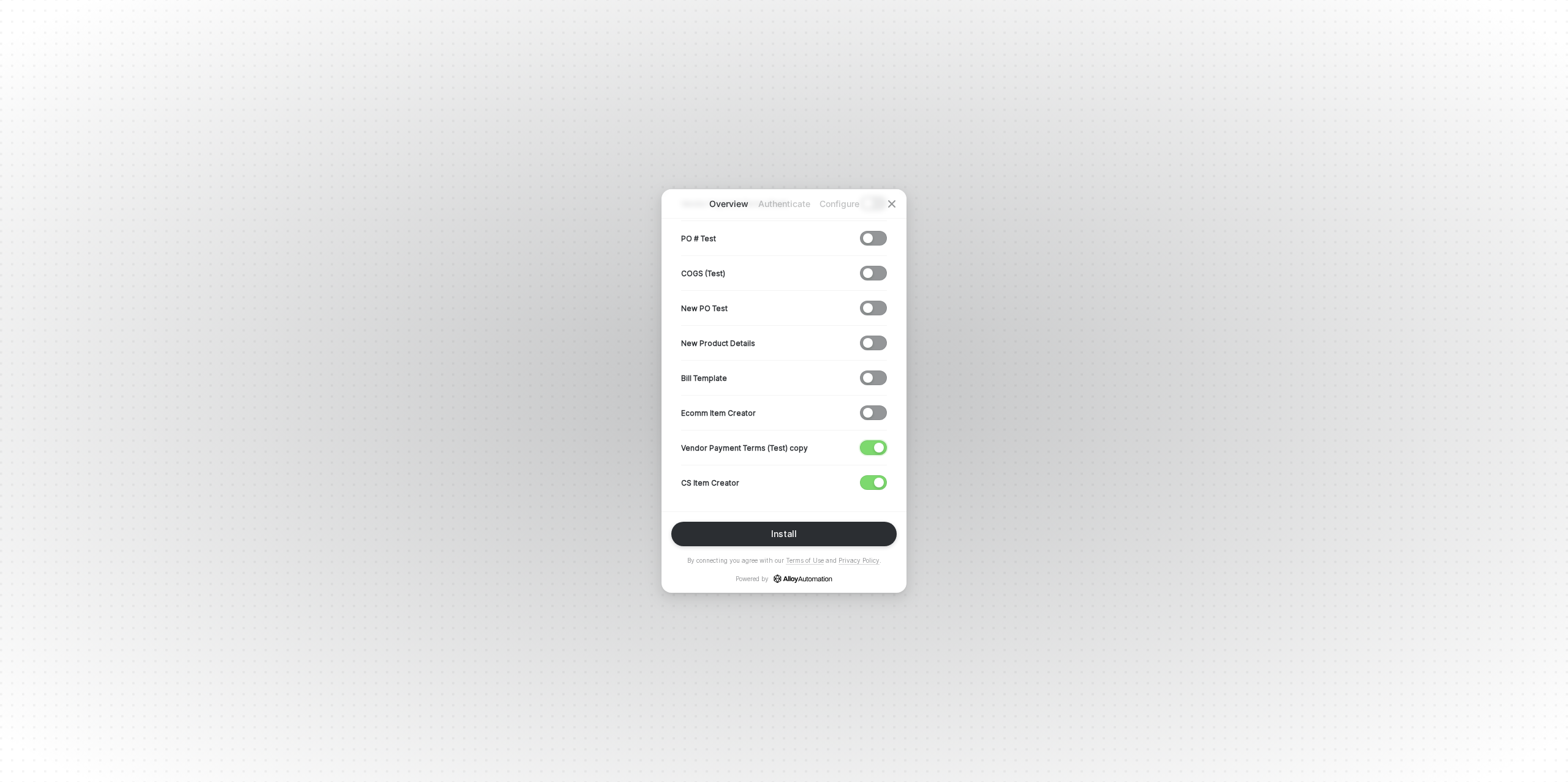
click at [869, 444] on span "button" at bounding box center [871, 448] width 20 height 14
click at [874, 479] on div "button" at bounding box center [879, 482] width 10 height 10
click at [803, 534] on button "Install" at bounding box center [784, 534] width 226 height 24
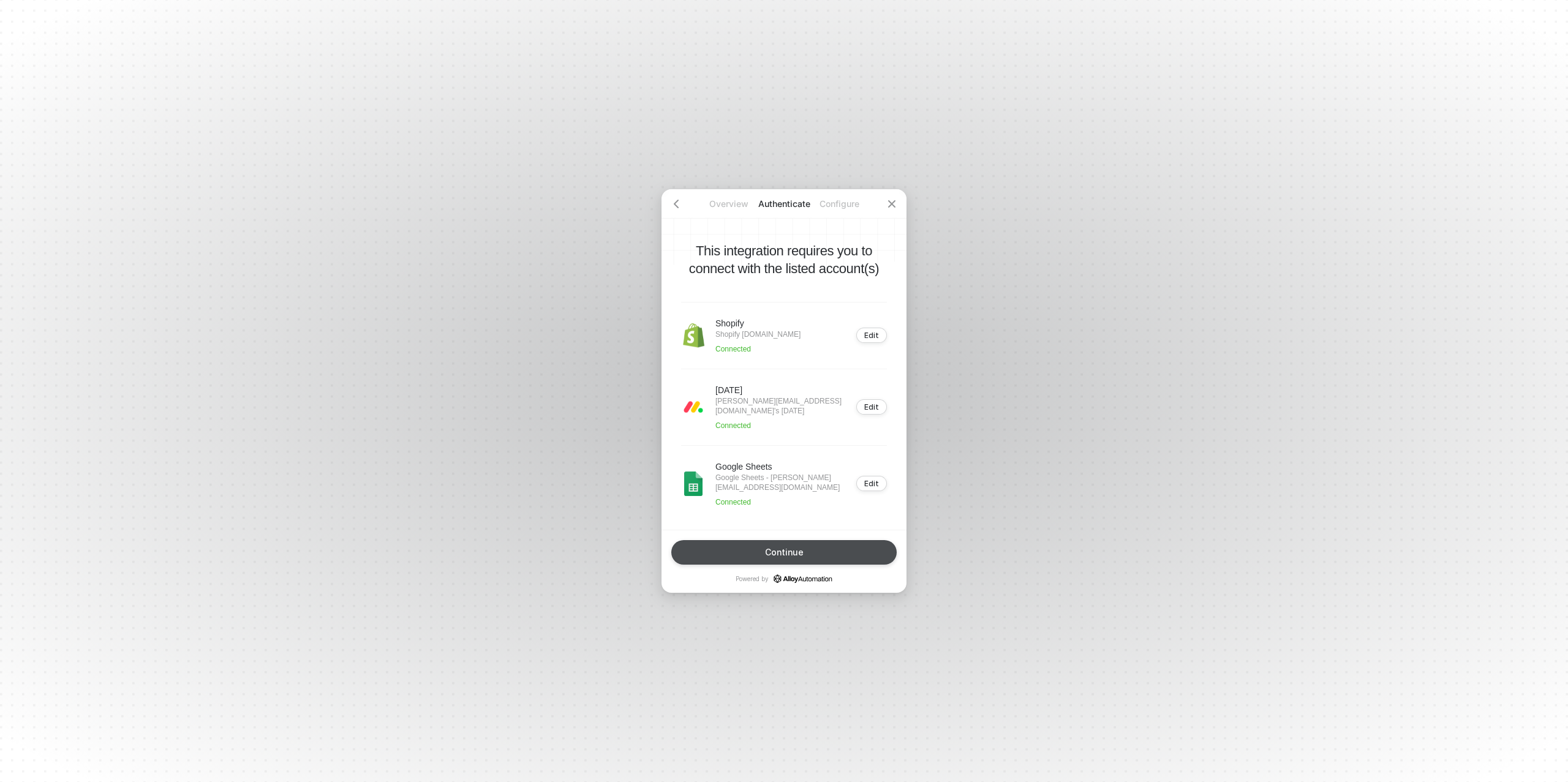
click at [796, 544] on button "Continue" at bounding box center [784, 552] width 226 height 24
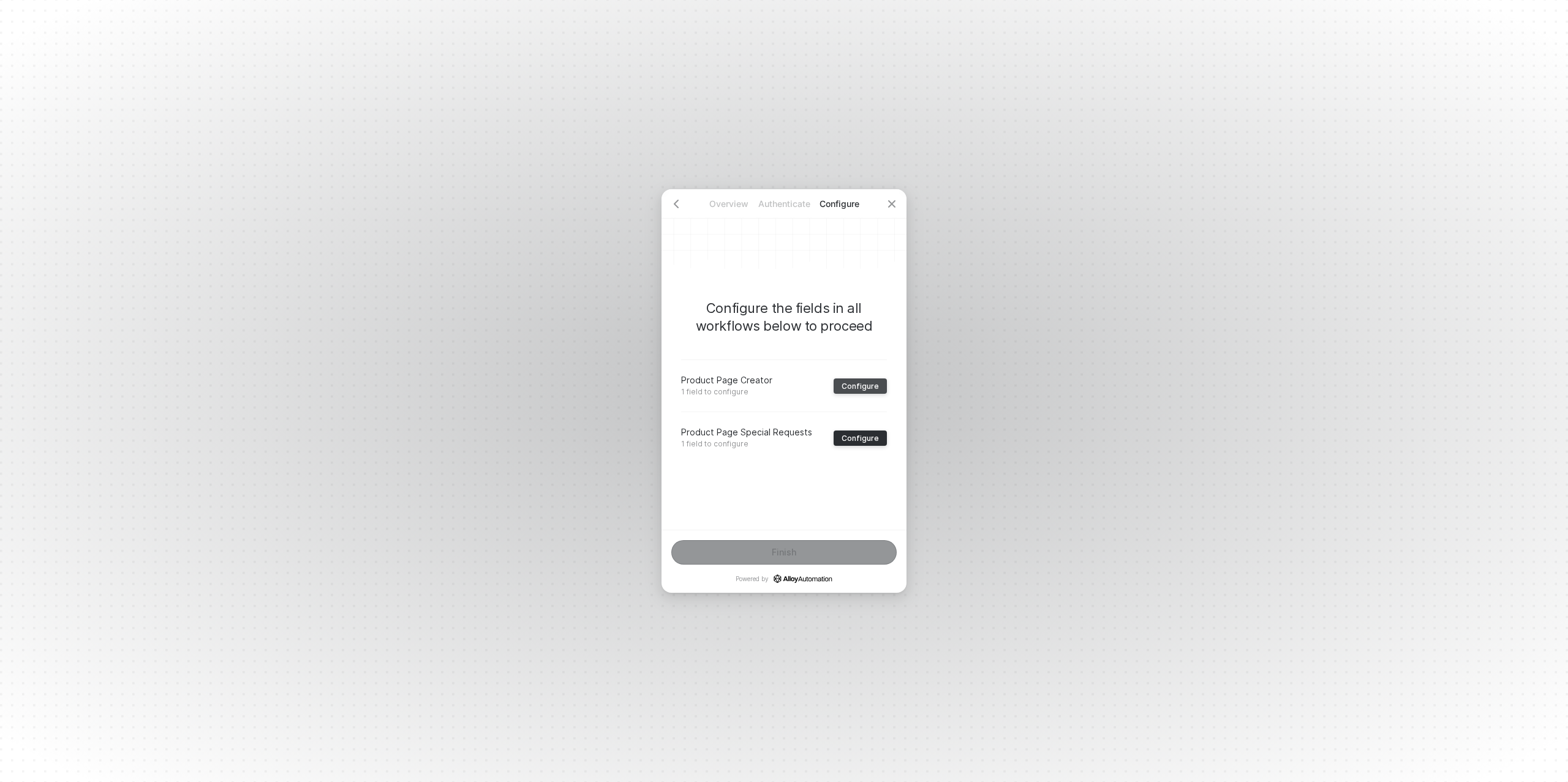
click at [845, 386] on div "Configure" at bounding box center [860, 386] width 37 height 9
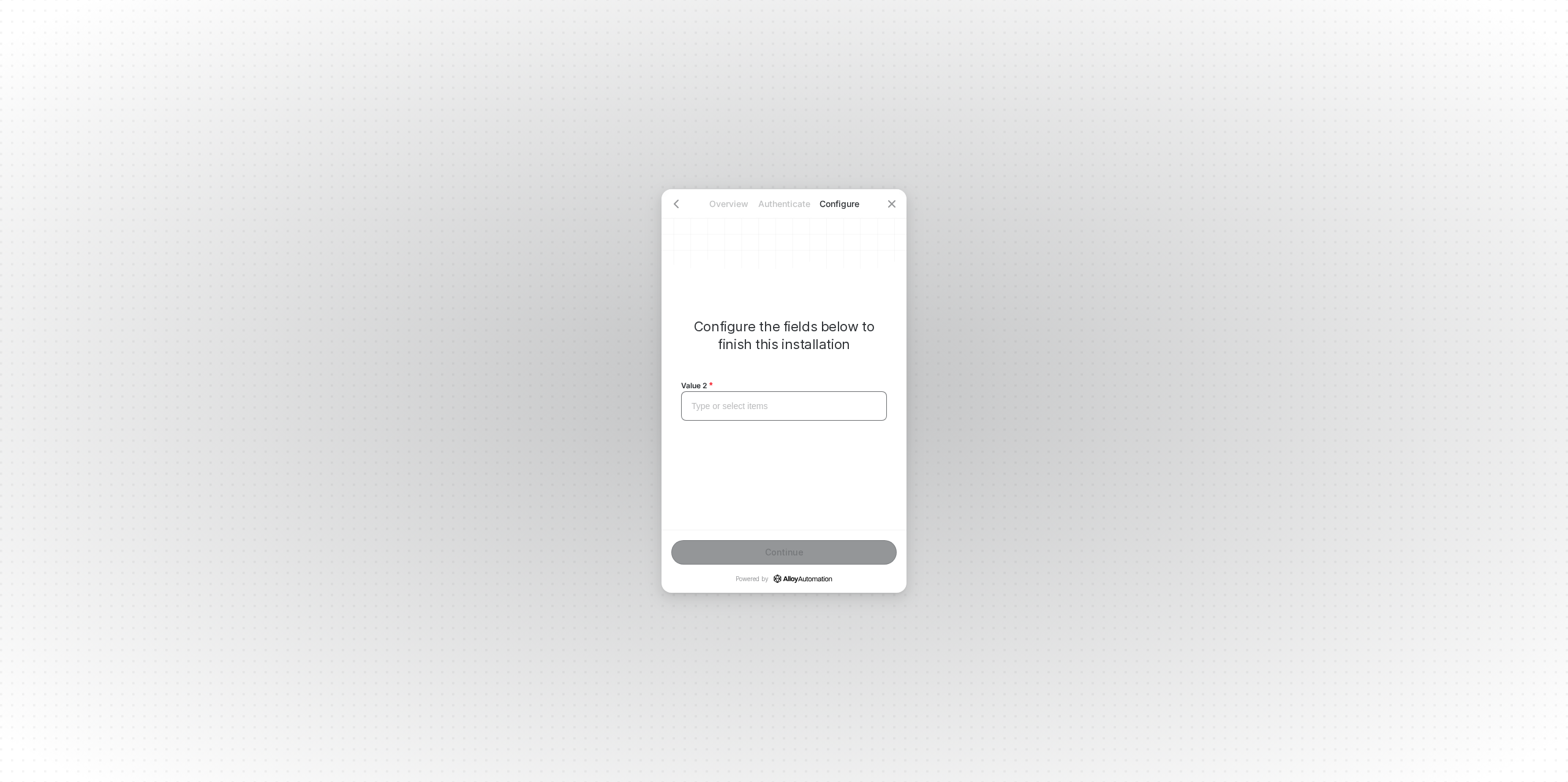
click at [759, 402] on div "Type or select items ﻿" at bounding box center [784, 406] width 185 height 10
click at [723, 407] on span "Porter Robinson" at bounding box center [727, 406] width 70 height 10
copy span "Porter Robinson"
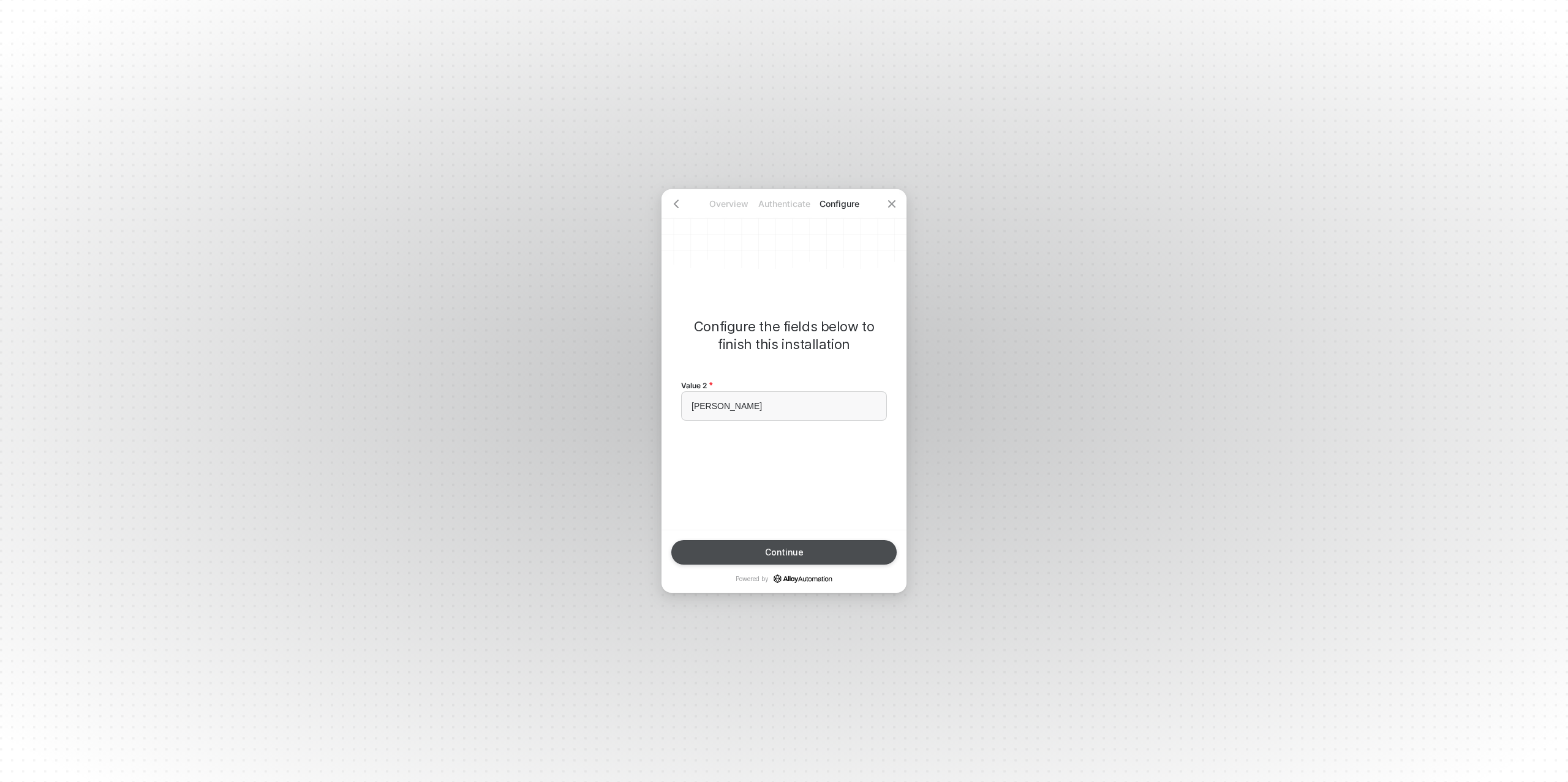
click at [796, 551] on div "Continue" at bounding box center [784, 552] width 39 height 10
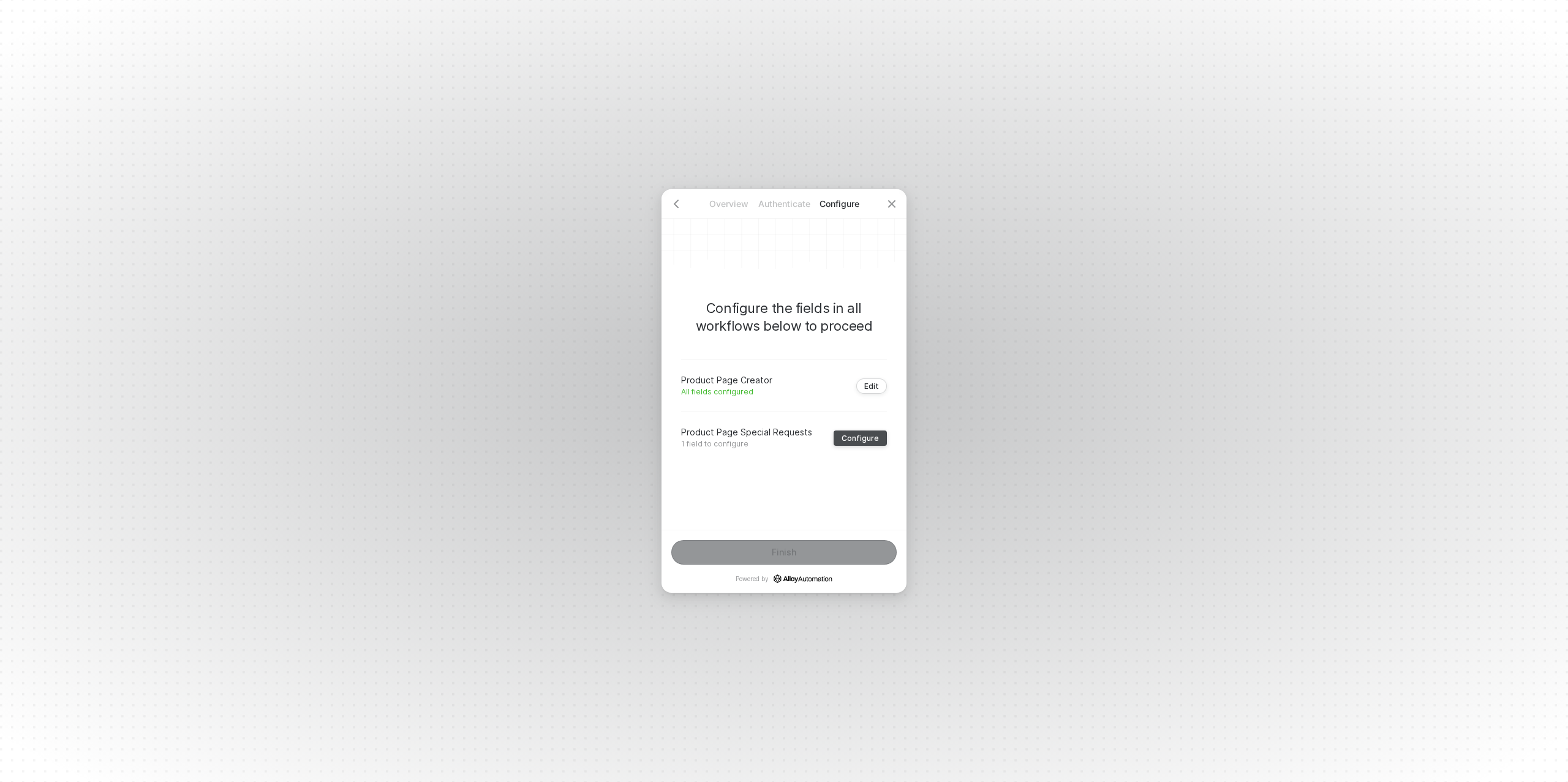
click at [858, 436] on div "Configure" at bounding box center [860, 438] width 37 height 9
click at [738, 410] on div "Type or select items ﻿" at bounding box center [784, 406] width 185 height 10
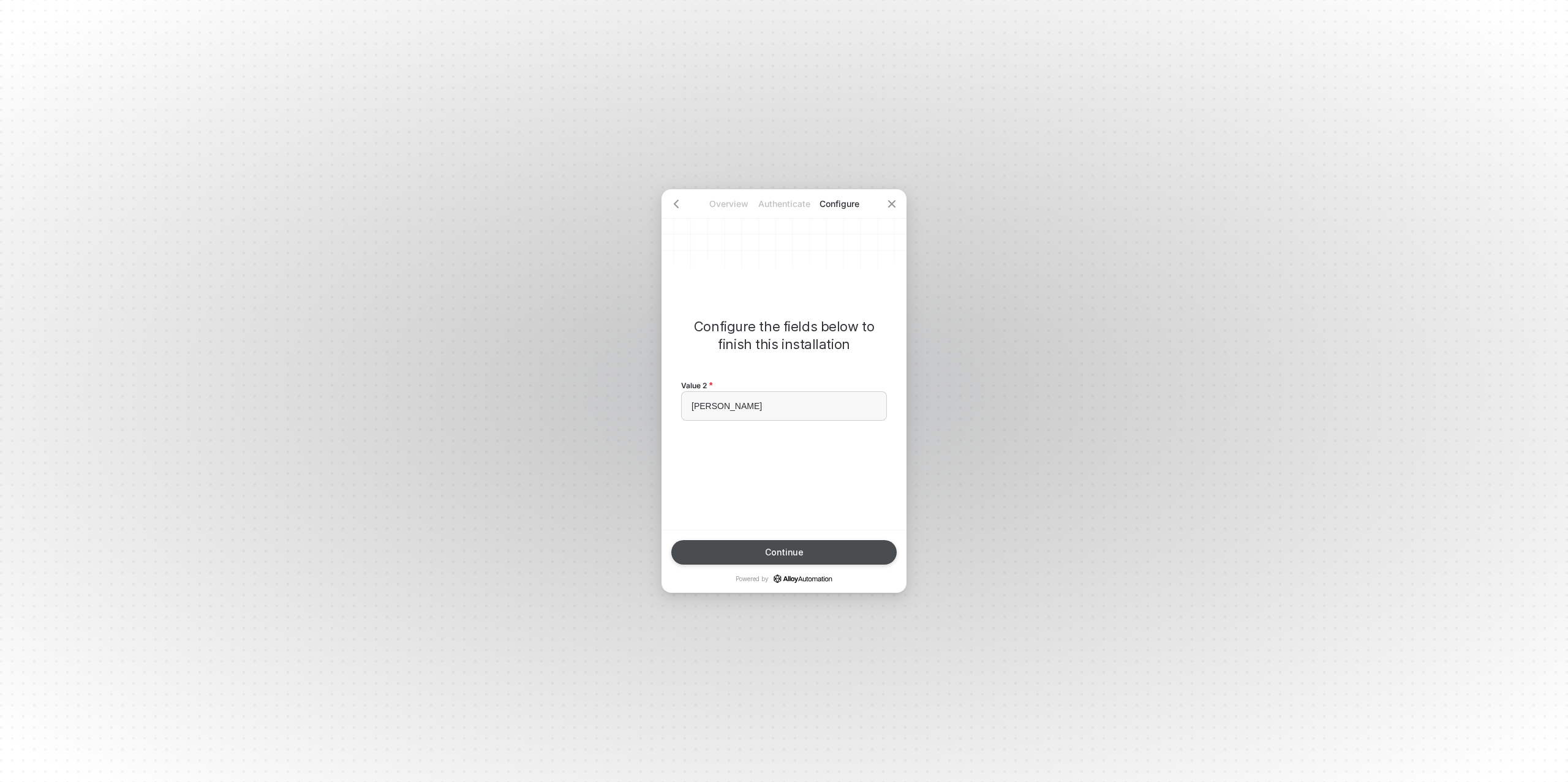
click at [774, 553] on div "Continue" at bounding box center [784, 552] width 39 height 10
click at [777, 553] on div "Finish" at bounding box center [784, 552] width 24 height 10
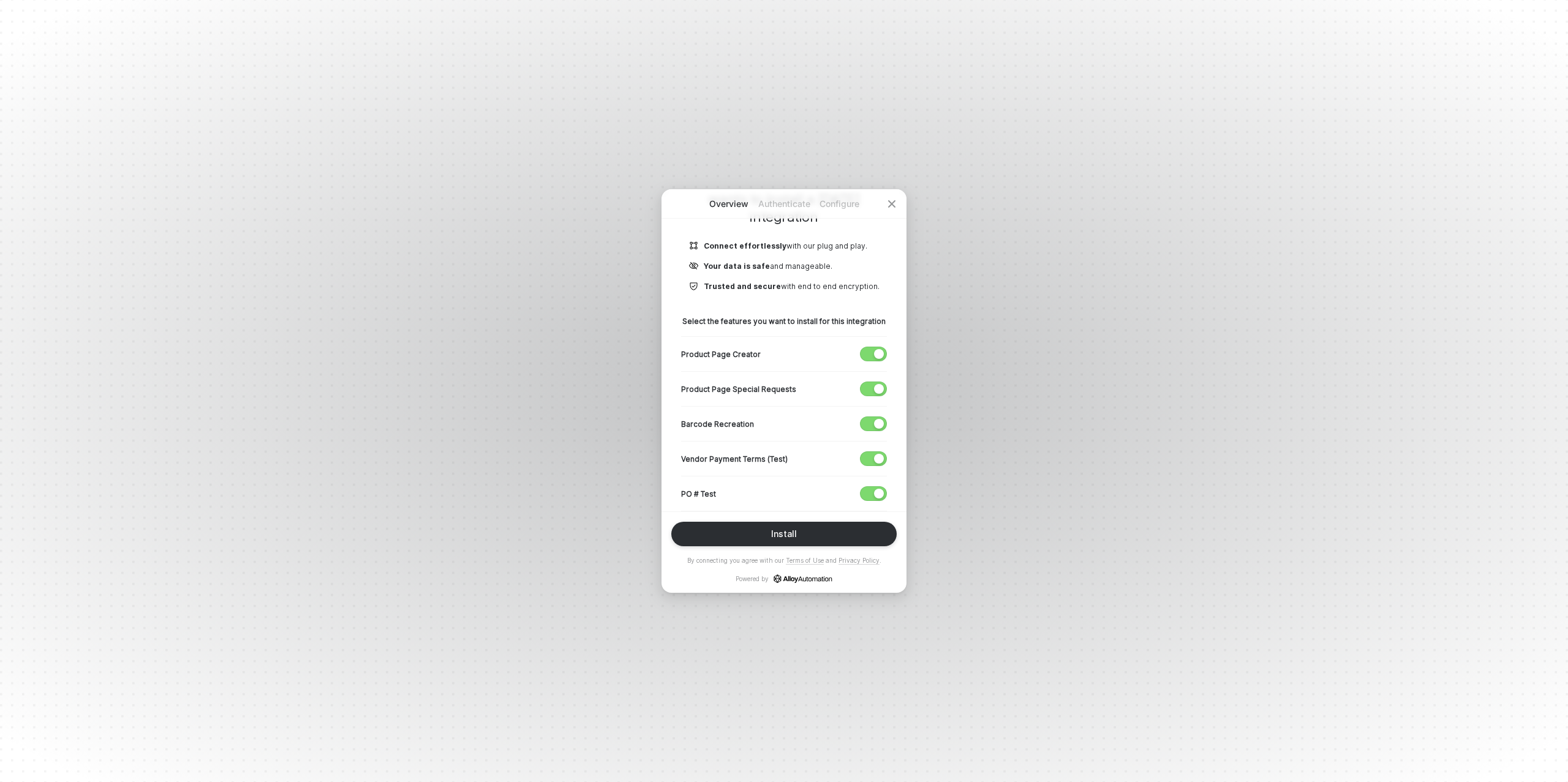
scroll to position [149, 0]
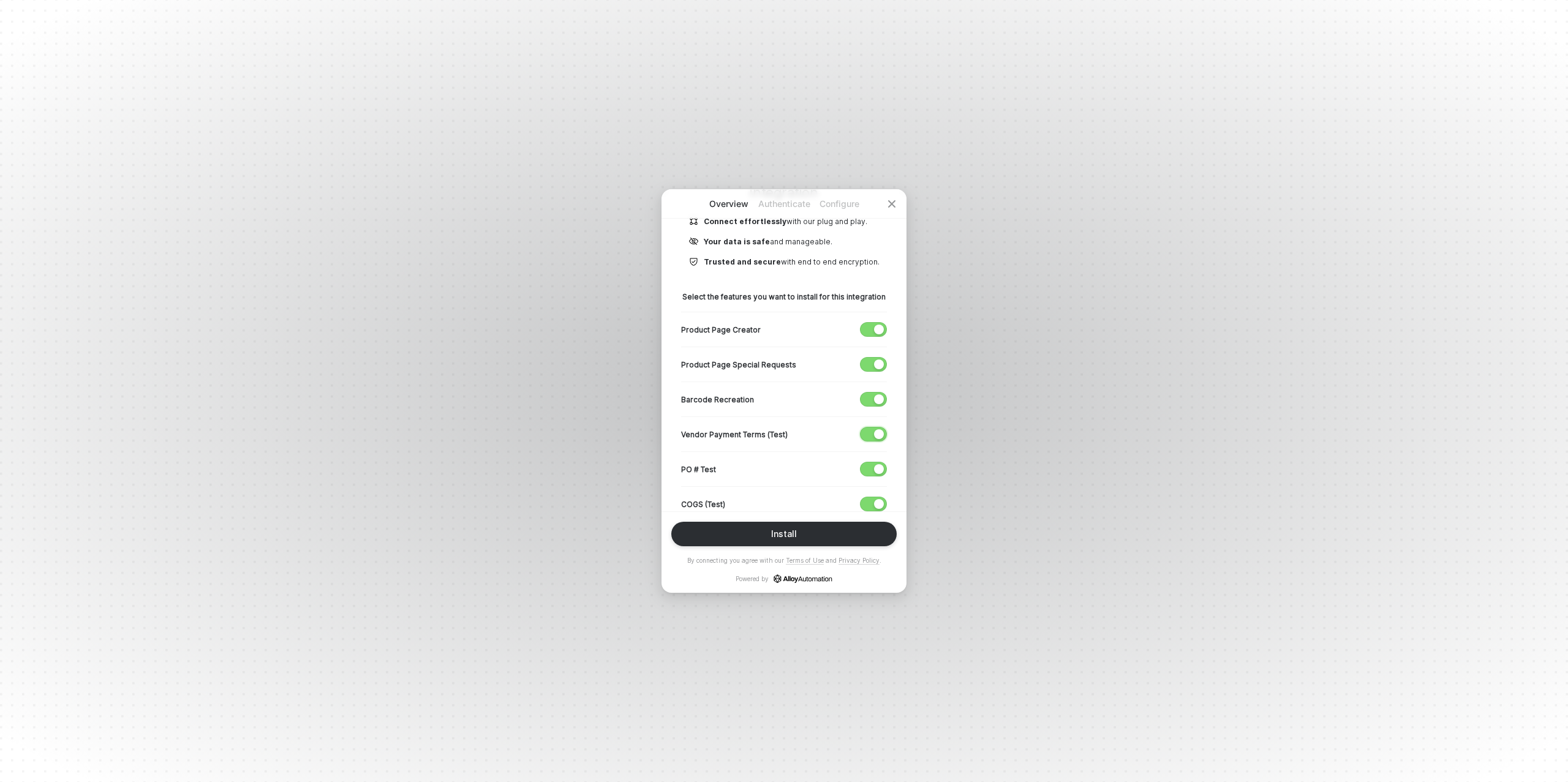
click at [875, 429] on div "button" at bounding box center [879, 434] width 10 height 10
click at [871, 465] on span "button" at bounding box center [871, 469] width 20 height 14
click at [876, 504] on div "button" at bounding box center [879, 504] width 10 height 10
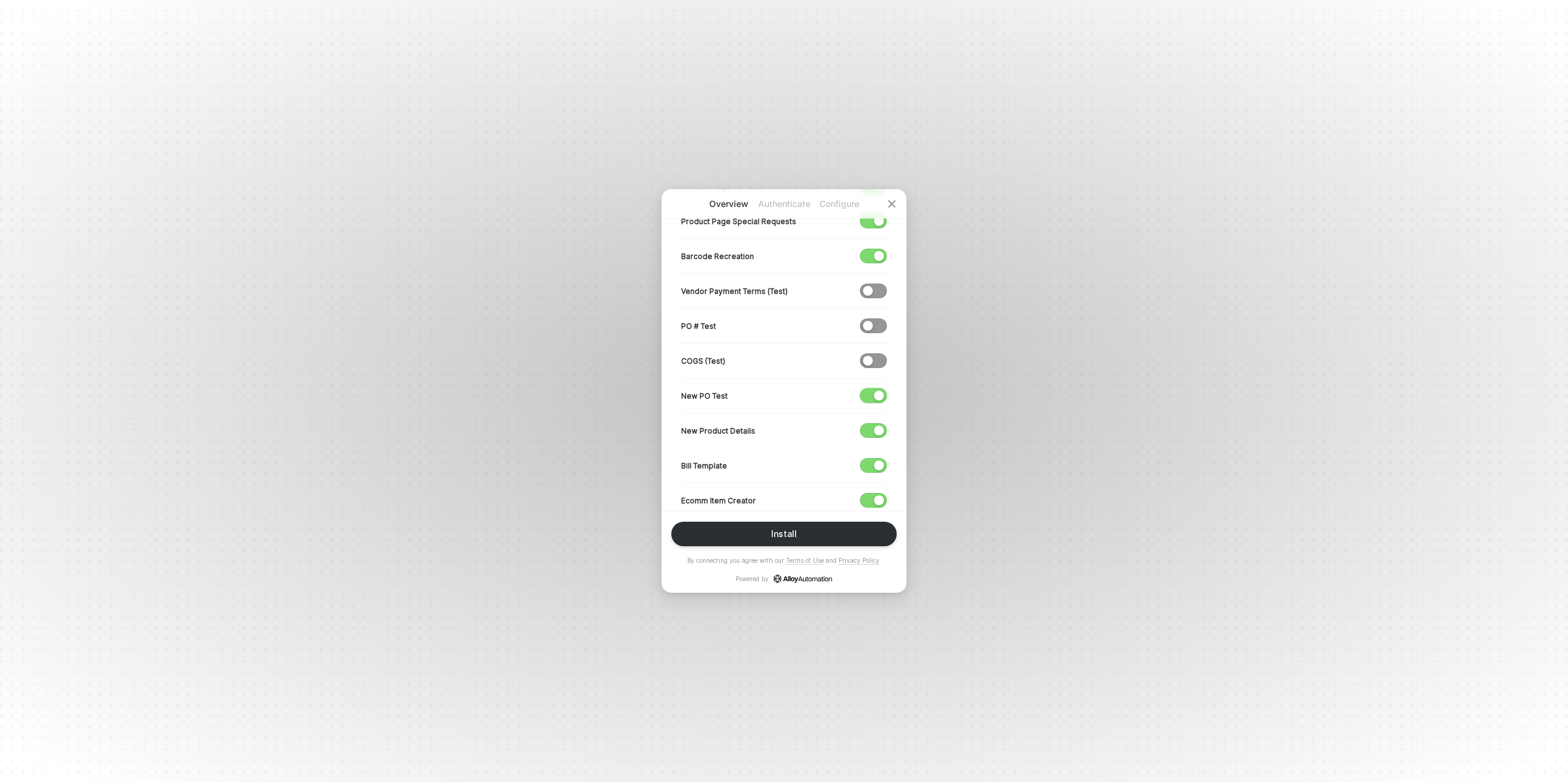
click at [882, 392] on div "button" at bounding box center [879, 395] width 10 height 10
click at [872, 420] on div "New Product Details" at bounding box center [784, 430] width 206 height 35
click at [872, 425] on span "button" at bounding box center [871, 431] width 20 height 14
click at [872, 459] on span "button" at bounding box center [871, 466] width 20 height 14
click at [872, 497] on span "button" at bounding box center [871, 500] width 20 height 14
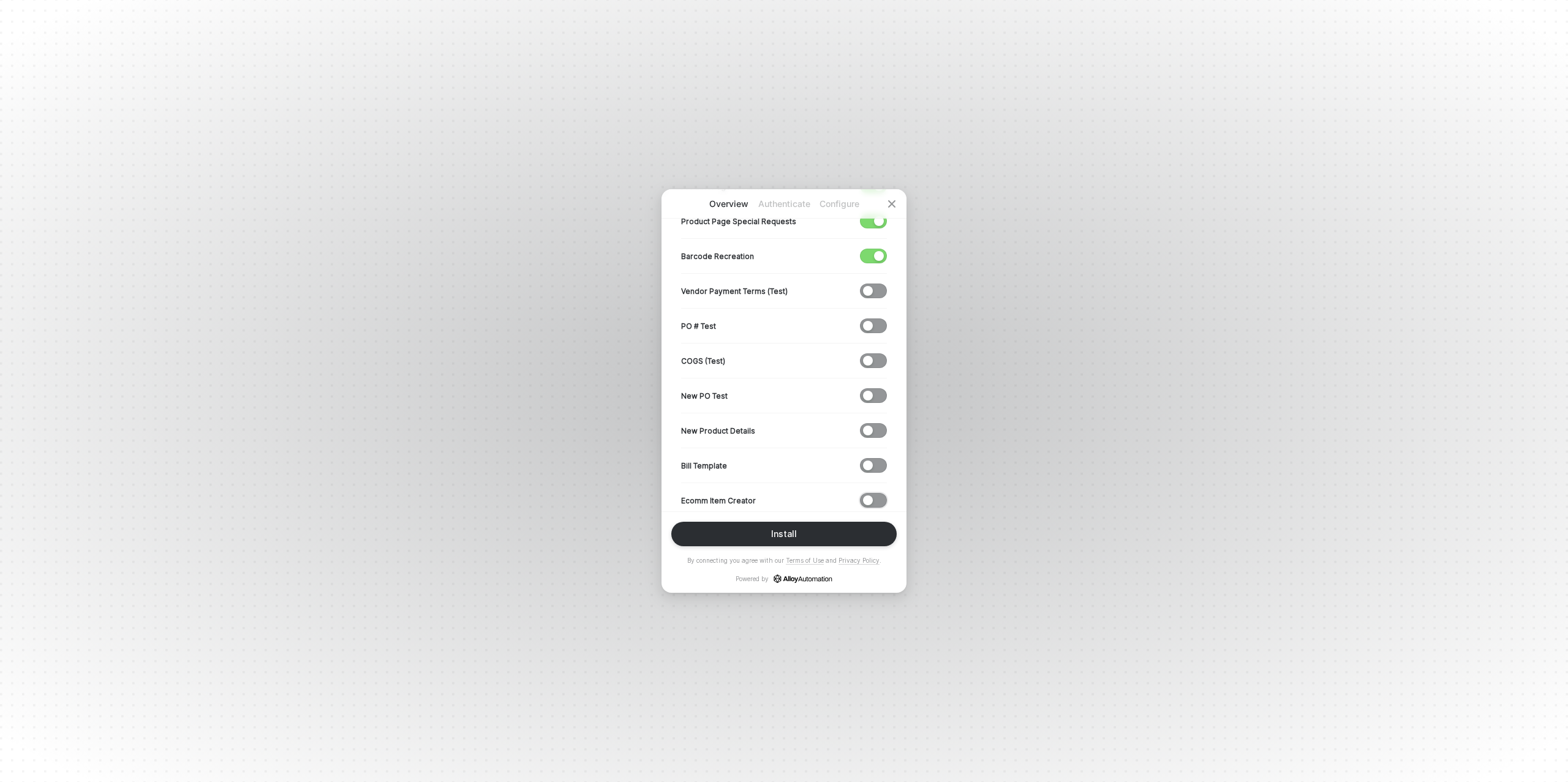
scroll to position [380, 0]
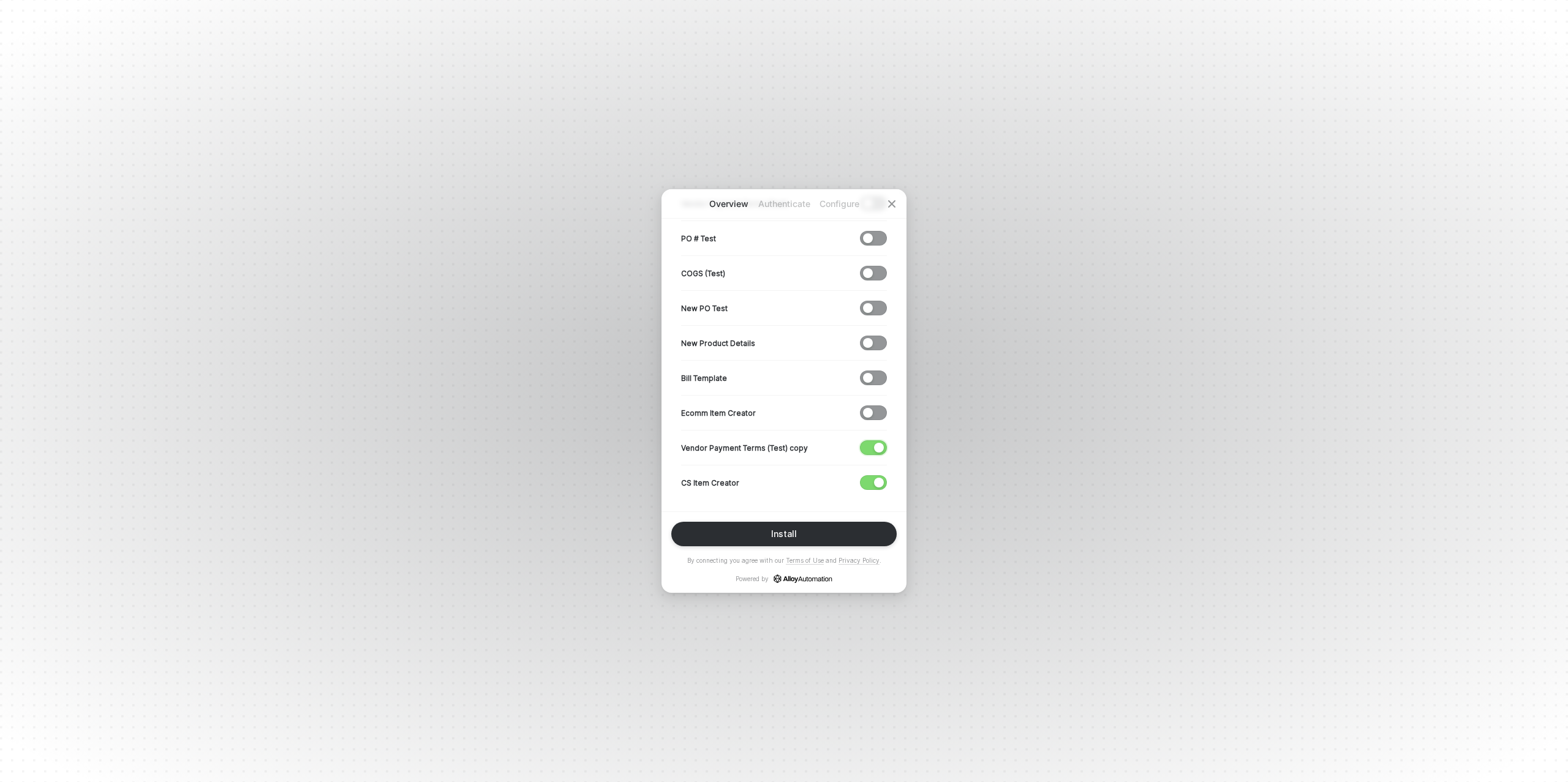
click at [873, 441] on span "button" at bounding box center [871, 448] width 20 height 14
click at [874, 480] on div "button" at bounding box center [879, 482] width 10 height 10
click at [791, 538] on div "Install" at bounding box center [784, 534] width 26 height 10
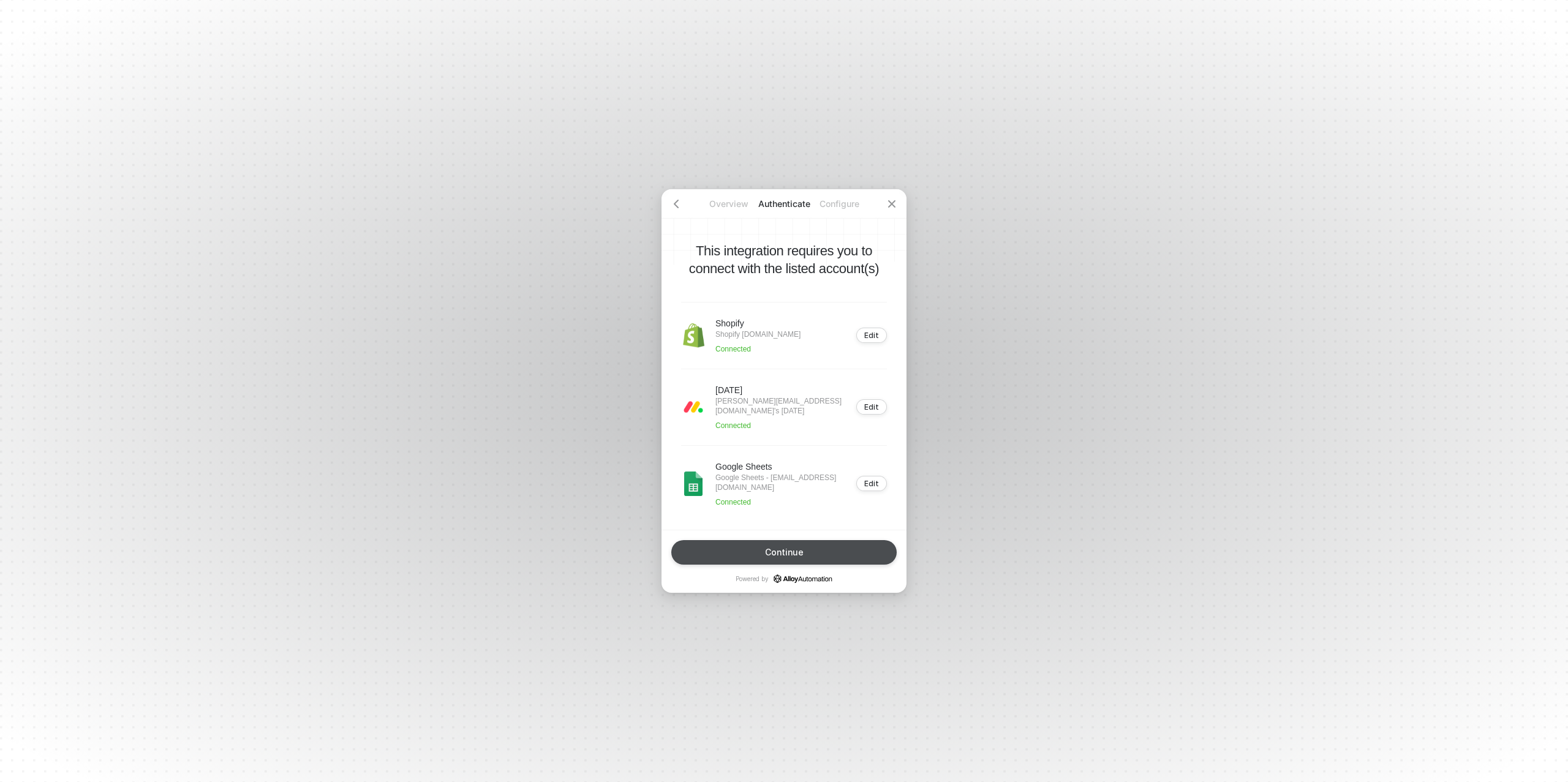
click at [797, 546] on button "Continue" at bounding box center [784, 552] width 226 height 24
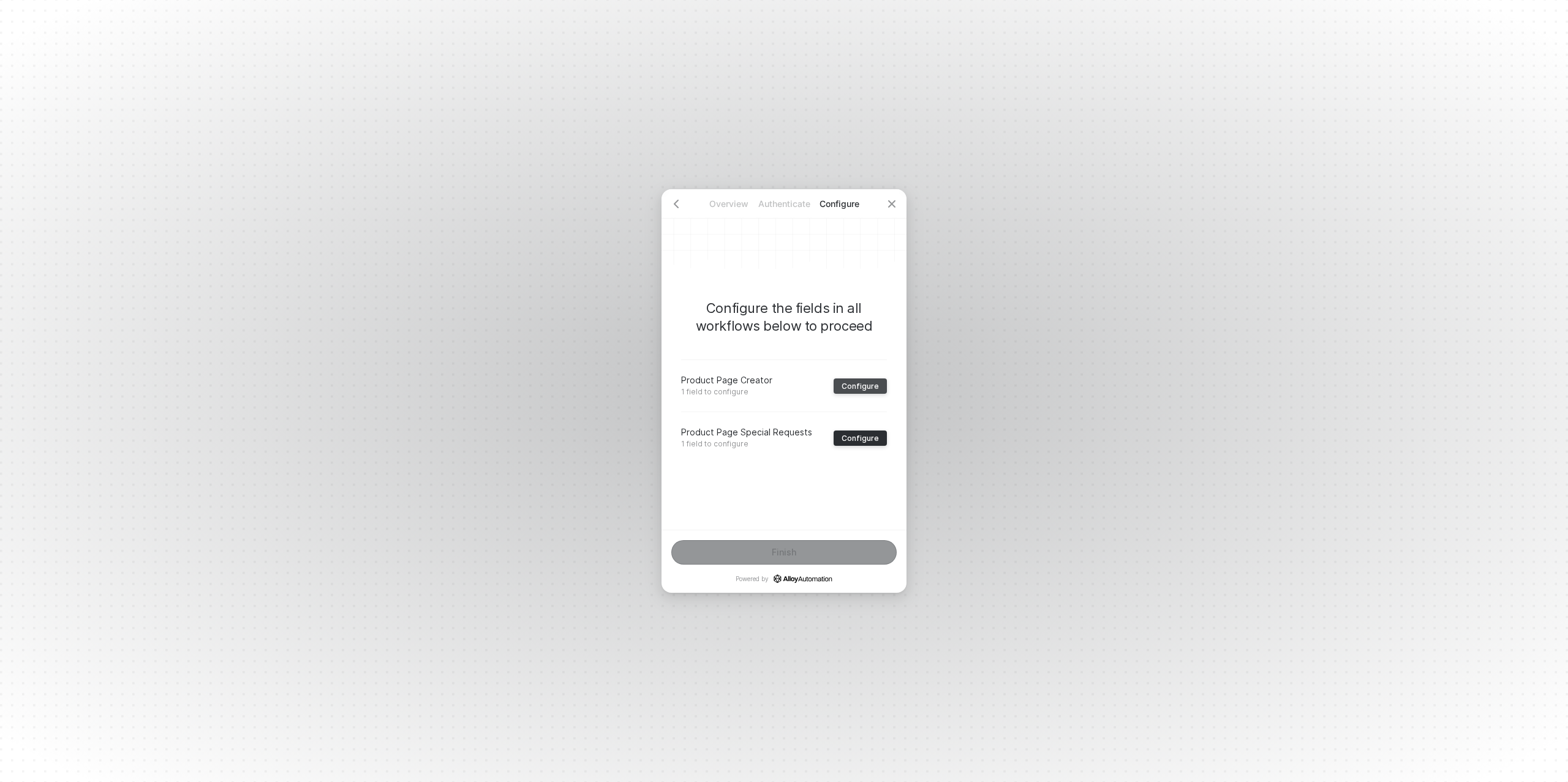
click at [862, 382] on div "Configure" at bounding box center [860, 386] width 37 height 9
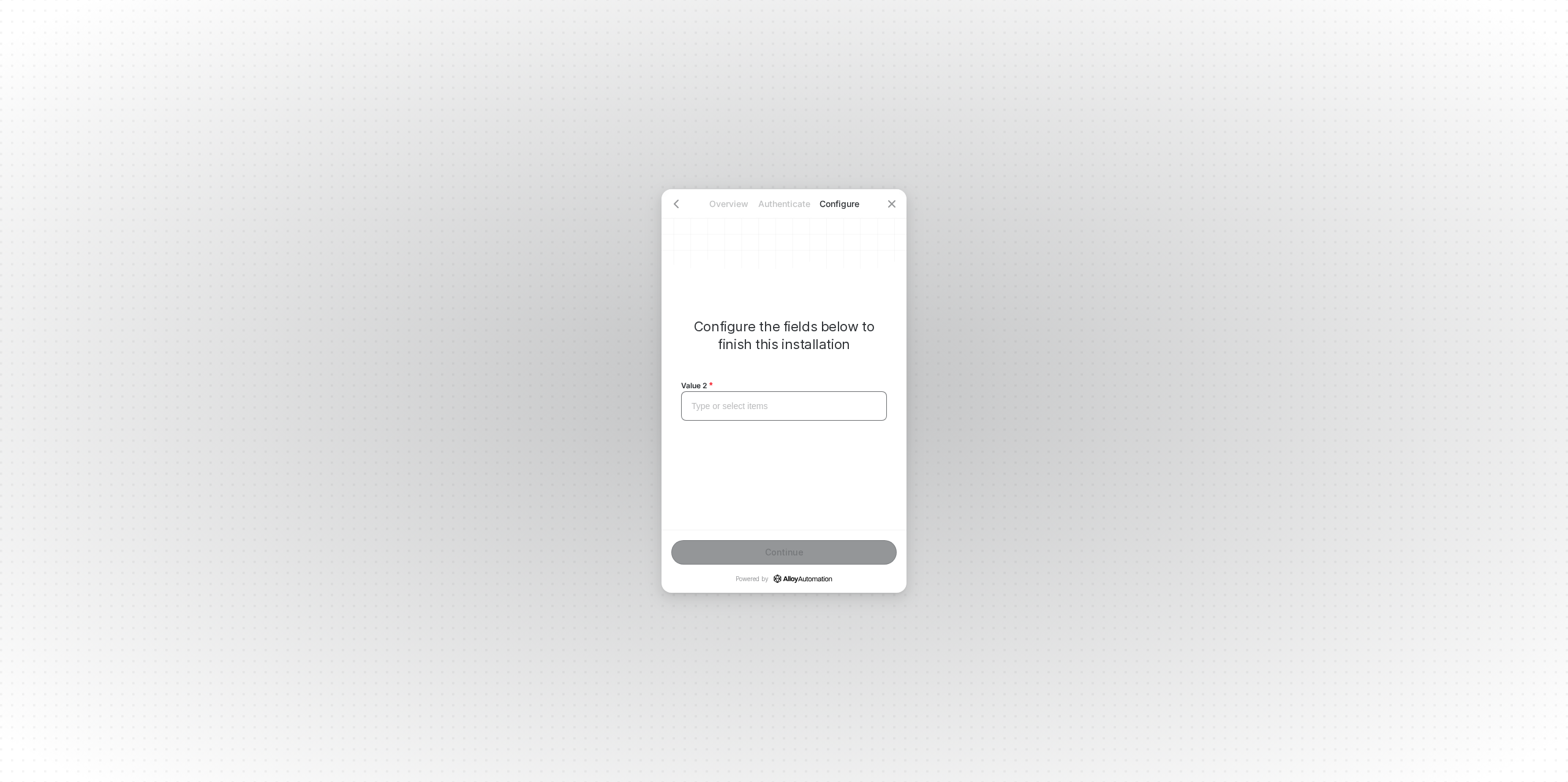
click at [784, 397] on div "Type or select items ﻿" at bounding box center [784, 406] width 206 height 30
click at [765, 411] on div "Slander" at bounding box center [784, 406] width 206 height 30
copy span "Slander"
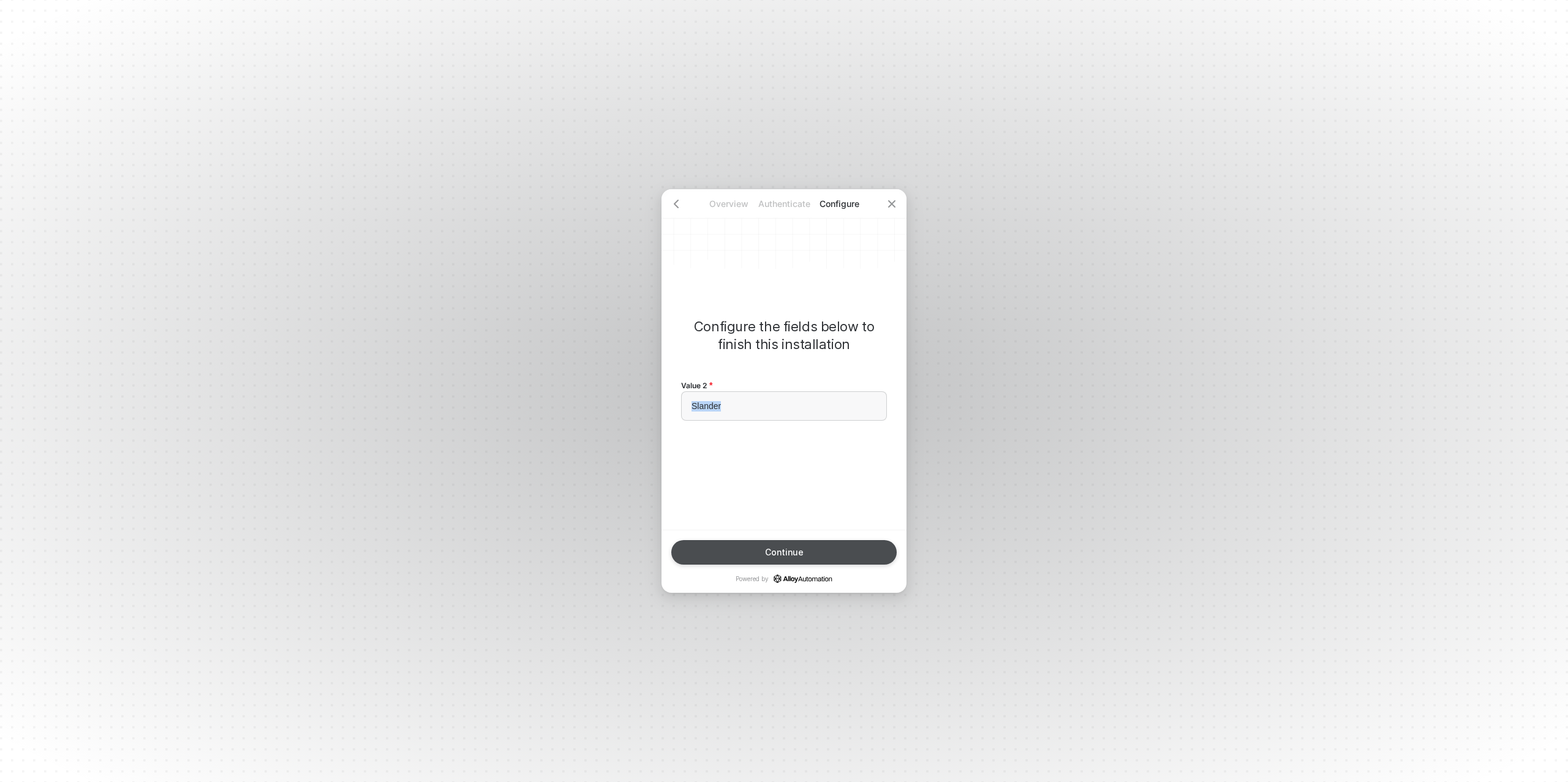
click at [764, 546] on button "Continue" at bounding box center [784, 552] width 226 height 24
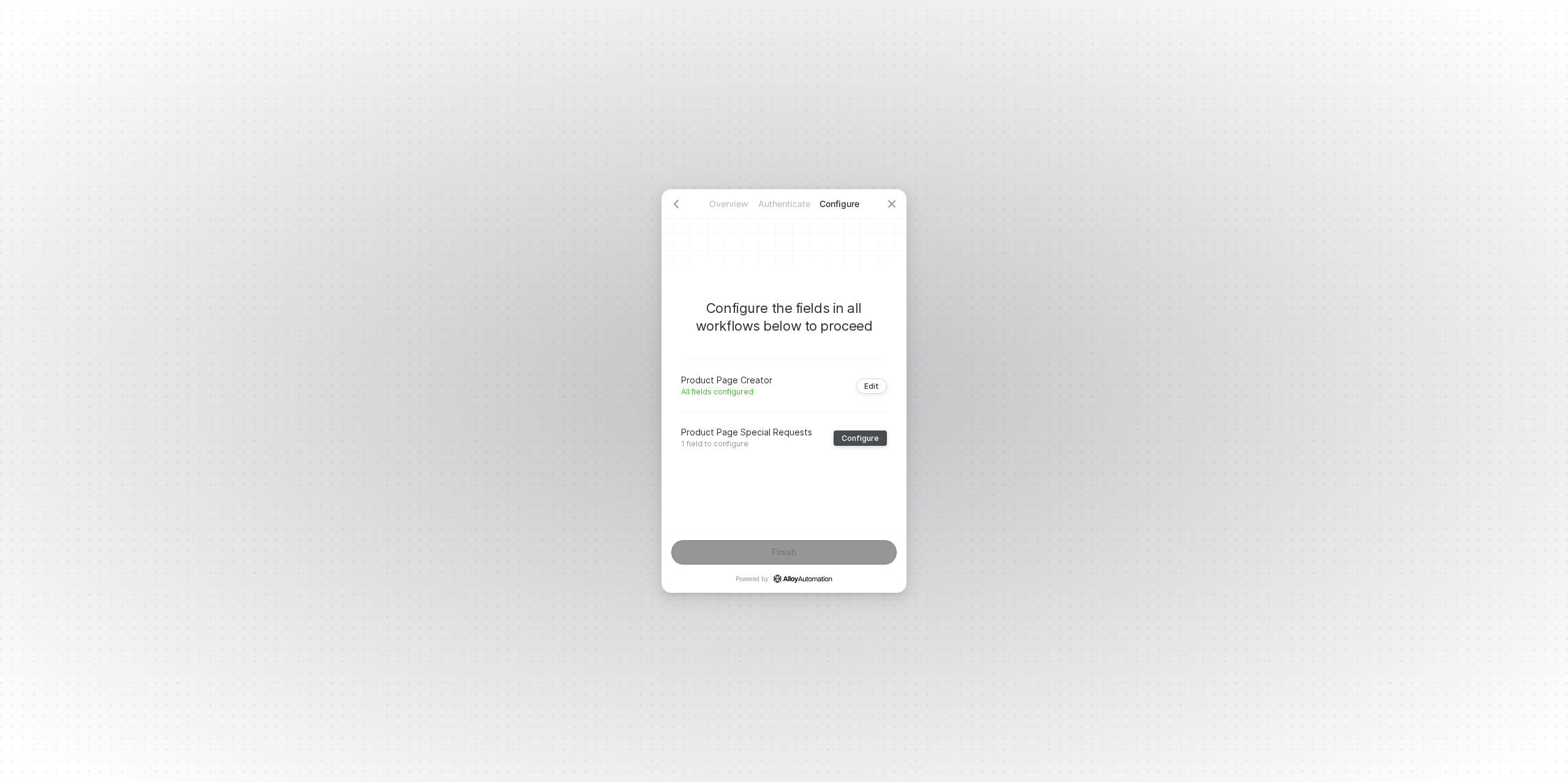
click at [883, 443] on button "Configure" at bounding box center [860, 438] width 53 height 15
click at [717, 413] on div "Type or select items ﻿" at bounding box center [784, 406] width 206 height 30
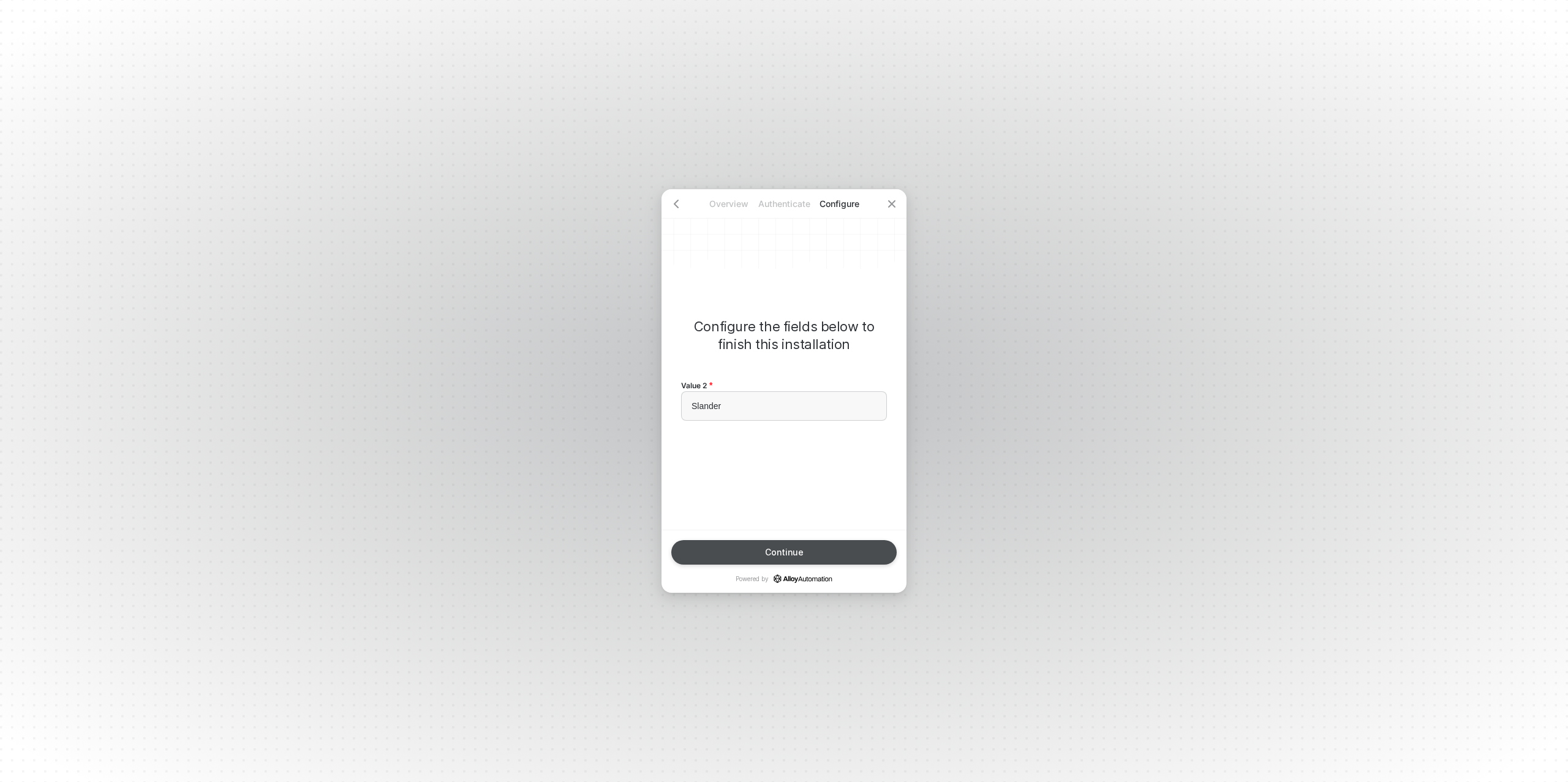
click at [782, 547] on div "Continue" at bounding box center [784, 552] width 39 height 10
click at [782, 547] on div "Finish" at bounding box center [784, 552] width 24 height 10
